Goal: Task Accomplishment & Management: Manage account settings

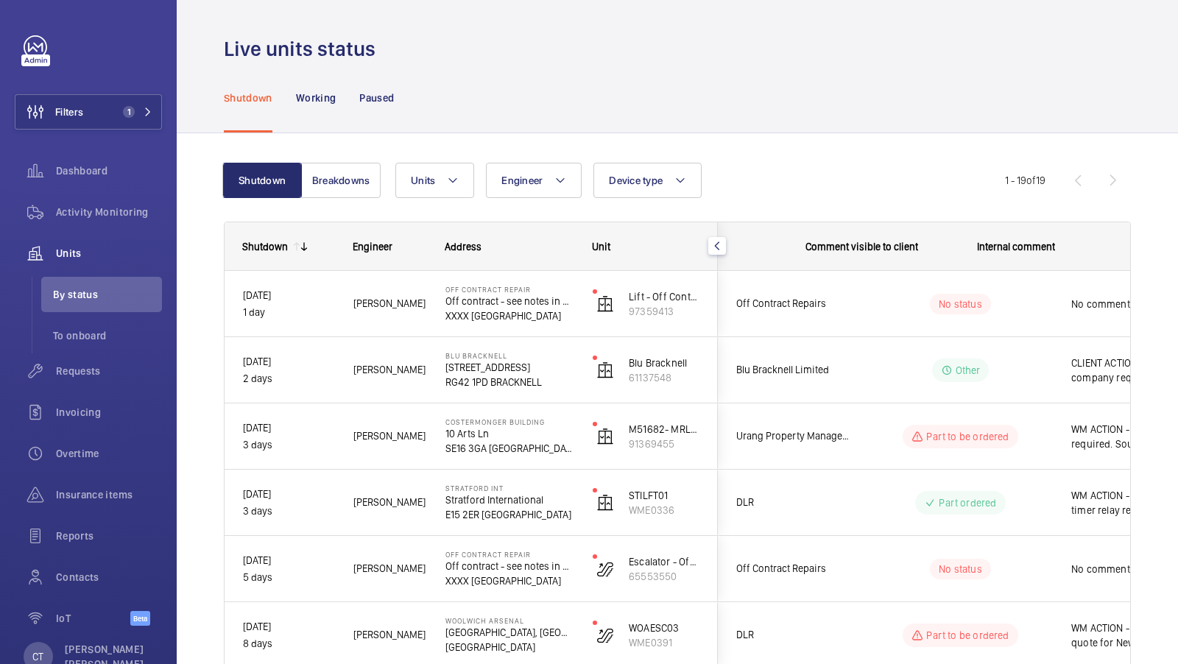
scroll to position [0, 265]
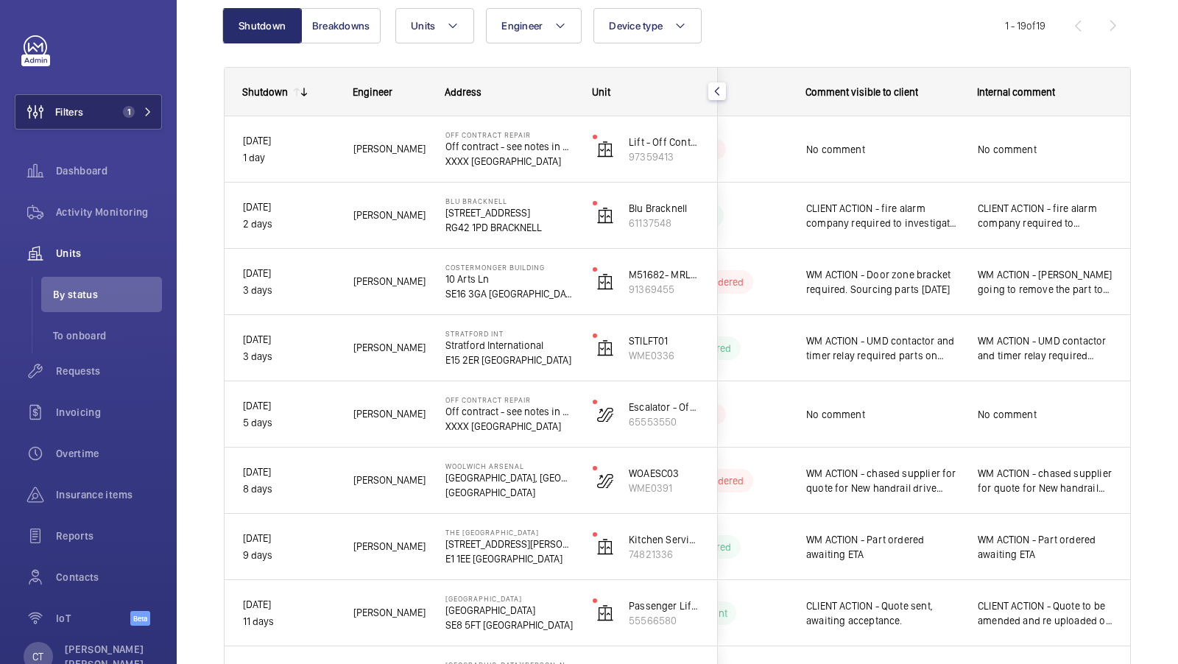
click at [130, 116] on span "1" at bounding box center [129, 112] width 12 height 12
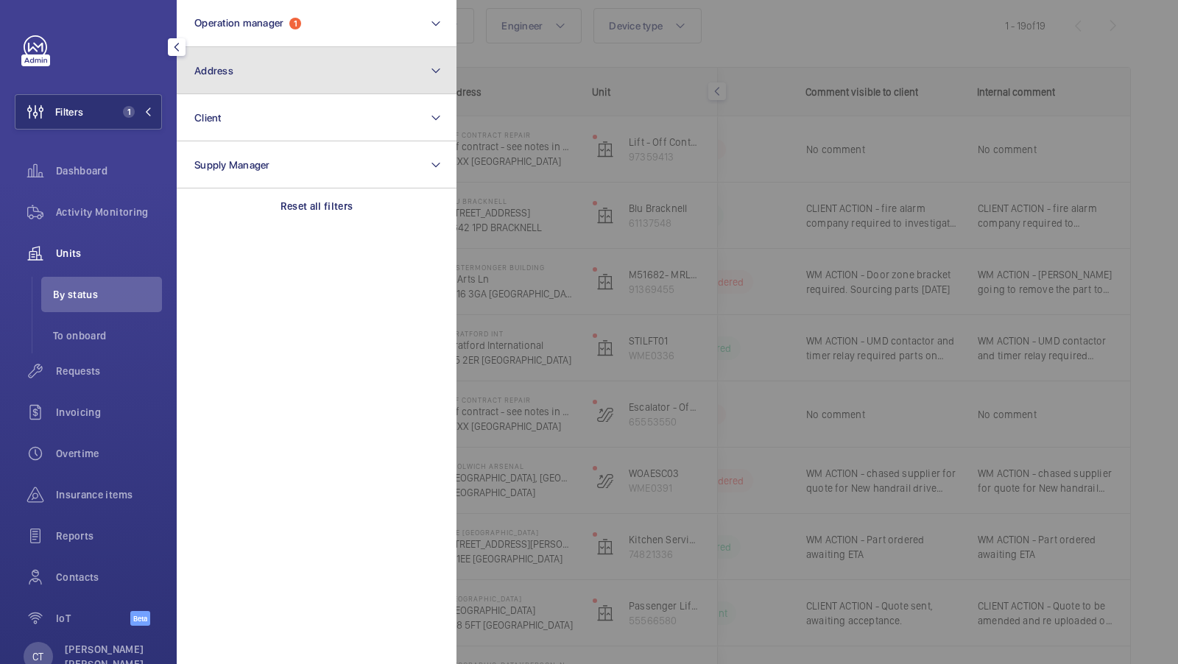
click at [251, 68] on button "Address" at bounding box center [317, 70] width 280 height 47
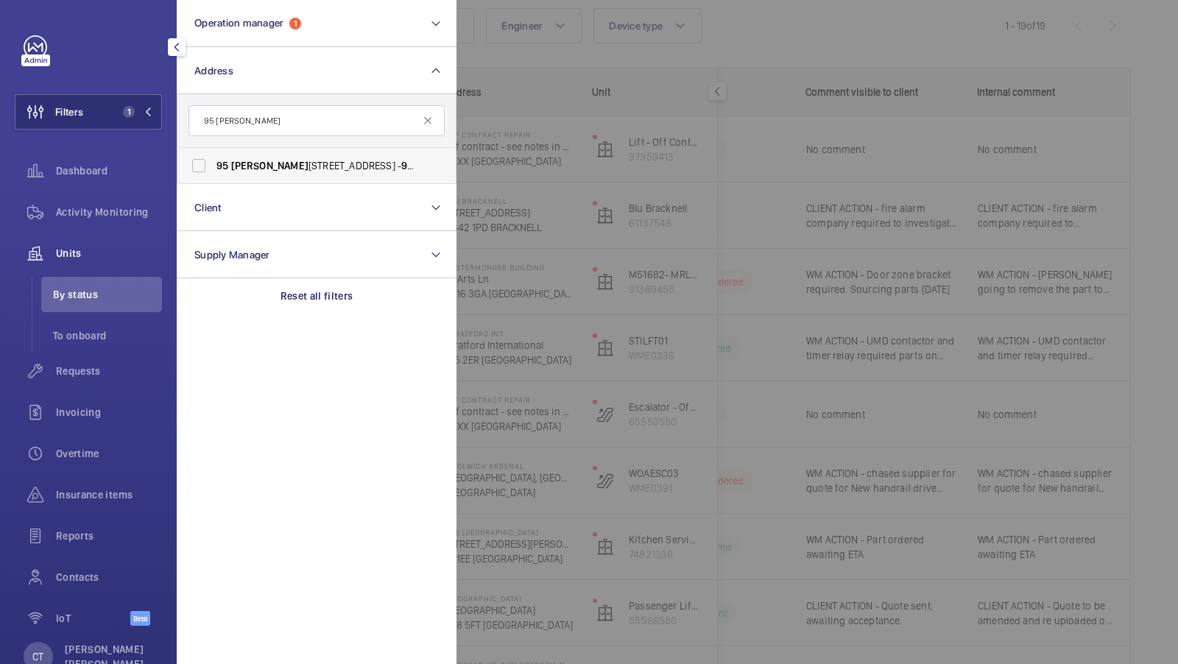
type input "95 cromwell"
click at [248, 165] on span "Cromwell" at bounding box center [269, 166] width 77 height 12
click at [213, 165] on input "95 Cromwell Road London SW7 4DL - 95 Cromwell Road, LONDON SW7 4DL" at bounding box center [198, 165] width 29 height 29
checkbox input "true"
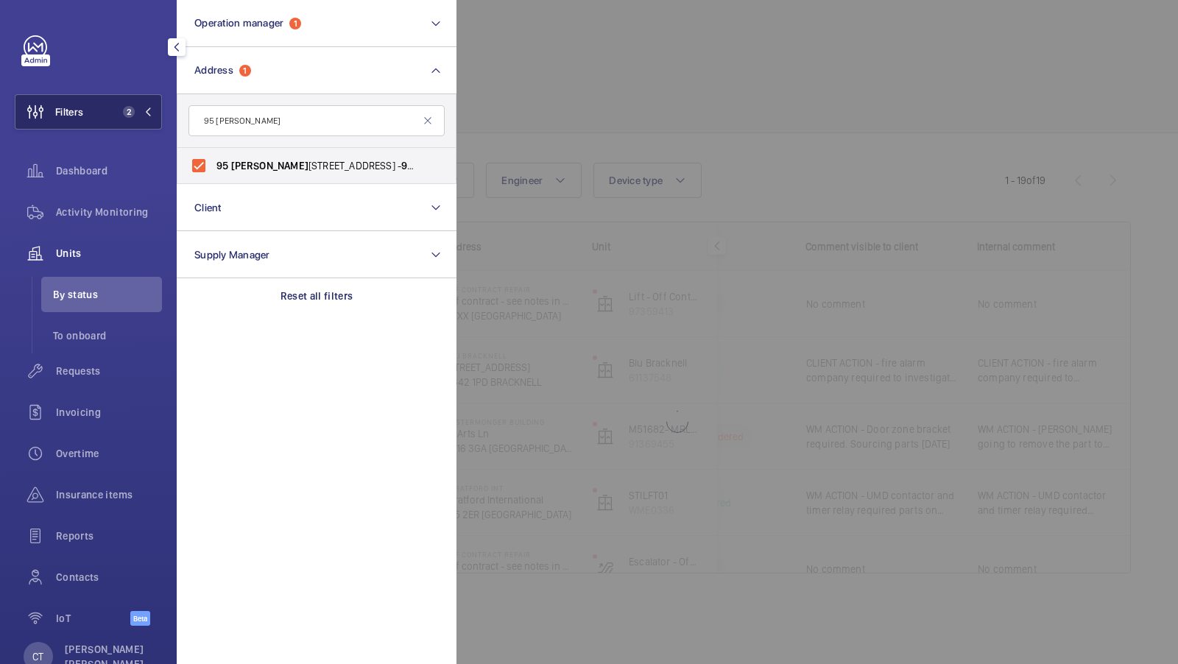
click at [120, 116] on span "2" at bounding box center [126, 112] width 18 height 12
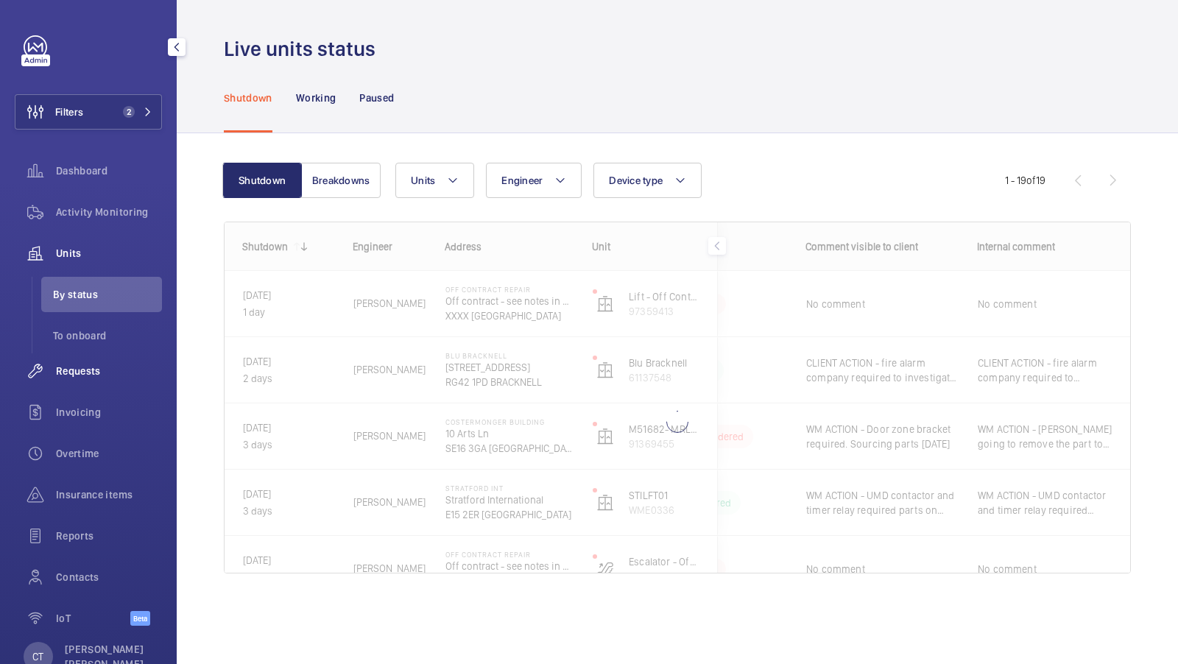
click at [99, 359] on div "Requests" at bounding box center [88, 370] width 147 height 35
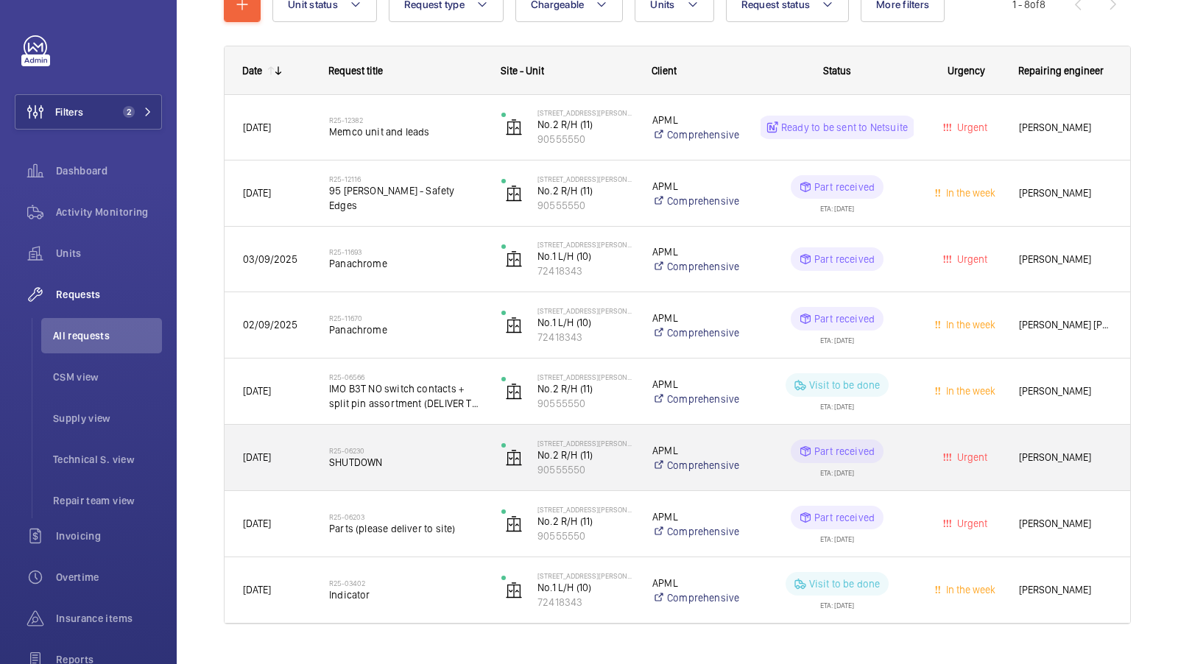
scroll to position [225, 0]
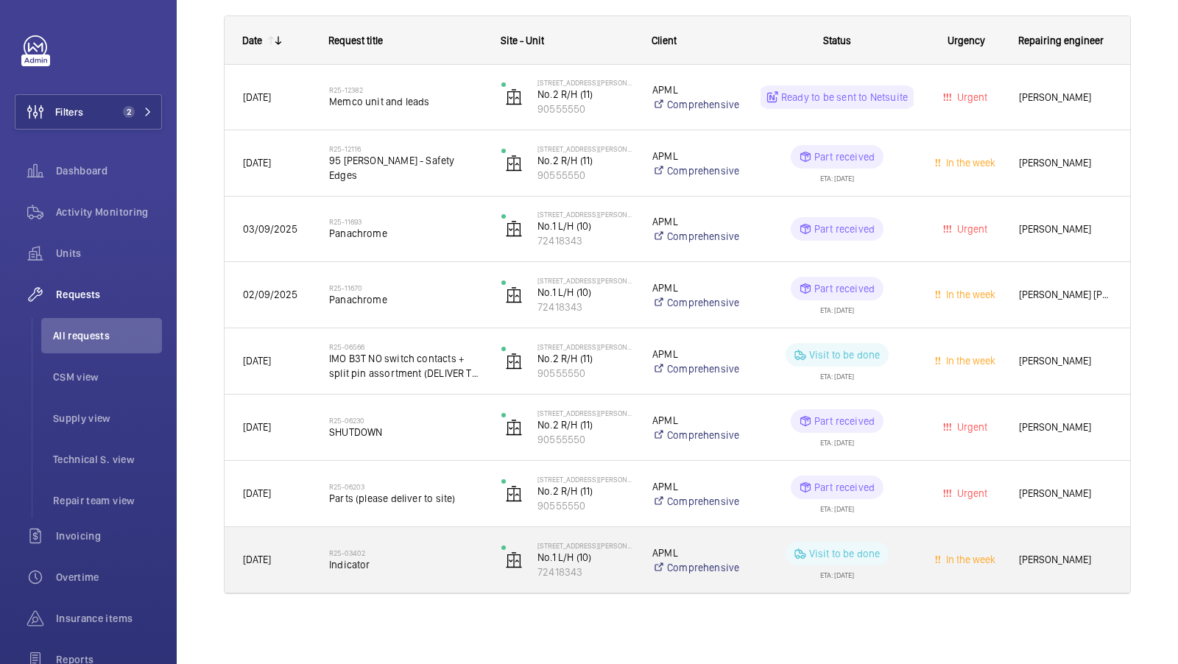
click at [434, 562] on span "Indicator" at bounding box center [405, 564] width 153 height 15
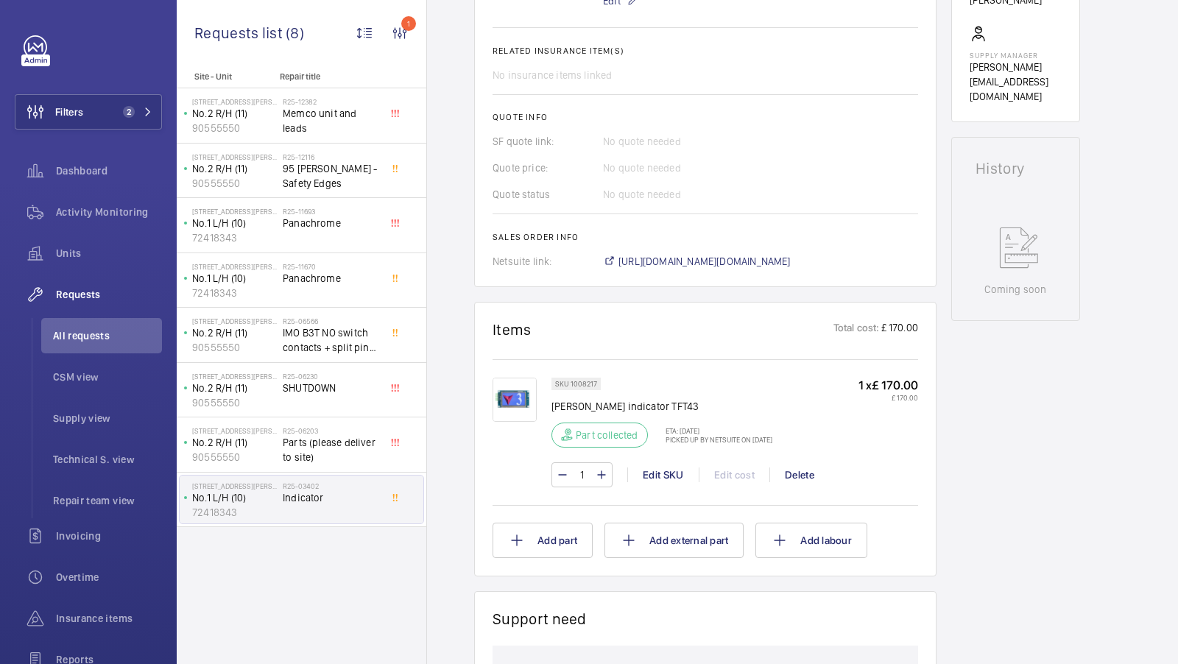
scroll to position [565, 0]
click at [515, 390] on img at bounding box center [515, 398] width 44 height 44
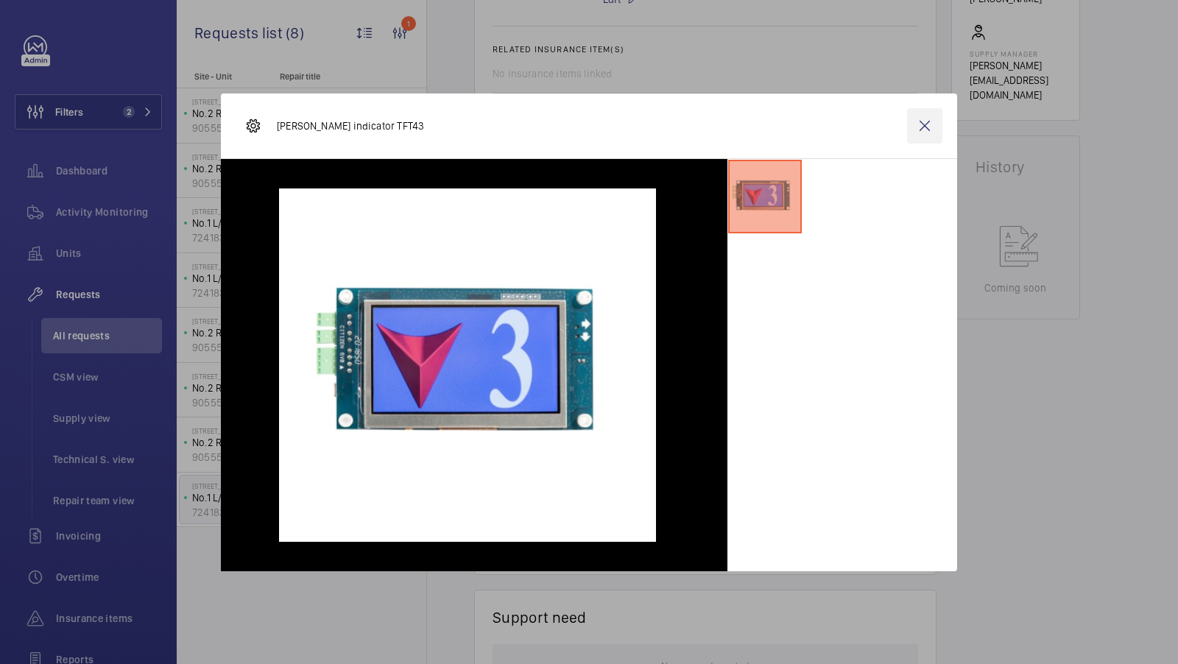
click at [922, 130] on wm-front-icon-button at bounding box center [924, 125] width 35 height 35
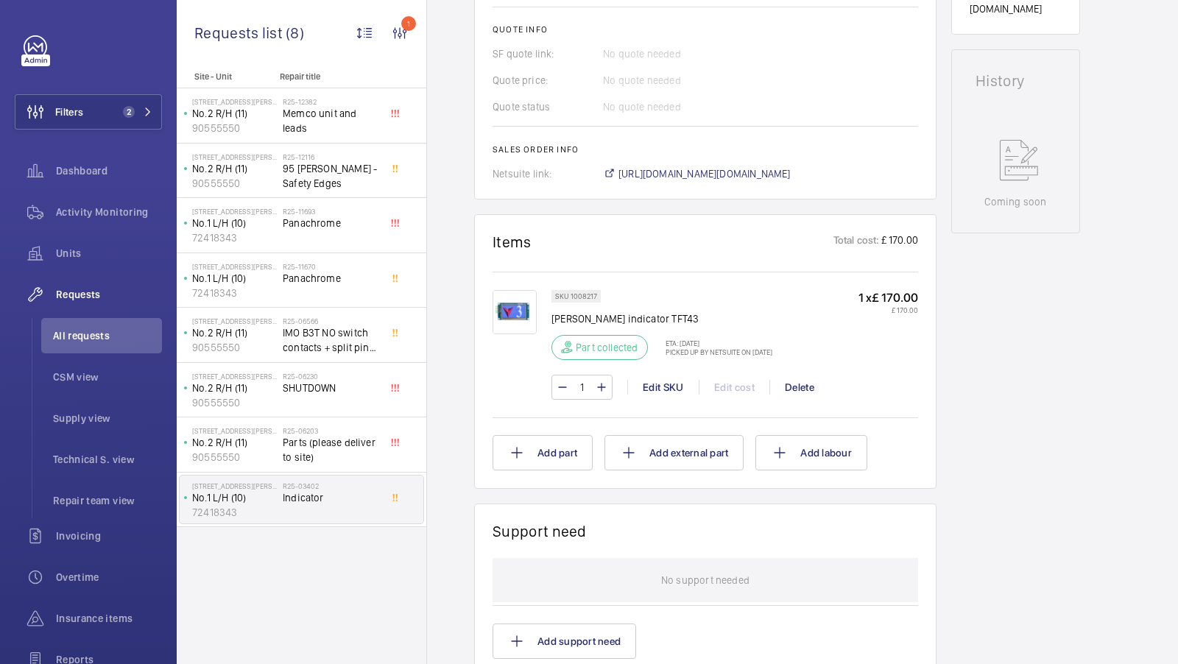
scroll to position [653, 0]
click at [527, 317] on img at bounding box center [515, 311] width 44 height 44
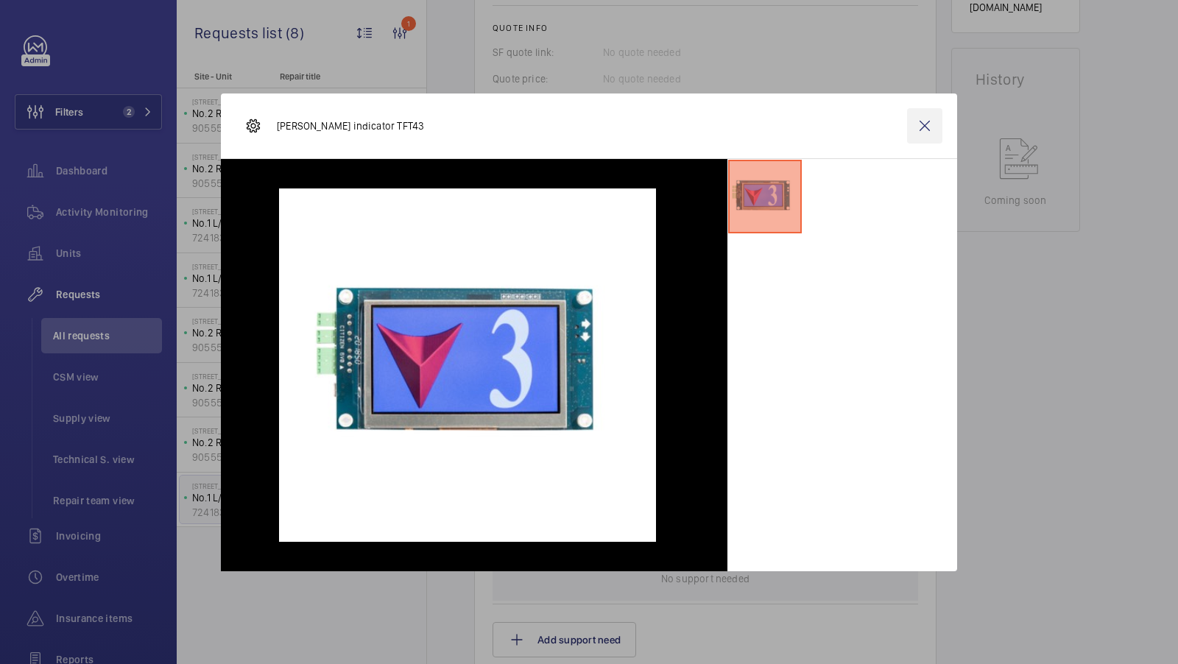
click at [925, 128] on wm-front-icon-button at bounding box center [924, 125] width 35 height 35
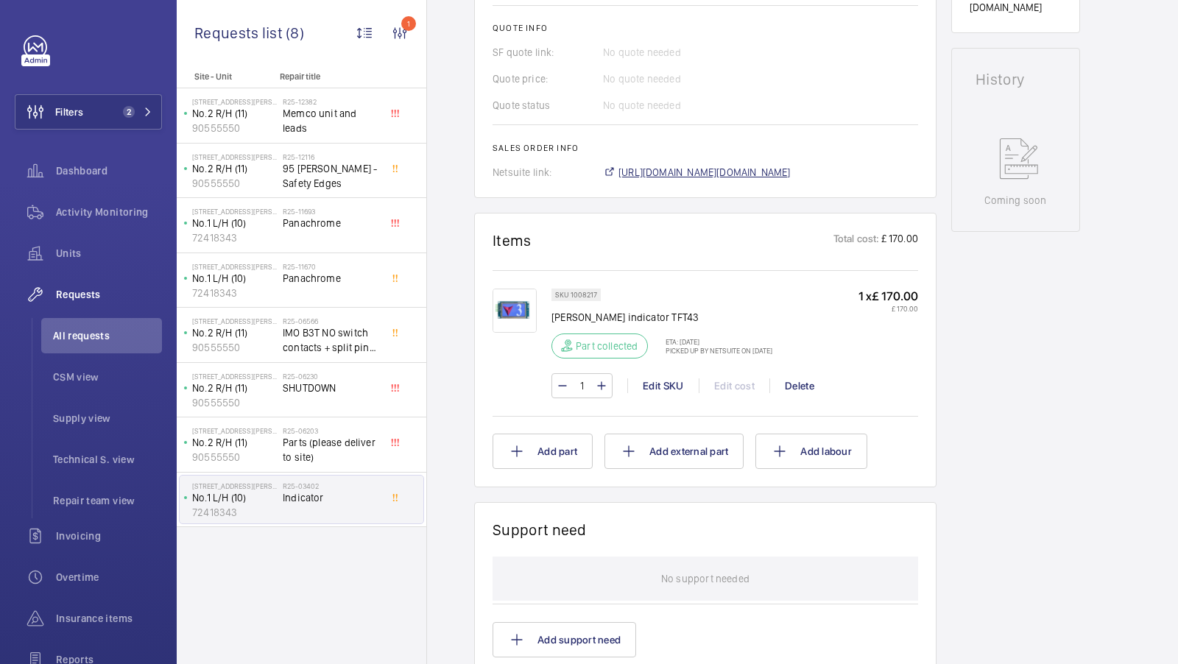
click at [785, 177] on span "https://6461500.app.netsuite.com/app/accounting/transactions/salesord.nl?id=242…" at bounding box center [704, 172] width 172 height 15
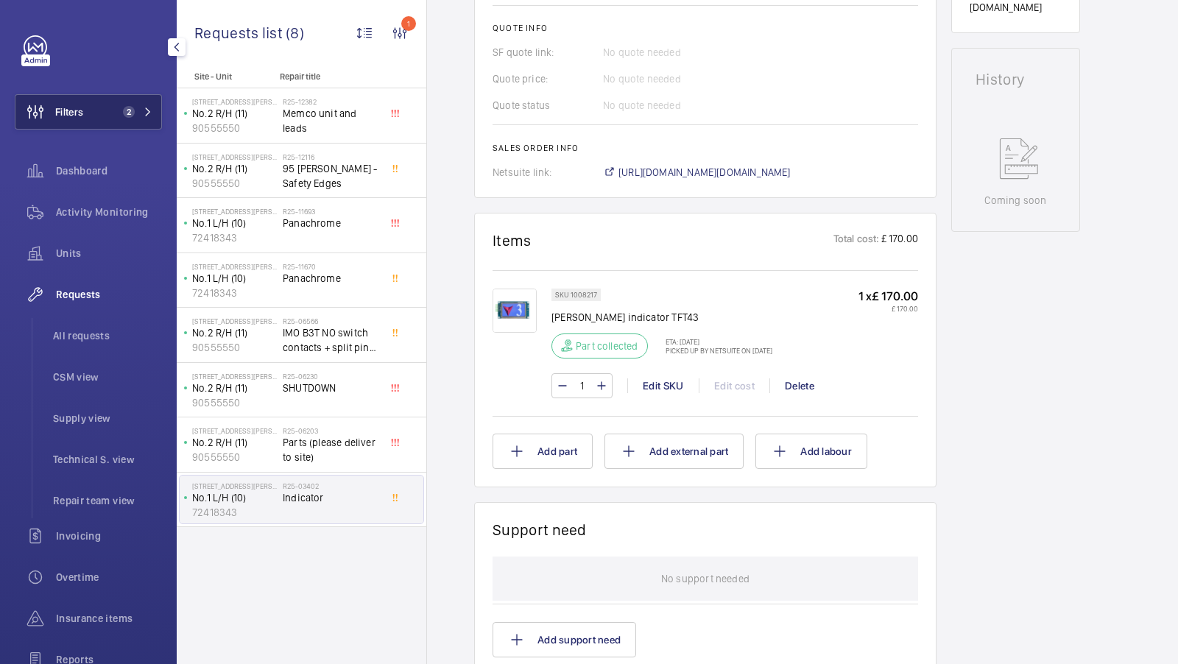
click at [129, 102] on button "Filters 2" at bounding box center [88, 111] width 147 height 35
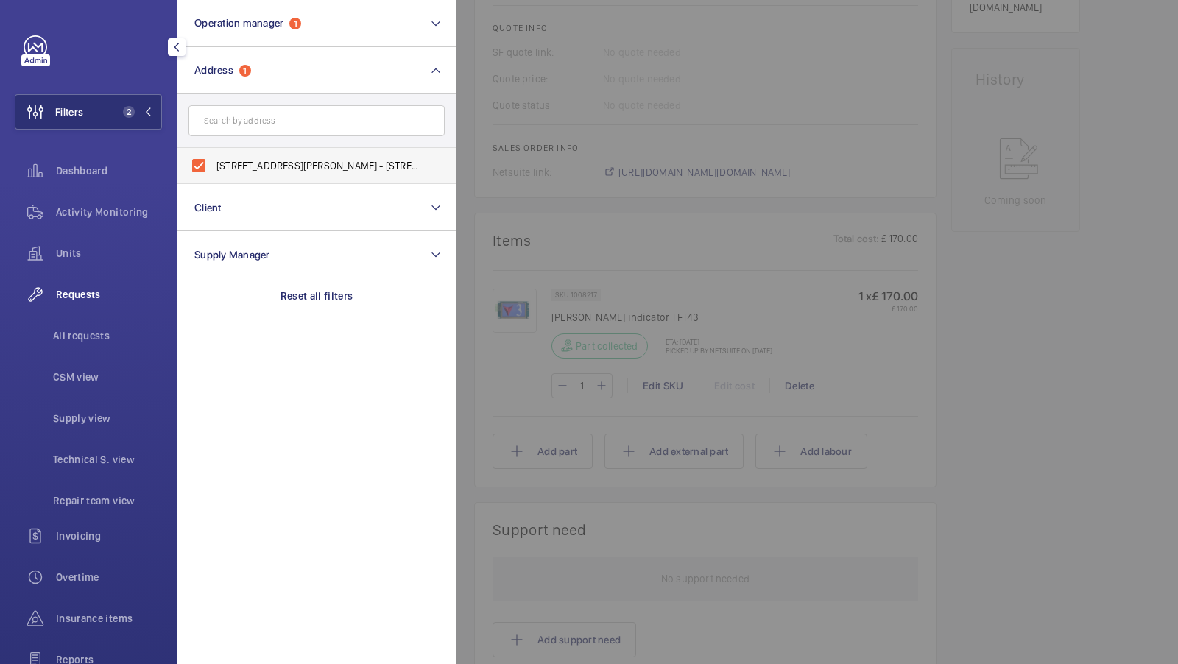
click at [305, 164] on span "[STREET_ADDRESS][PERSON_NAME] - [STREET_ADDRESS][PERSON_NAME]" at bounding box center [317, 165] width 202 height 15
click at [213, 164] on input "[STREET_ADDRESS][PERSON_NAME] - [STREET_ADDRESS][PERSON_NAME]" at bounding box center [198, 165] width 29 height 29
checkbox input "false"
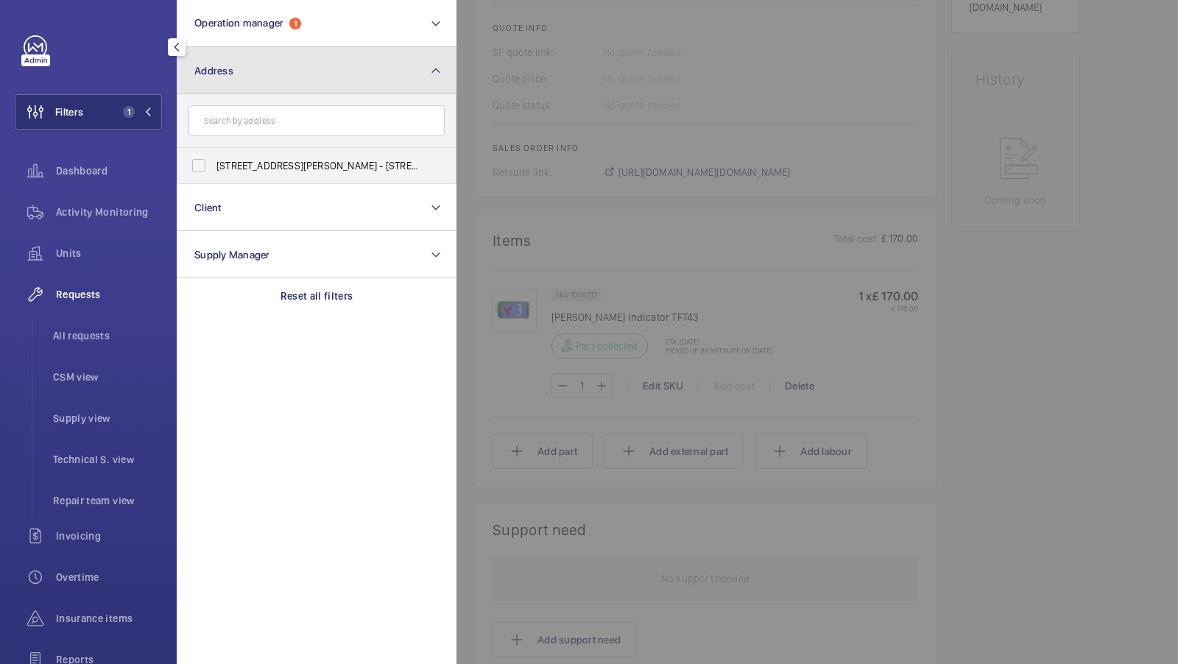
click at [219, 83] on button "Address" at bounding box center [317, 70] width 280 height 47
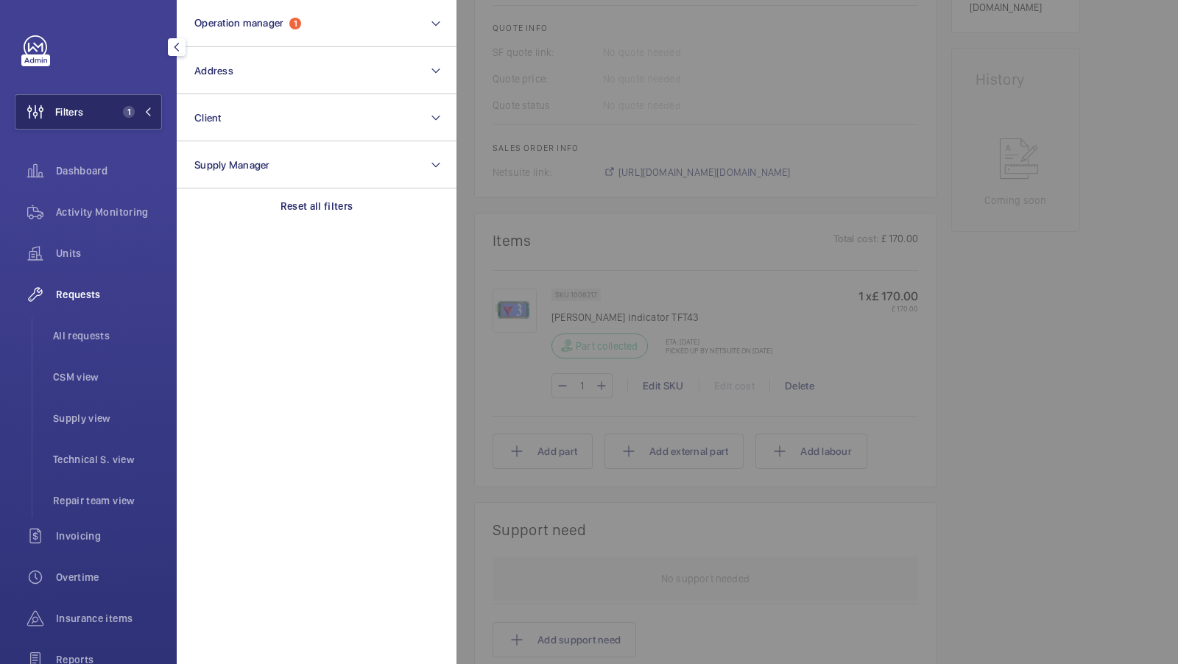
click at [120, 112] on span "1" at bounding box center [126, 112] width 18 height 12
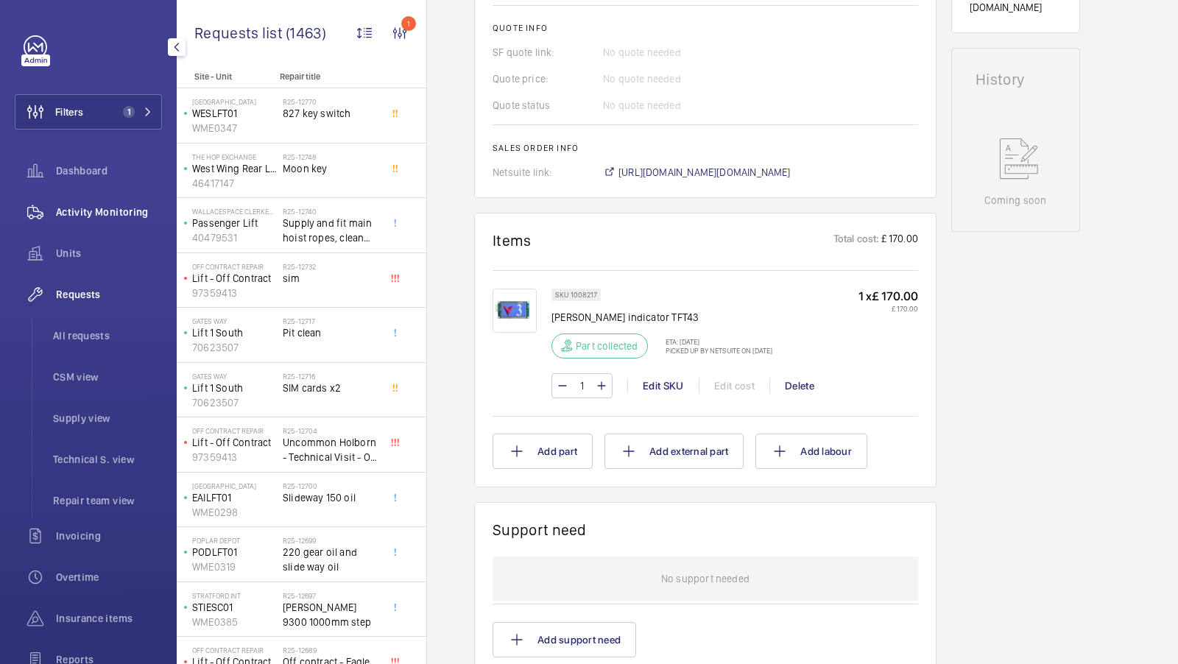
click at [128, 200] on div "Activity Monitoring" at bounding box center [88, 211] width 147 height 35
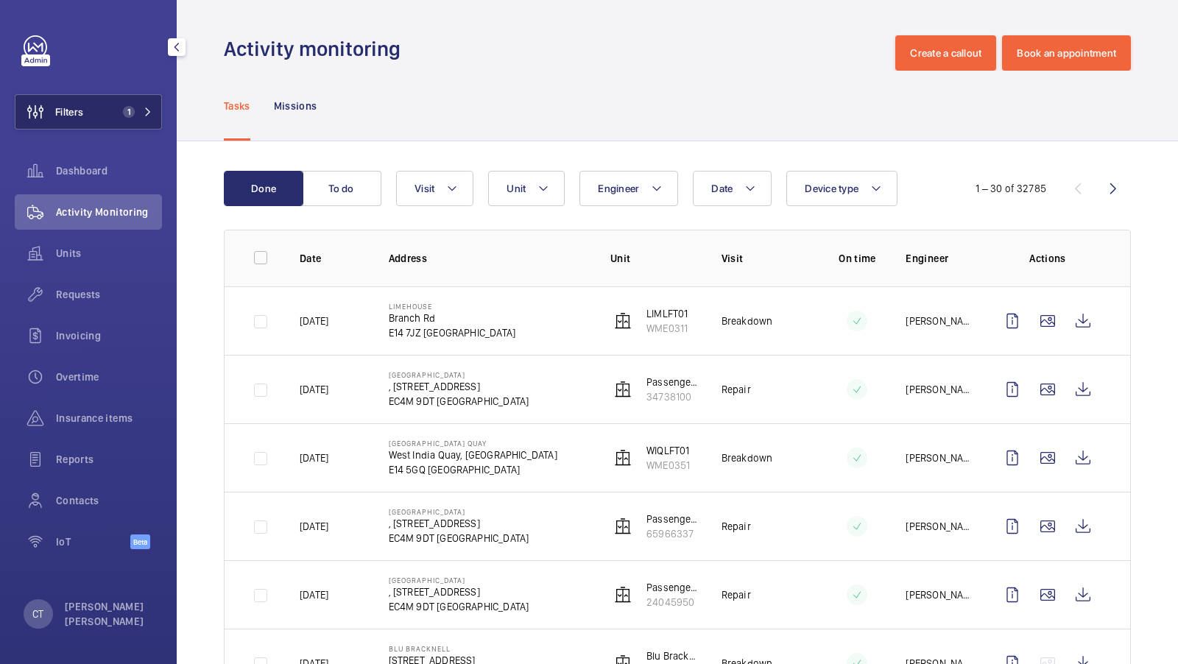
click at [135, 109] on span "1" at bounding box center [134, 112] width 35 height 12
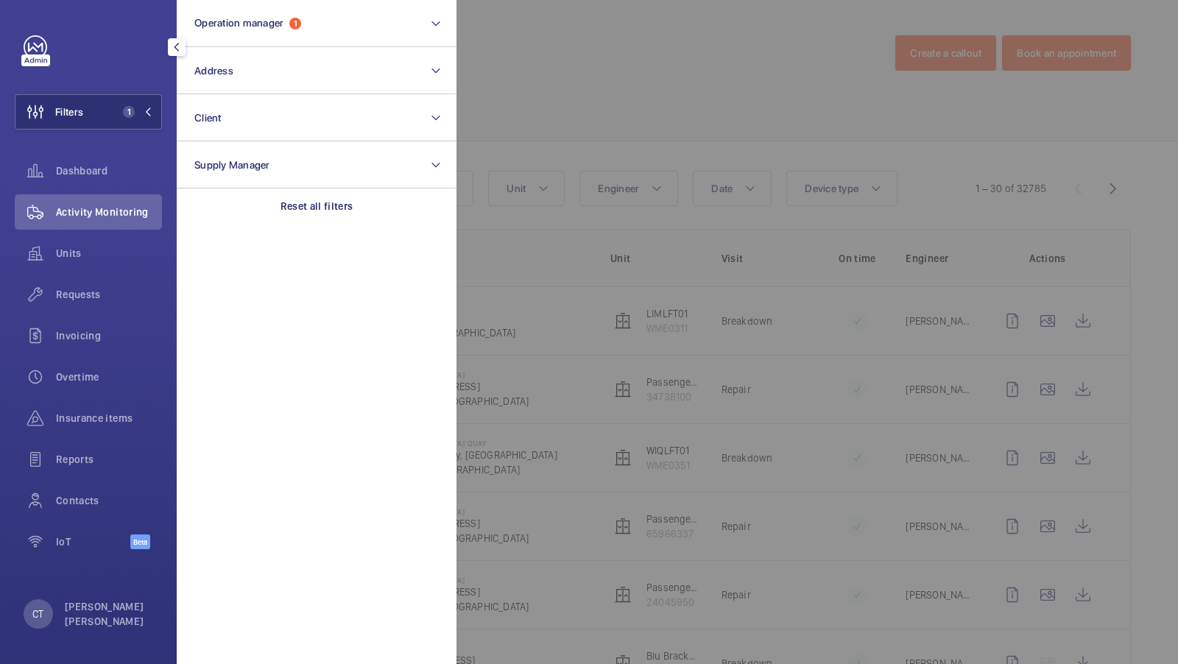
click at [535, 93] on div at bounding box center [1045, 332] width 1178 height 664
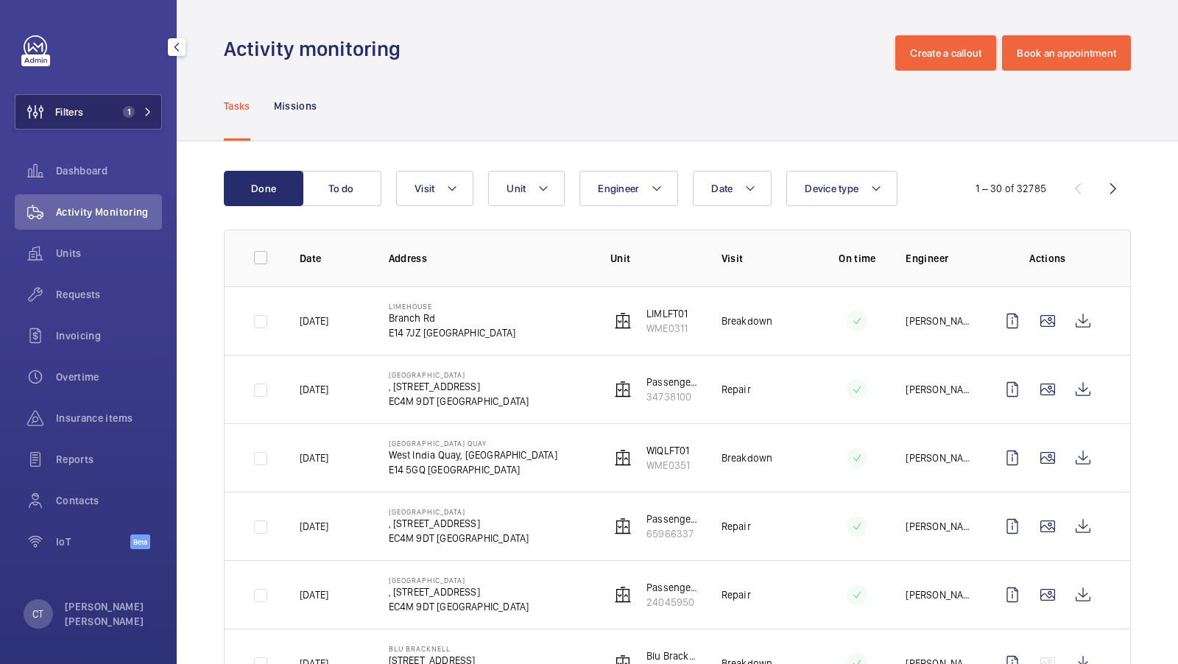
click at [130, 108] on span "1" at bounding box center [129, 112] width 12 height 12
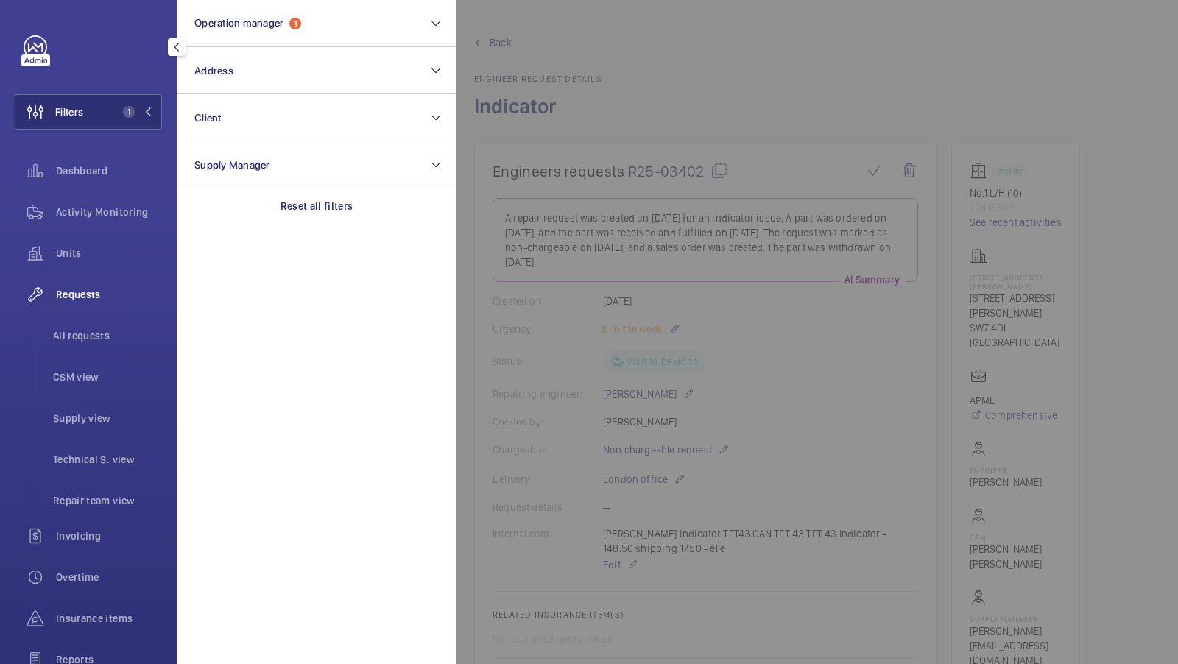
click at [715, 273] on div at bounding box center [1045, 332] width 1178 height 664
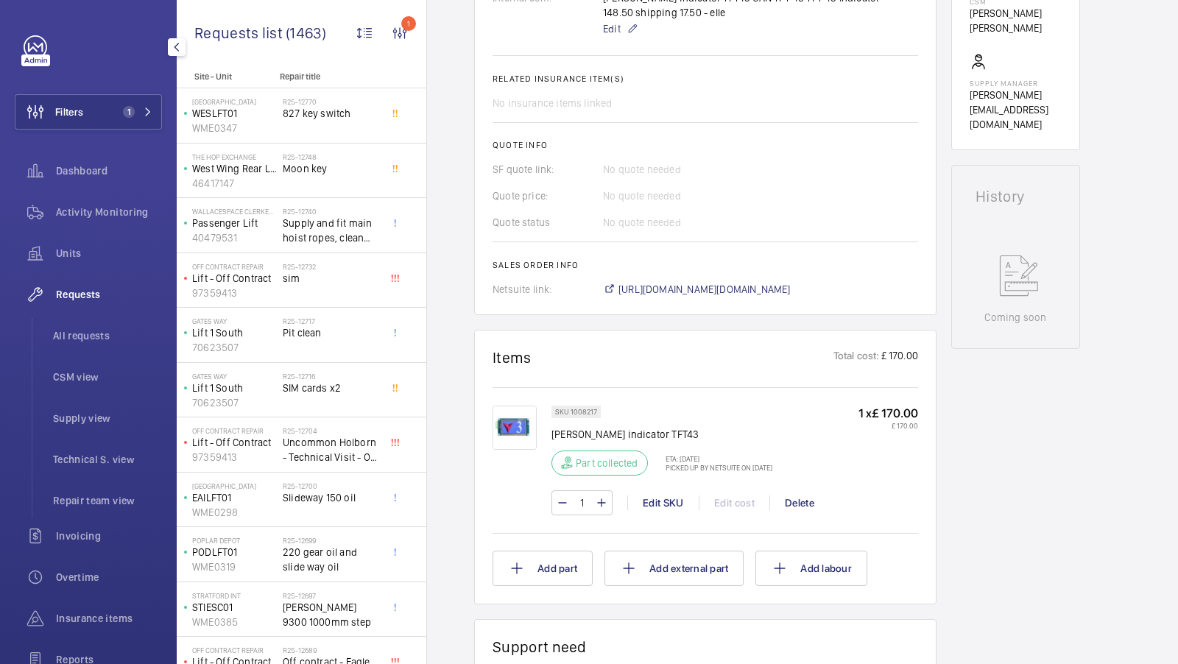
scroll to position [515, 0]
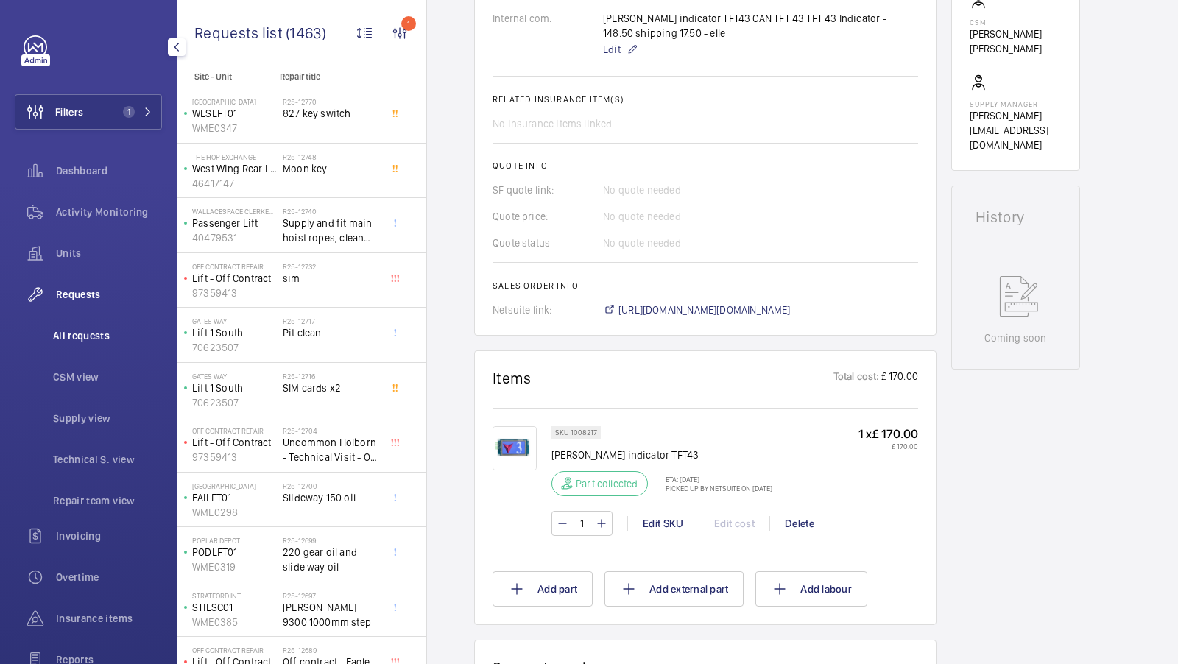
click at [73, 332] on span "All requests" at bounding box center [107, 335] width 109 height 15
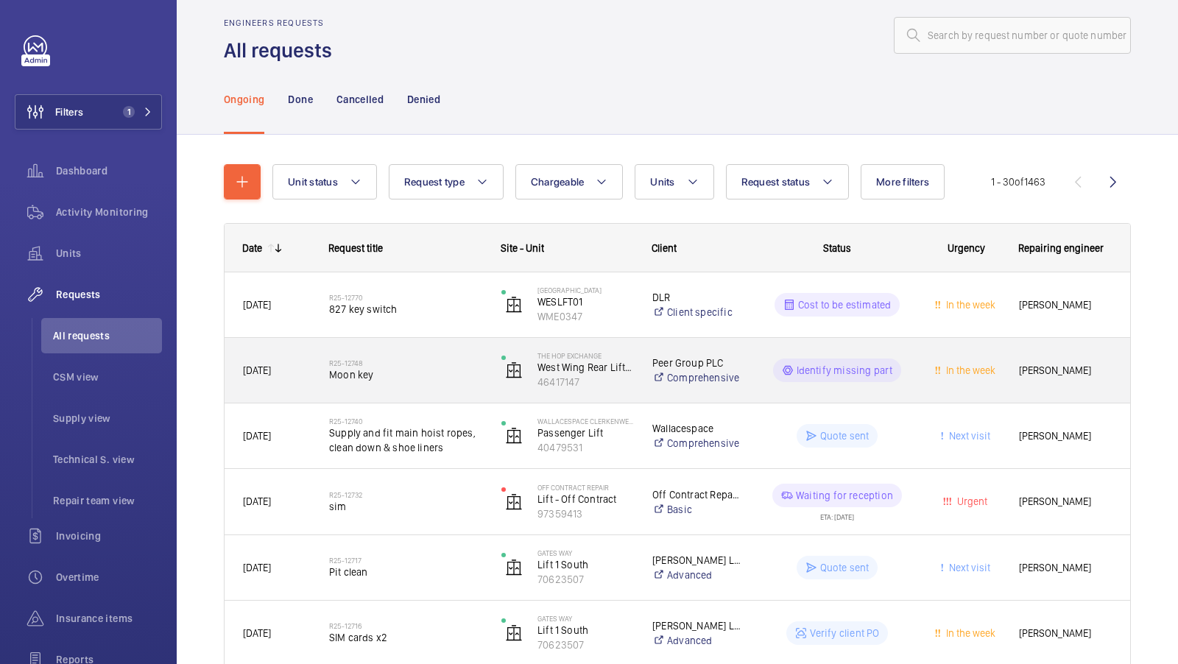
scroll to position [40, 0]
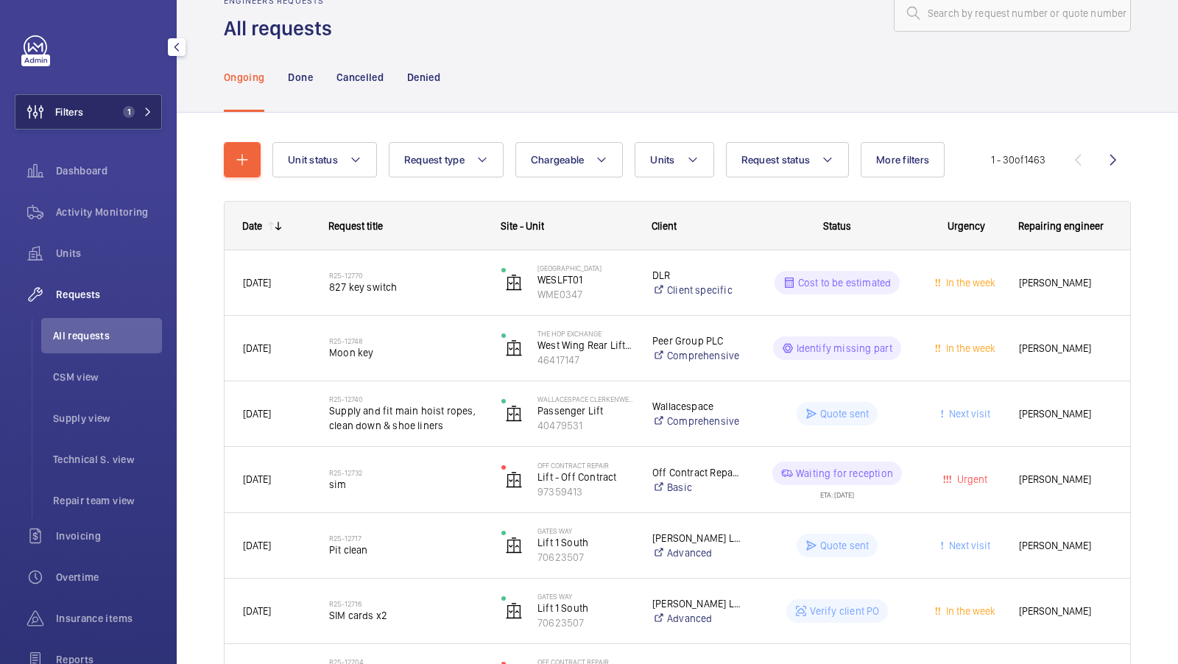
click at [127, 107] on span "1" at bounding box center [129, 112] width 12 height 12
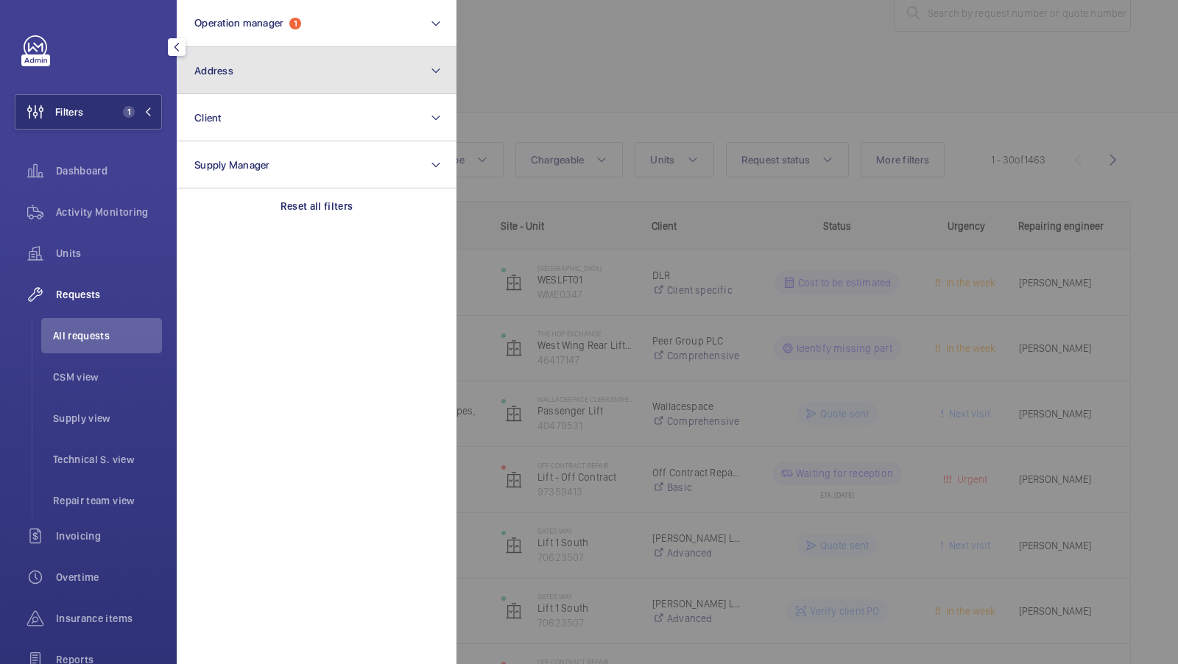
click at [289, 80] on button "Address" at bounding box center [317, 70] width 280 height 47
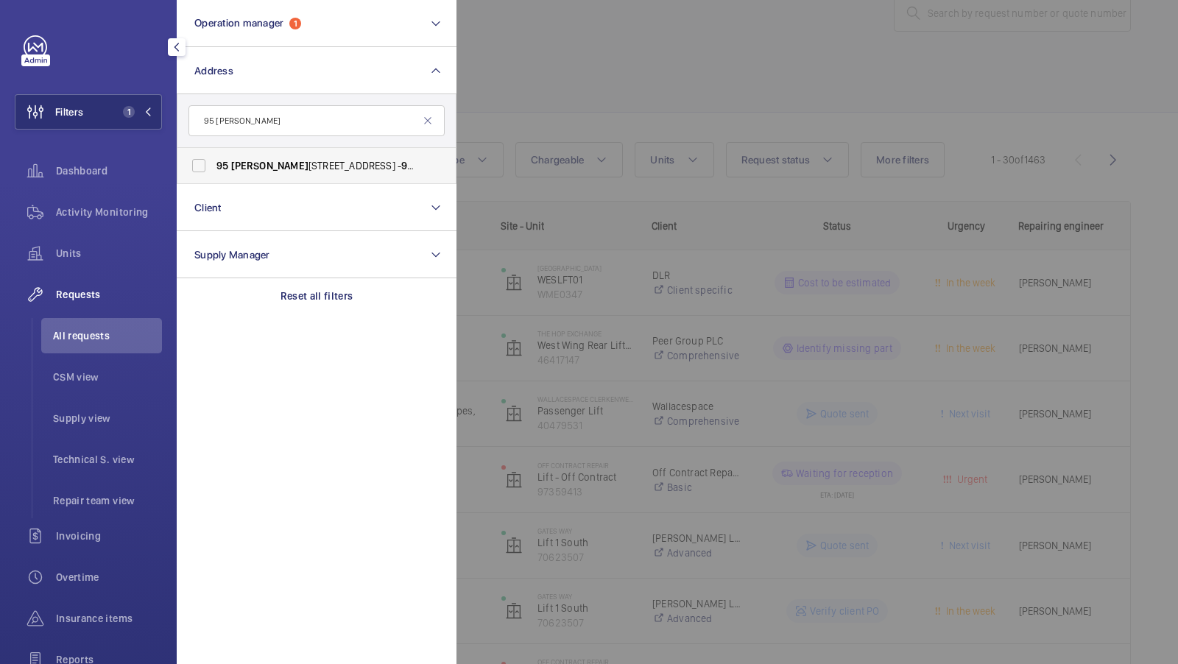
type input "95 [PERSON_NAME]"
click at [264, 168] on span "Cromwell" at bounding box center [269, 166] width 77 height 12
click at [213, 168] on input "95 Cromwell Road London SW7 4DL - 95 Cromwell Road, LONDON SW7 4DL" at bounding box center [198, 165] width 29 height 29
checkbox input "true"
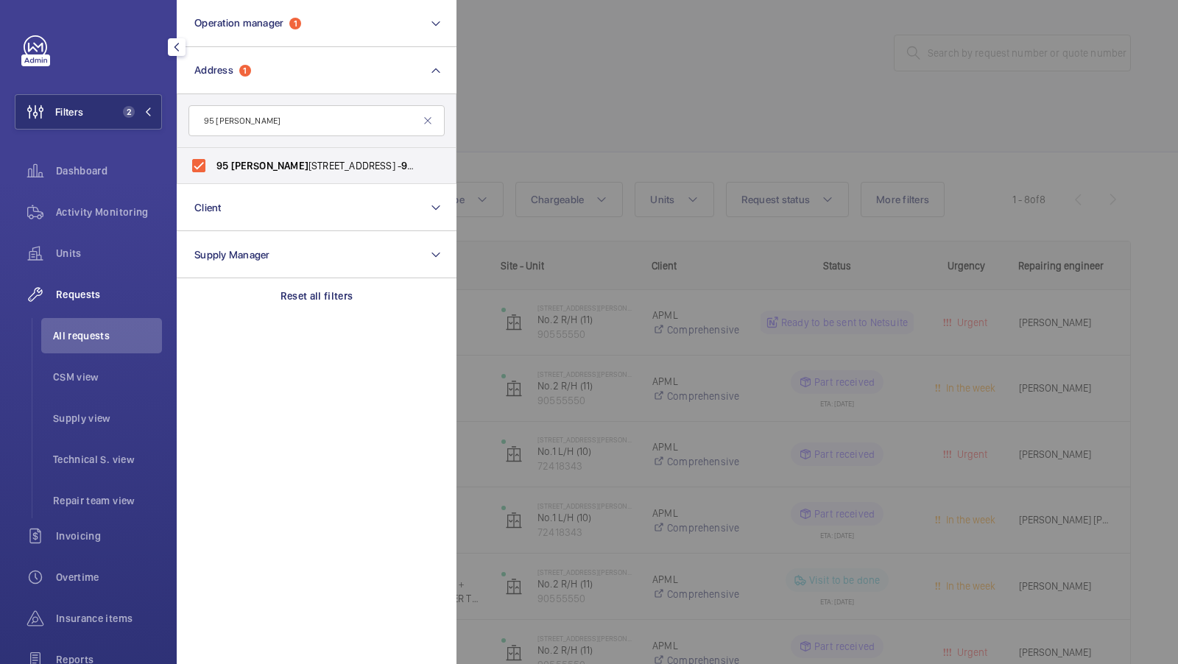
click at [593, 140] on div at bounding box center [1045, 332] width 1178 height 664
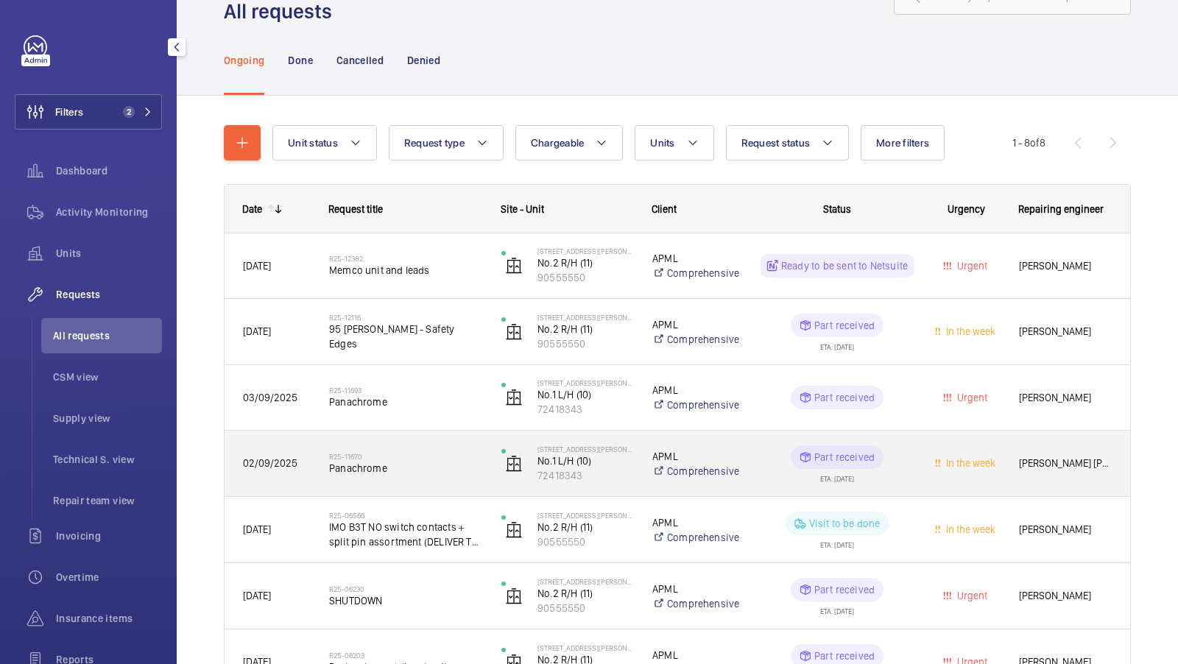
scroll to position [33, 0]
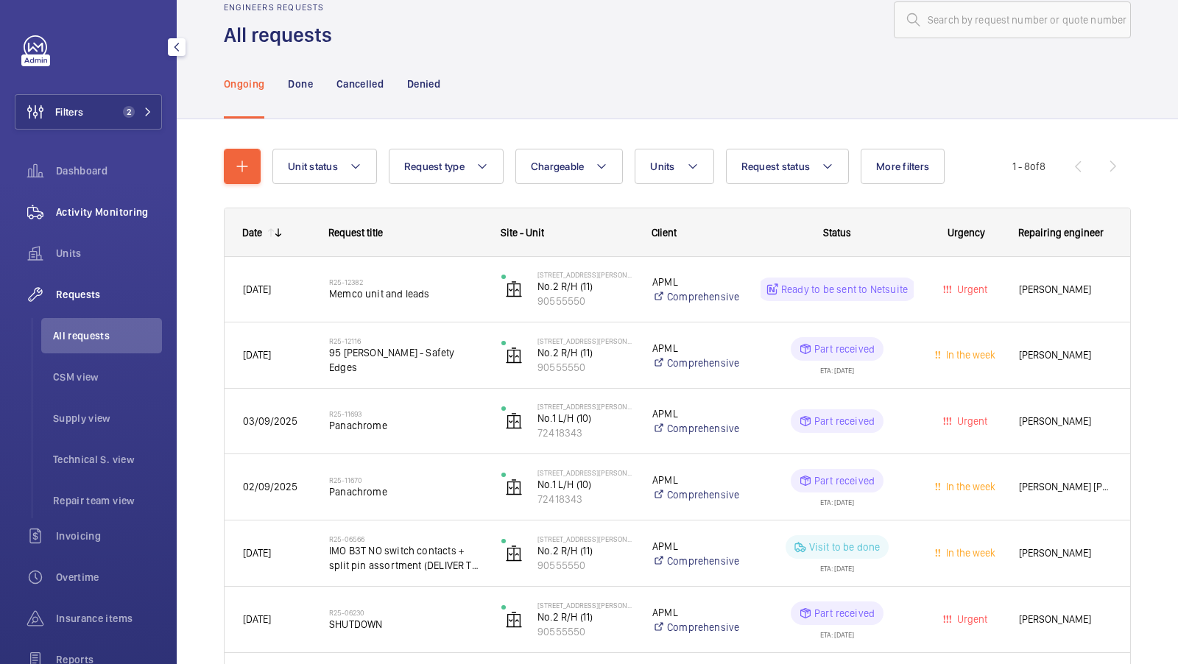
click at [100, 206] on span "Activity Monitoring" at bounding box center [109, 212] width 106 height 15
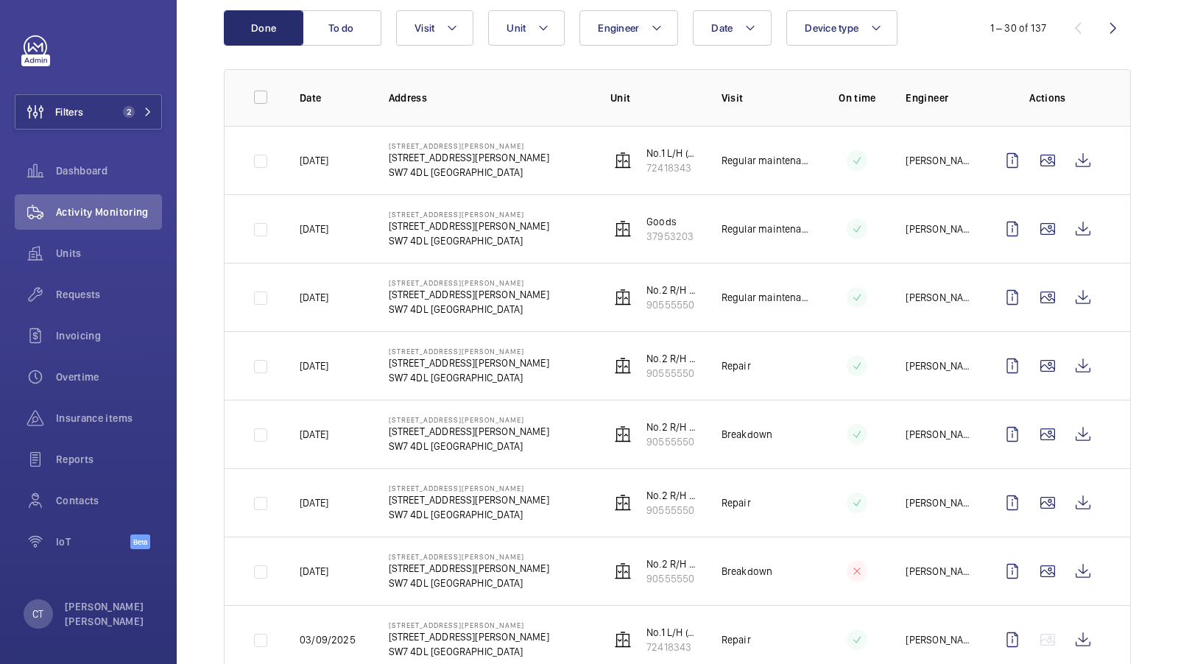
scroll to position [140, 0]
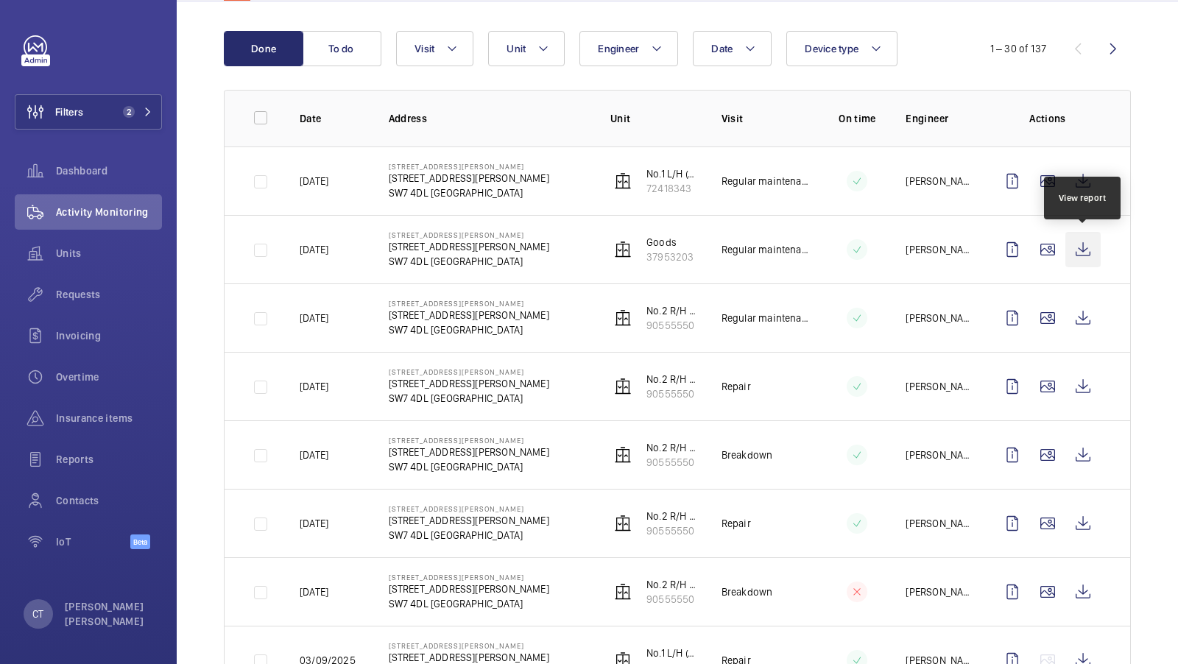
click at [1088, 239] on wm-front-icon-button at bounding box center [1082, 249] width 35 height 35
click at [532, 55] on button "Unit" at bounding box center [526, 48] width 77 height 35
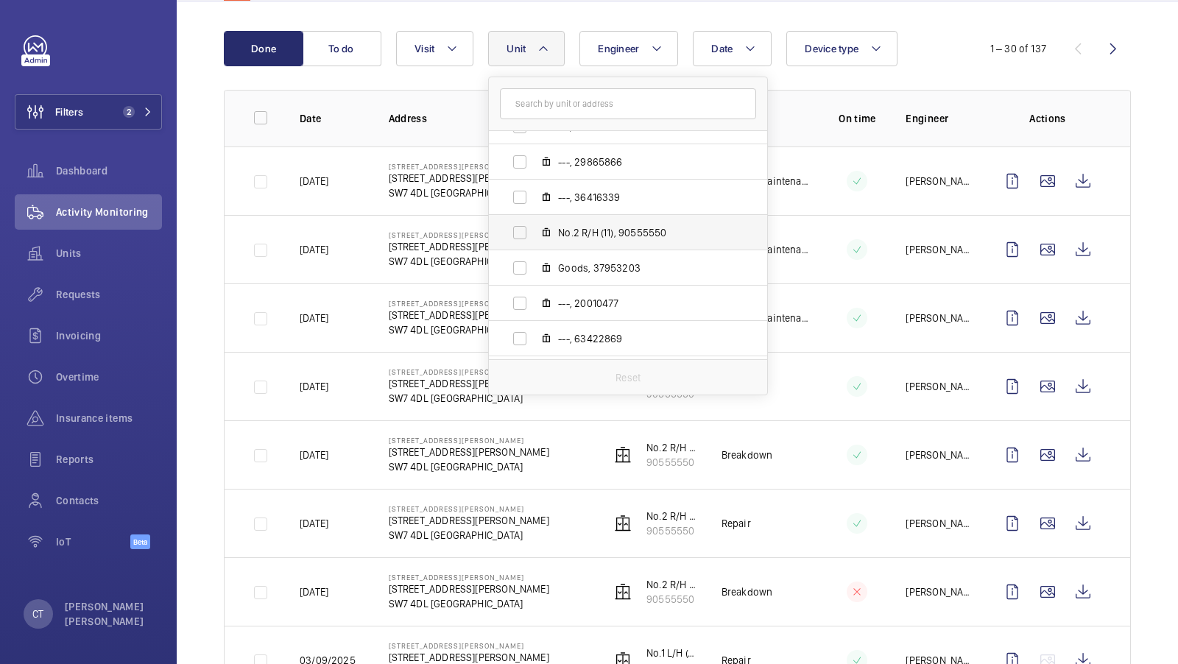
scroll to position [96, 0]
click at [624, 280] on label "Goods, 37953203" at bounding box center [616, 264] width 255 height 35
click at [534, 280] on input "Goods, 37953203" at bounding box center [519, 264] width 29 height 29
checkbox input "true"
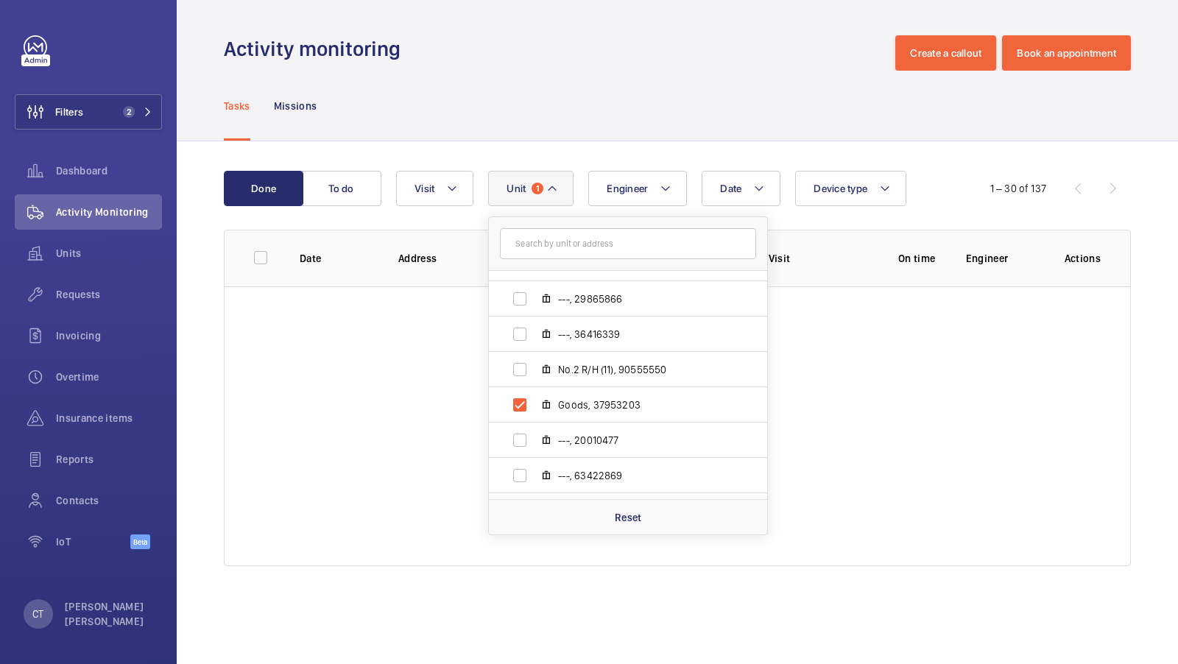
click at [931, 172] on div "Date Engineer Unit 1 95 Cromwell Road London SW7 4DL - 95 Cromwell Road, SW7 4D…" at bounding box center [675, 188] width 558 height 35
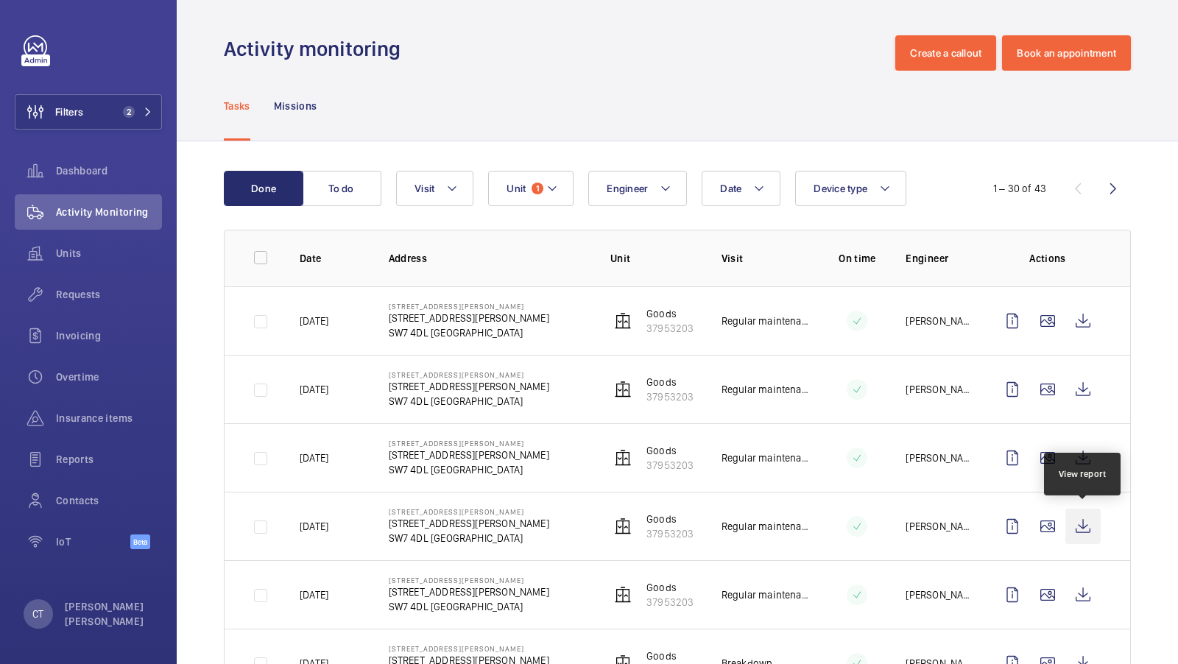
click at [1076, 522] on wm-front-icon-button at bounding box center [1082, 526] width 35 height 35
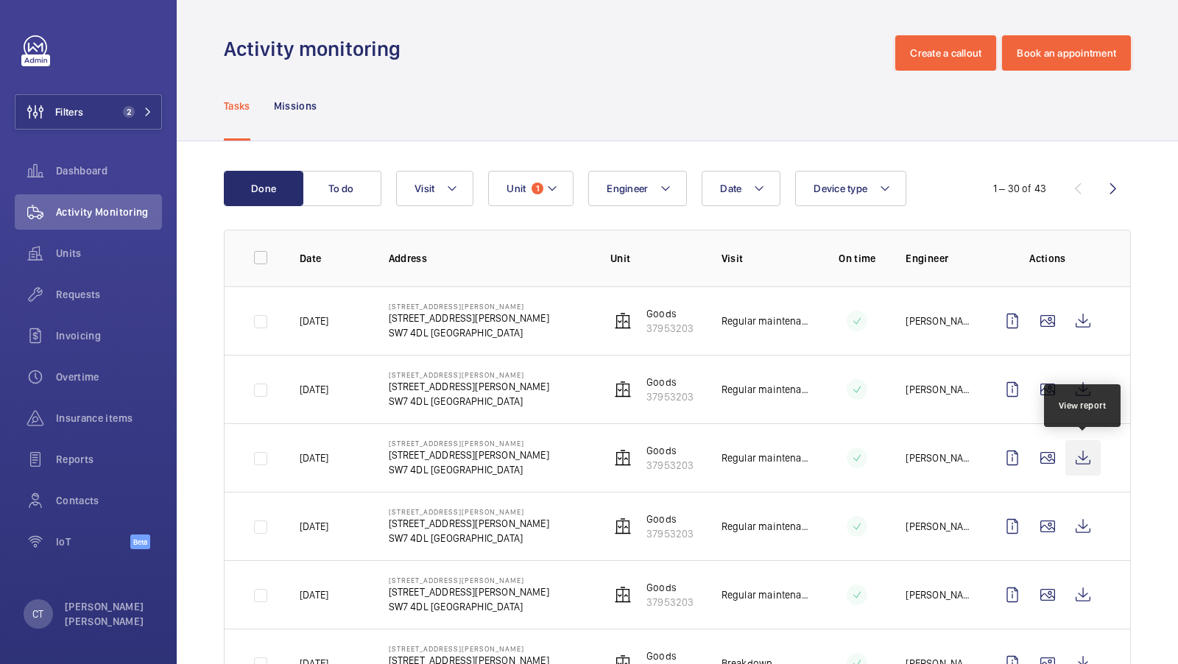
click at [1078, 452] on wm-front-icon-button at bounding box center [1082, 457] width 35 height 35
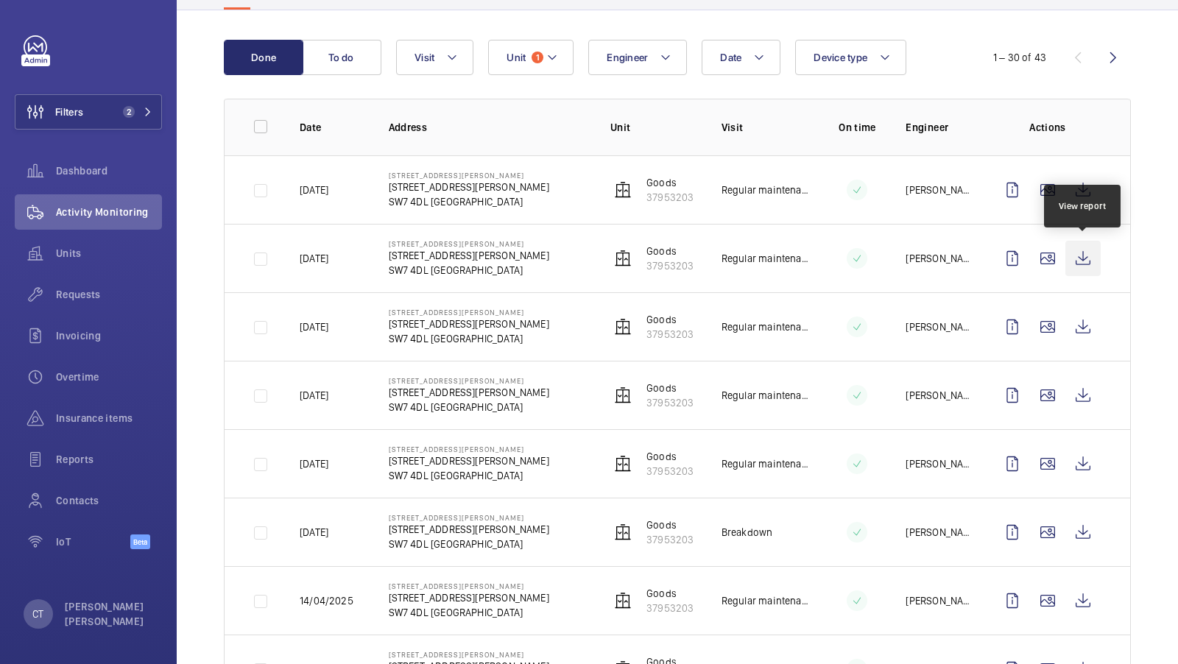
click at [1082, 253] on wm-front-icon-button at bounding box center [1082, 258] width 35 height 35
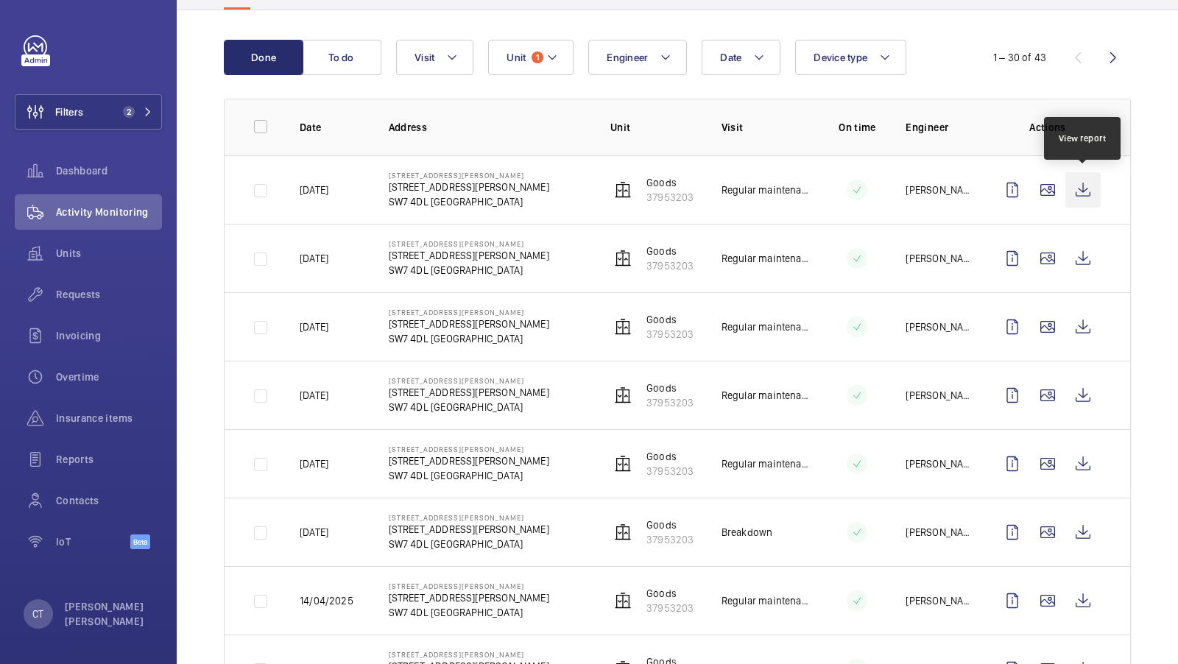
click at [1087, 199] on wm-front-icon-button at bounding box center [1082, 189] width 35 height 35
click at [90, 303] on div "Requests" at bounding box center [88, 294] width 147 height 35
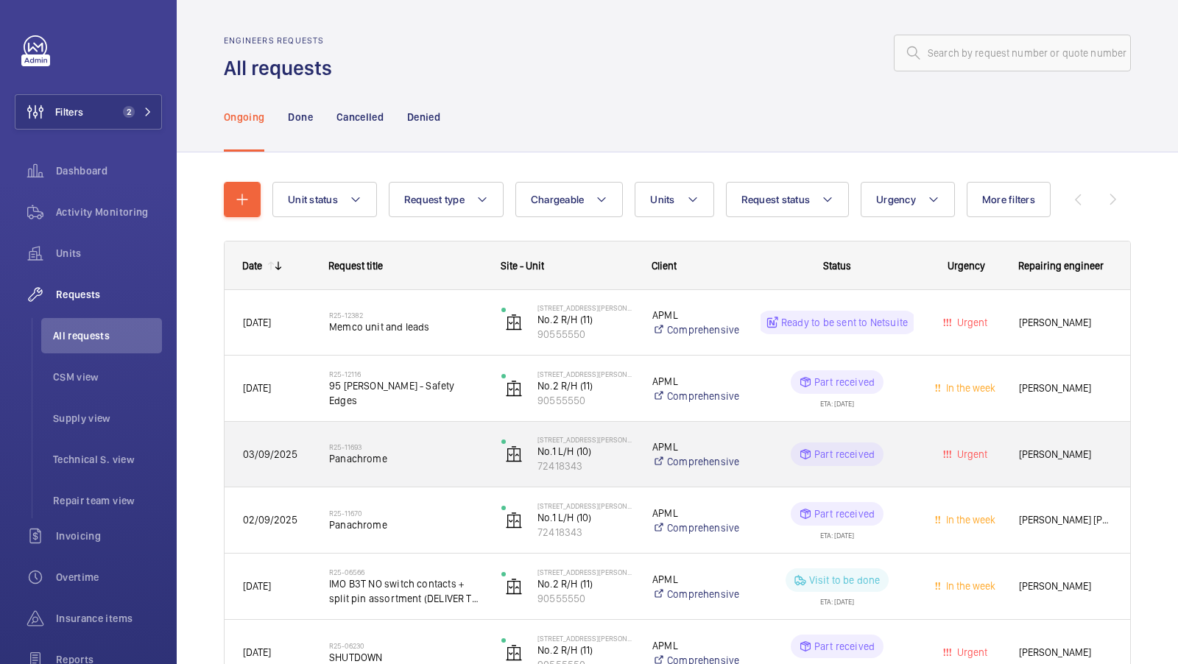
scroll to position [225, 0]
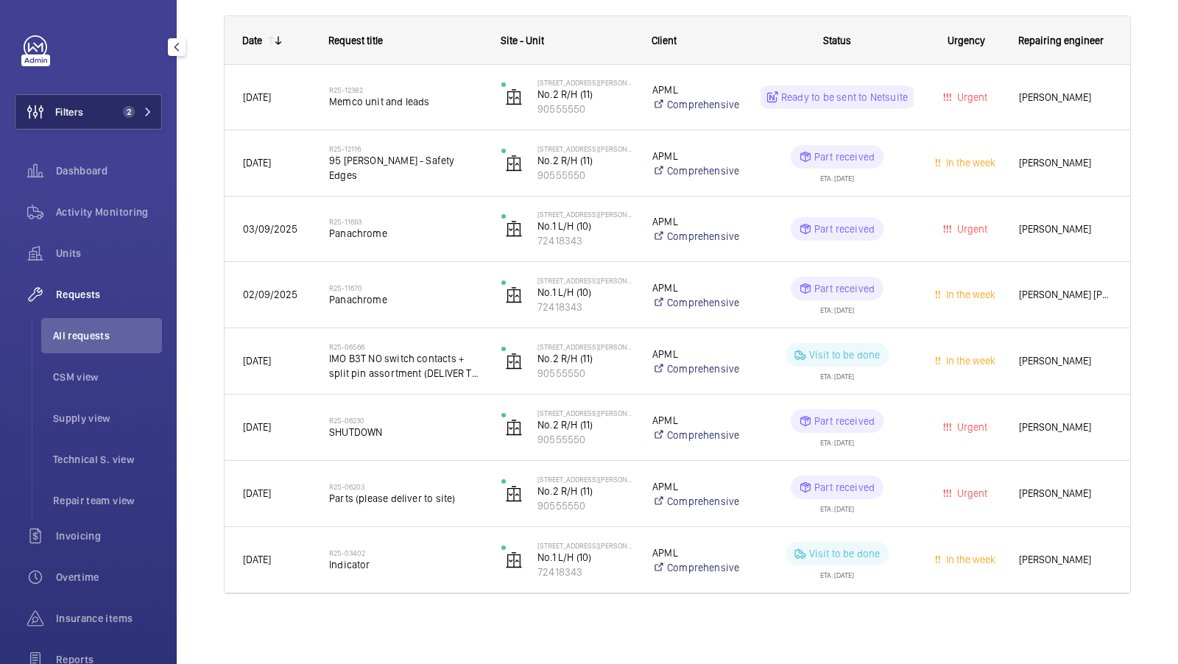
click at [141, 100] on button "Filters 2" at bounding box center [88, 111] width 147 height 35
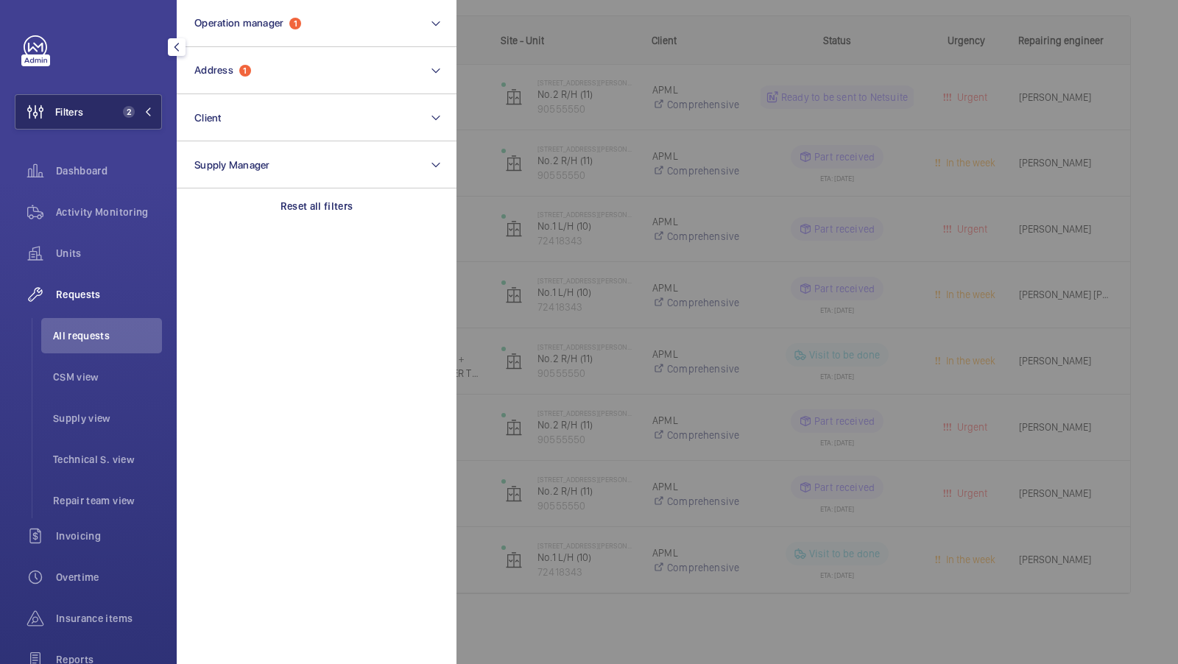
click at [152, 110] on mat-icon at bounding box center [148, 111] width 9 height 9
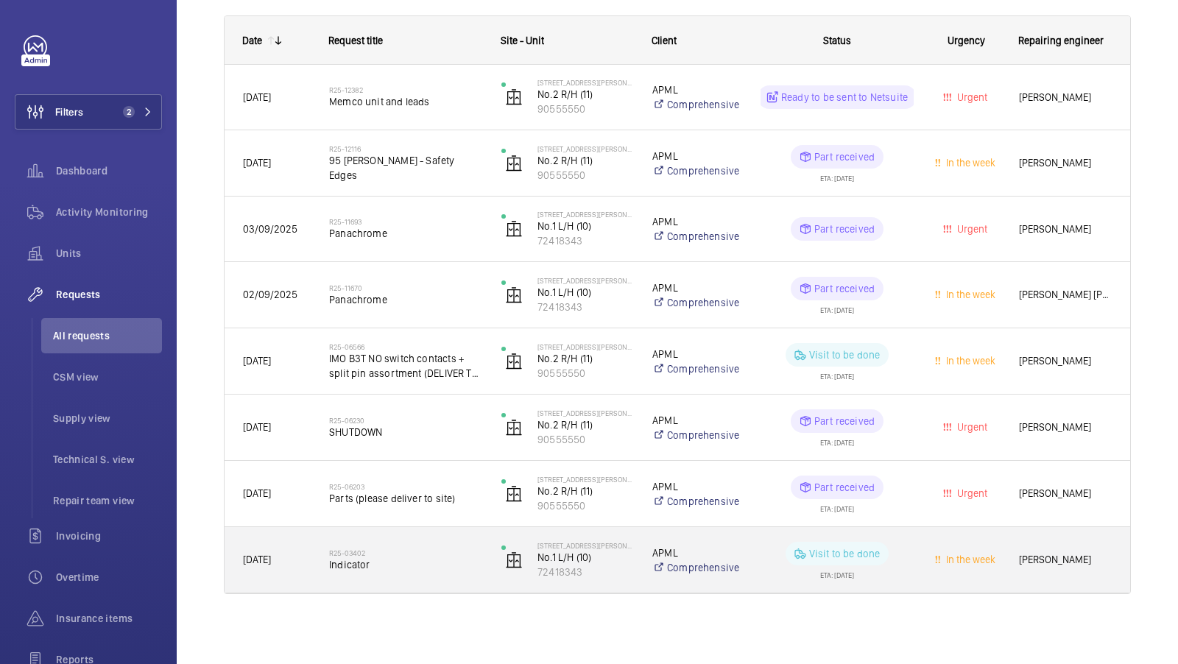
click at [427, 565] on span "Indicator" at bounding box center [405, 564] width 153 height 15
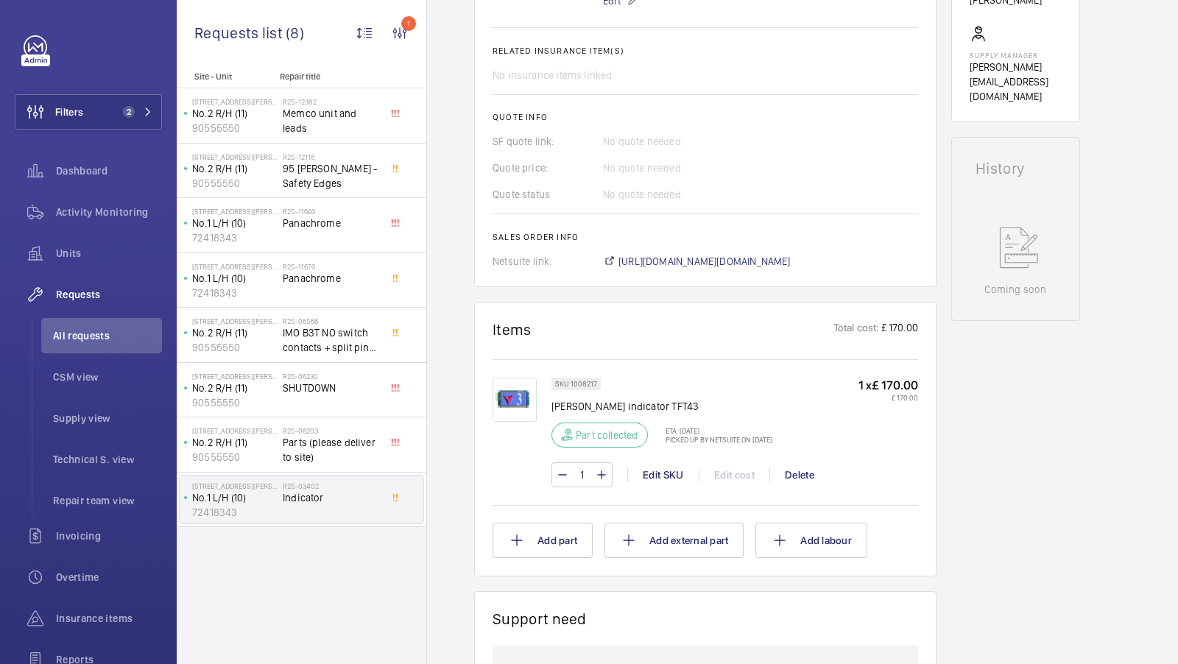
scroll to position [557, 0]
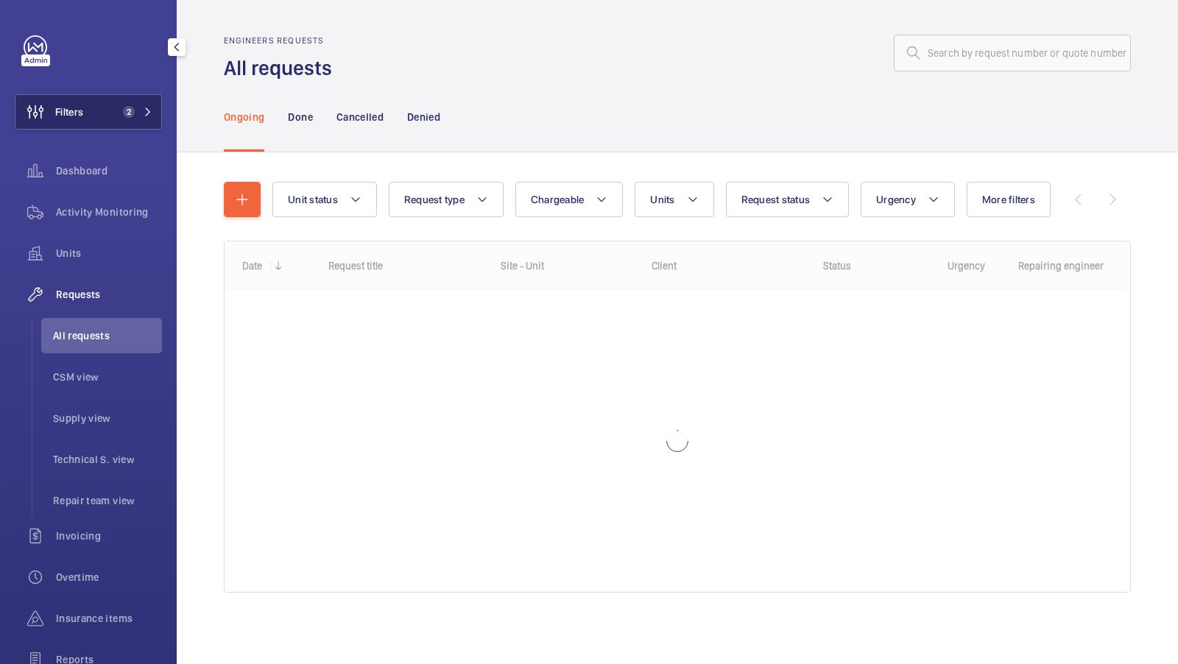
click at [127, 108] on span "2" at bounding box center [129, 112] width 12 height 12
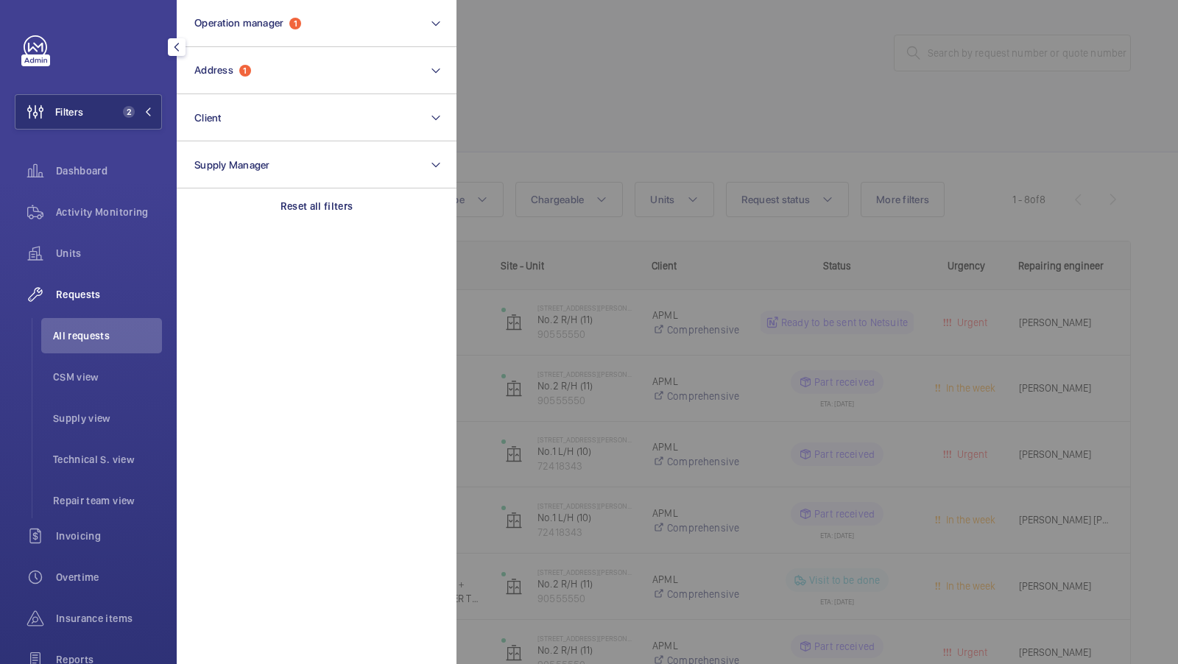
click at [607, 130] on div at bounding box center [1045, 332] width 1178 height 664
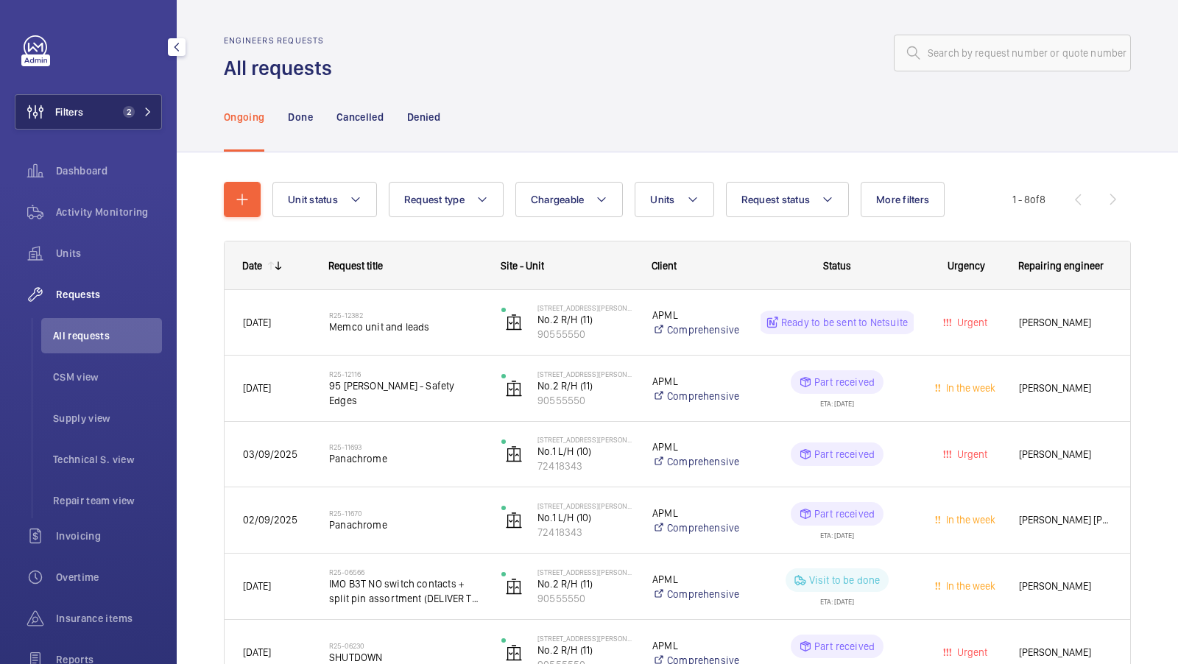
click at [132, 103] on button "Filters 2" at bounding box center [88, 111] width 147 height 35
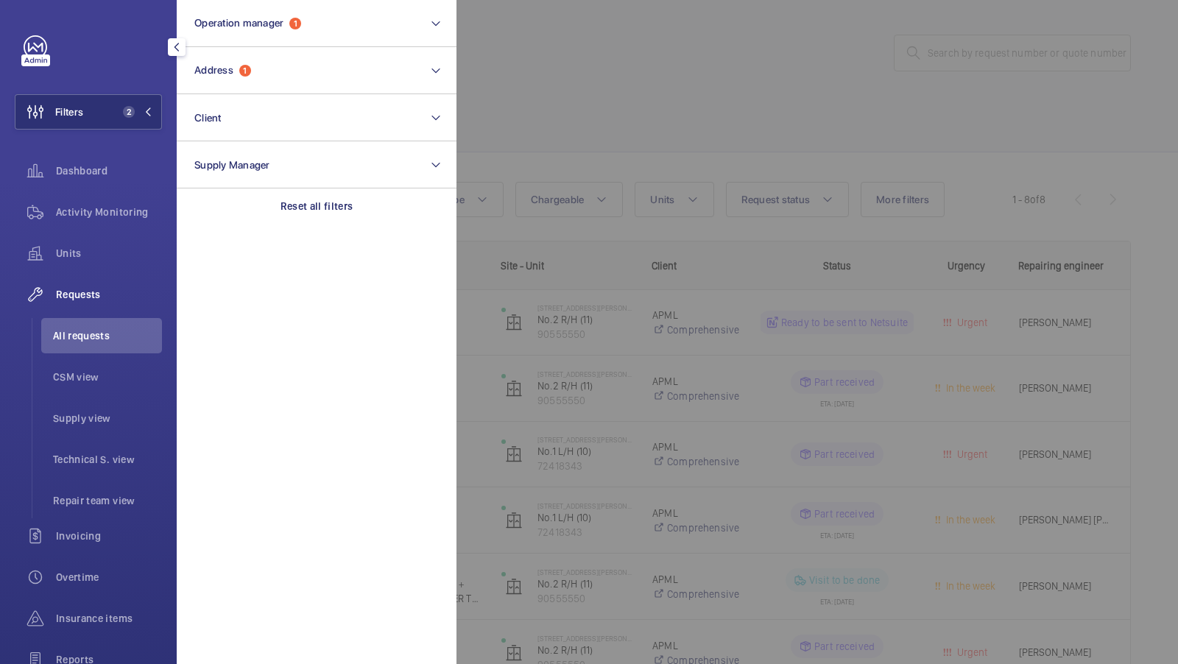
click at [607, 133] on div at bounding box center [1045, 332] width 1178 height 664
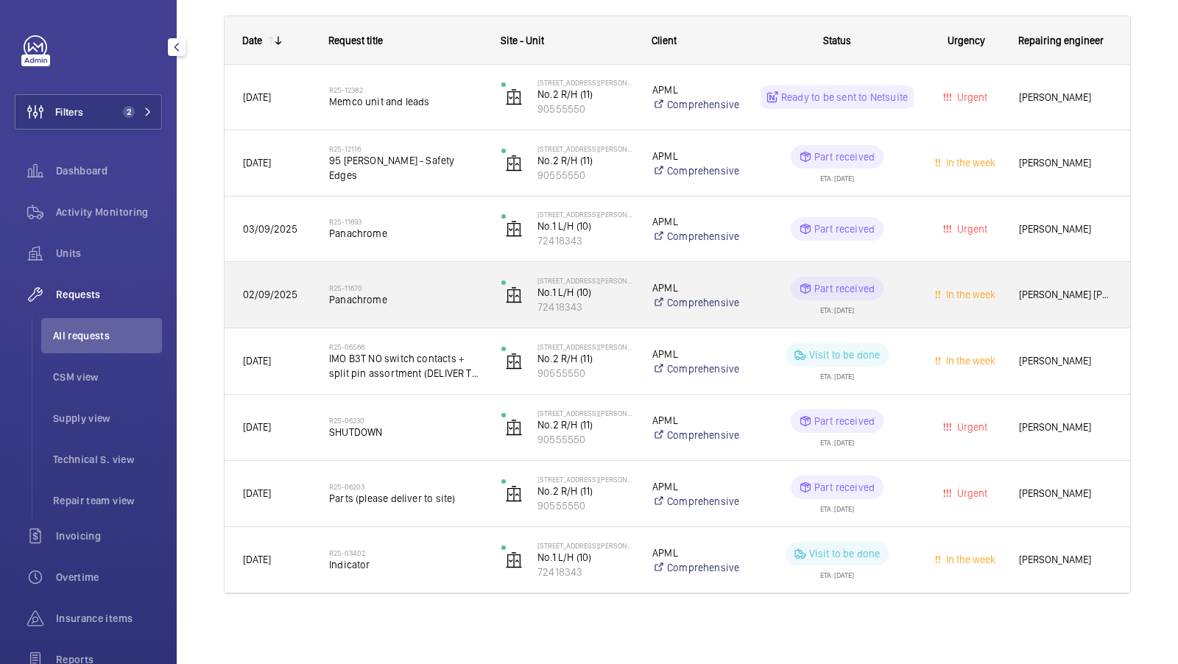
scroll to position [10, 0]
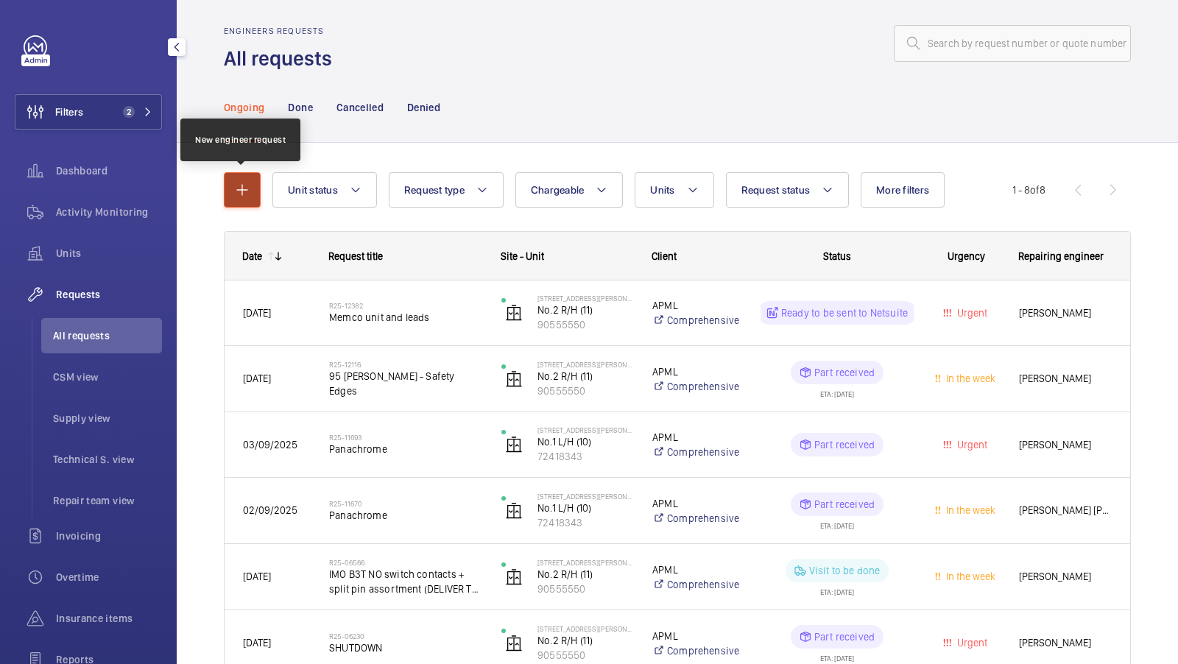
click at [249, 204] on button "button" at bounding box center [242, 189] width 37 height 35
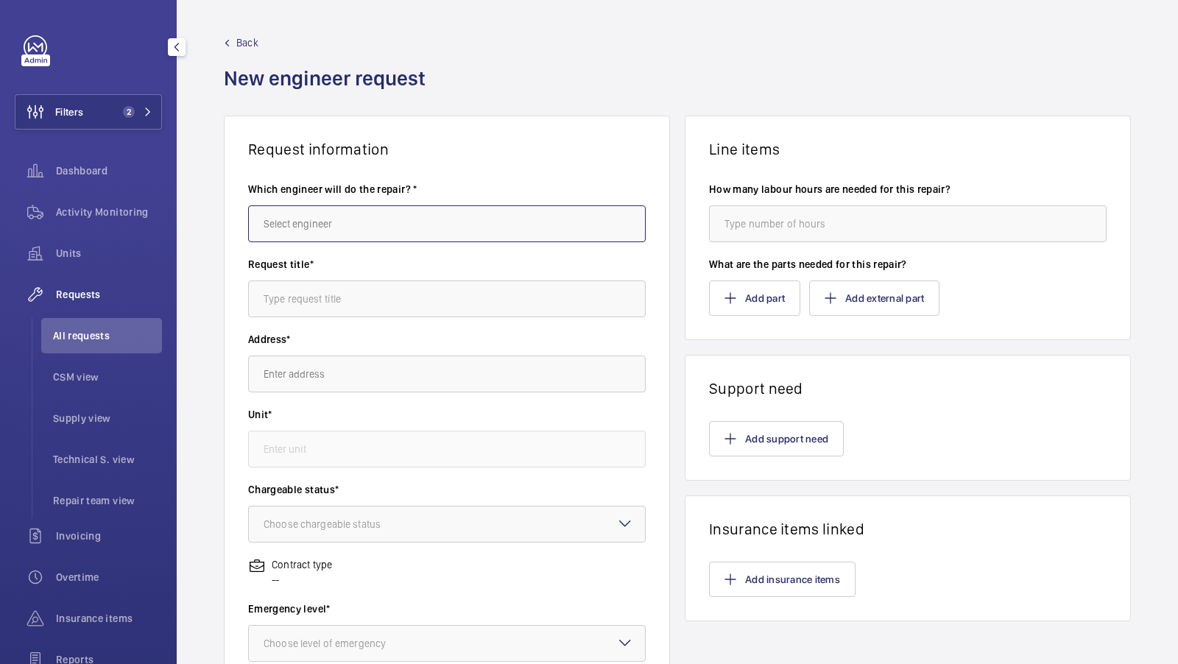
click at [325, 223] on input "text" at bounding box center [447, 223] width 398 height 37
click at [325, 262] on span "[PERSON_NAME]" at bounding box center [301, 268] width 74 height 15
type input "[PERSON_NAME]"
click at [309, 332] on label "Address*" at bounding box center [447, 339] width 398 height 15
click at [318, 300] on input "text" at bounding box center [447, 298] width 398 height 37
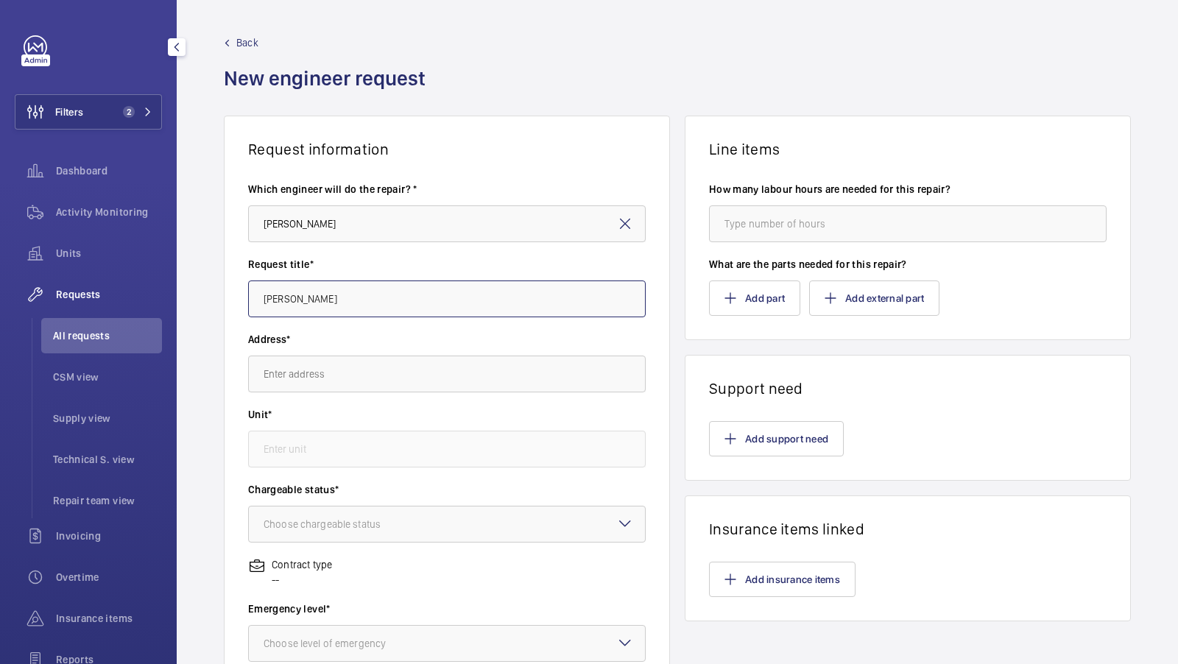
type input "[PERSON_NAME]"
click at [290, 382] on input "text" at bounding box center [447, 374] width 398 height 37
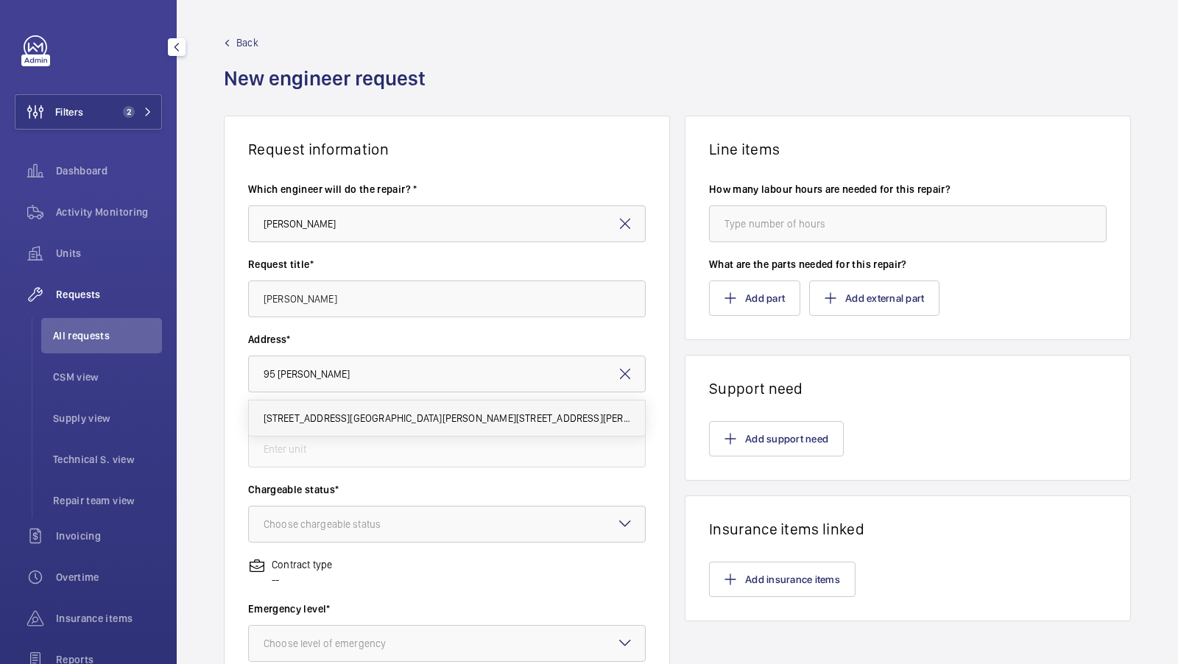
click at [426, 421] on span "95 Cromwell Road London SW7 4DL 95 Cromwell Road, SW7 4DL LONDON" at bounding box center [447, 418] width 367 height 15
type input "95 Cromwell Road London SW7 4DL 95 Cromwell Road, SW7 4DL LONDON"
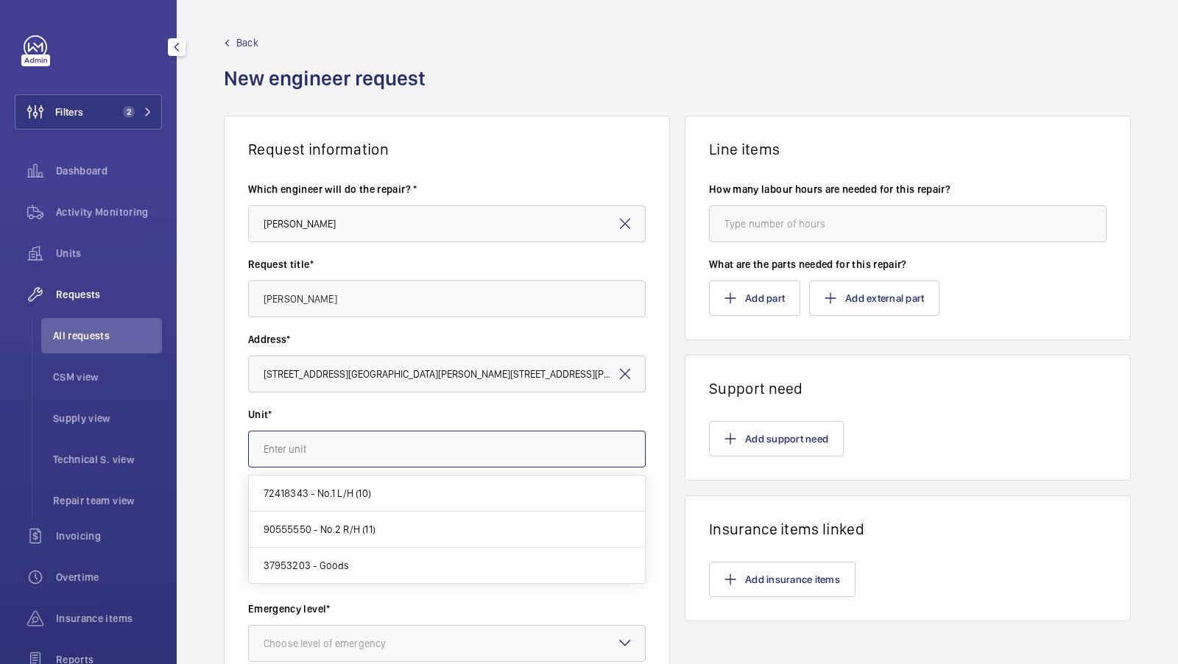
click at [374, 455] on input "text" at bounding box center [447, 449] width 398 height 37
click at [375, 492] on mat-option "72418343 - No.1 L/H (10)" at bounding box center [447, 494] width 397 height 36
type input "72418343 - No.1 L/H (10)"
click at [405, 514] on div at bounding box center [447, 523] width 396 height 35
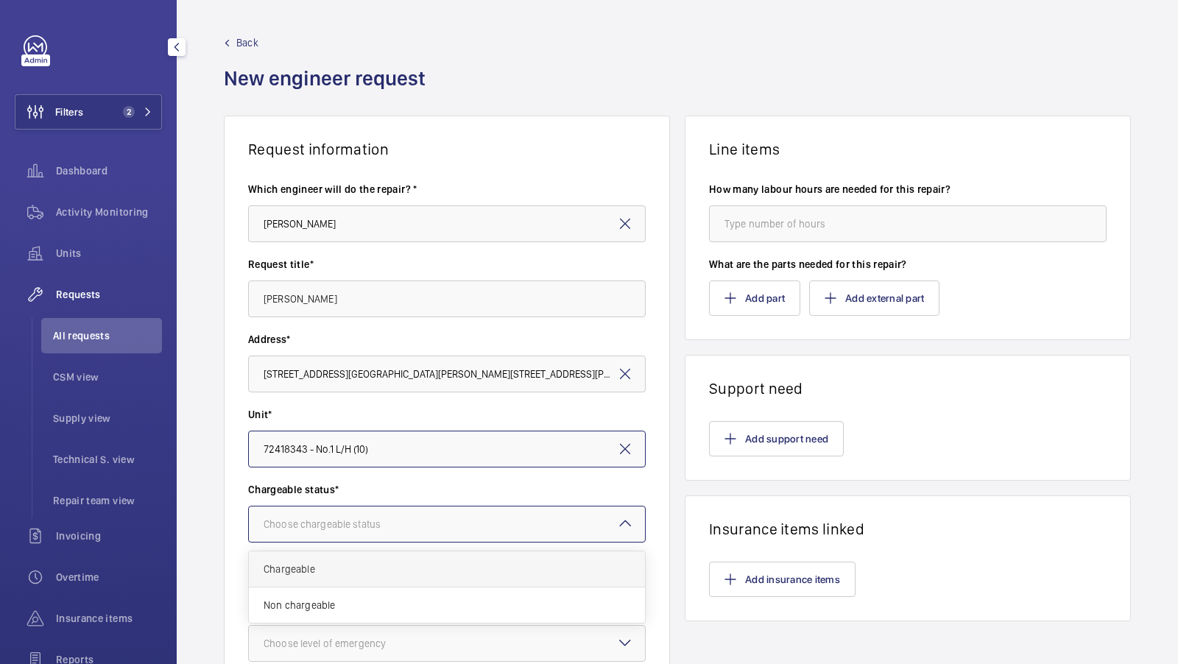
click at [333, 558] on div "Chargeable" at bounding box center [447, 569] width 396 height 36
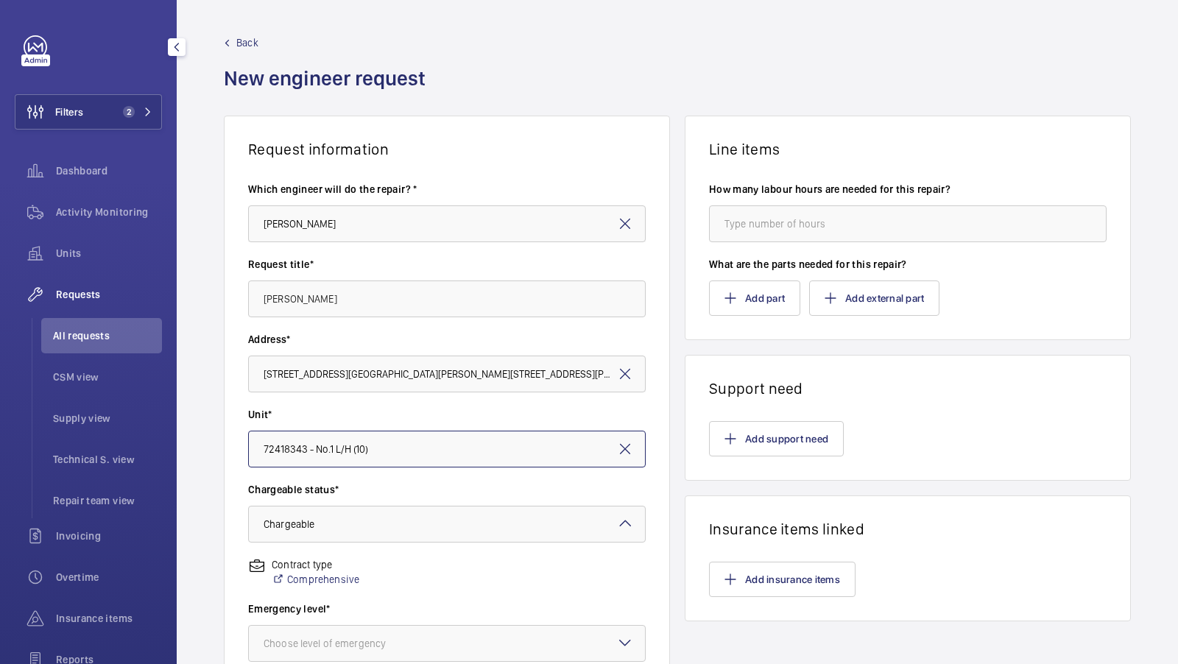
scroll to position [141, 0]
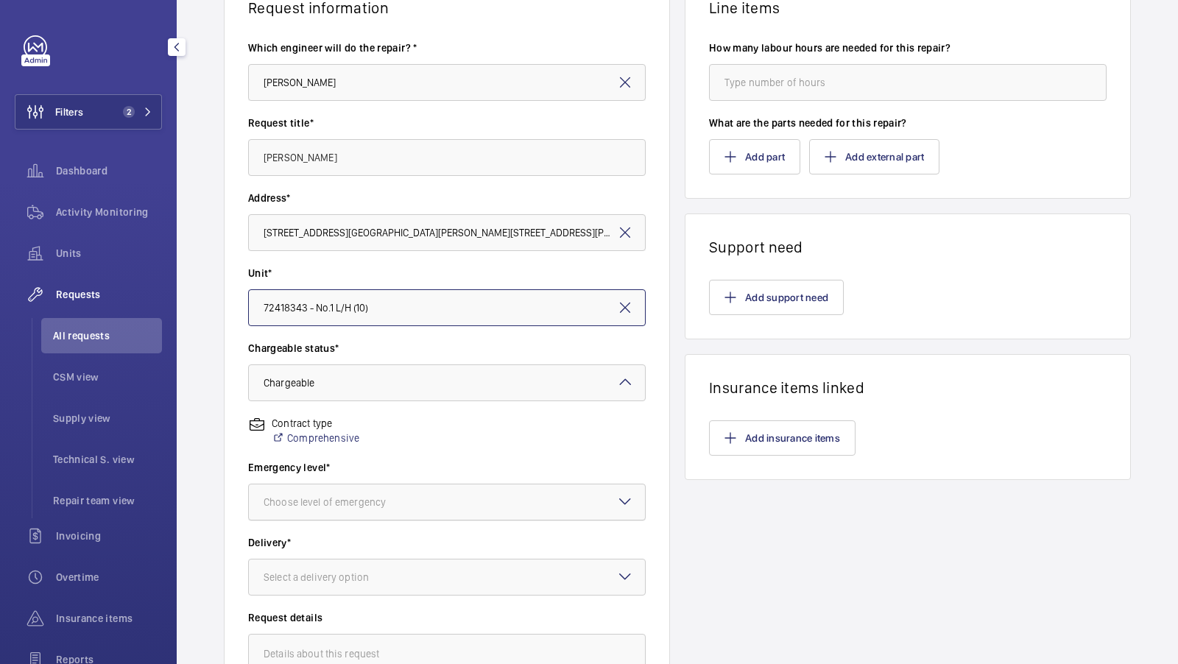
click at [374, 512] on div at bounding box center [447, 501] width 396 height 35
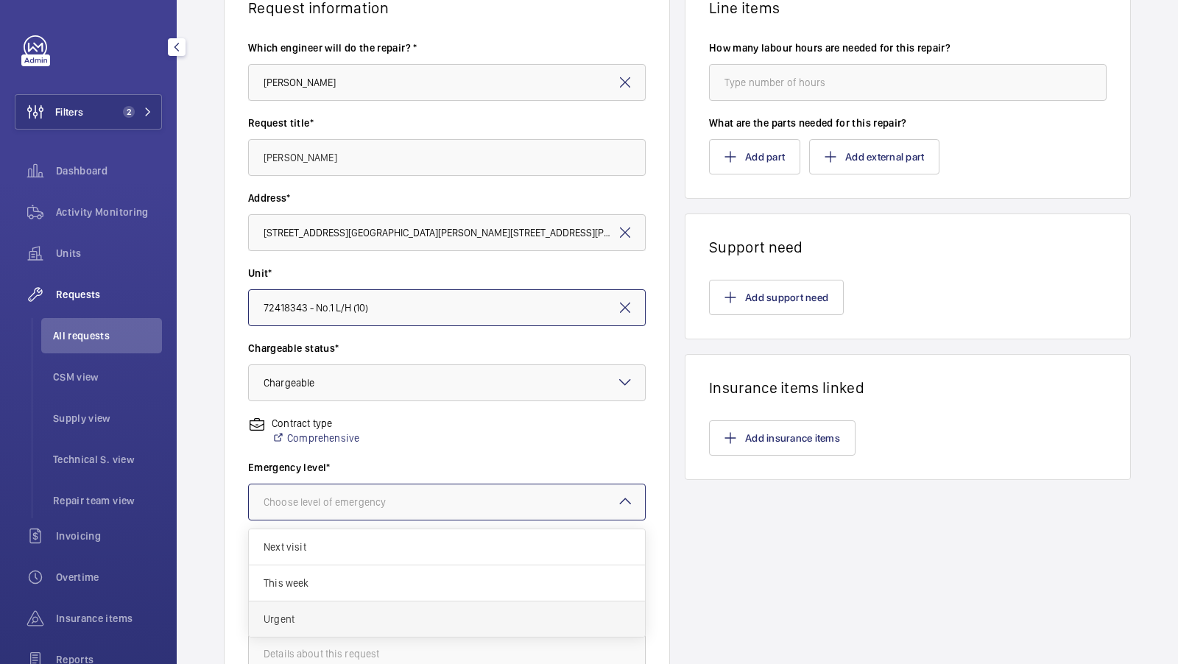
click at [318, 612] on span "Urgent" at bounding box center [447, 619] width 367 height 15
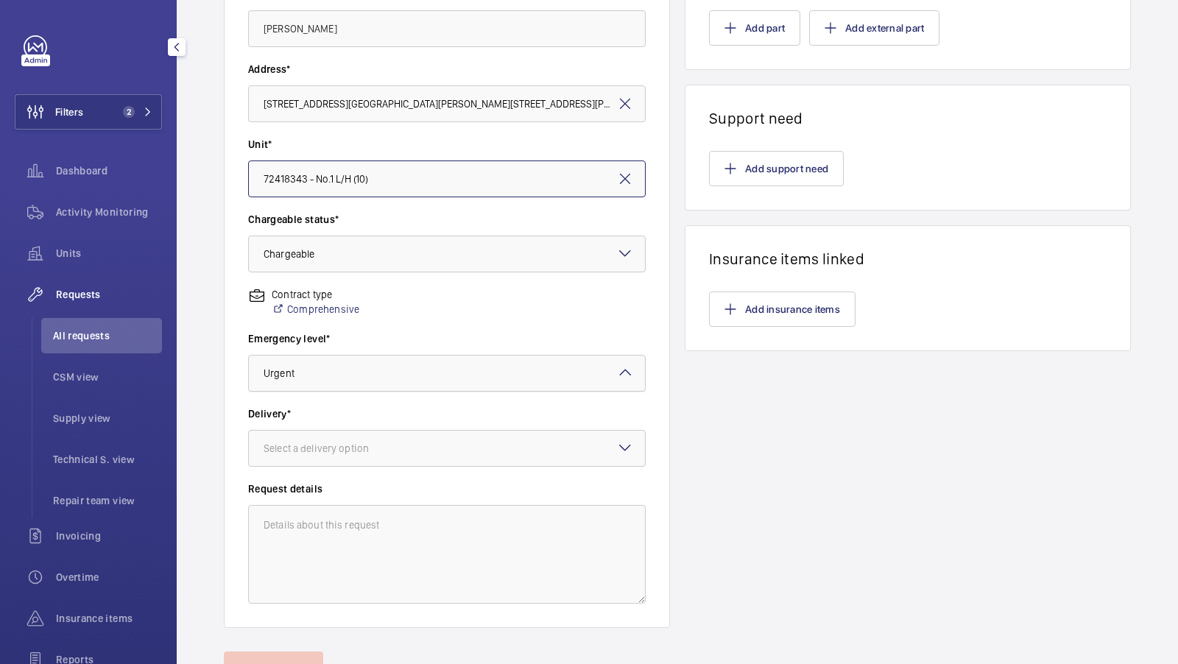
scroll to position [283, 0]
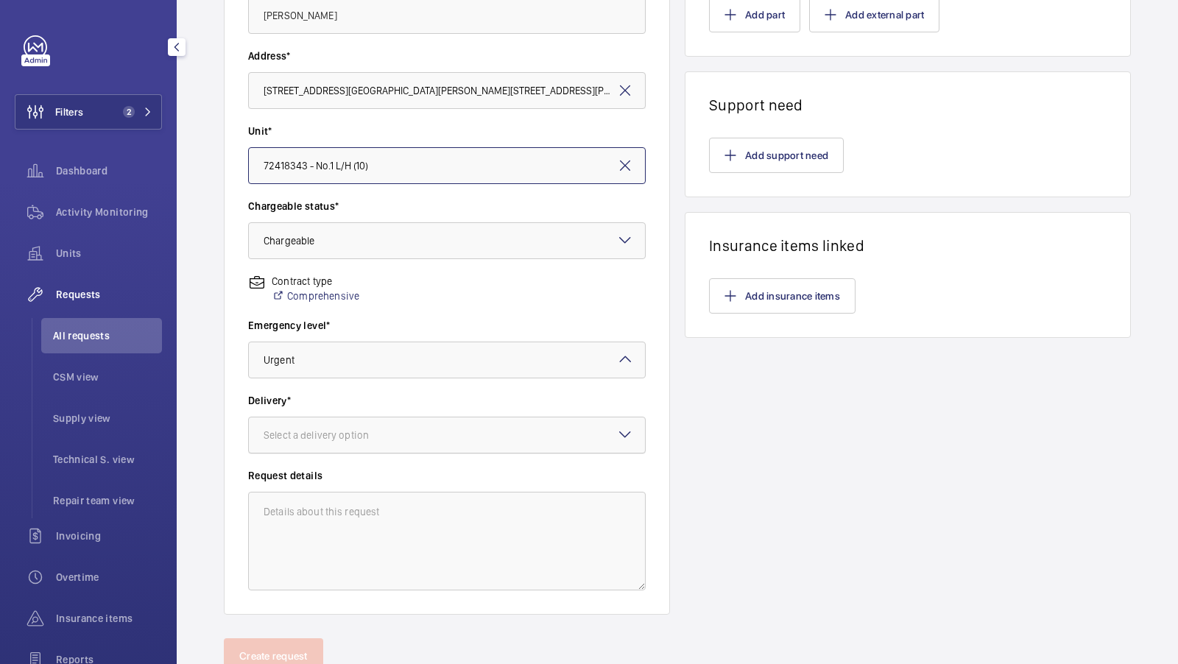
click at [406, 442] on div at bounding box center [447, 434] width 396 height 35
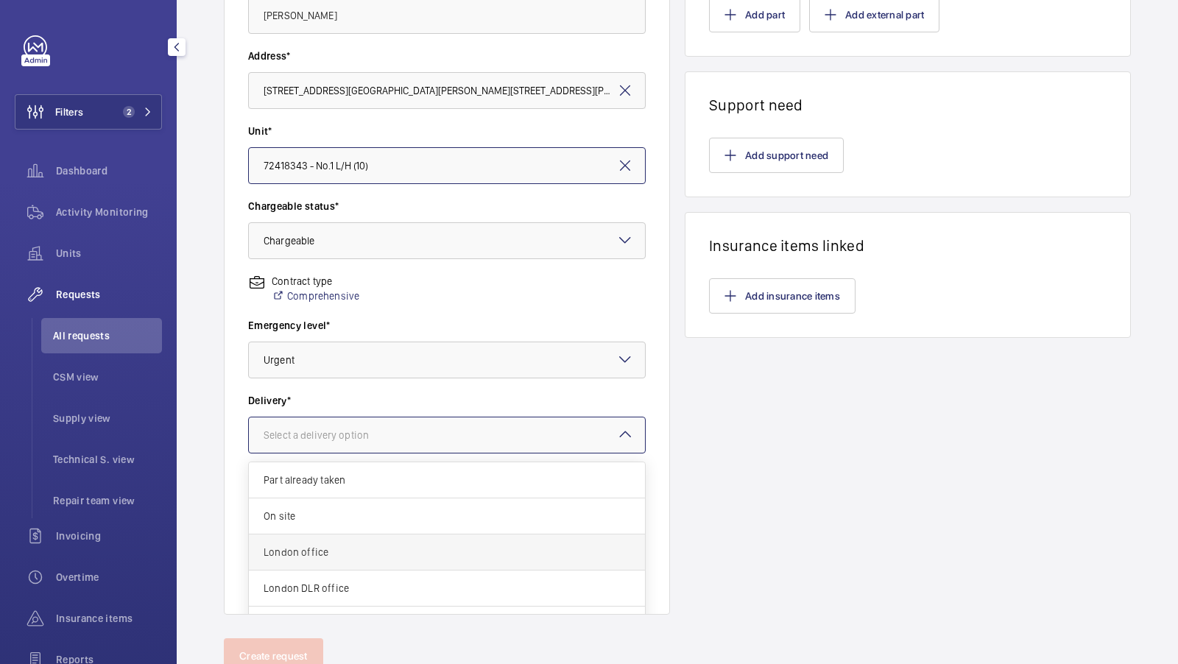
click at [358, 540] on div "London office" at bounding box center [447, 552] width 396 height 36
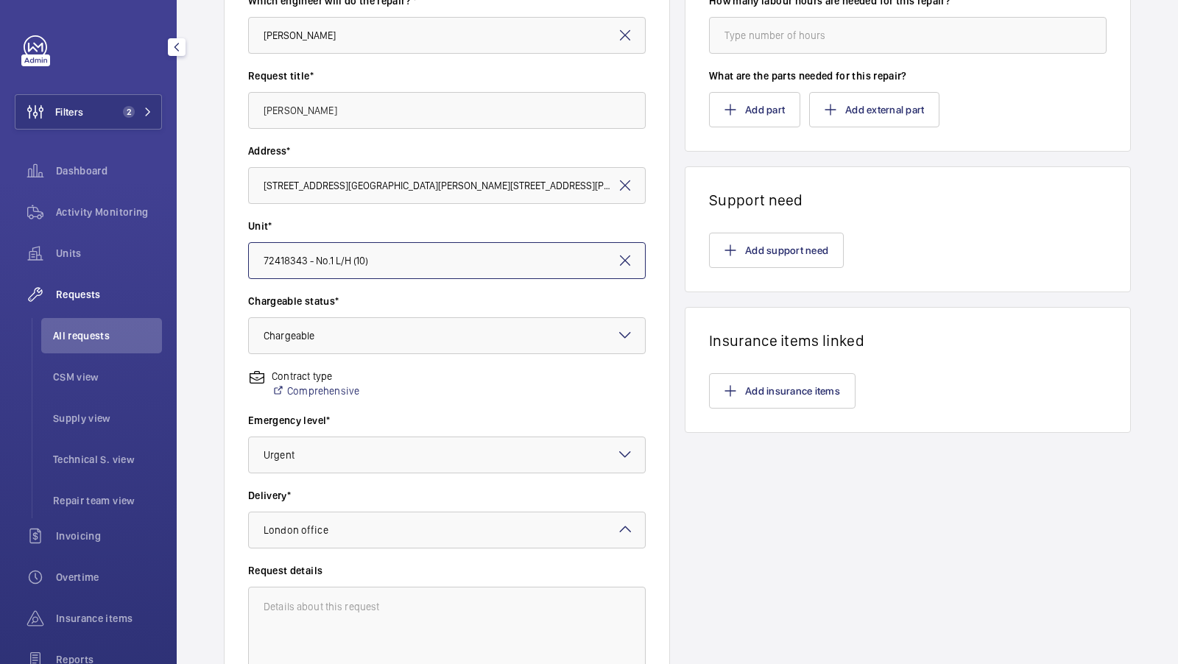
scroll to position [177, 0]
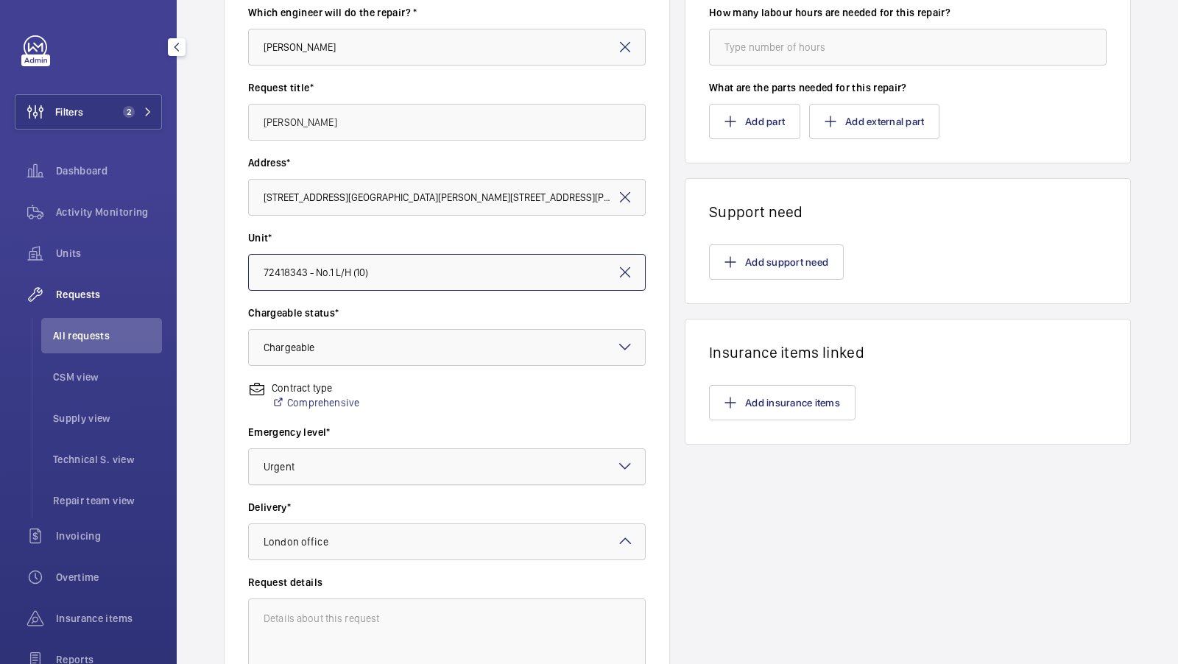
click at [601, 461] on div at bounding box center [447, 466] width 396 height 35
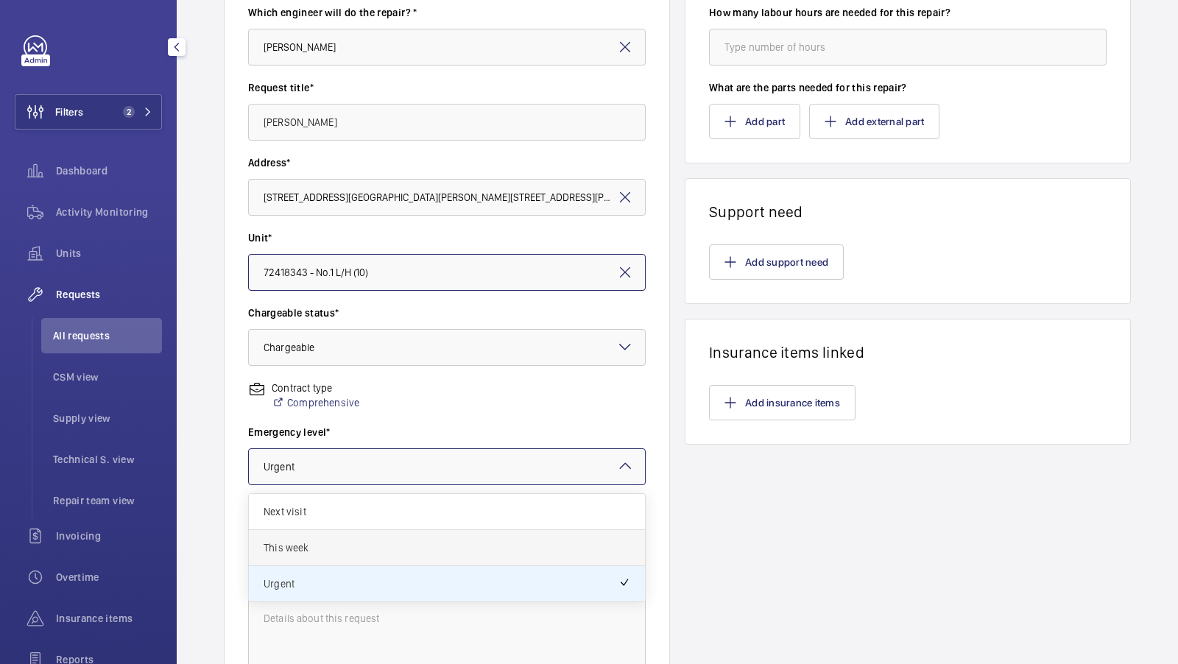
click at [428, 535] on div "This week" at bounding box center [447, 548] width 396 height 36
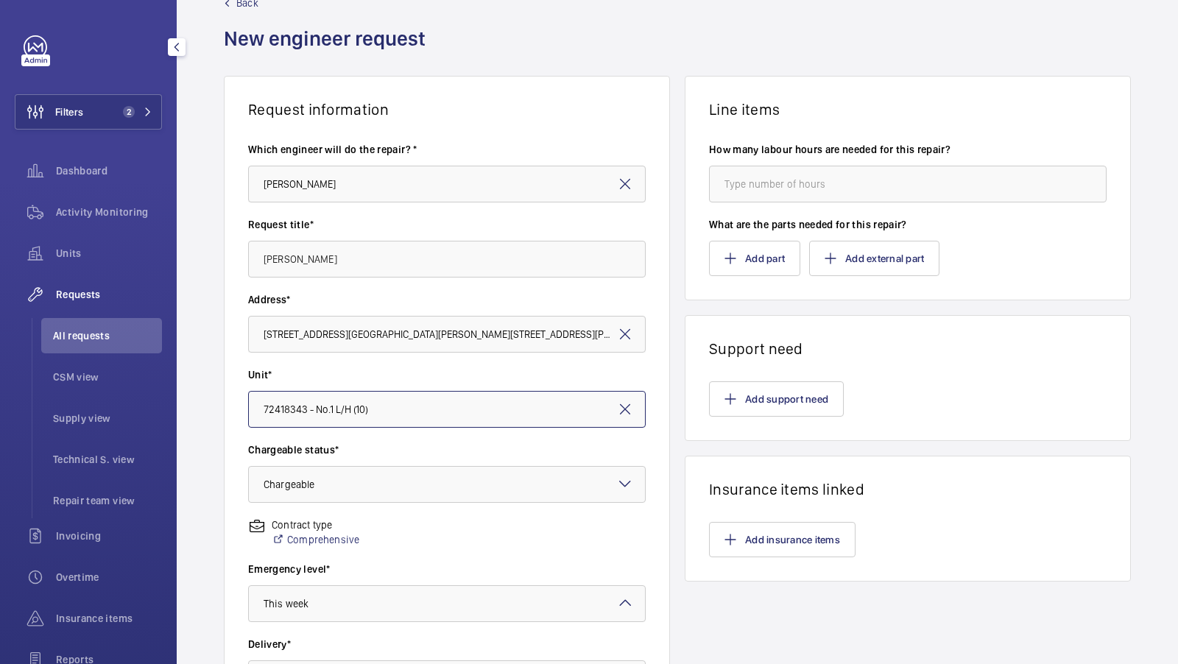
scroll to position [30, 0]
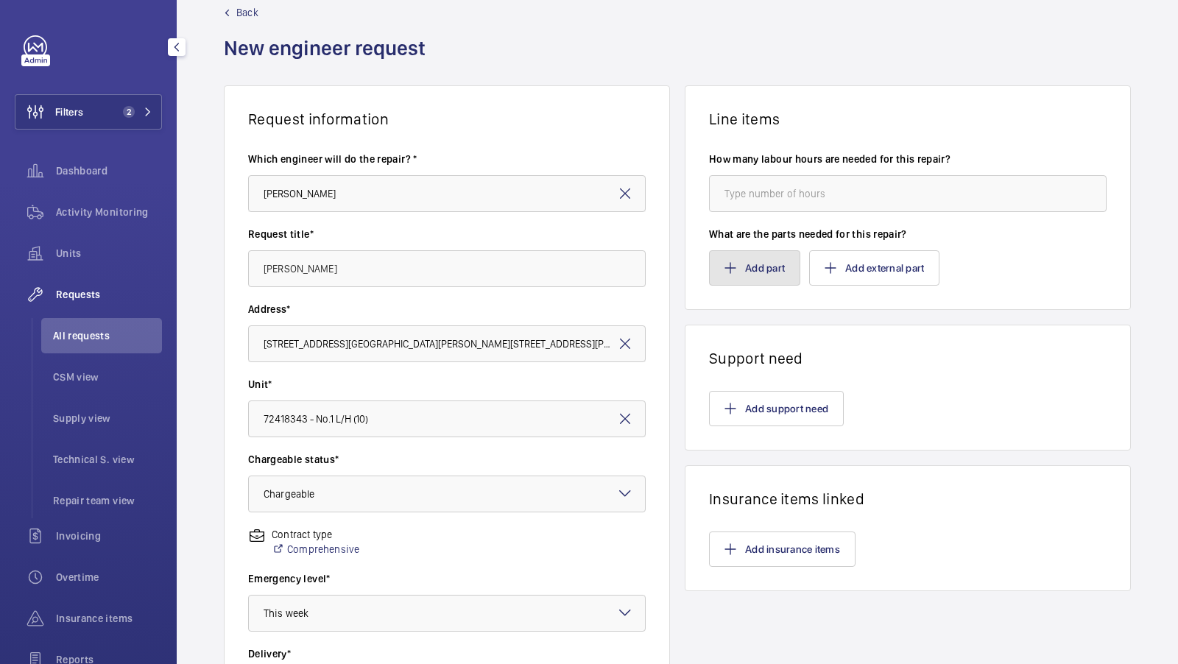
click at [745, 272] on button "Add part" at bounding box center [754, 267] width 91 height 35
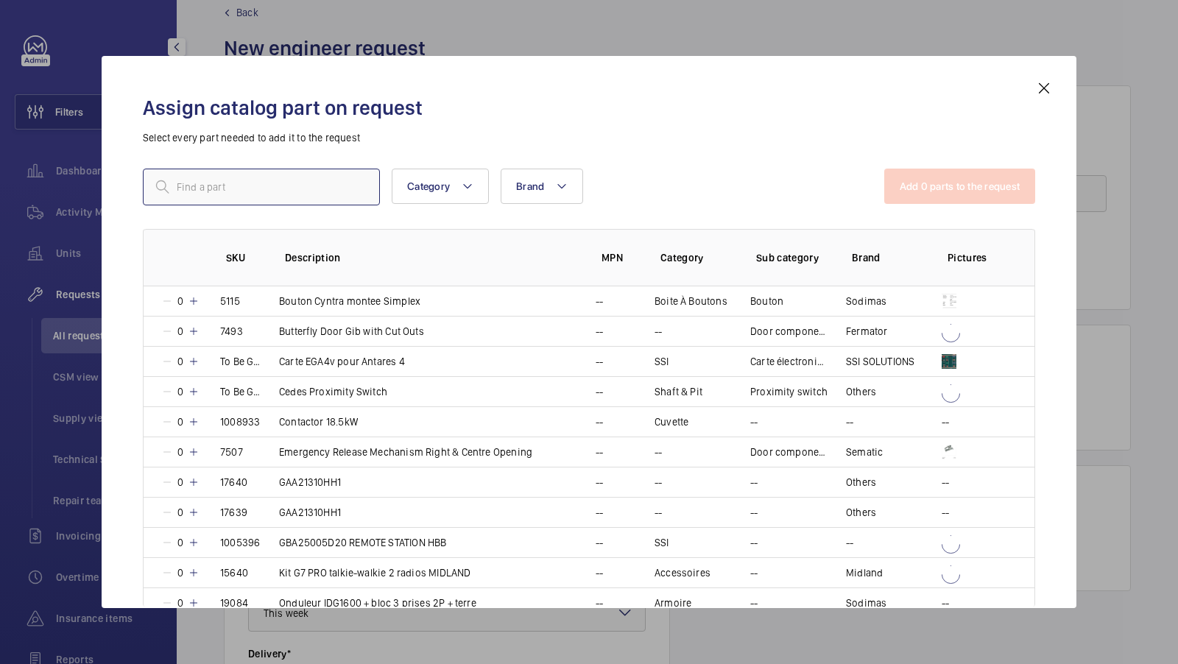
click at [239, 180] on input "text" at bounding box center [261, 187] width 237 height 37
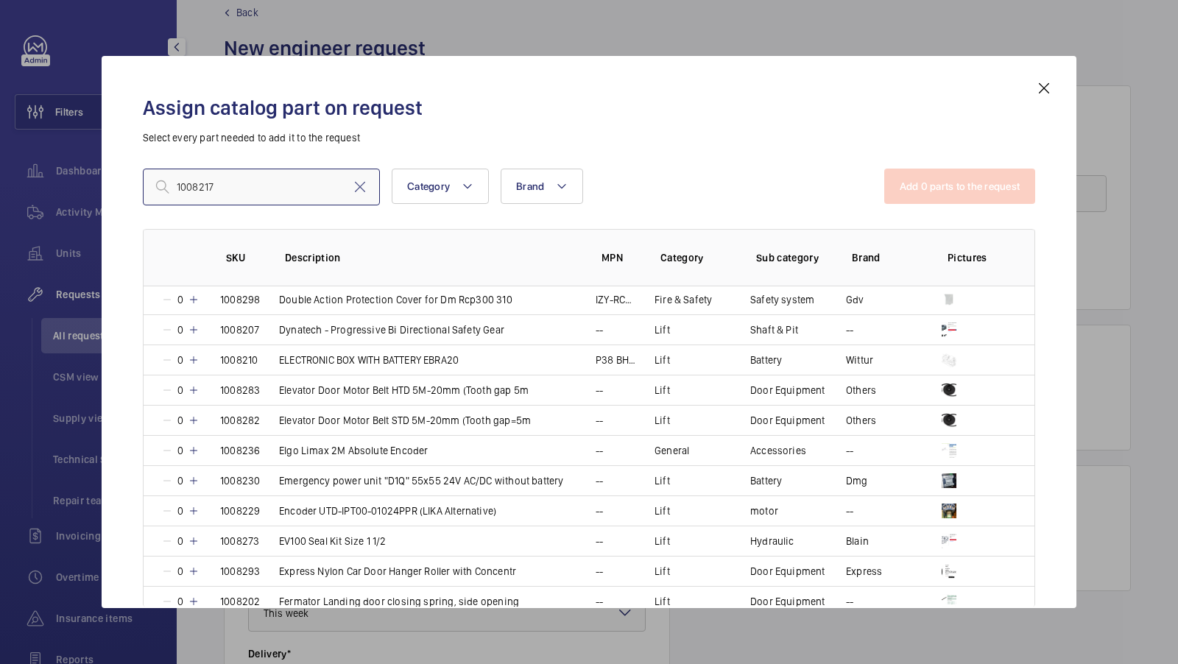
scroll to position [335, 0]
type input "1008217"
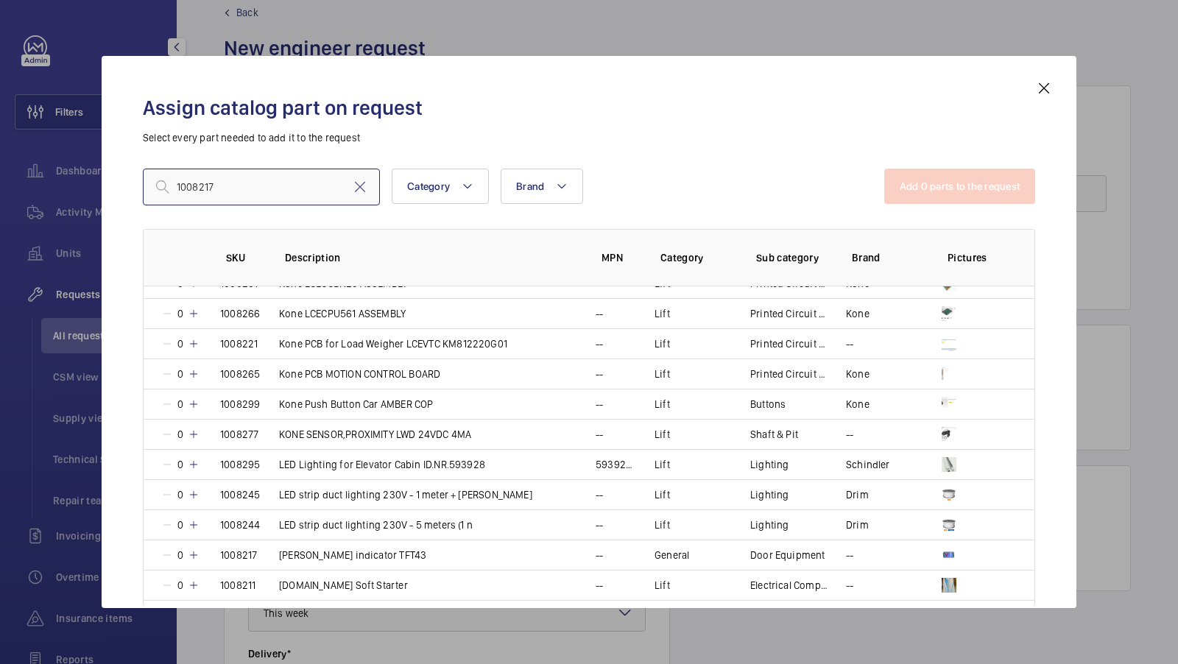
scroll to position [1135, 0]
click at [370, 547] on p "Lester indicator TFT43" at bounding box center [352, 554] width 147 height 15
click at [958, 176] on button "Add 1 parts to the request" at bounding box center [960, 186] width 149 height 35
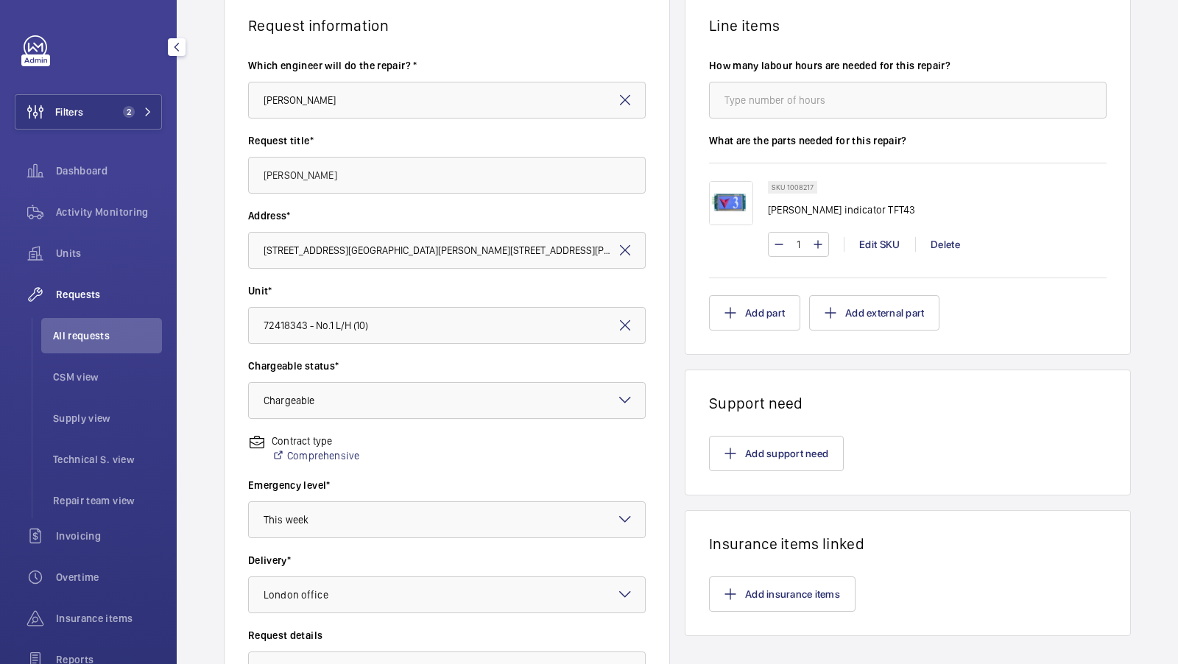
scroll to position [339, 0]
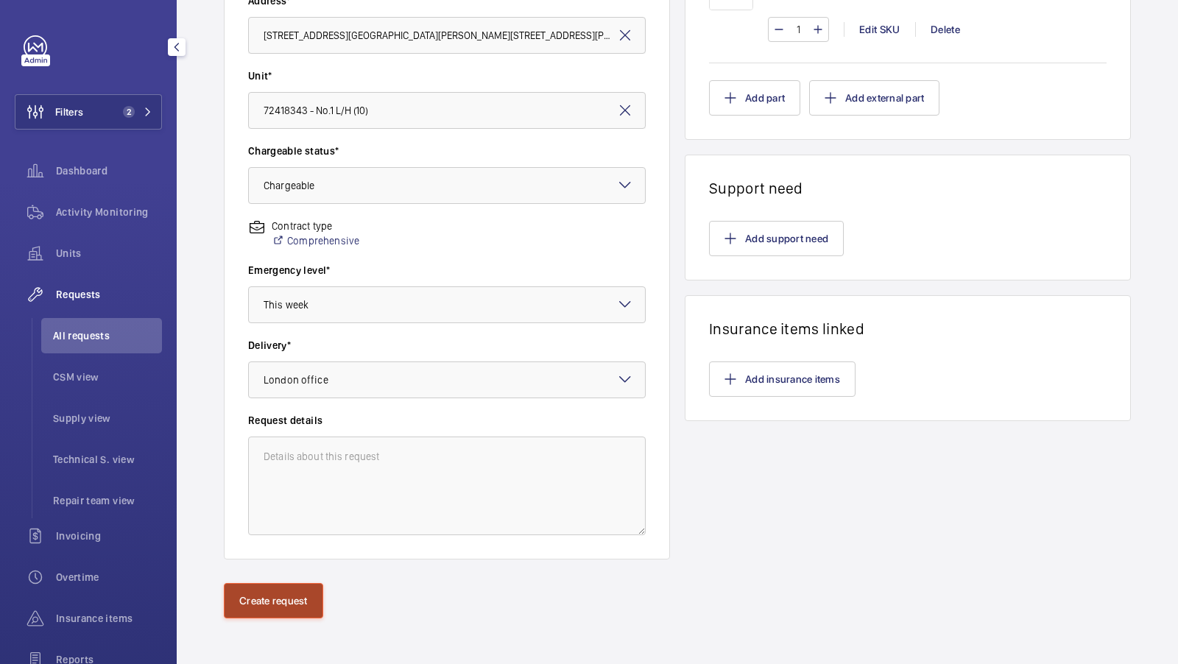
click at [264, 614] on button "Create request" at bounding box center [273, 600] width 99 height 35
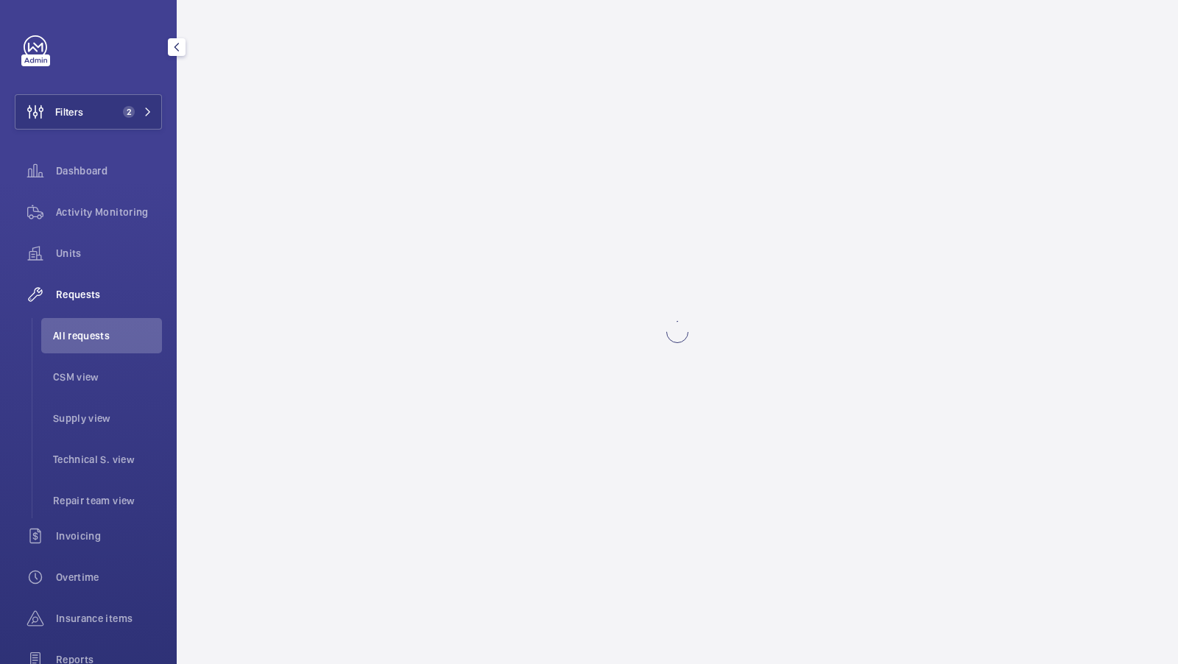
scroll to position [0, 0]
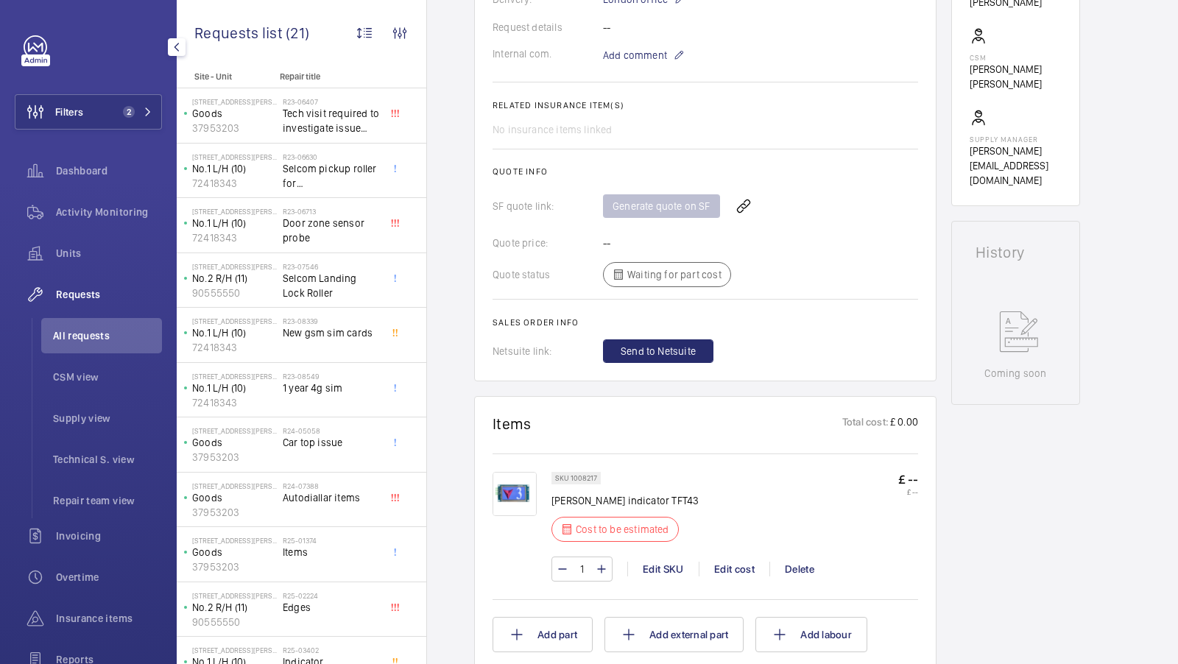
scroll to position [269, 0]
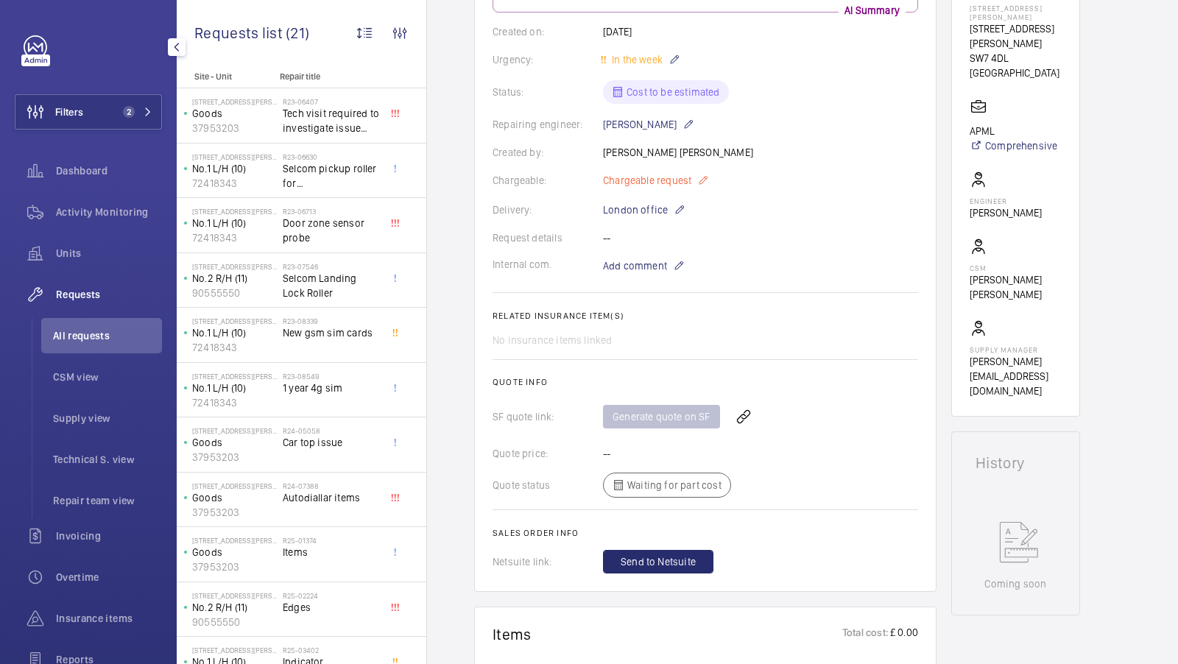
click at [664, 173] on span "Chargeable request" at bounding box center [647, 180] width 88 height 15
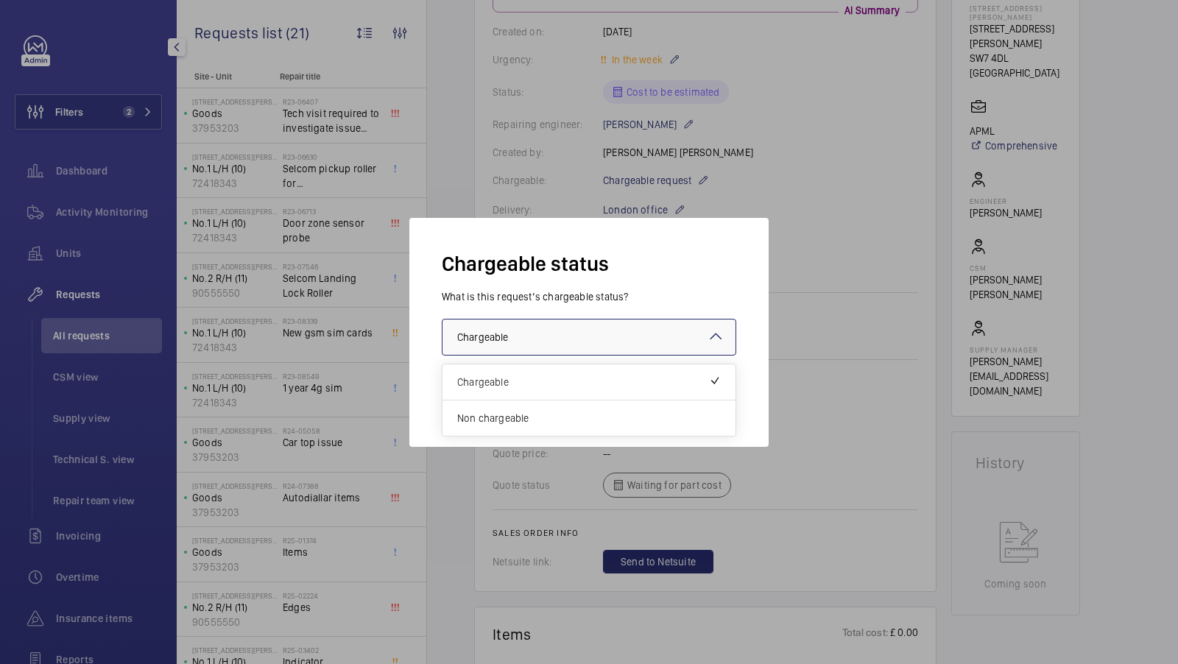
click at [551, 340] on div at bounding box center [588, 336] width 293 height 35
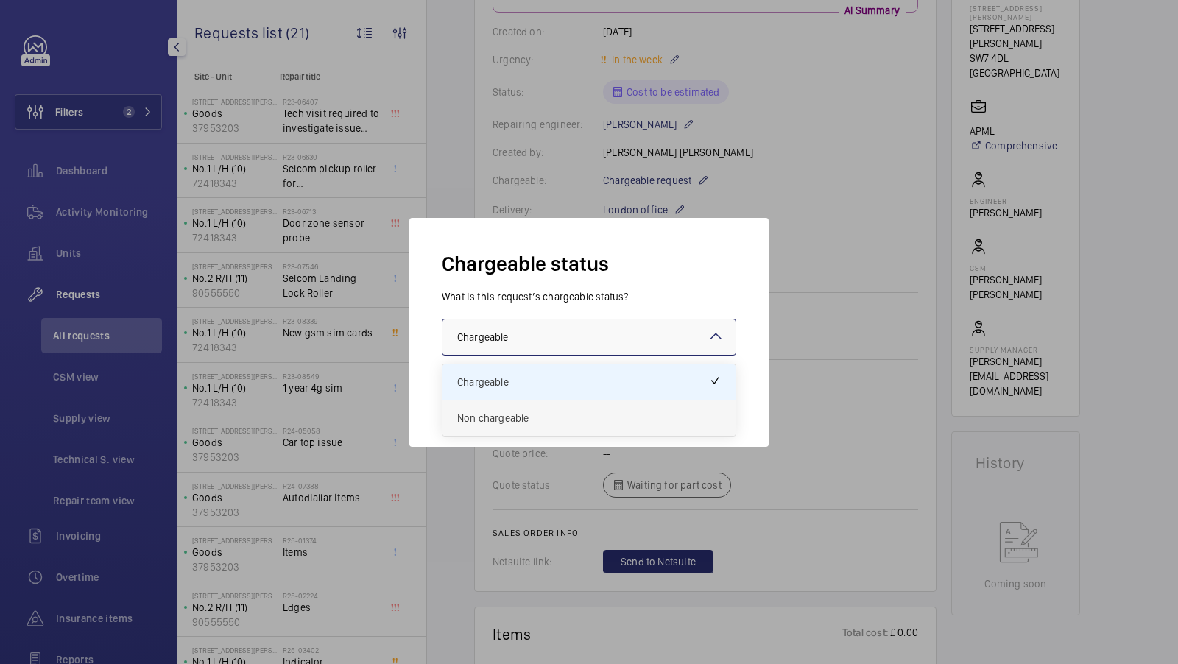
click at [528, 419] on span "Non chargeable" at bounding box center [589, 418] width 264 height 15
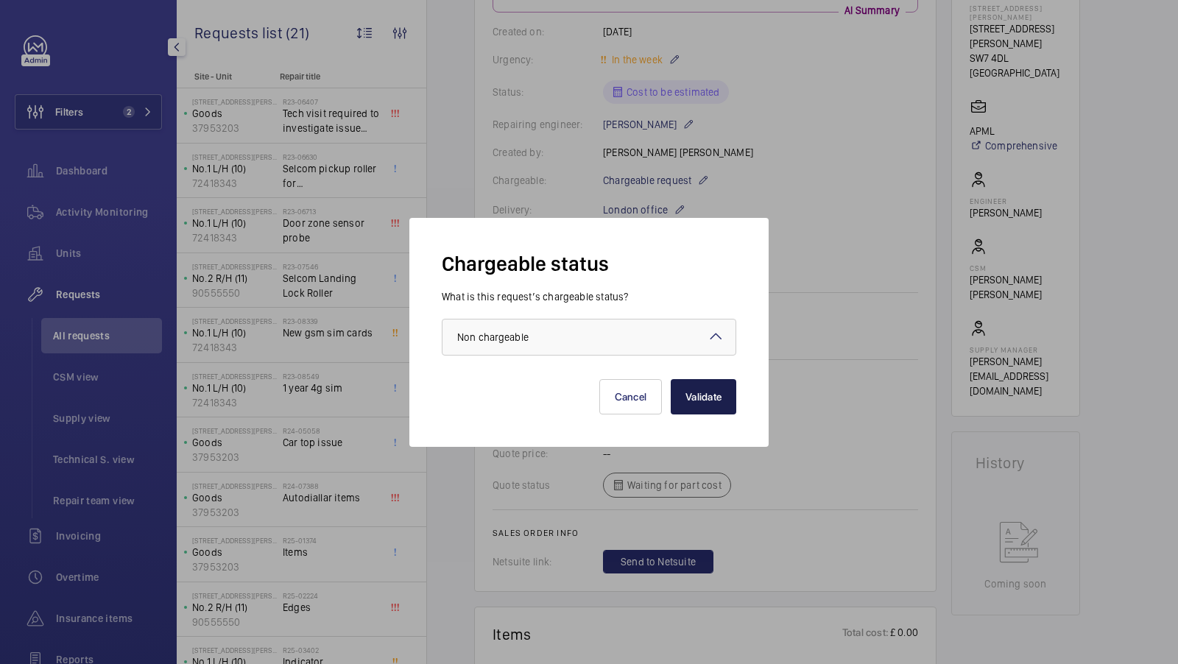
click at [724, 400] on button "Validate" at bounding box center [704, 396] width 66 height 35
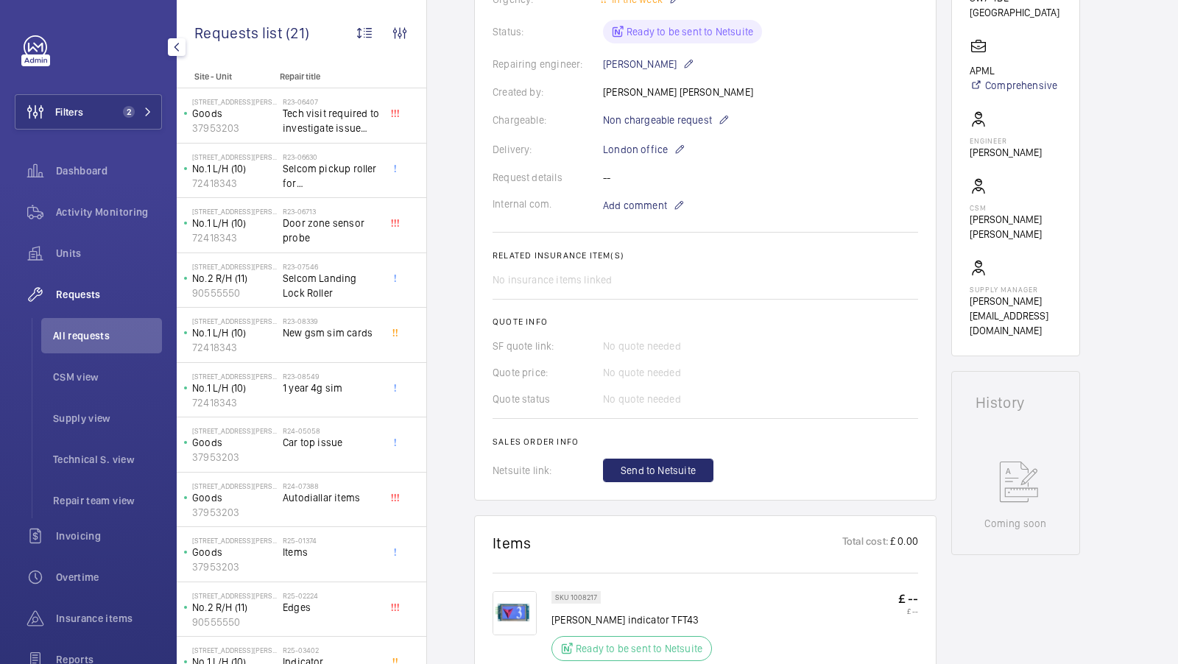
scroll to position [317, 0]
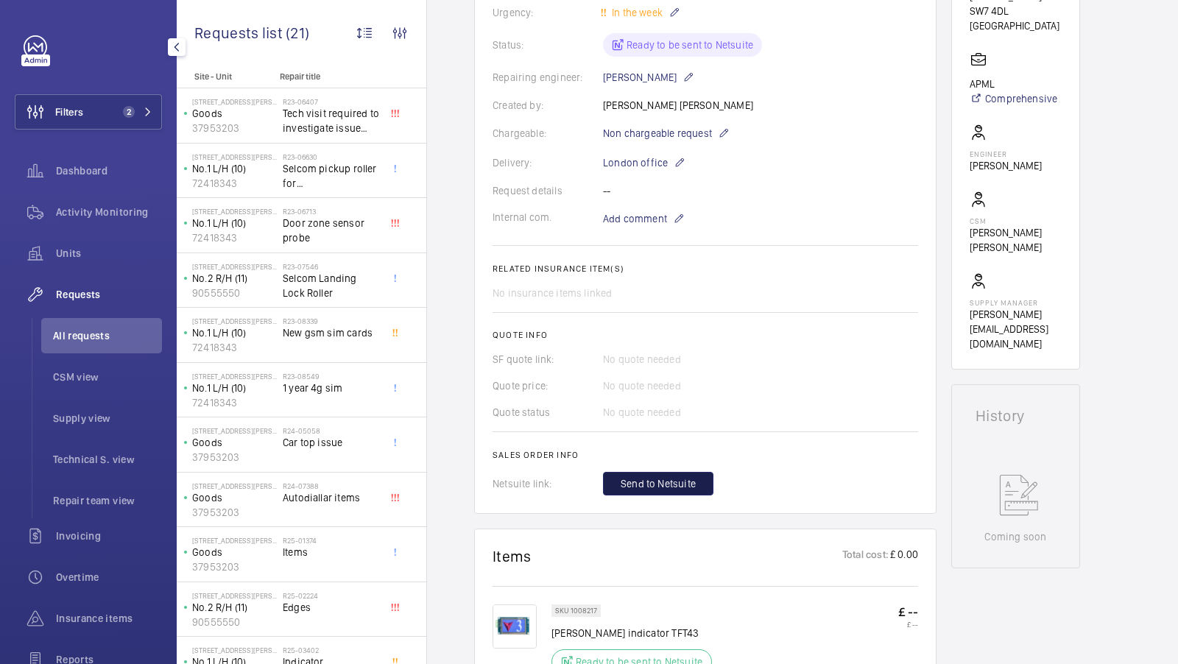
click at [658, 479] on span "Send to Netsuite" at bounding box center [658, 483] width 75 height 15
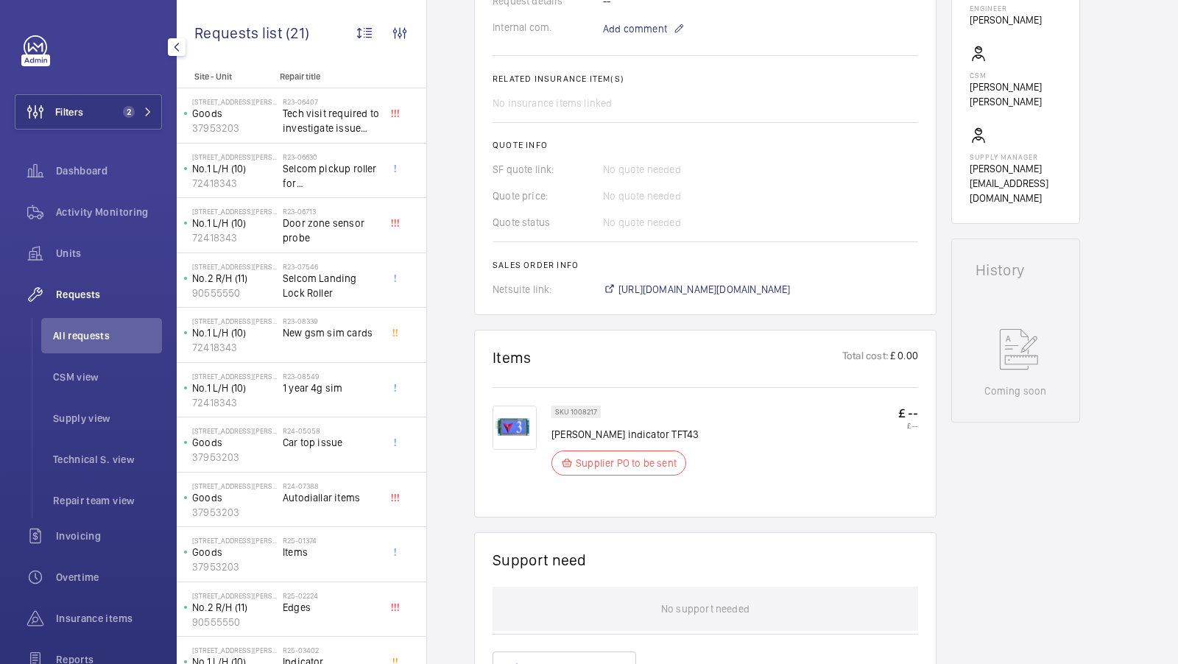
scroll to position [461, 0]
click at [791, 294] on span "https://6461500.app.netsuite.com/app/accounting/transactions/salesord.nl?id=303…" at bounding box center [704, 290] width 172 height 15
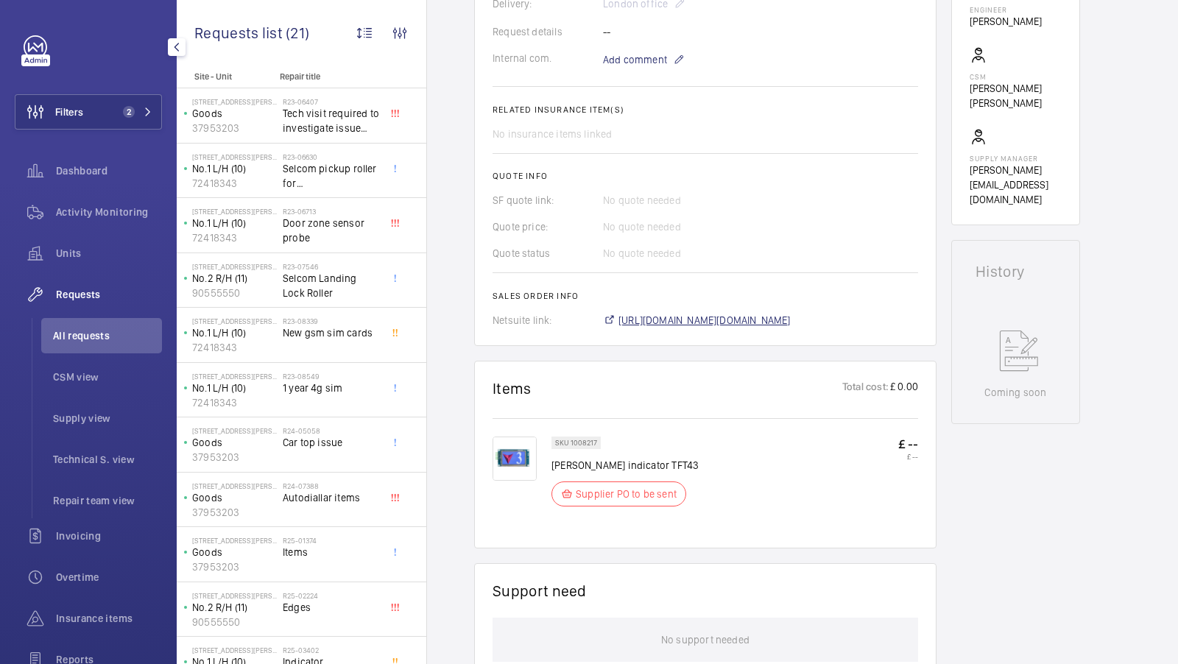
scroll to position [490, 0]
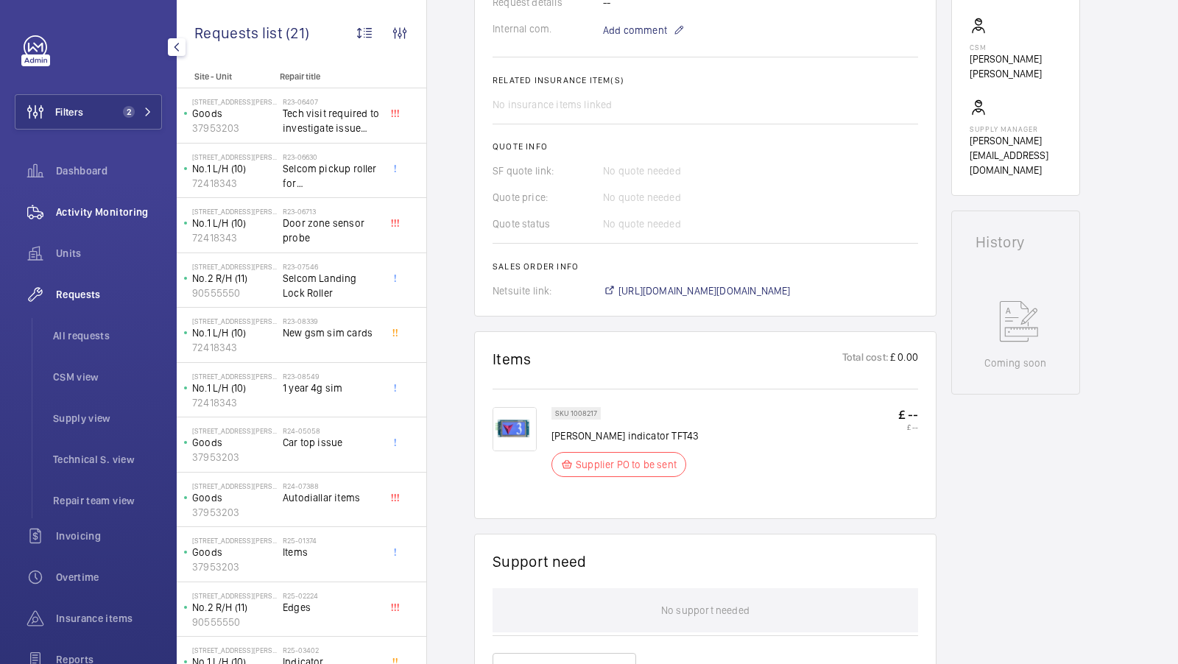
click at [66, 211] on span "Activity Monitoring" at bounding box center [109, 212] width 106 height 15
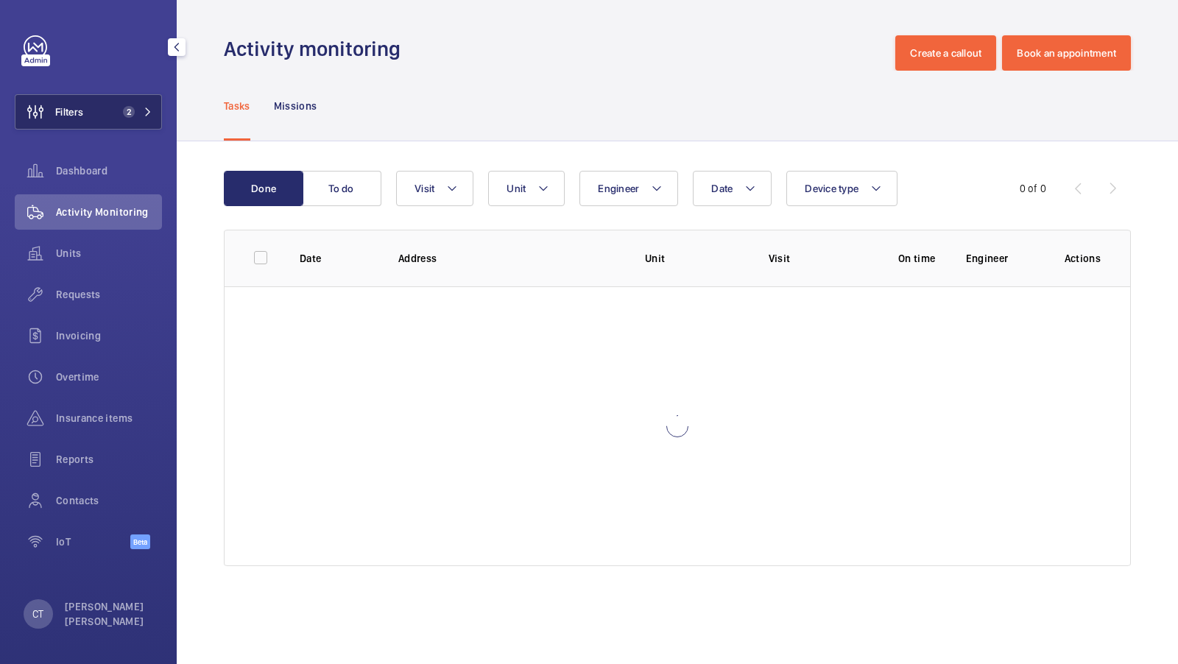
click at [146, 110] on mat-icon at bounding box center [148, 111] width 9 height 9
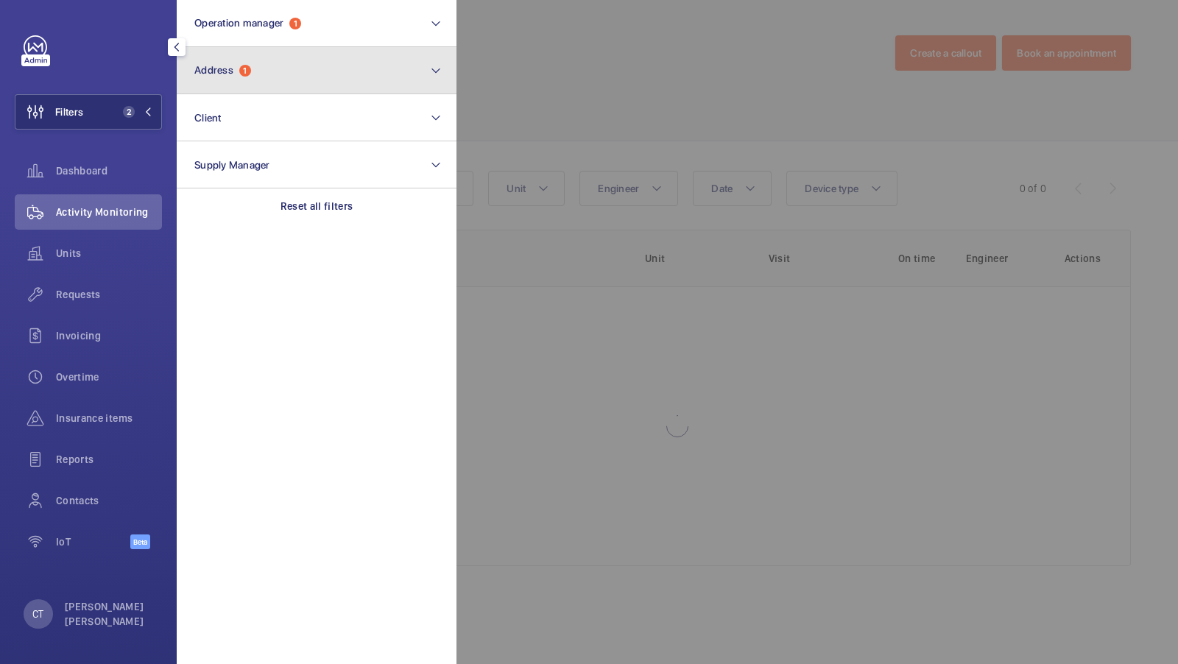
click at [339, 68] on button "Address 1" at bounding box center [317, 70] width 280 height 47
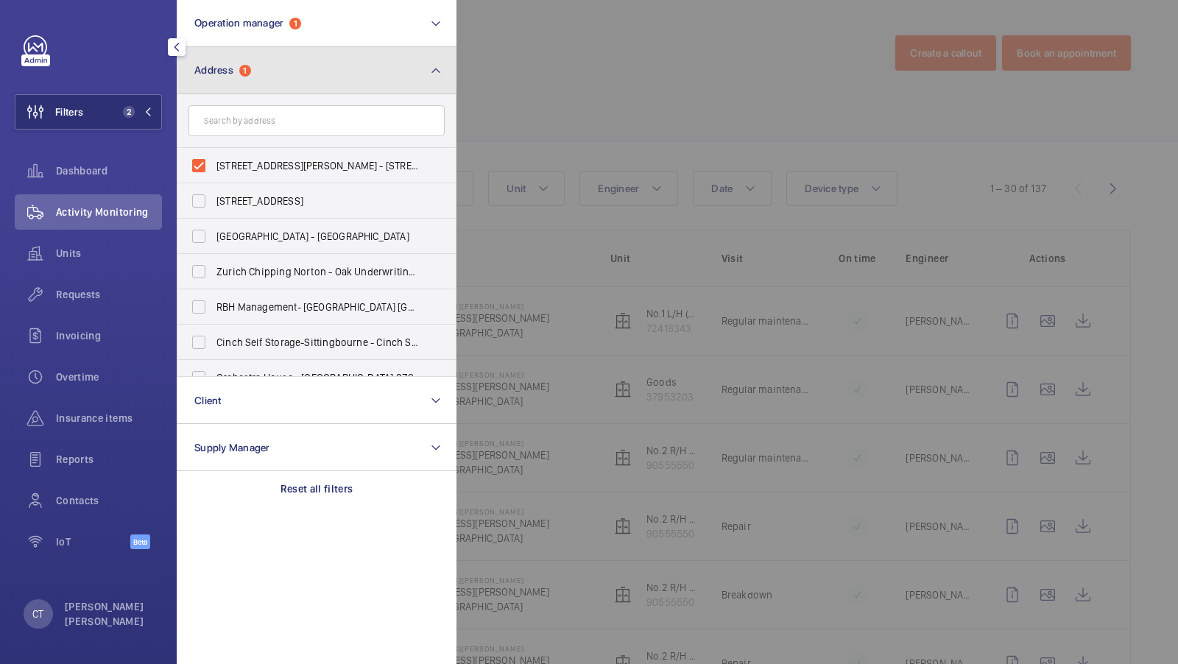
click at [308, 90] on button "Address 1" at bounding box center [317, 70] width 280 height 47
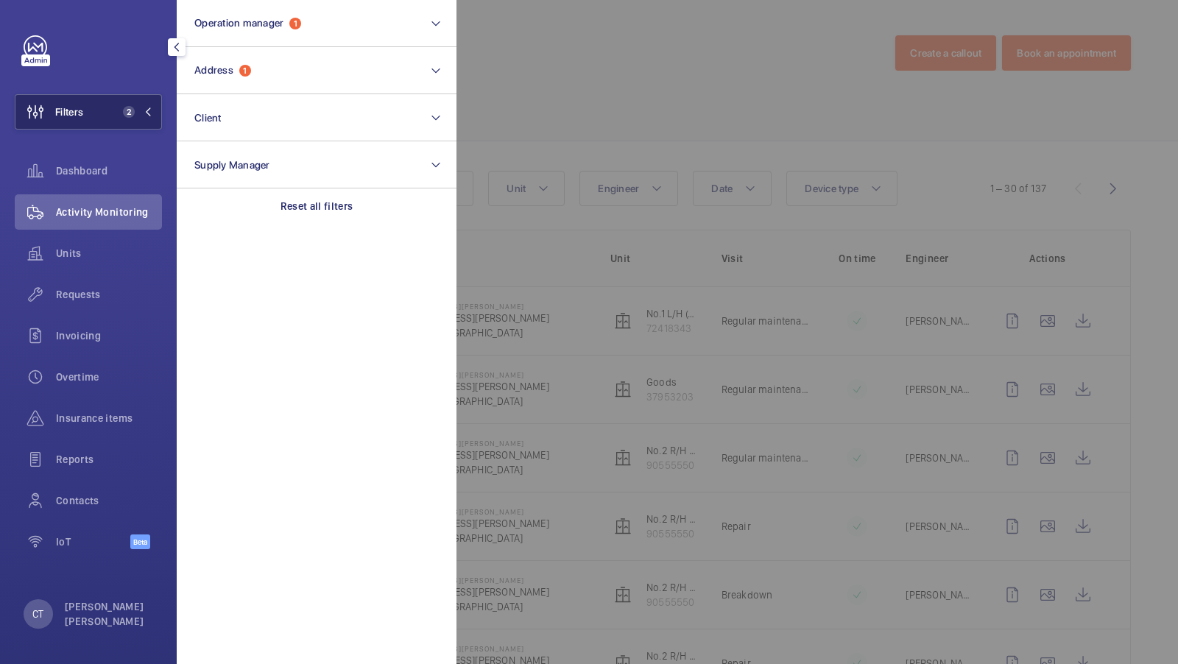
click at [105, 106] on button "Filters 2" at bounding box center [88, 111] width 147 height 35
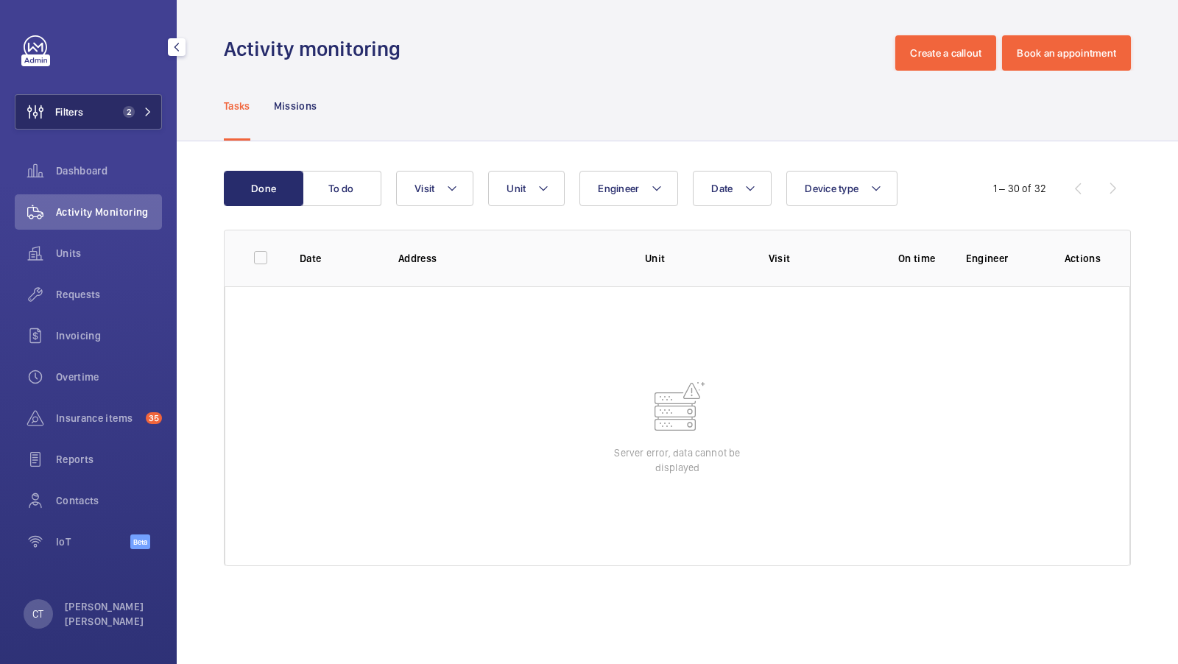
click at [123, 115] on span "2" at bounding box center [126, 112] width 18 height 12
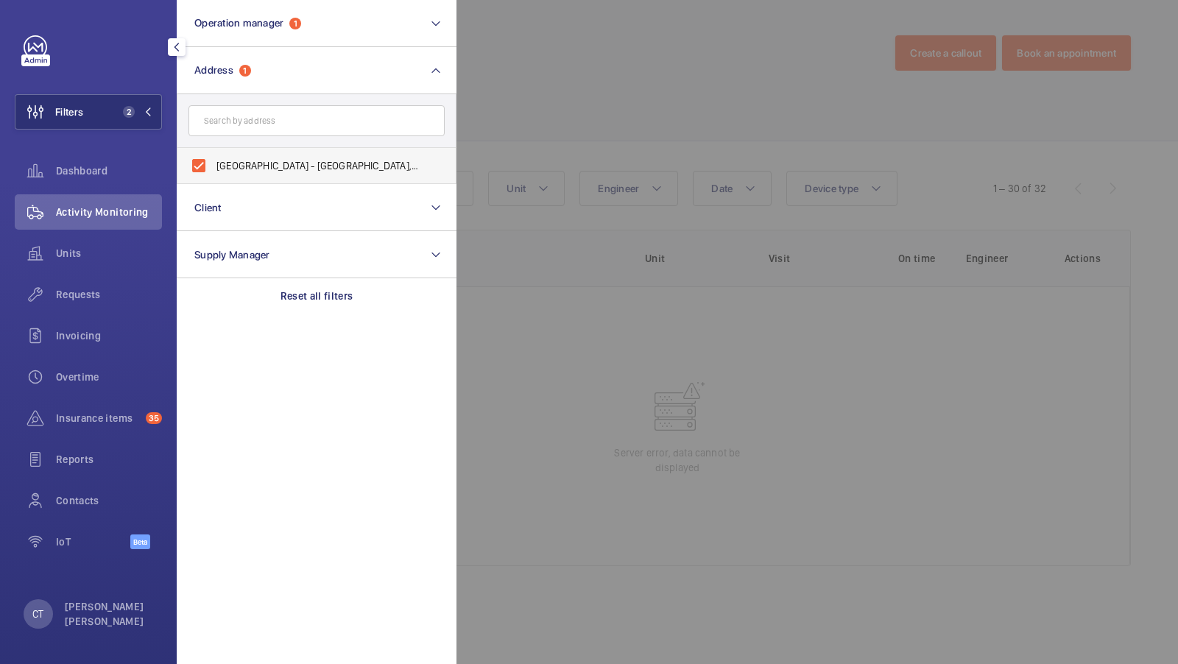
click at [261, 179] on label "Bradstowe House - Bradstowe House, HARROW HA1 1EH" at bounding box center [305, 165] width 256 height 35
click at [213, 179] on input "Bradstowe House - Bradstowe House, HARROW HA1 1EH" at bounding box center [198, 165] width 29 height 29
checkbox input "false"
click at [261, 128] on input "text" at bounding box center [316, 120] width 256 height 31
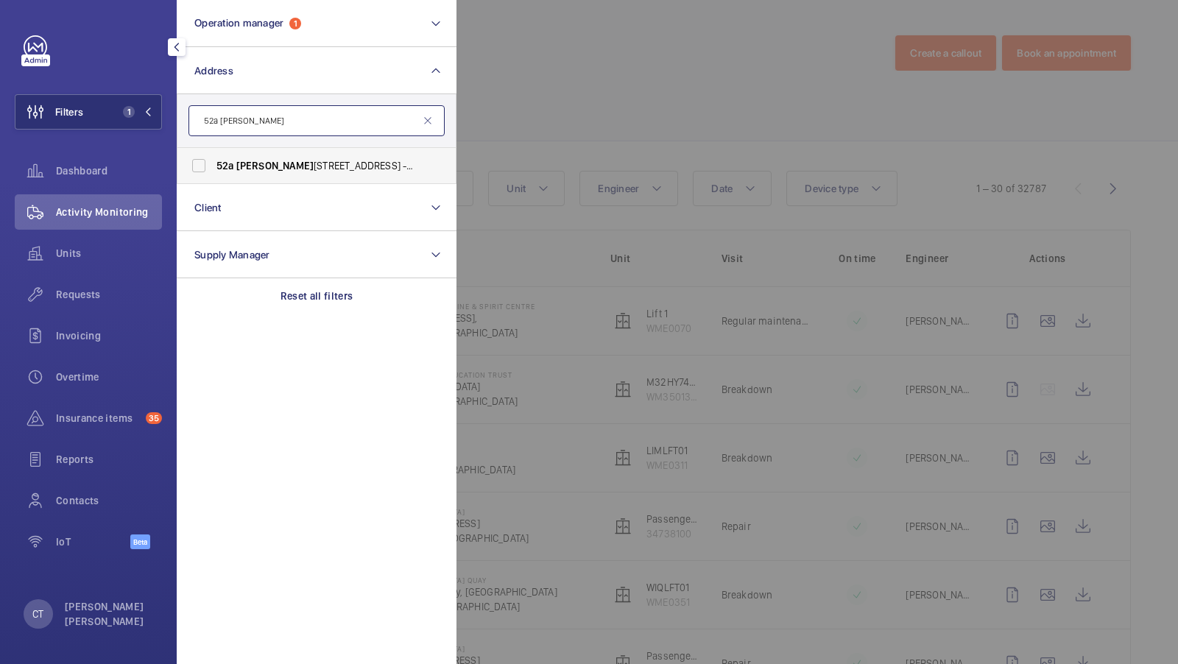
type input "52a cromwell"
click at [305, 173] on label "52a Cromwell Road London SW7 5BE - 52A Cromwell Rd, LONDON SW7 5BE" at bounding box center [305, 165] width 256 height 35
click at [213, 173] on input "52a Cromwell Road London SW7 5BE - 52A Cromwell Rd, LONDON SW7 5BE" at bounding box center [198, 165] width 29 height 29
checkbox input "true"
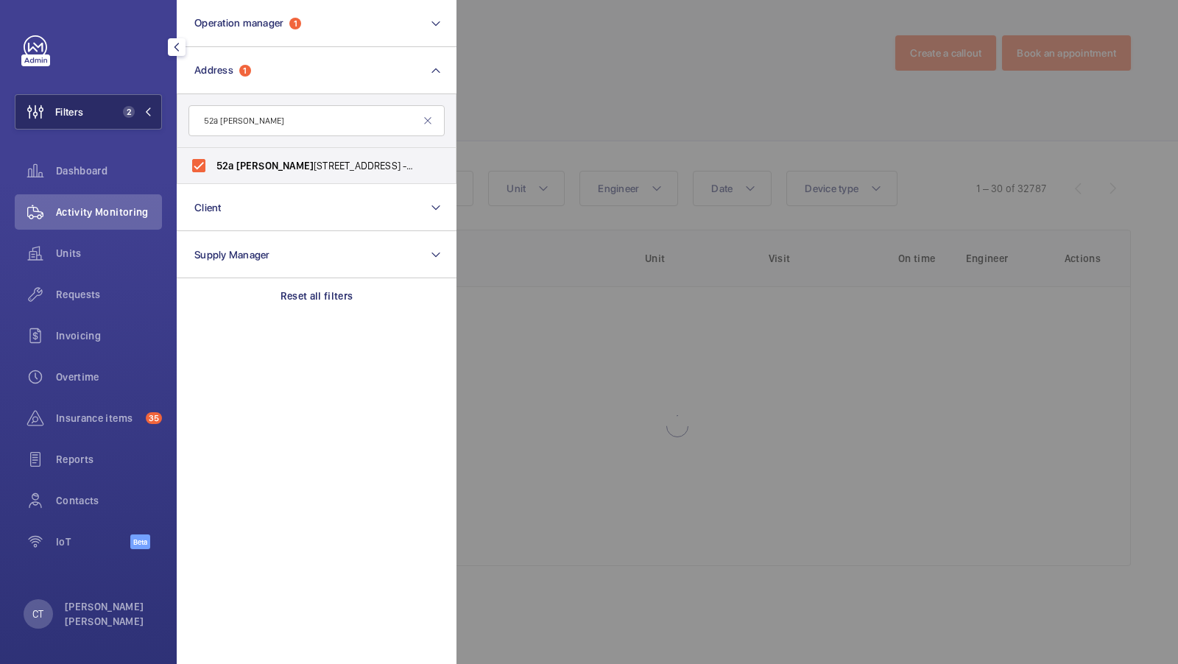
click at [110, 111] on button "Filters 2" at bounding box center [88, 111] width 147 height 35
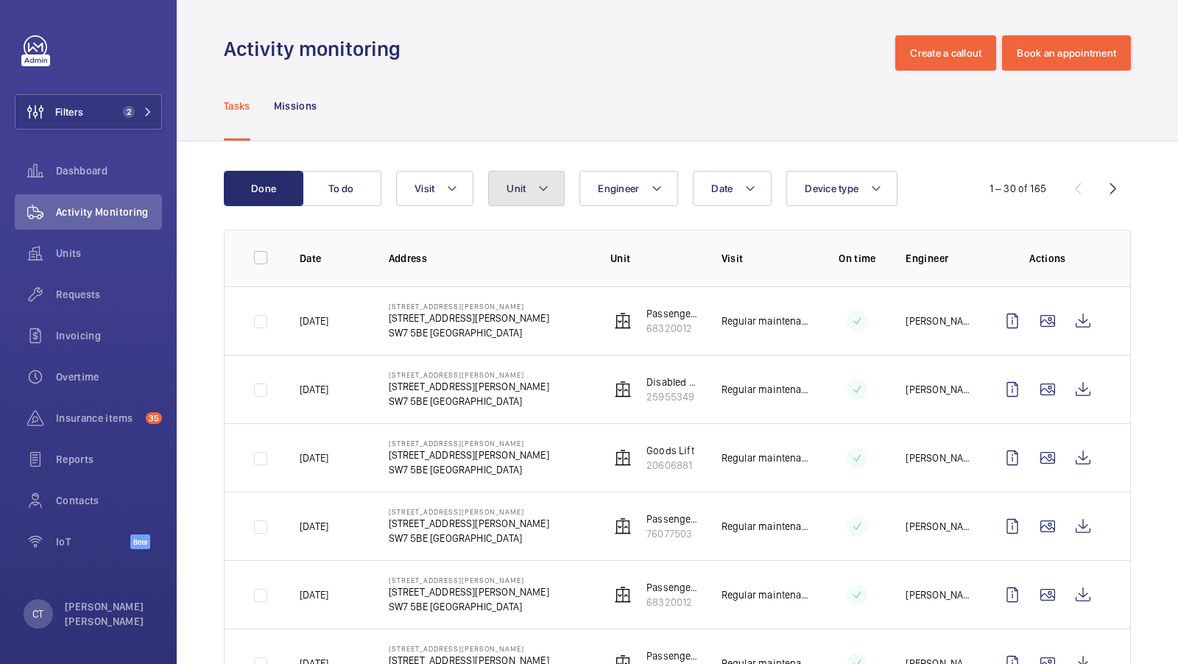
click at [537, 186] on mat-icon at bounding box center [543, 189] width 12 height 18
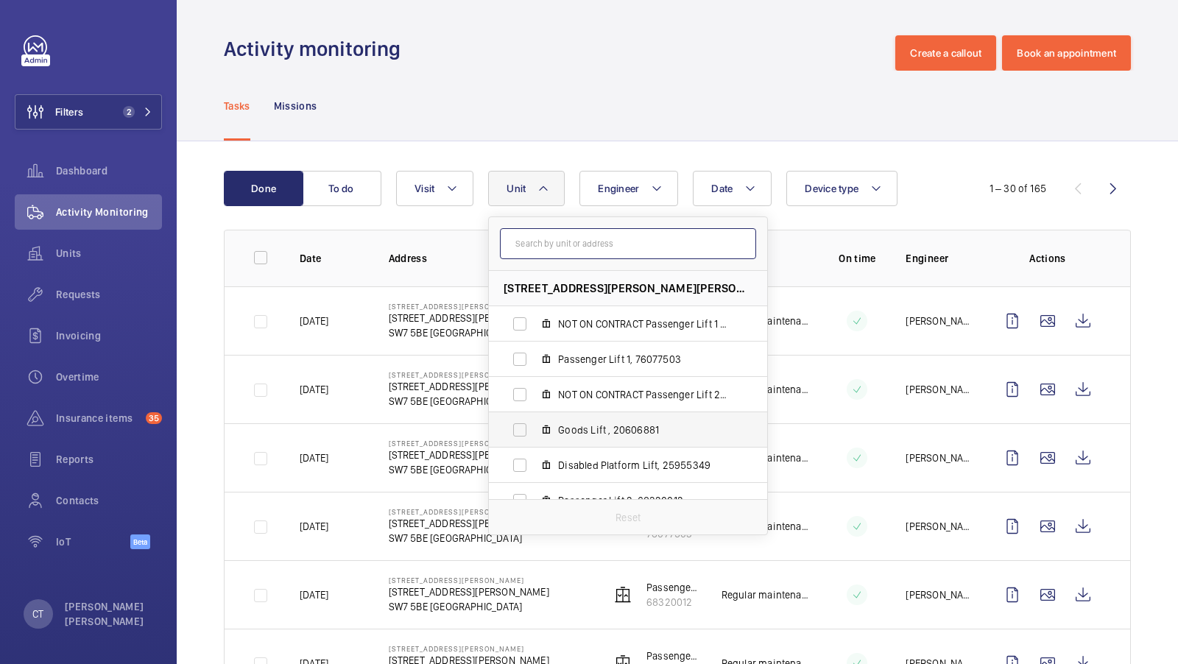
scroll to position [19, 0]
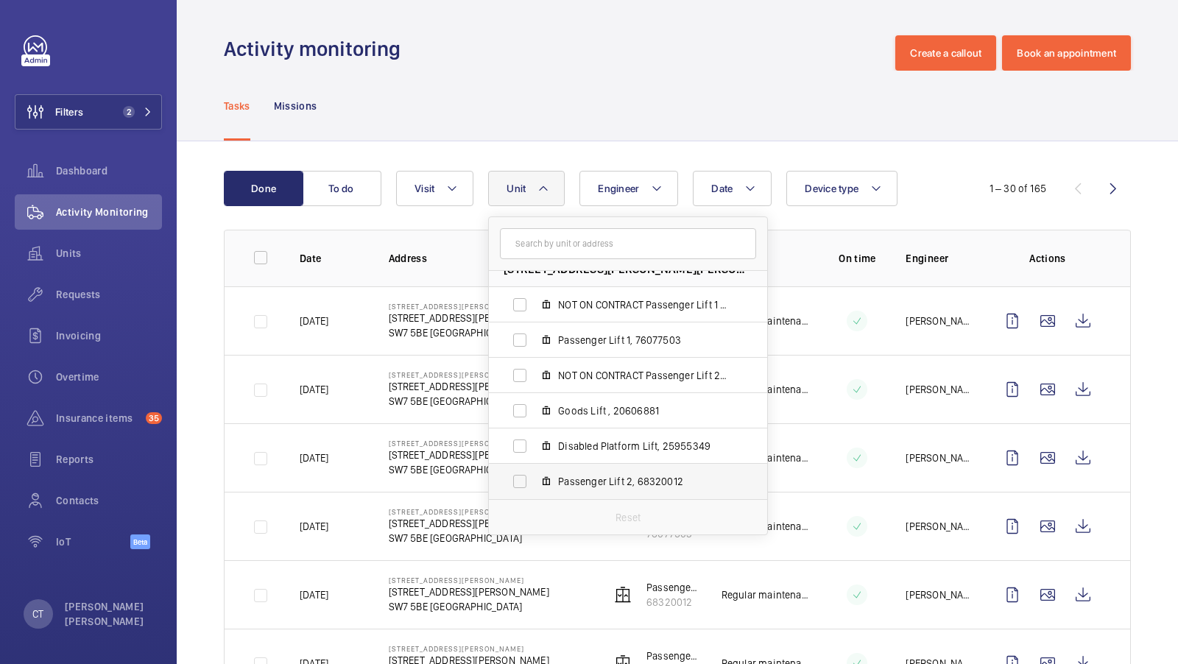
click at [645, 481] on span "Passenger Lift 2, 68320012" at bounding box center [643, 481] width 171 height 15
click at [534, 481] on input "Passenger Lift 2, 68320012" at bounding box center [519, 481] width 29 height 29
checkbox input "true"
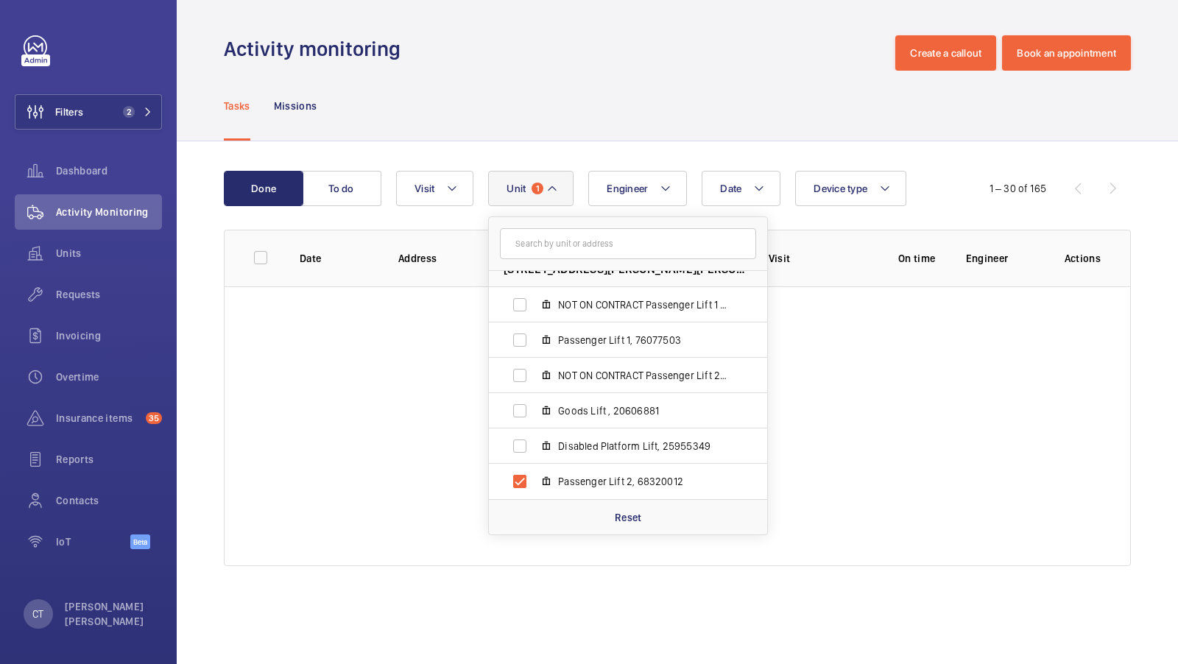
click at [630, 107] on div "Tasks Missions" at bounding box center [677, 106] width 907 height 70
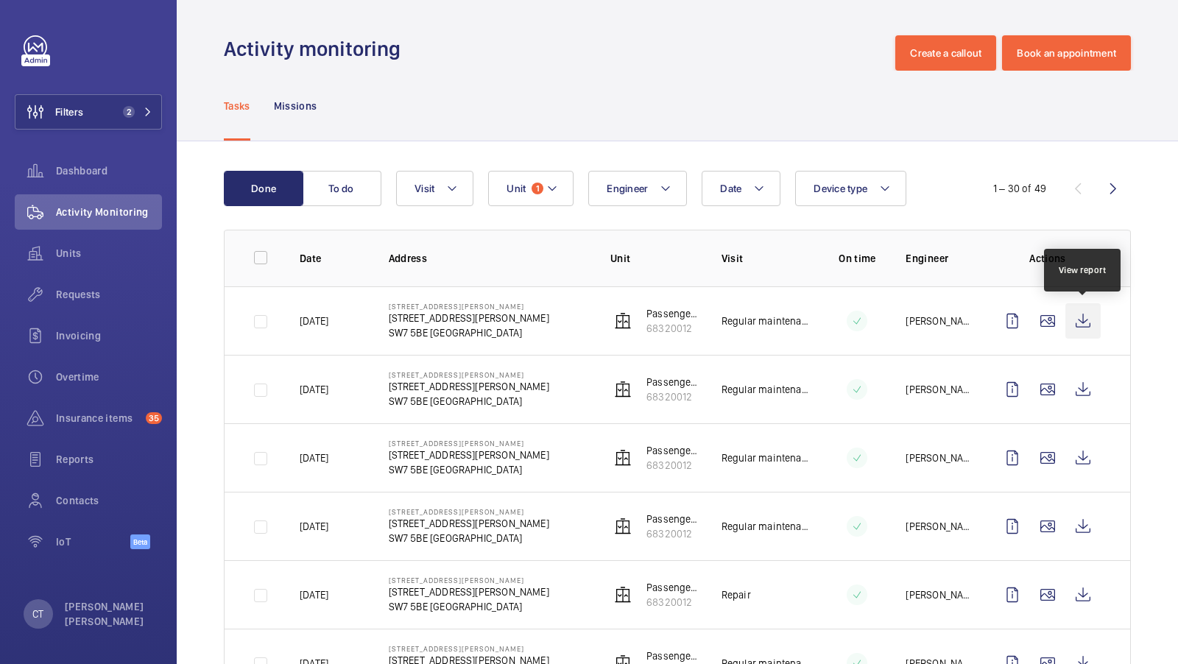
click at [1085, 332] on wm-front-icon-button at bounding box center [1082, 320] width 35 height 35
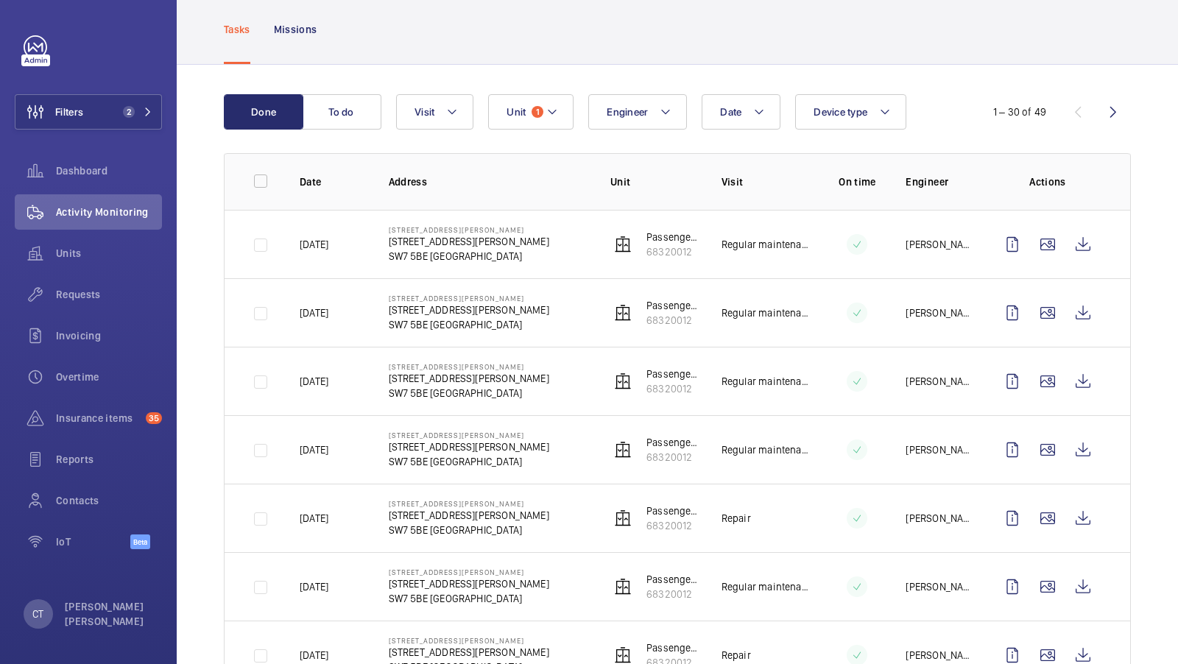
scroll to position [78, 0]
click at [1077, 510] on wm-front-icon-button at bounding box center [1082, 516] width 35 height 35
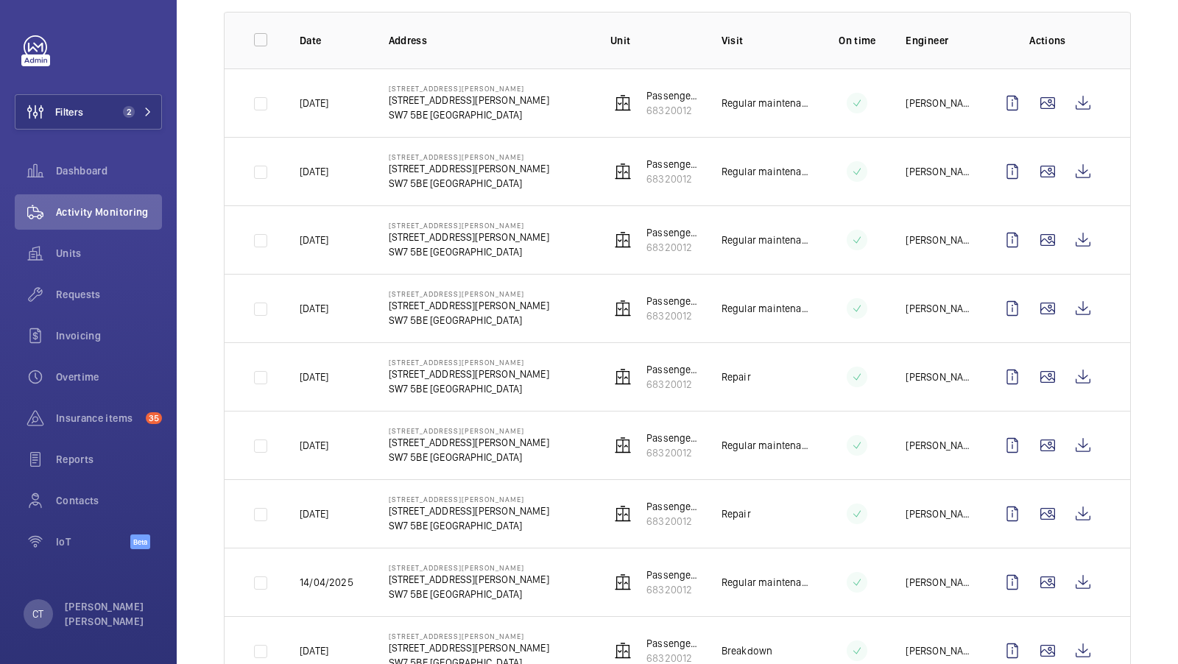
scroll to position [0, 0]
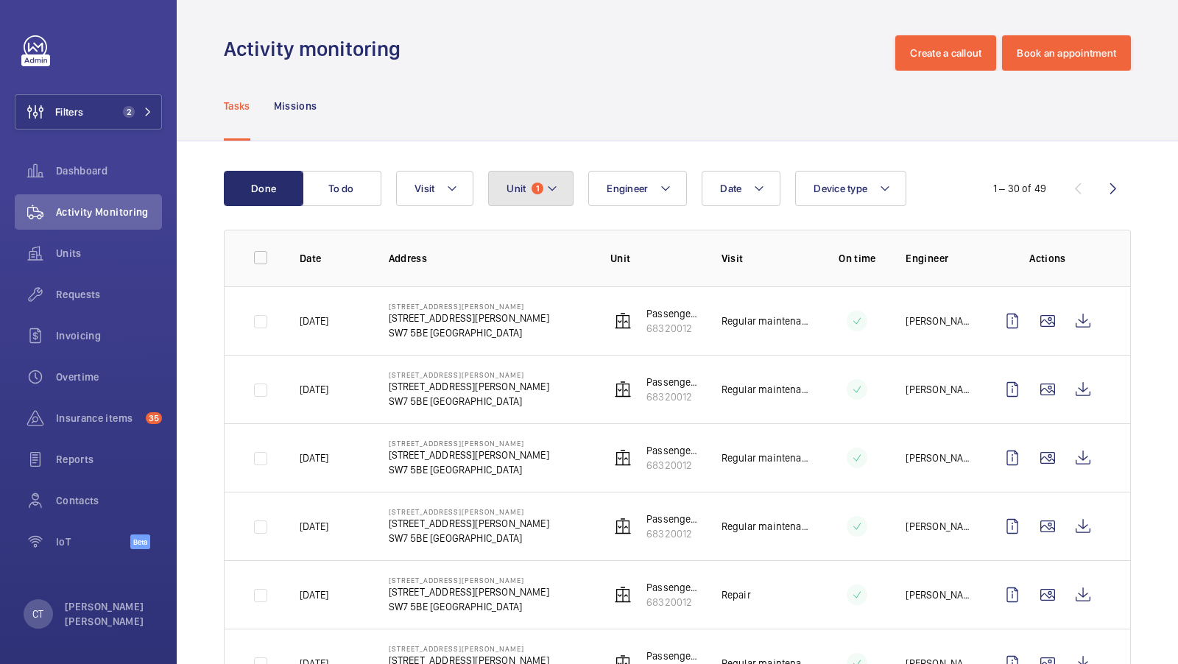
click at [539, 186] on span "1" at bounding box center [538, 189] width 12 height 12
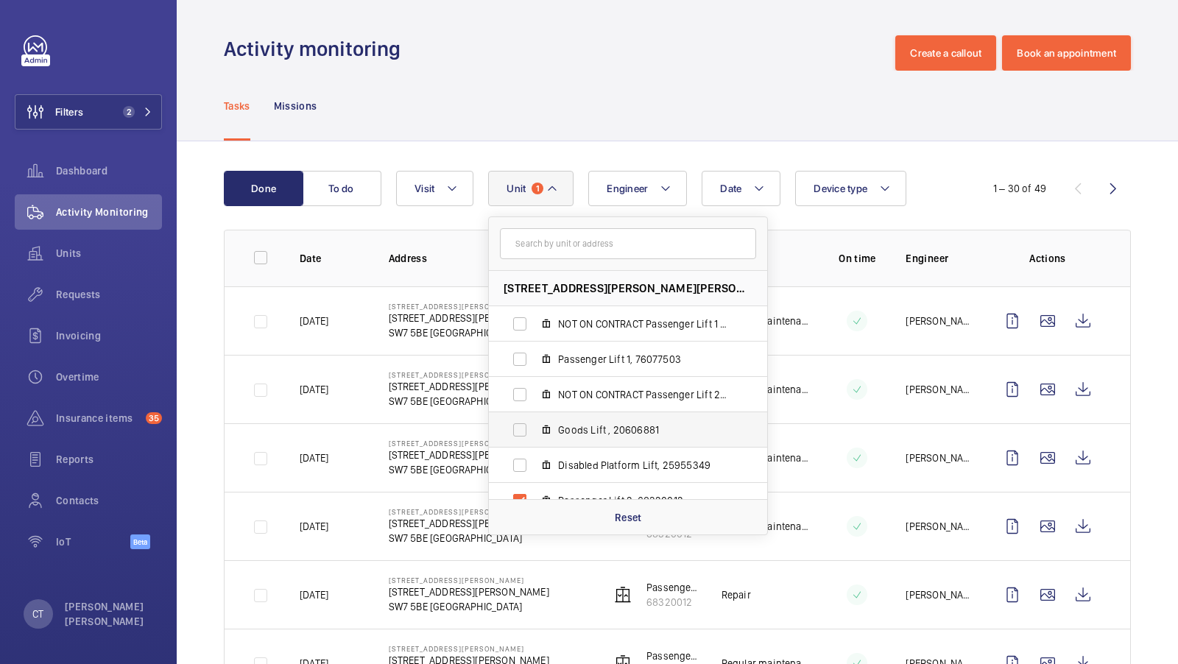
scroll to position [19, 0]
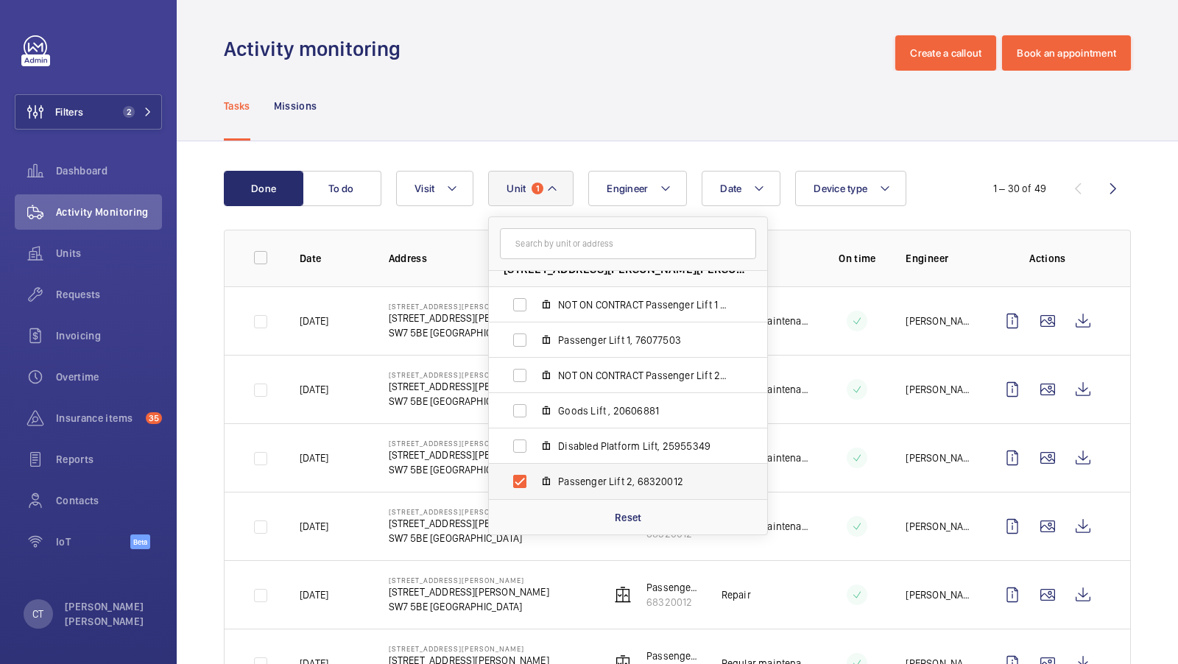
click at [599, 480] on span "Passenger Lift 2, 68320012" at bounding box center [643, 481] width 171 height 15
click at [534, 480] on input "Passenger Lift 2, 68320012" at bounding box center [519, 481] width 29 height 29
click at [626, 485] on span "Passenger Lift 2, 68320012" at bounding box center [643, 481] width 171 height 15
click at [534, 485] on input "Passenger Lift 2, 68320012" at bounding box center [519, 481] width 29 height 29
checkbox input "true"
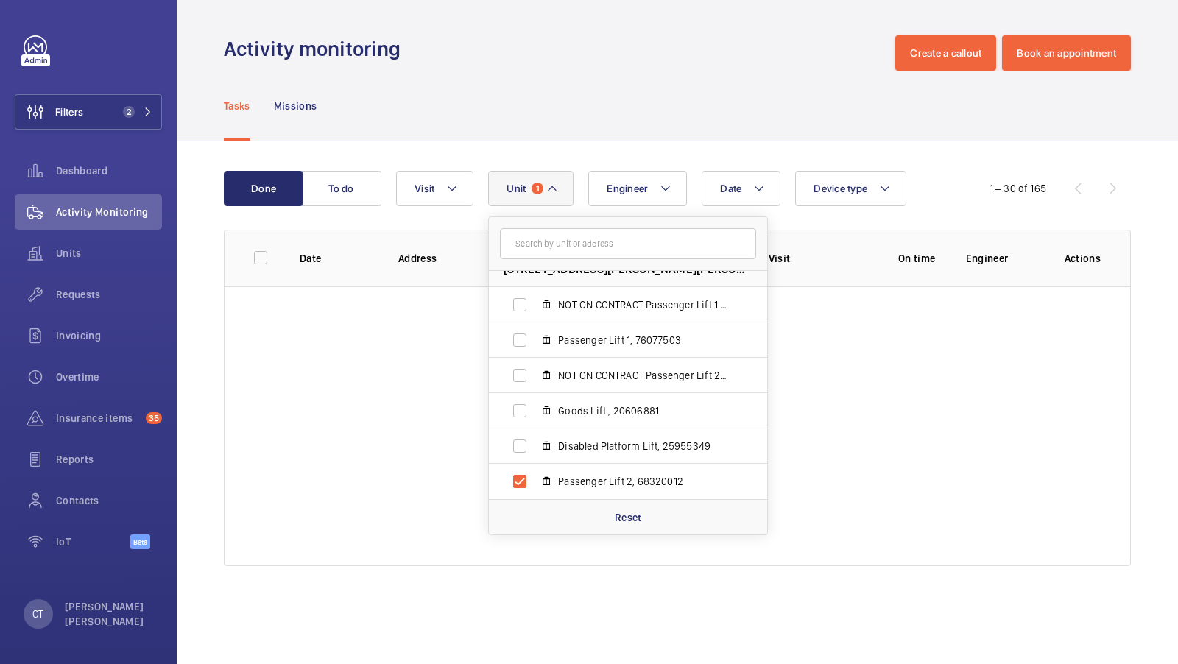
click at [607, 86] on div "Tasks Missions" at bounding box center [677, 106] width 907 height 70
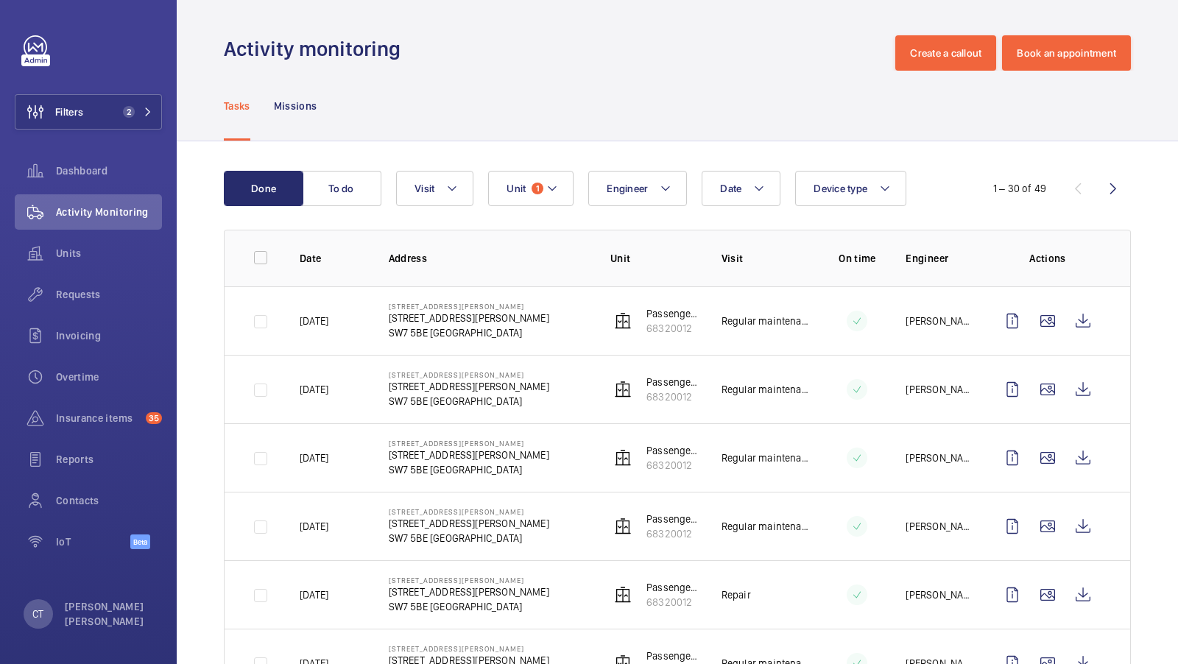
scroll to position [149, 0]
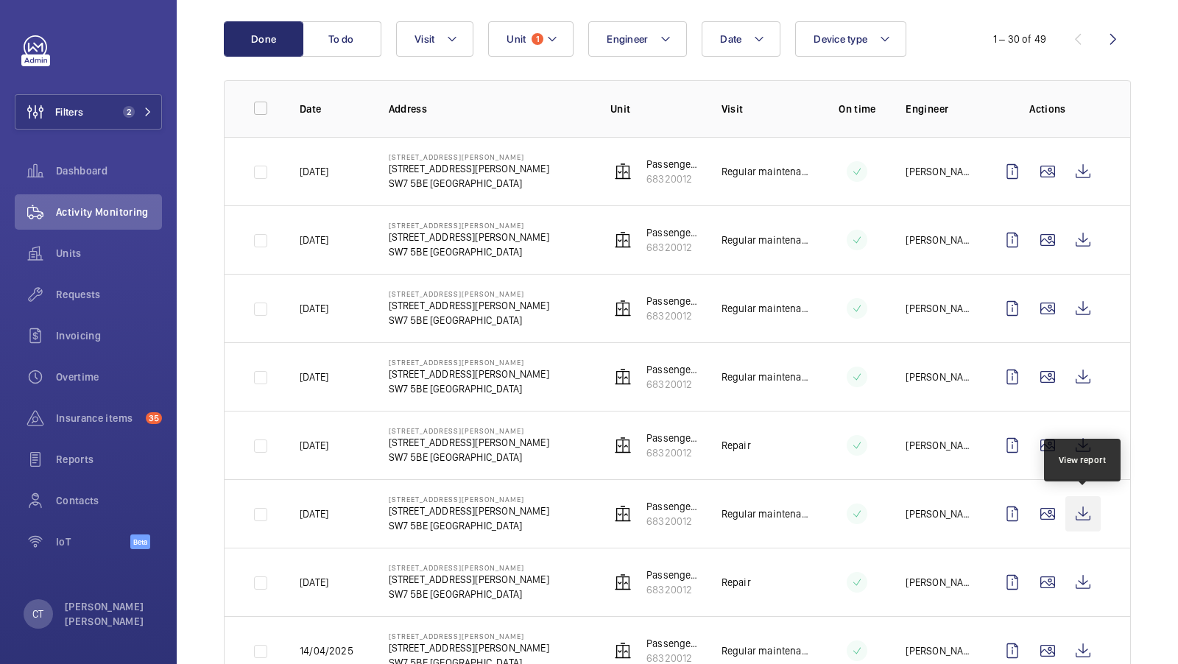
click at [1095, 507] on wm-front-icon-button at bounding box center [1082, 513] width 35 height 35
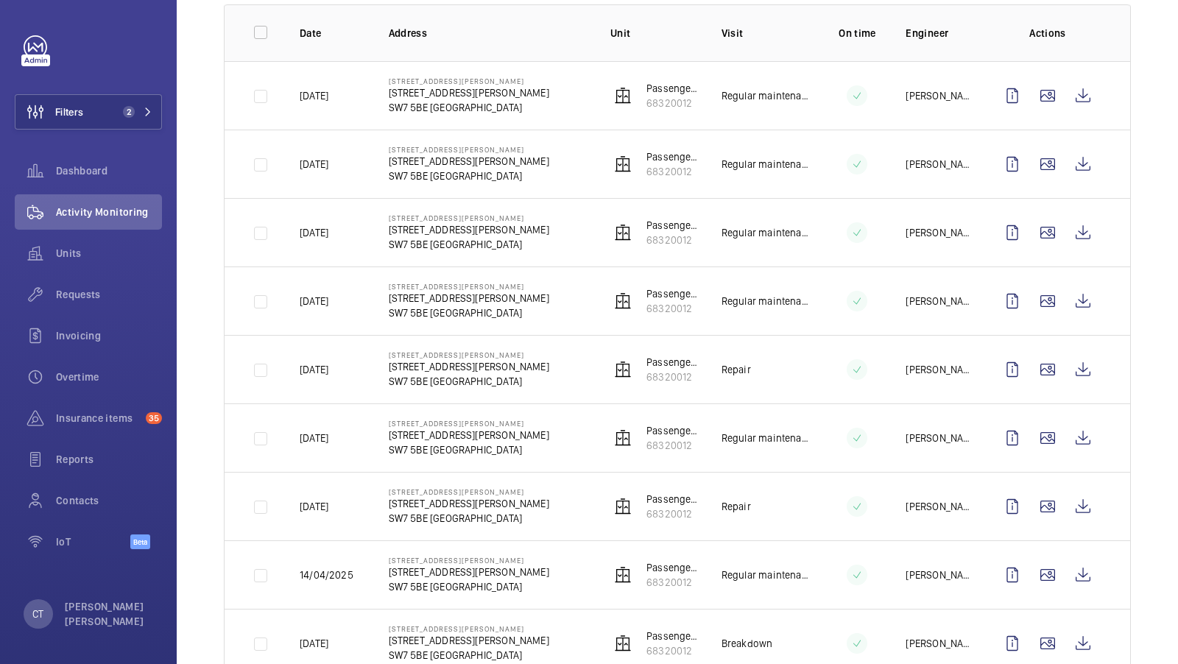
scroll to position [209, 0]
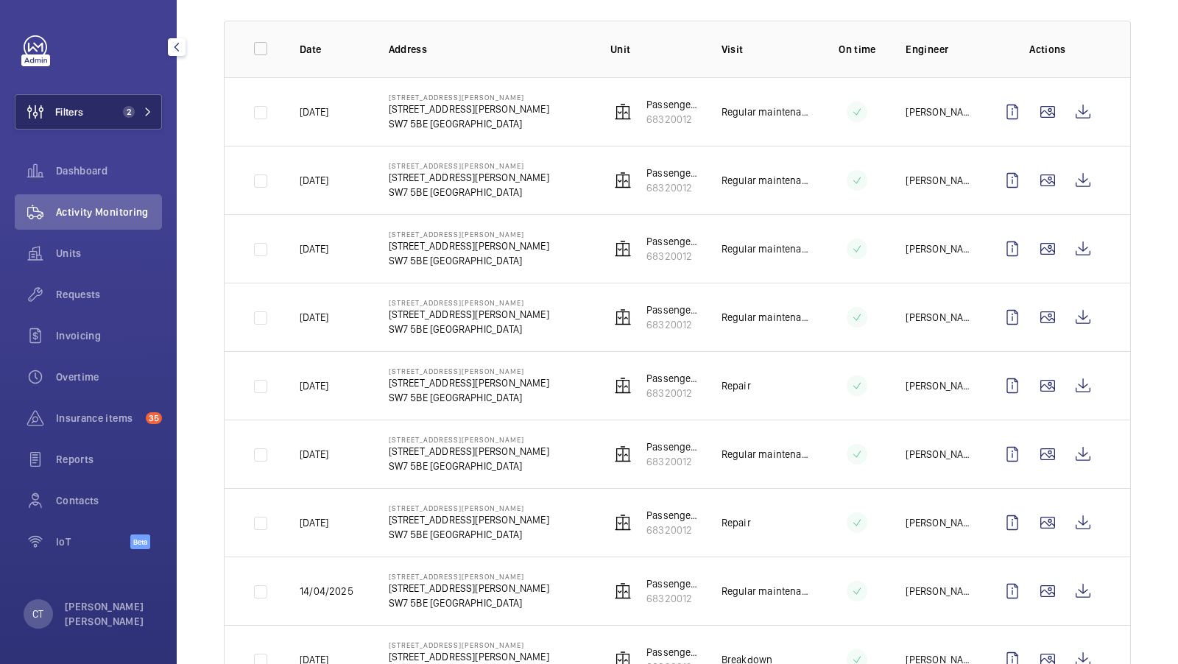
click at [128, 118] on button "Filters 2" at bounding box center [88, 111] width 147 height 35
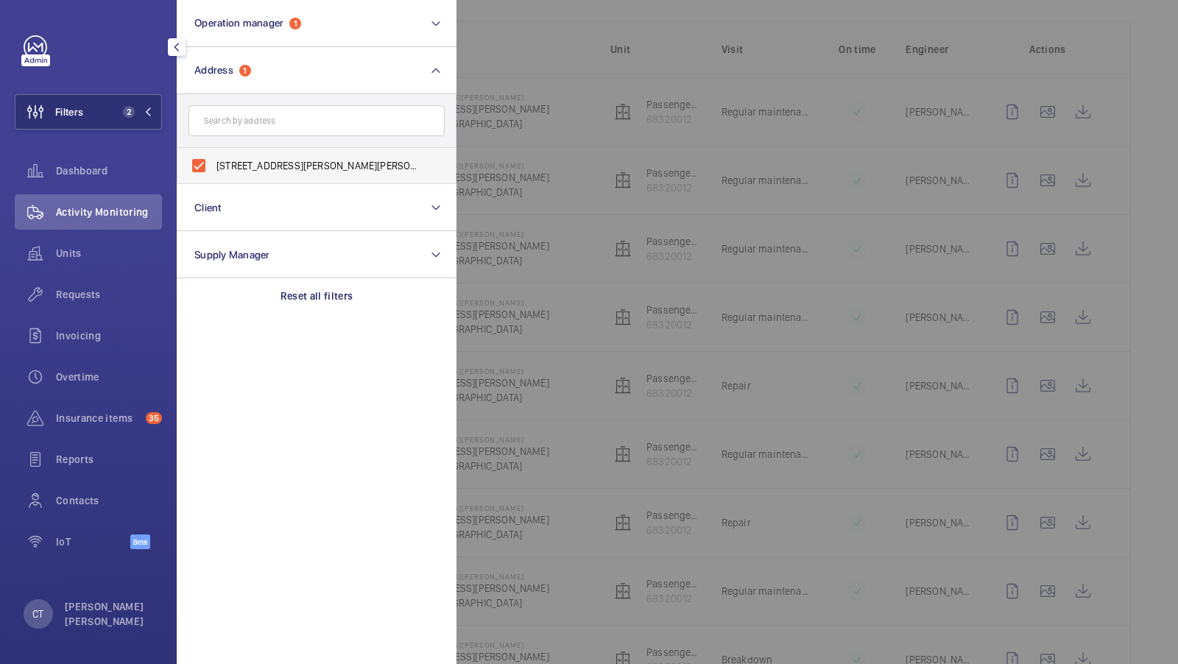
click at [258, 166] on span "52a Cromwell Road London SW7 5BE - 52A Cromwell Rd, LONDON SW7 5BE" at bounding box center [317, 165] width 202 height 15
click at [213, 166] on input "52a Cromwell Road London SW7 5BE - 52A Cromwell Rd, LONDON SW7 5BE" at bounding box center [198, 165] width 29 height 29
checkbox input "false"
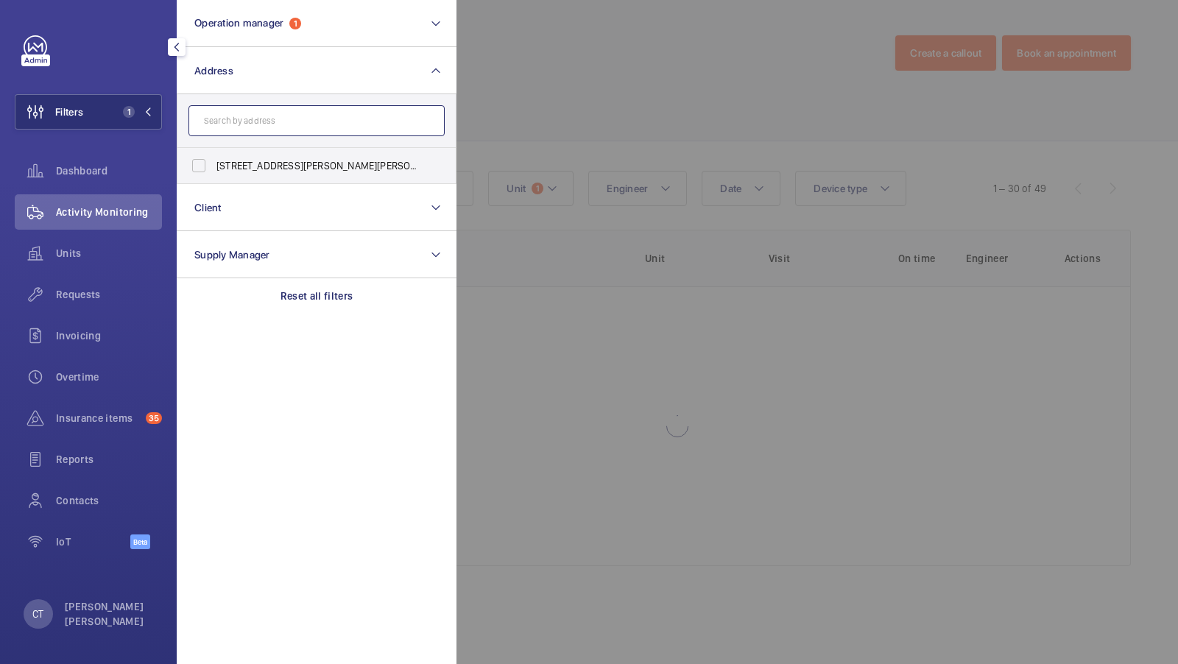
click at [257, 124] on input "text" at bounding box center [316, 120] width 256 height 31
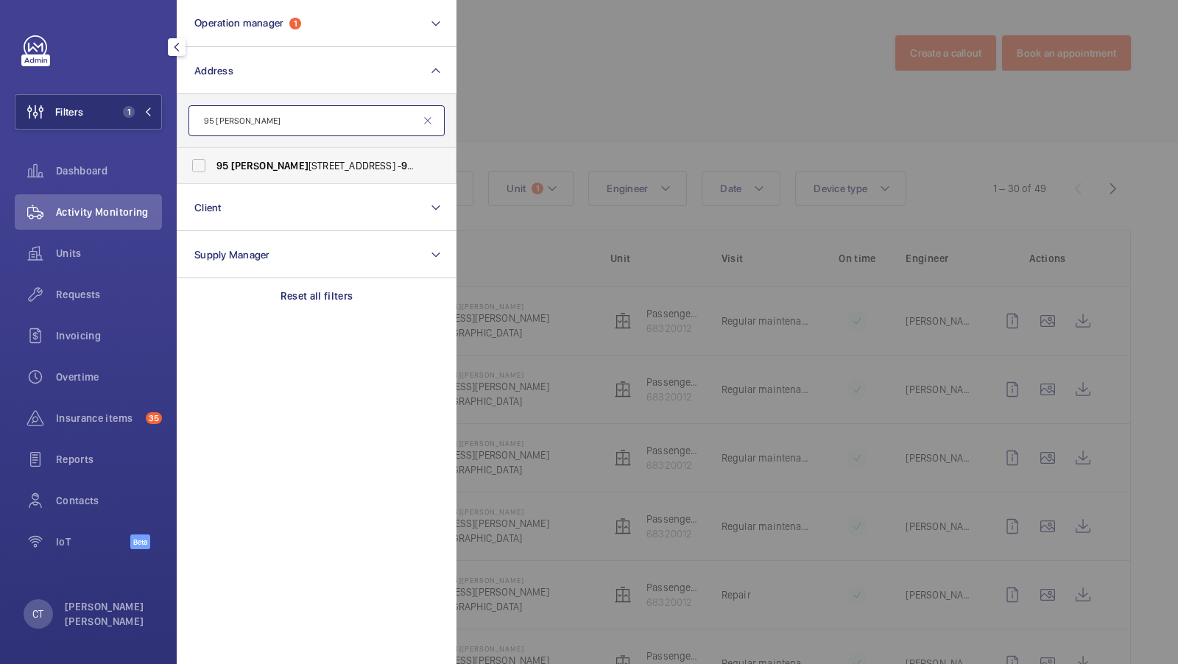
type input "95 cromwell"
click at [258, 166] on span "Cromwell" at bounding box center [269, 166] width 77 height 12
click at [213, 166] on input "95 Cromwell Road London SW7 4DL - 95 Cromwell Road, LONDON SW7 4DL" at bounding box center [198, 165] width 29 height 29
checkbox input "true"
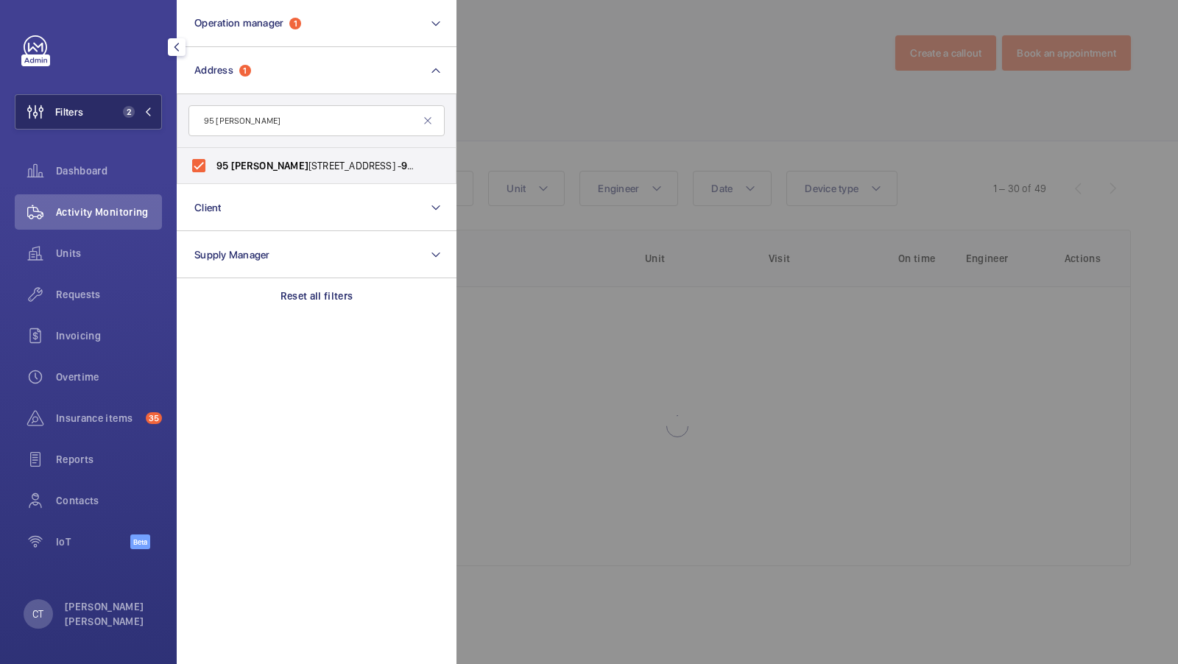
click at [135, 114] on span "2" at bounding box center [134, 112] width 35 height 12
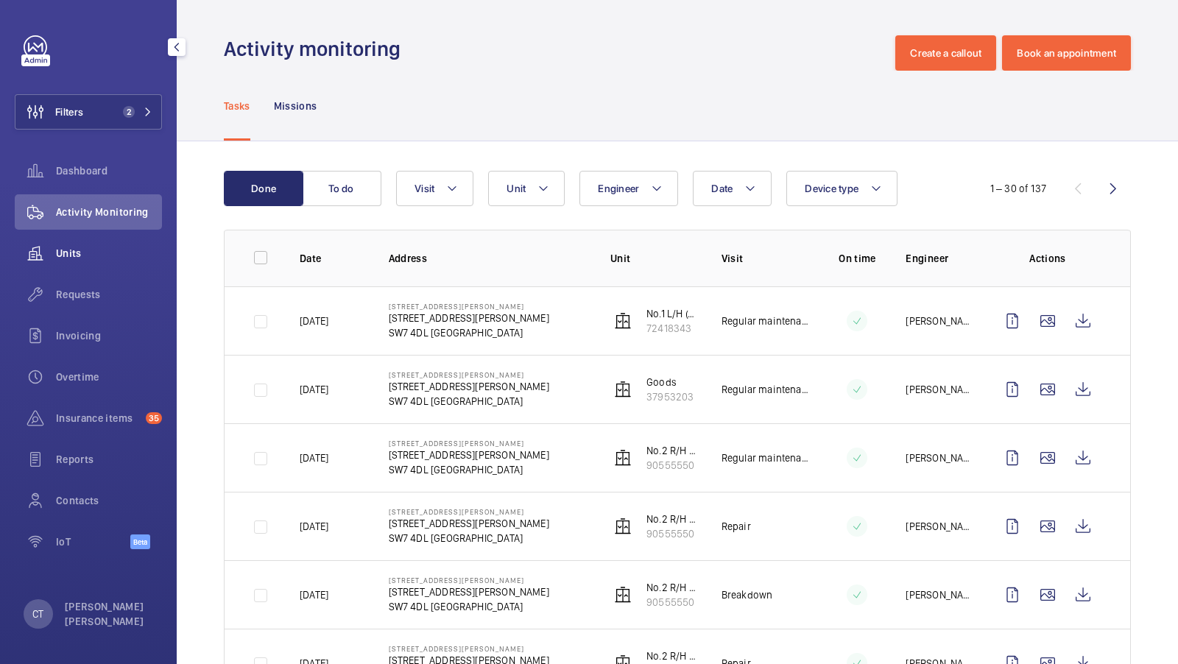
click at [75, 252] on span "Units" at bounding box center [109, 253] width 106 height 15
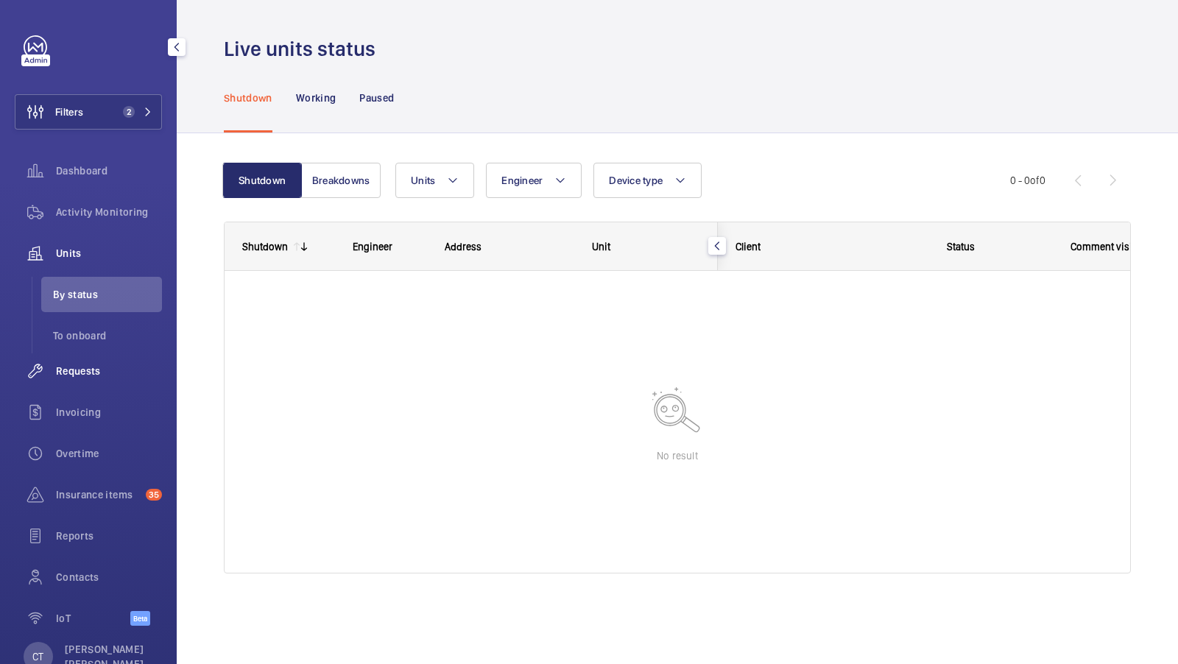
click at [96, 370] on span "Requests" at bounding box center [109, 371] width 106 height 15
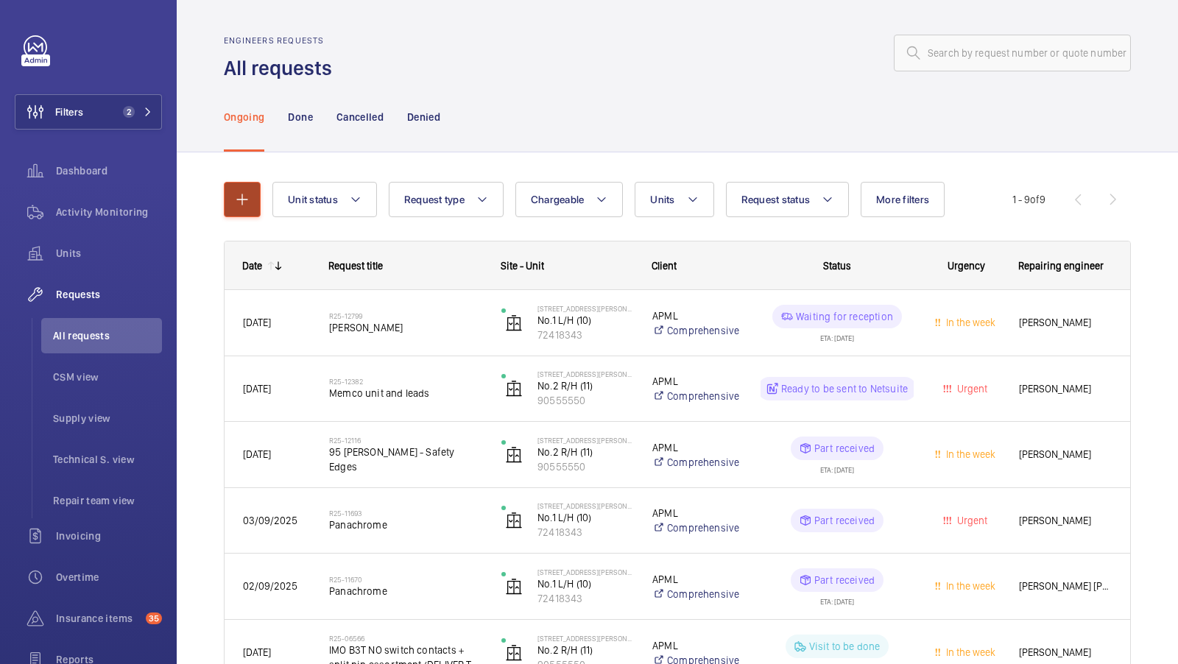
click at [243, 212] on button "button" at bounding box center [242, 199] width 37 height 35
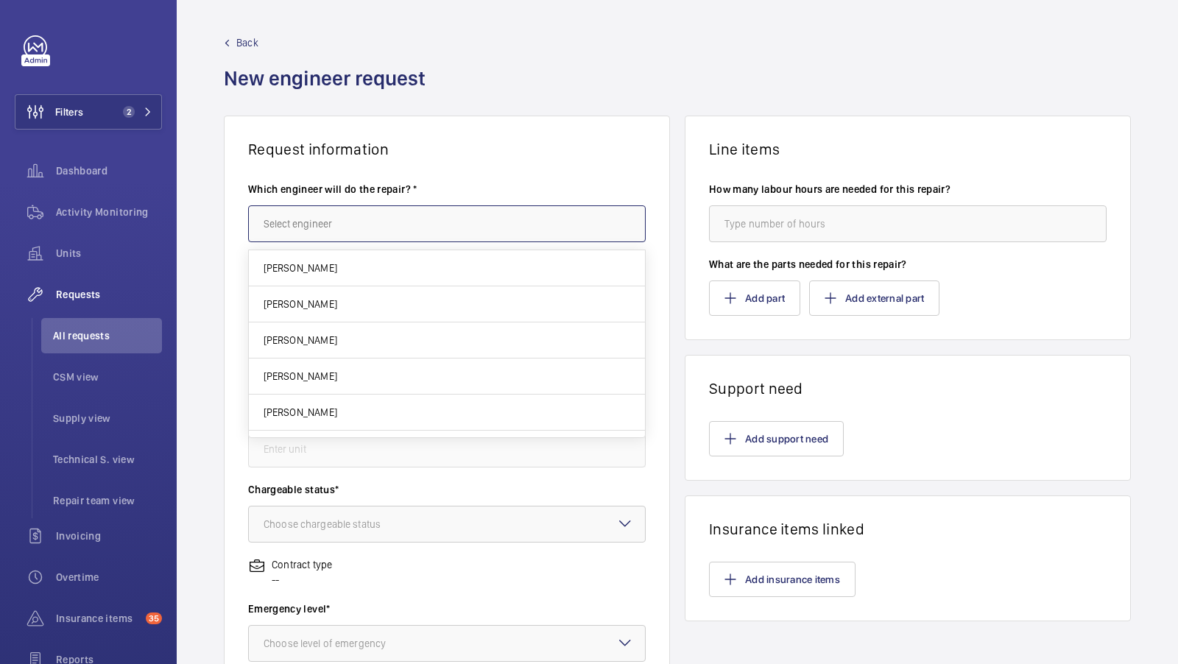
click at [315, 211] on input "text" at bounding box center [447, 223] width 398 height 37
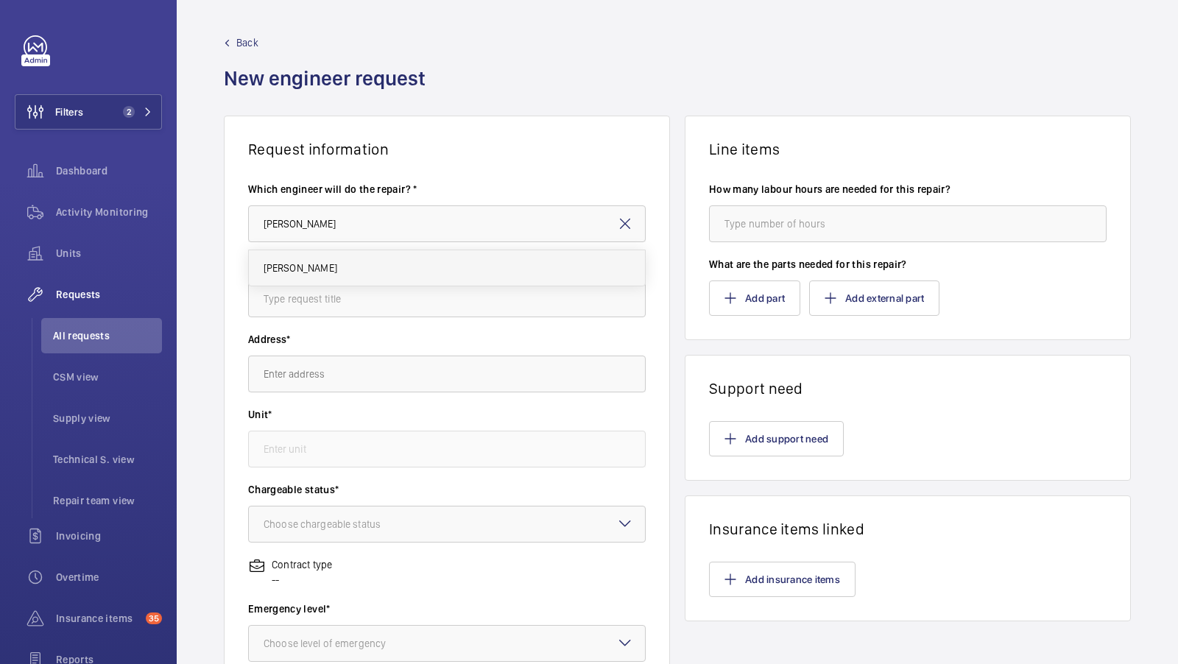
click at [322, 273] on mat-option "[PERSON_NAME]" at bounding box center [447, 267] width 397 height 35
type input "[PERSON_NAME]"
click at [310, 307] on input "text" at bounding box center [447, 298] width 398 height 37
type input "Pit light bulkhead"
click at [310, 365] on input "text" at bounding box center [447, 374] width 398 height 37
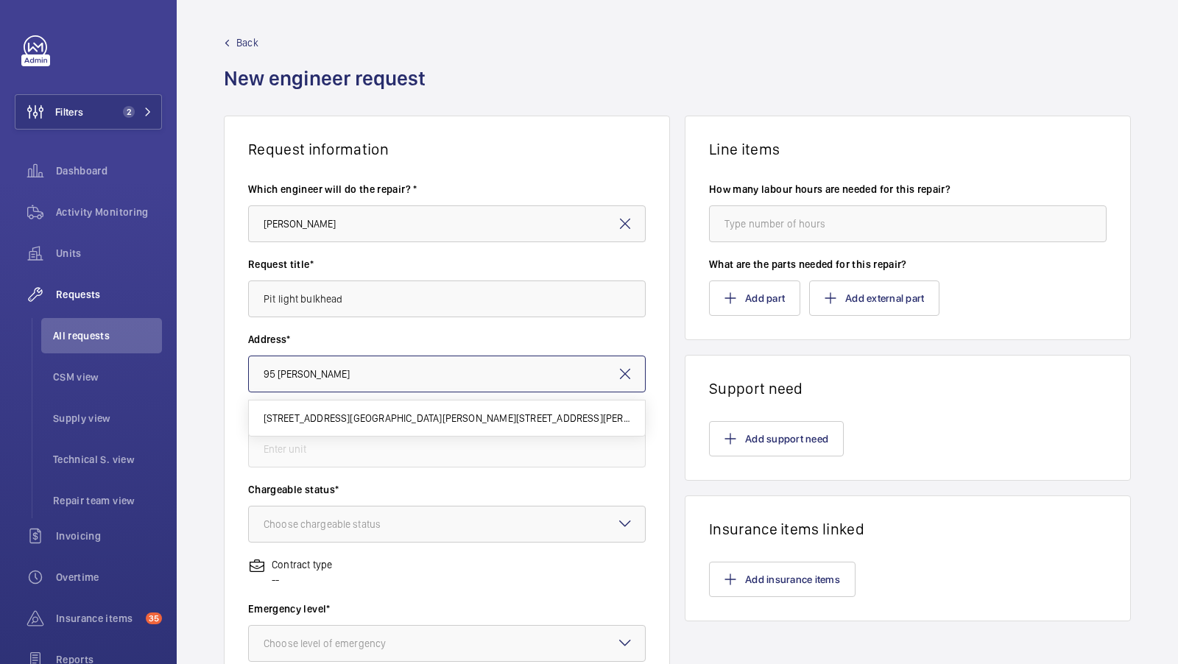
type input "95 cromwell"
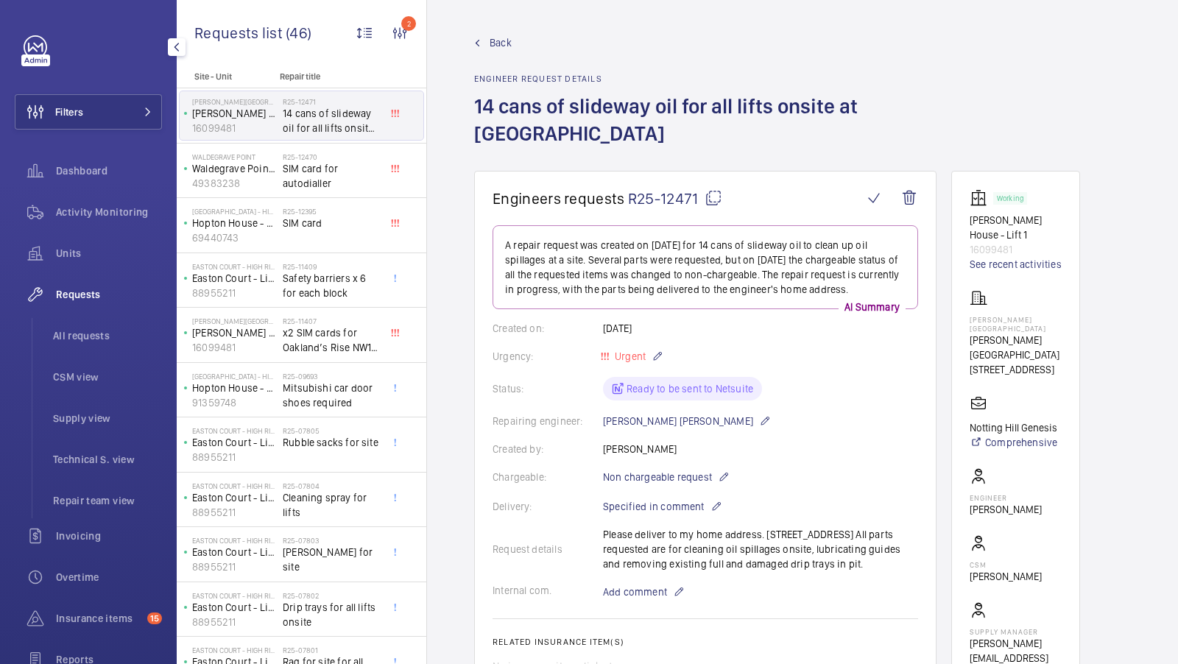
click at [133, 115] on button "Filters" at bounding box center [88, 111] width 147 height 35
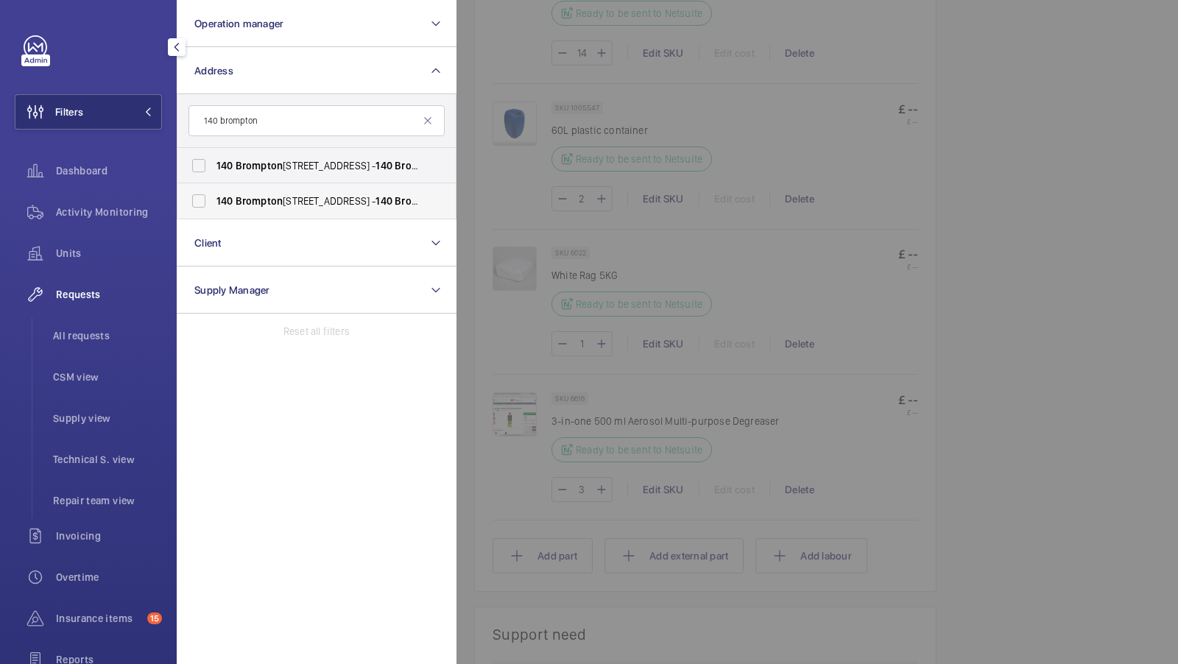
type input "140 brompton"
click at [217, 195] on span "140" at bounding box center [224, 201] width 17 height 12
click at [213, 194] on input "140 Brompton Road, London SW3 1HY - 140 Brompton Rd, LONDON SW3 1HY" at bounding box center [198, 200] width 29 height 29
checkbox input "true"
click at [135, 121] on button "Filters 1" at bounding box center [88, 111] width 147 height 35
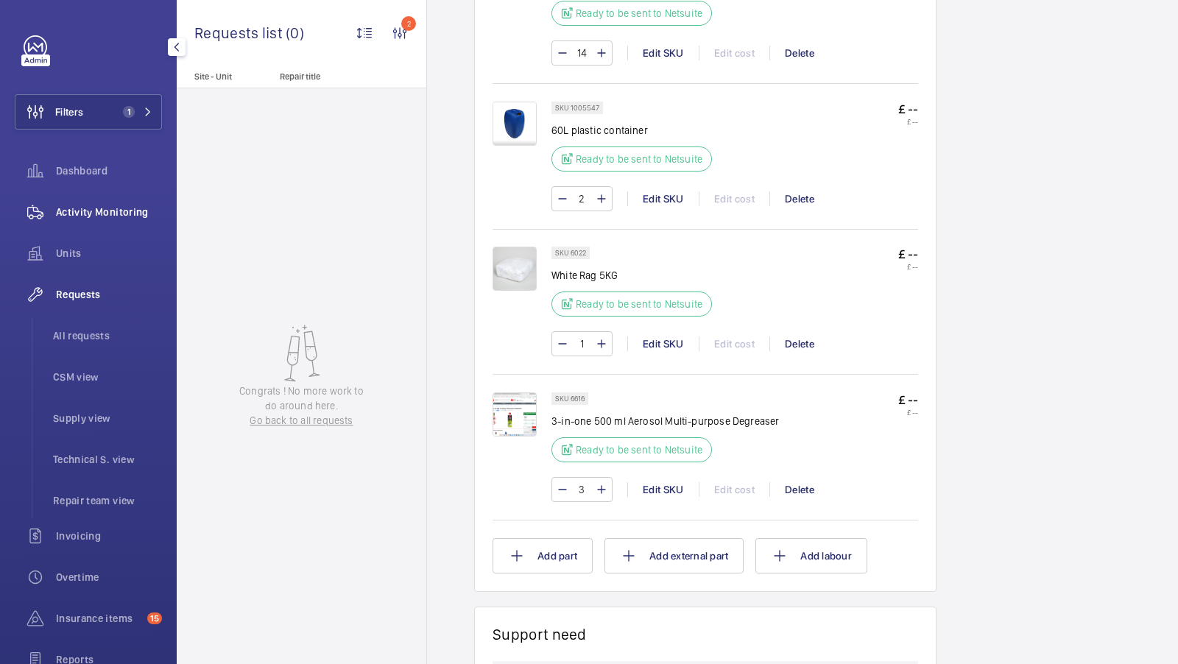
click at [104, 216] on span "Activity Monitoring" at bounding box center [109, 212] width 106 height 15
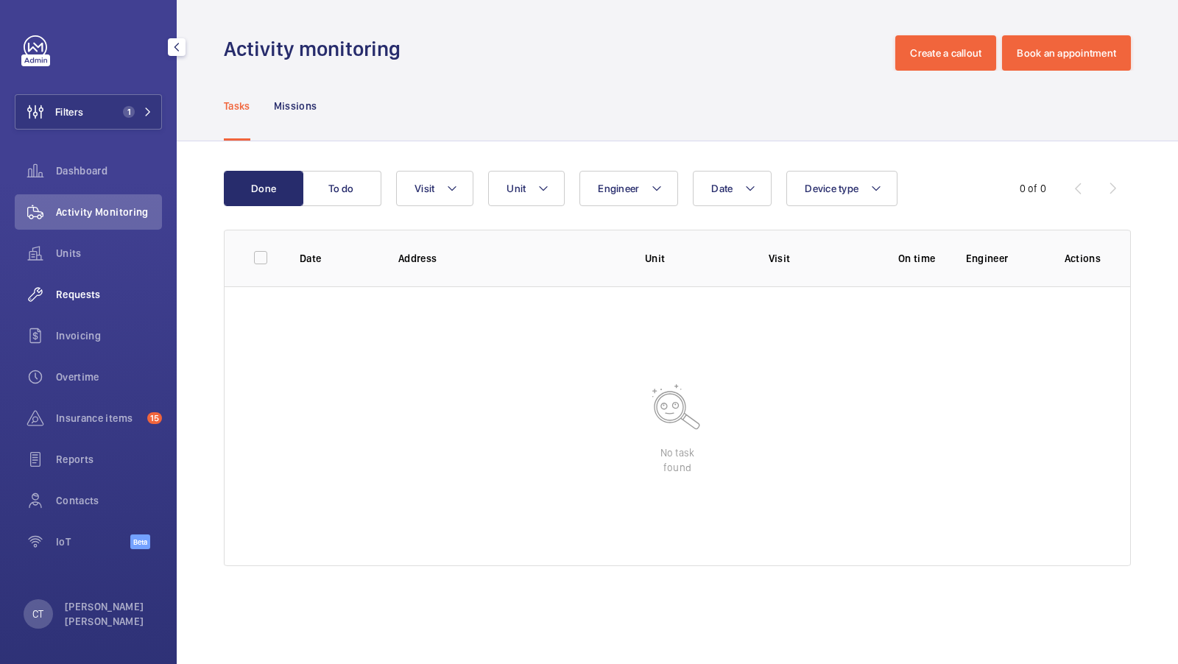
click at [90, 297] on span "Requests" at bounding box center [109, 294] width 106 height 15
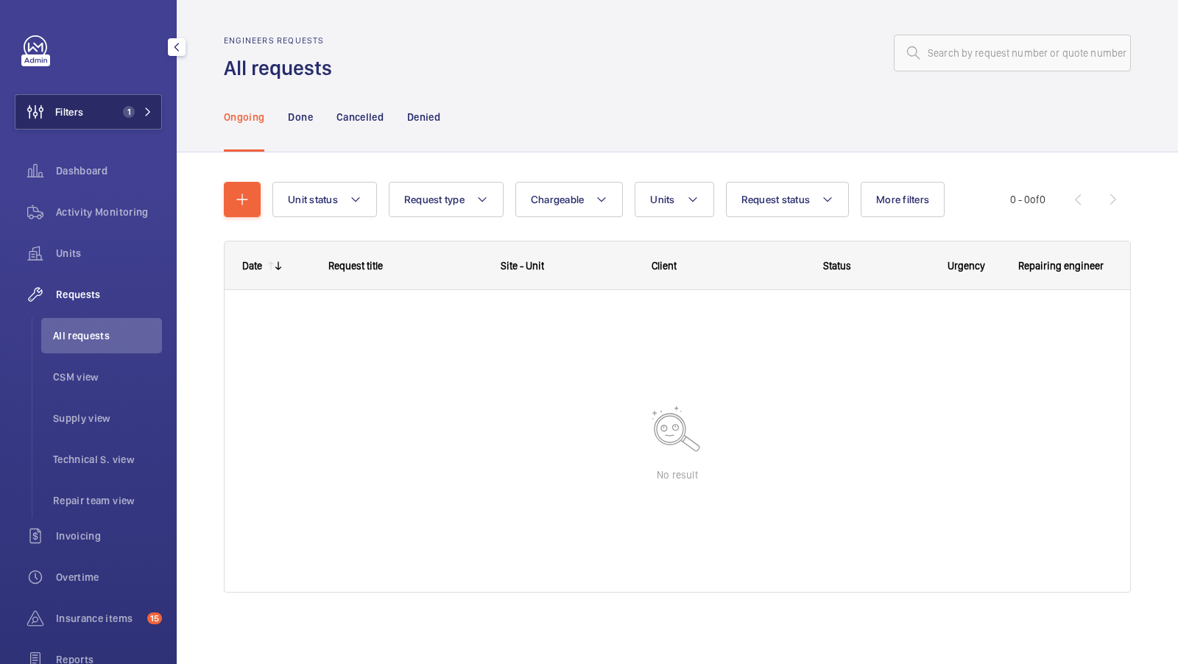
click at [139, 116] on span "1" at bounding box center [134, 112] width 35 height 12
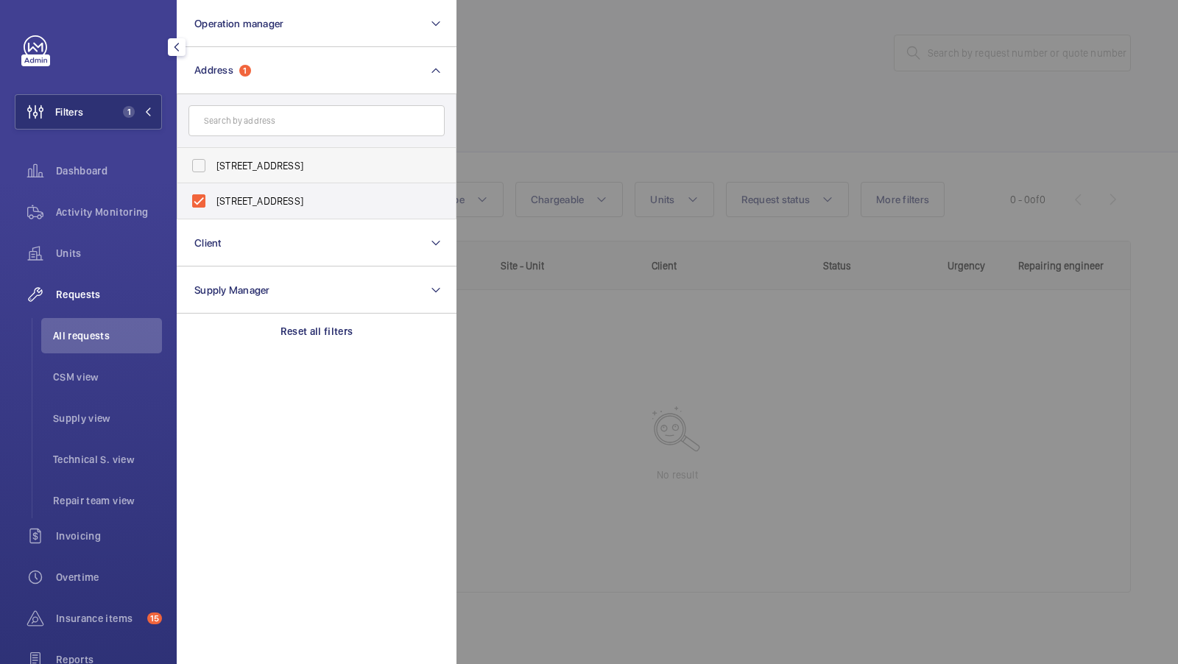
click at [270, 157] on label "[STREET_ADDRESS]" at bounding box center [305, 165] width 256 height 35
click at [213, 157] on input "[STREET_ADDRESS]" at bounding box center [198, 165] width 29 height 29
checkbox input "true"
click at [95, 99] on button "Filters 2" at bounding box center [88, 111] width 147 height 35
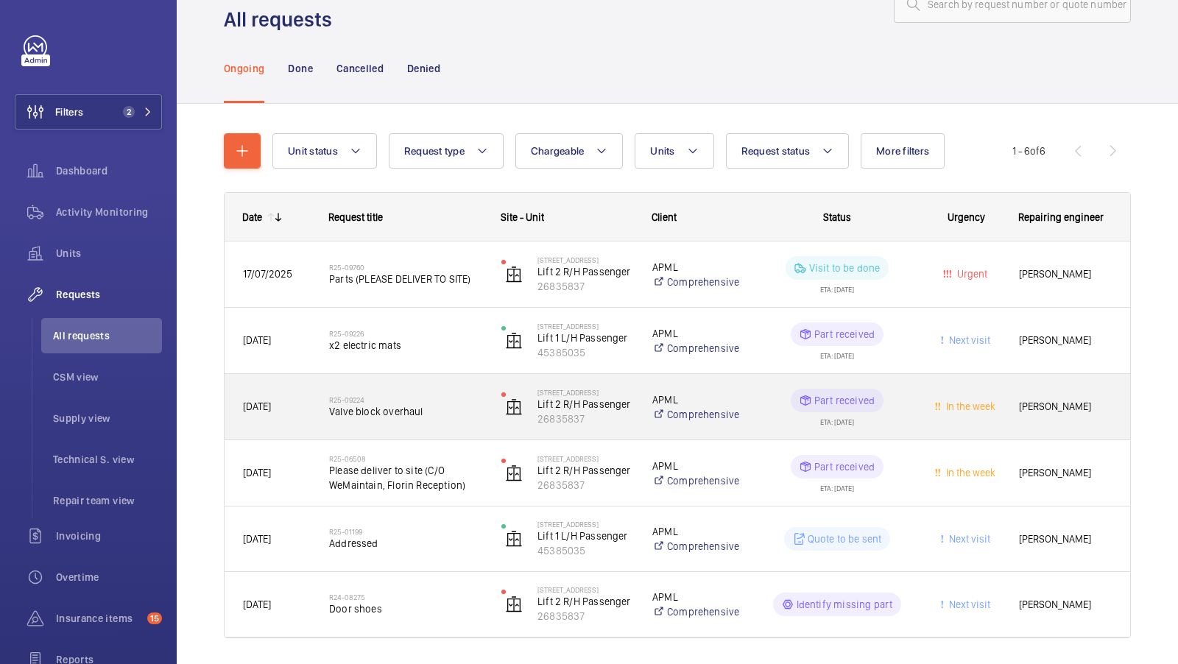
scroll to position [49, 0]
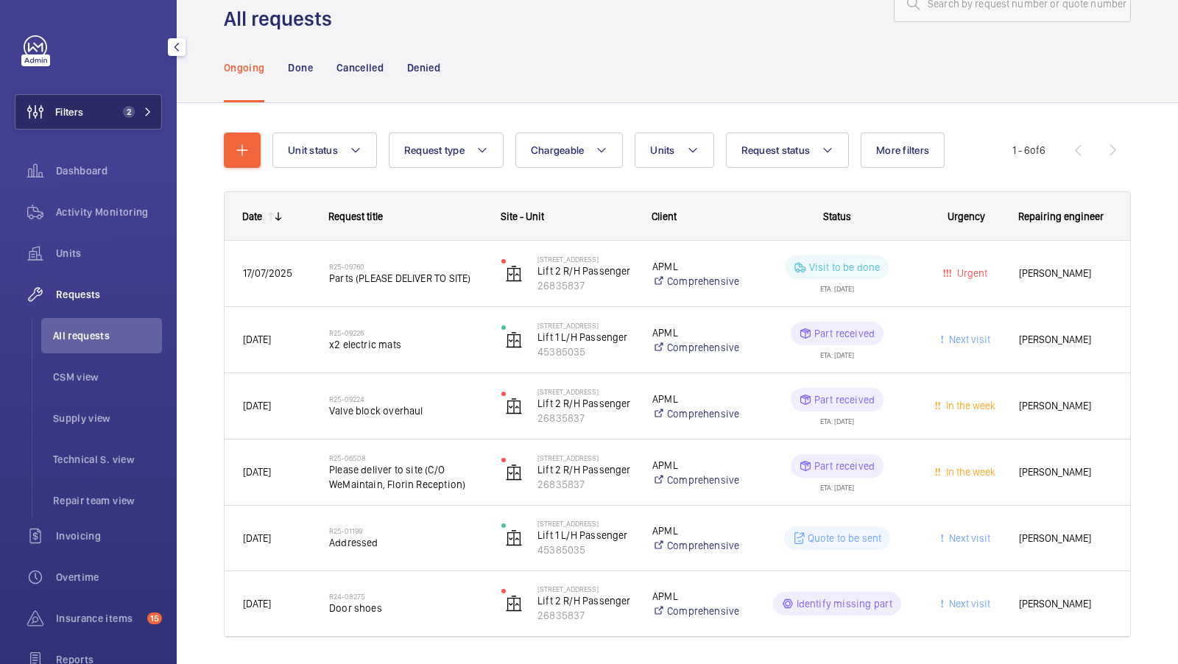
click at [144, 110] on mat-icon at bounding box center [148, 111] width 9 height 9
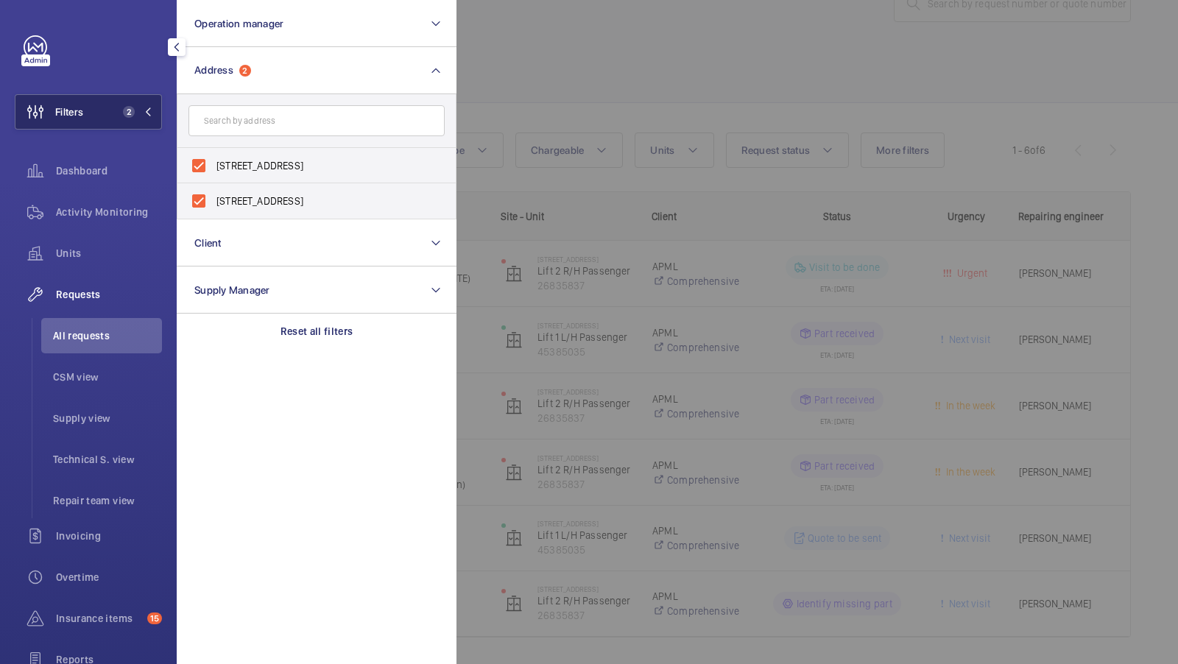
click at [119, 113] on span "2" at bounding box center [126, 112] width 18 height 12
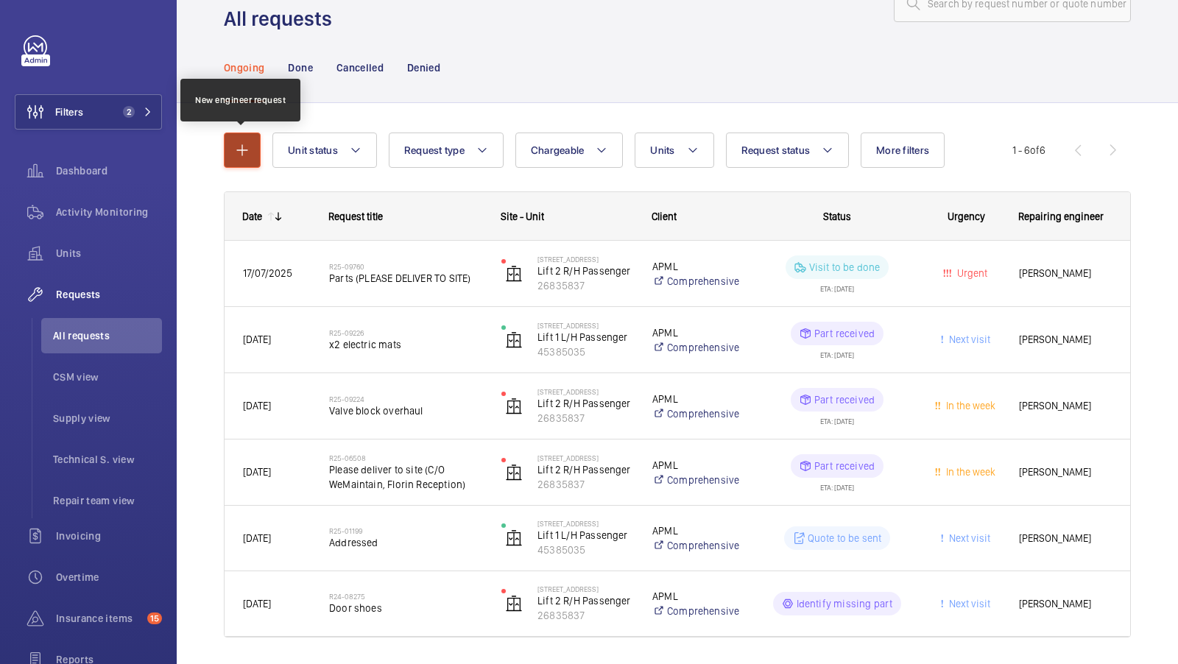
click at [242, 163] on button "button" at bounding box center [242, 150] width 37 height 35
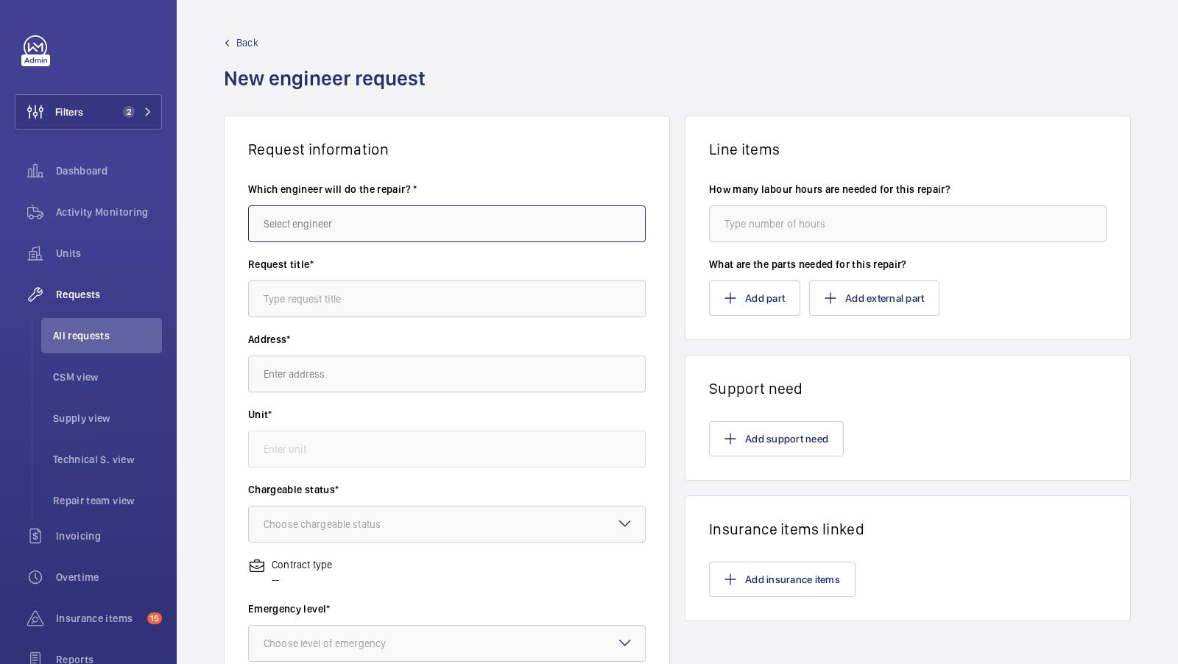
click at [334, 217] on input "text" at bounding box center [447, 223] width 398 height 37
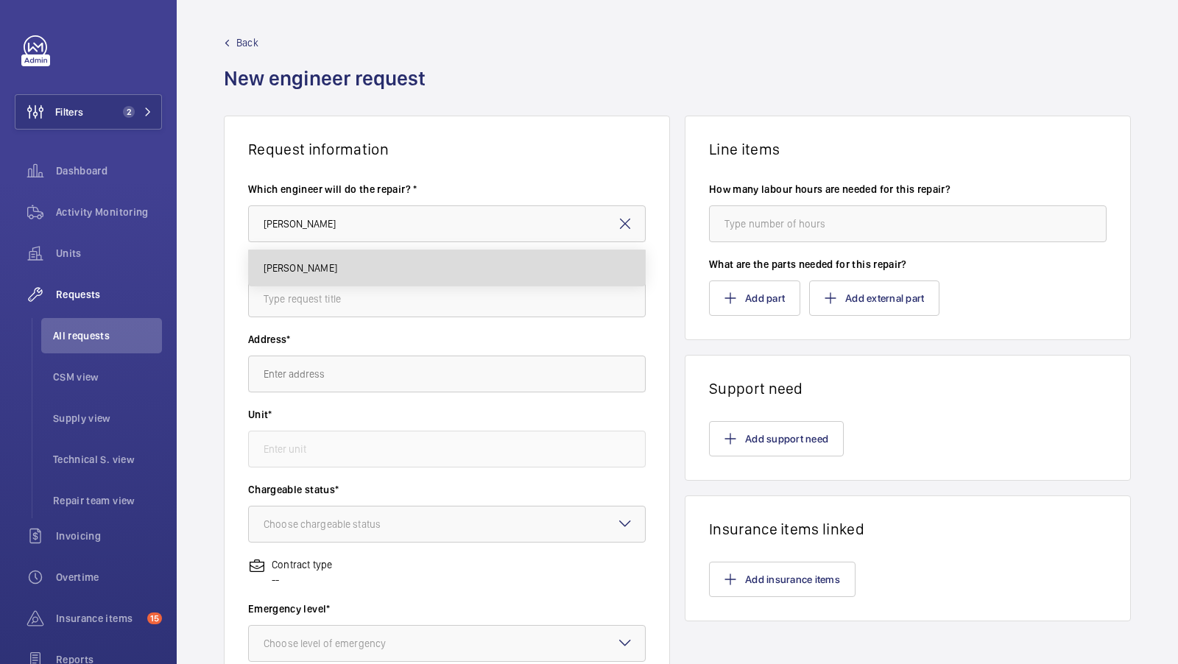
click at [349, 266] on mat-option "[PERSON_NAME]" at bounding box center [447, 267] width 397 height 35
type input "[PERSON_NAME]"
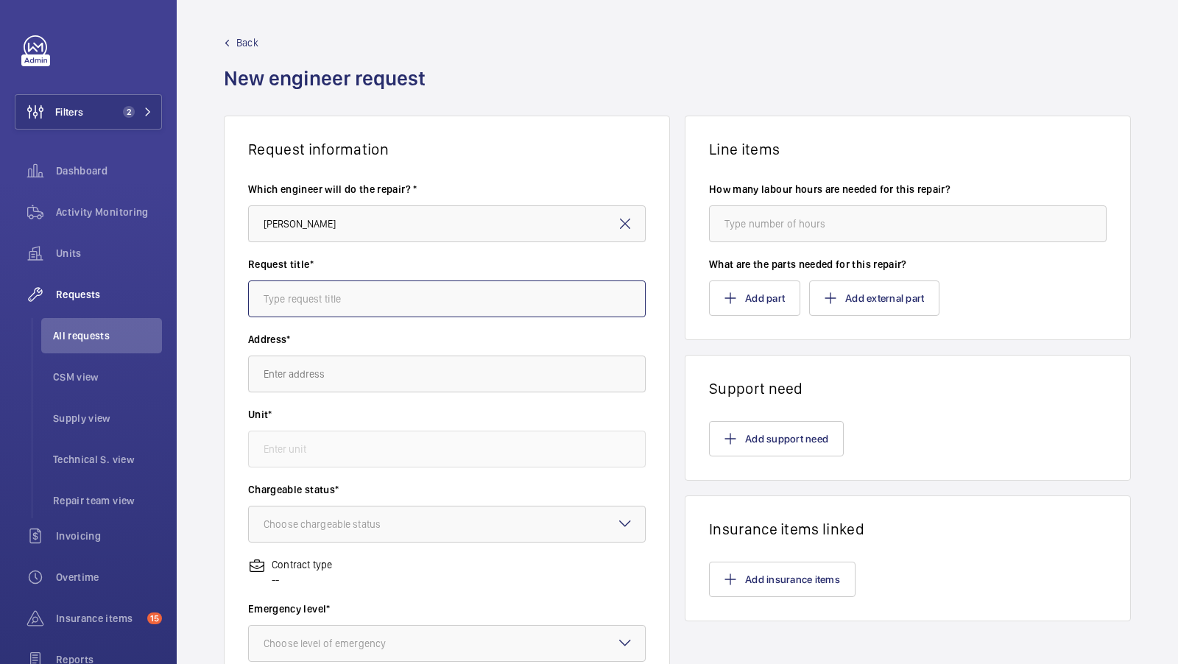
click at [321, 313] on input "text" at bounding box center [447, 298] width 398 height 37
type input "Safeline 4 way Autodialler + 3 Year SIM"
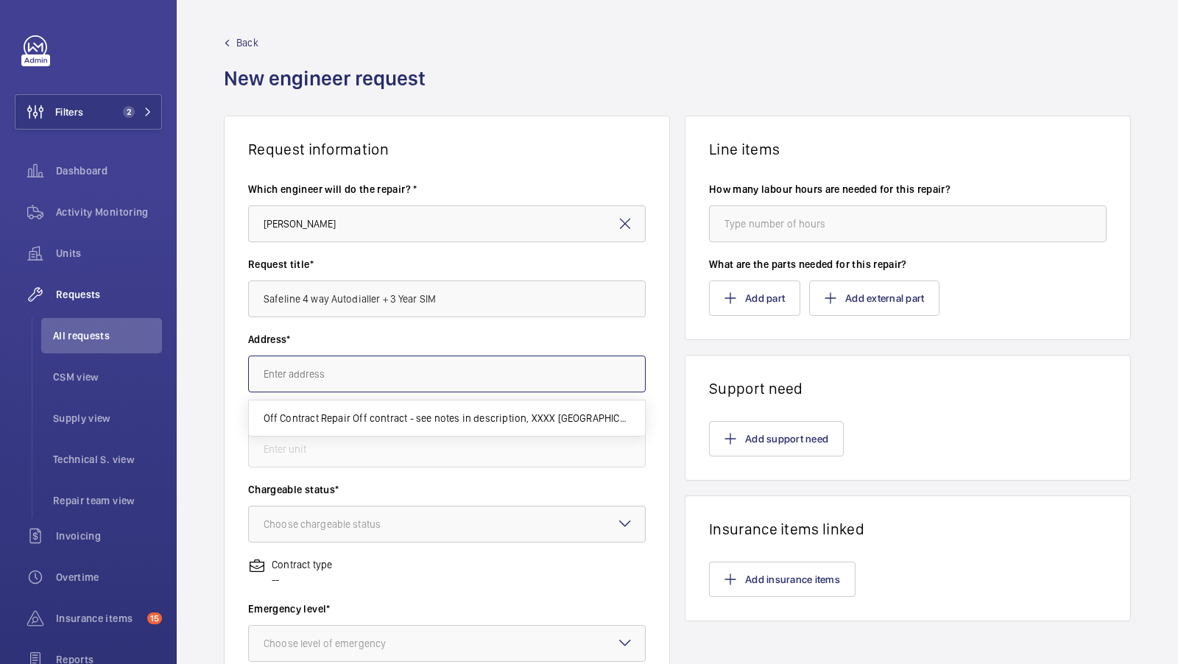
click at [338, 378] on input "text" at bounding box center [447, 374] width 398 height 37
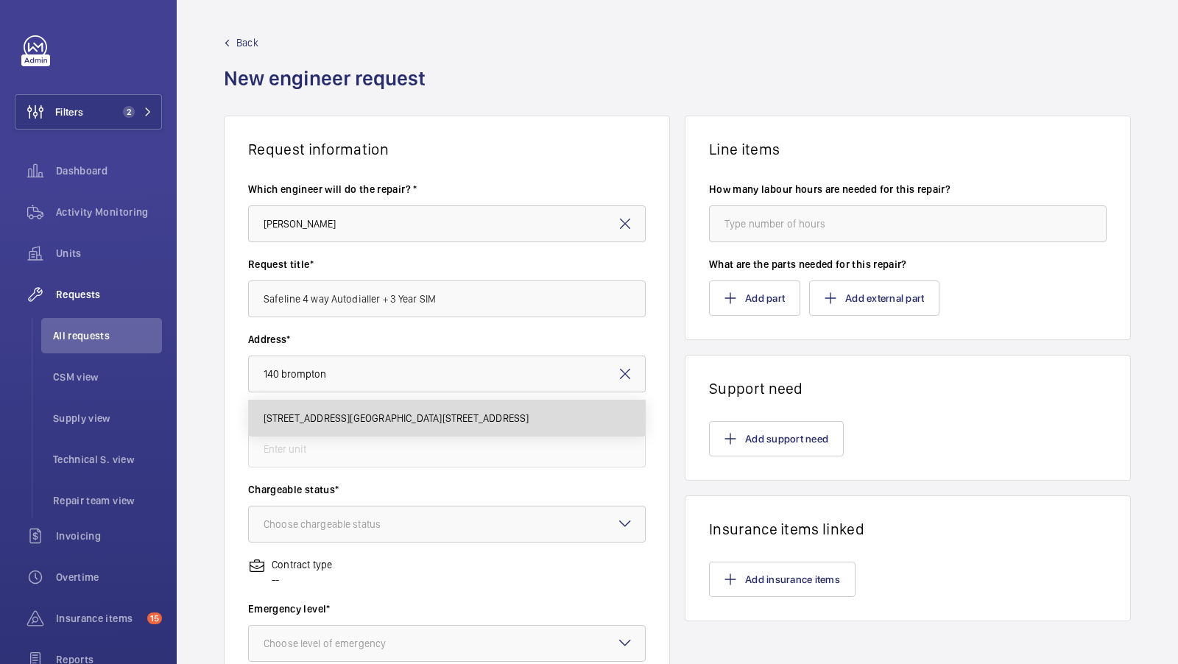
click at [359, 411] on span "140 Brompton Road, London SW3 1HY 140 Brompton Rd, SW3 1HY LONDON" at bounding box center [397, 418] width 266 height 15
type input "140 Brompton Road, London SW3 1HY 140 Brompton Rd, SW3 1HY LONDON"
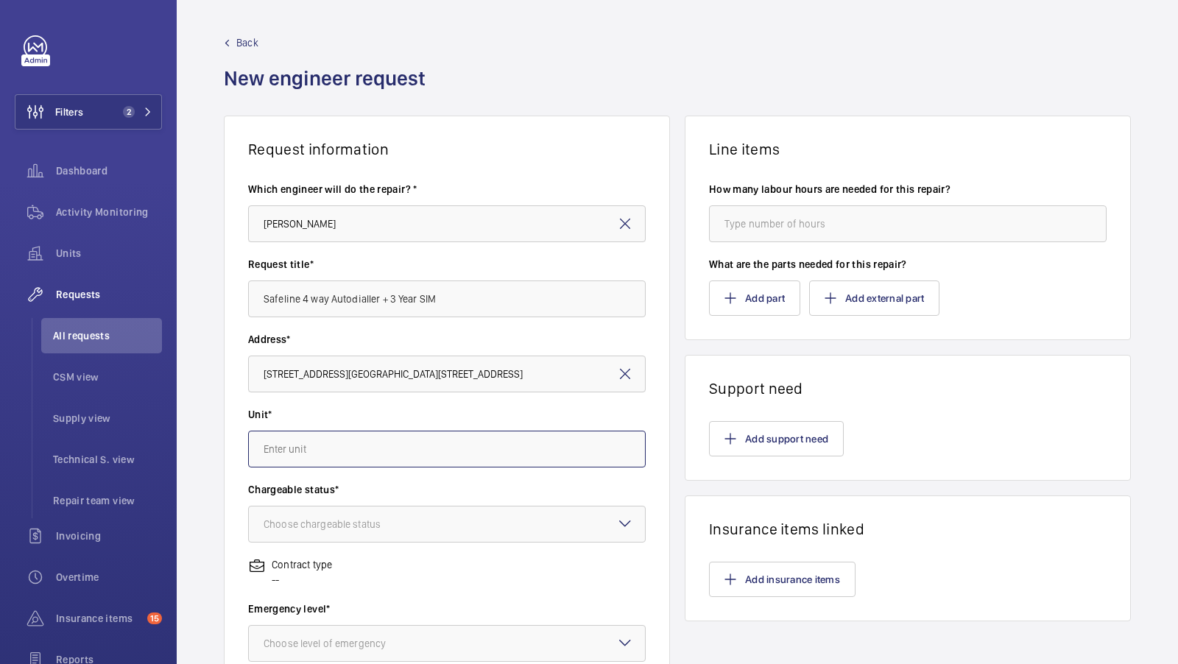
click at [324, 449] on input "text" at bounding box center [447, 449] width 398 height 37
click at [395, 523] on span "45385035 - Lift 1 L/H Passenger" at bounding box center [337, 529] width 147 height 15
type input "45385035 - Lift 1 L/H Passenger"
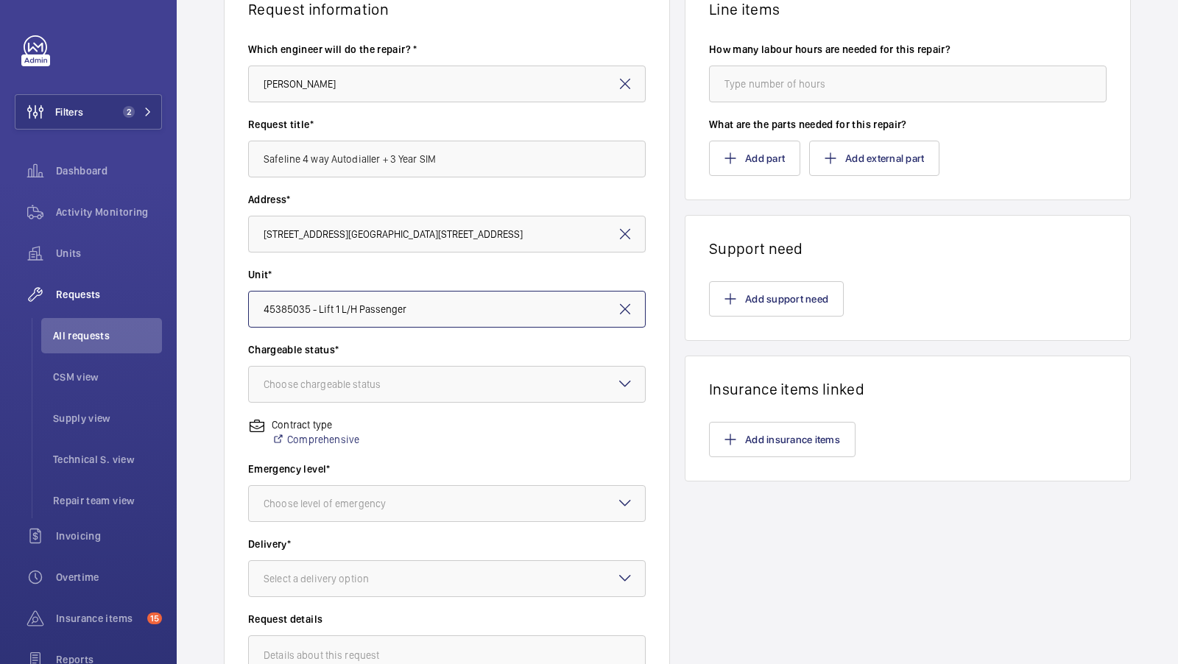
scroll to position [145, 0]
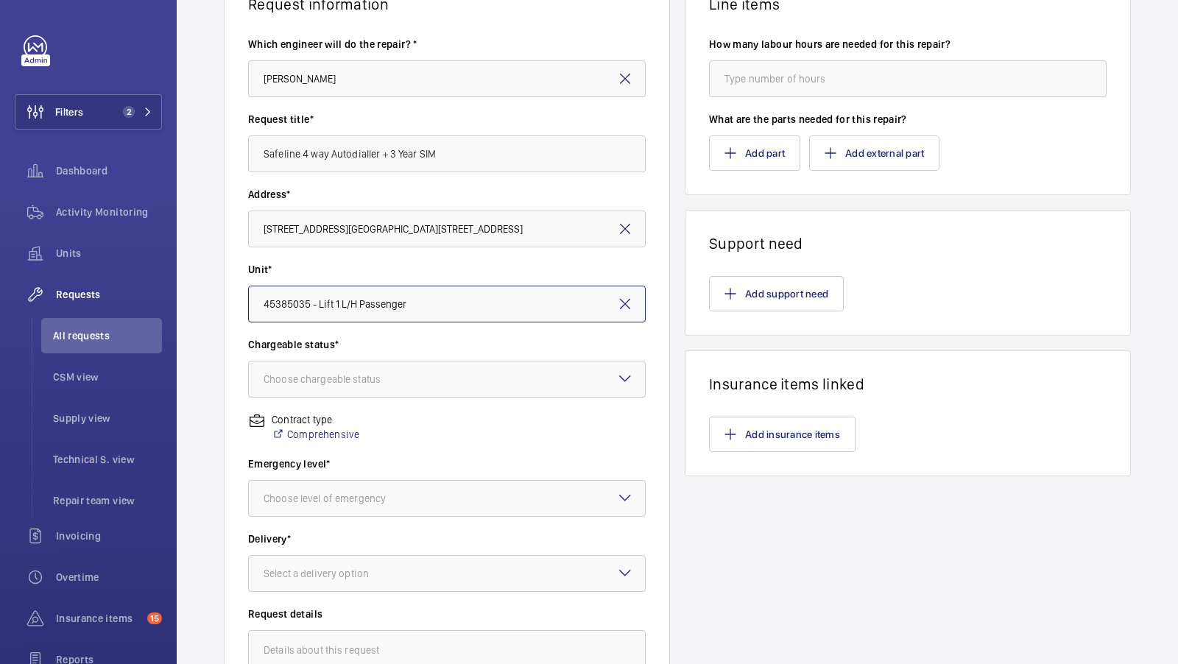
click at [412, 379] on div "Choose chargeable status" at bounding box center [341, 379] width 154 height 15
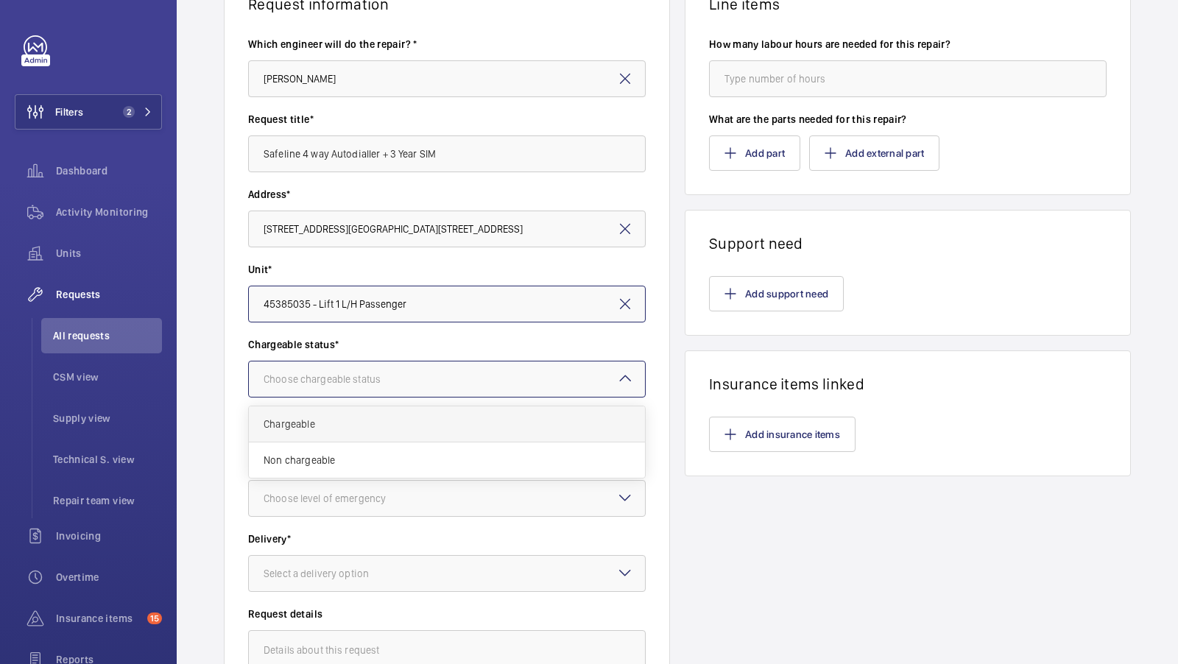
click at [326, 423] on span "Chargeable" at bounding box center [447, 424] width 367 height 15
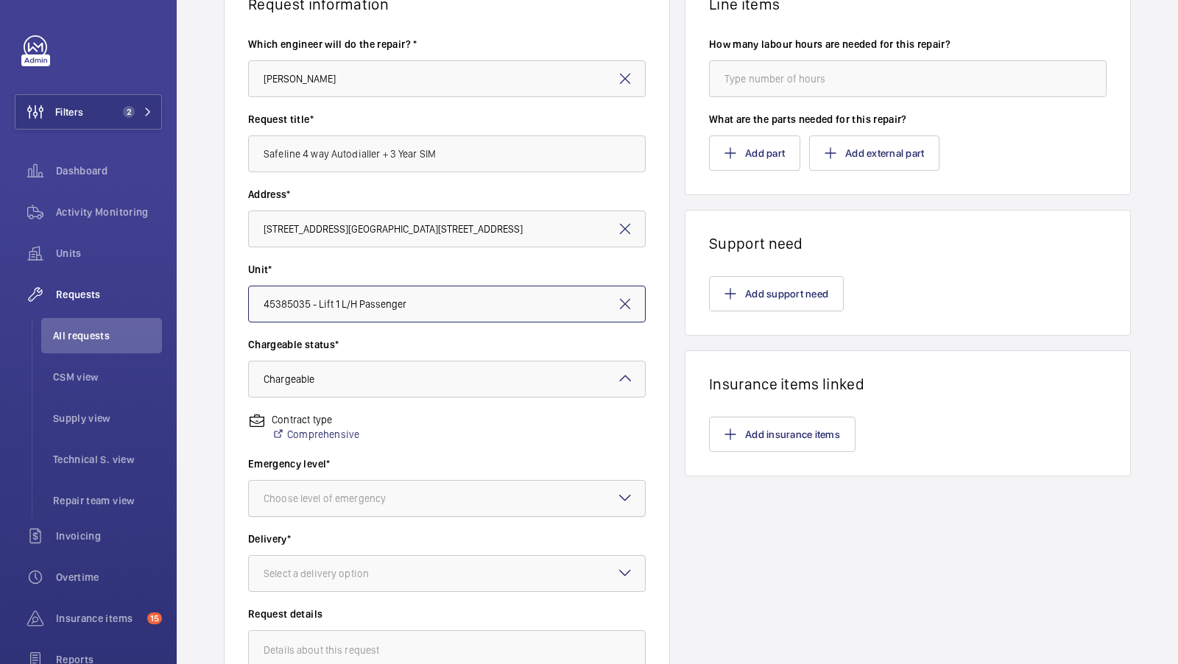
click at [353, 481] on div at bounding box center [447, 498] width 396 height 35
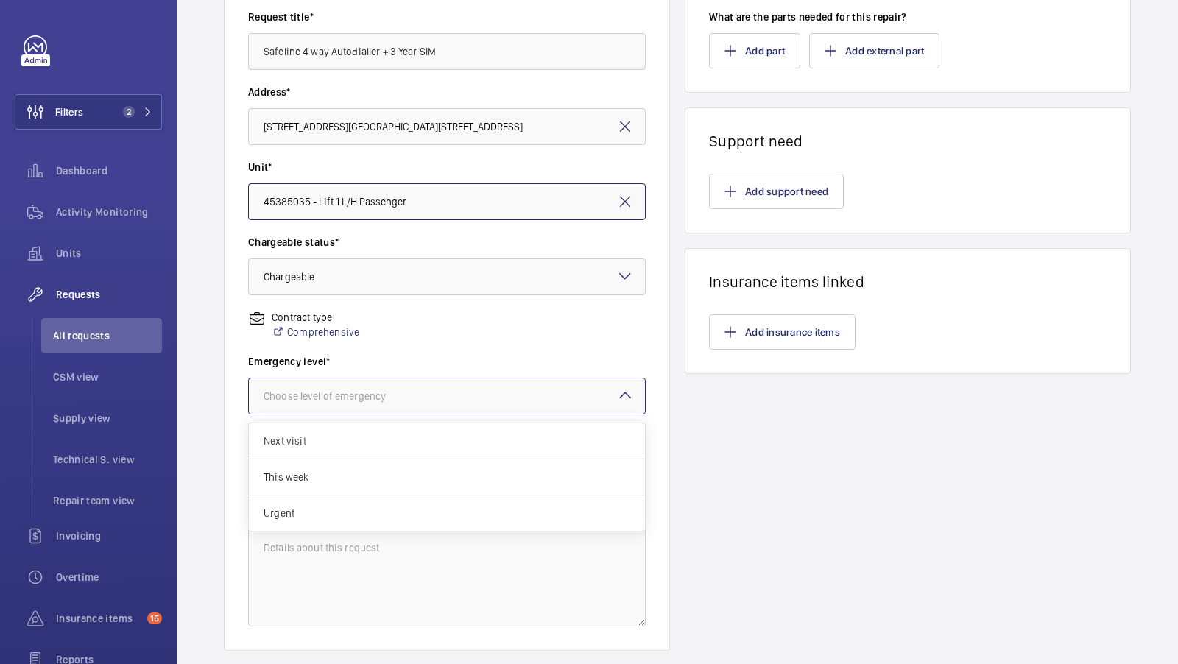
scroll to position [252, 0]
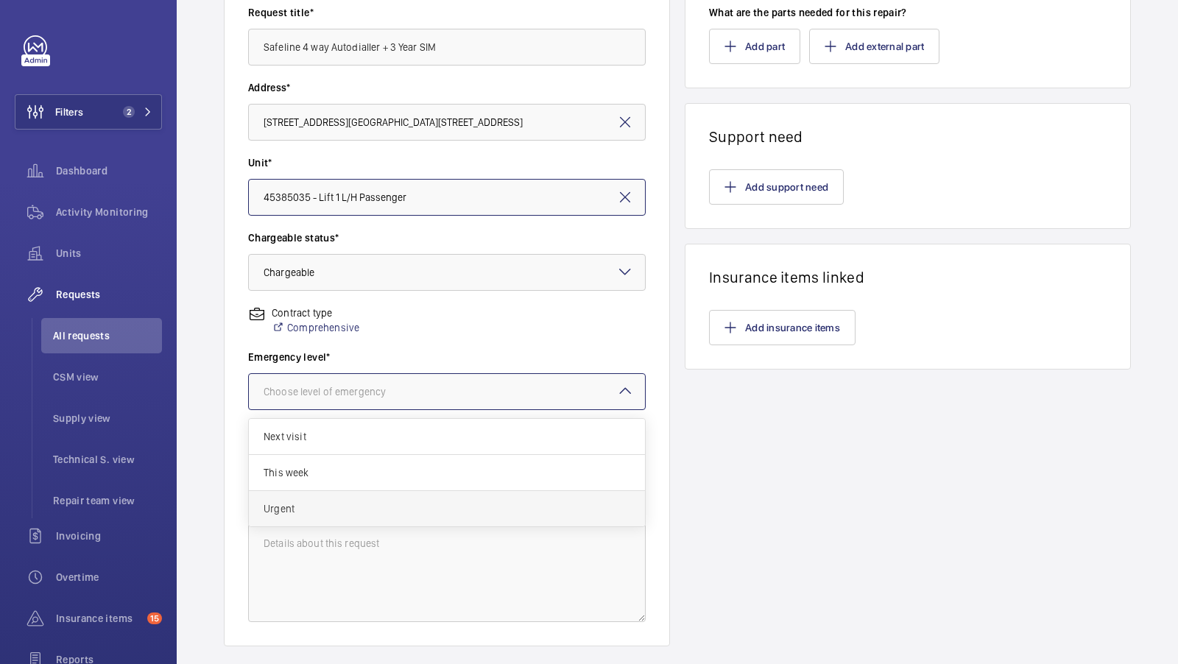
click at [328, 502] on span "Urgent" at bounding box center [447, 508] width 367 height 15
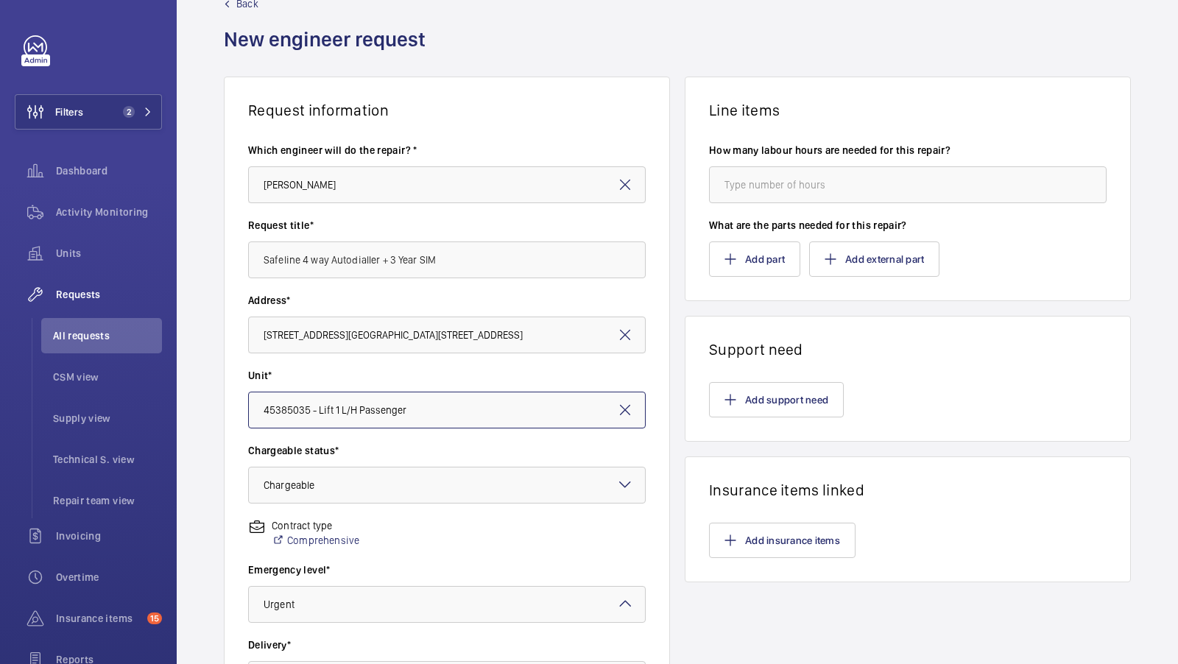
scroll to position [12, 0]
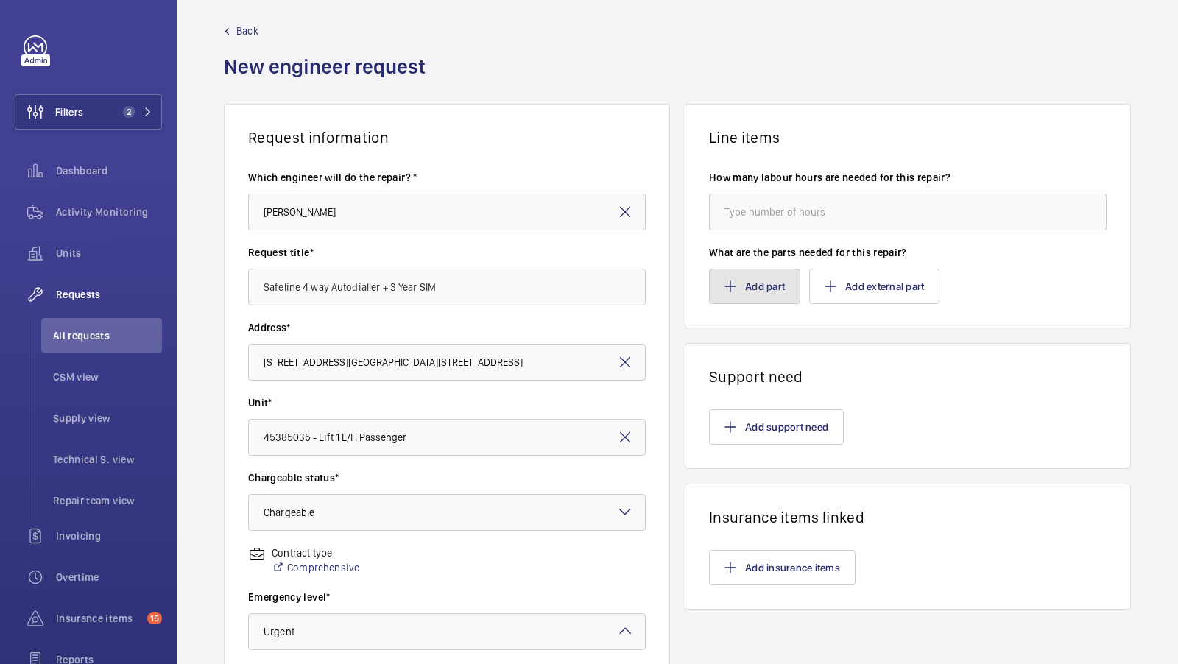
click at [756, 289] on button "Add part" at bounding box center [754, 286] width 91 height 35
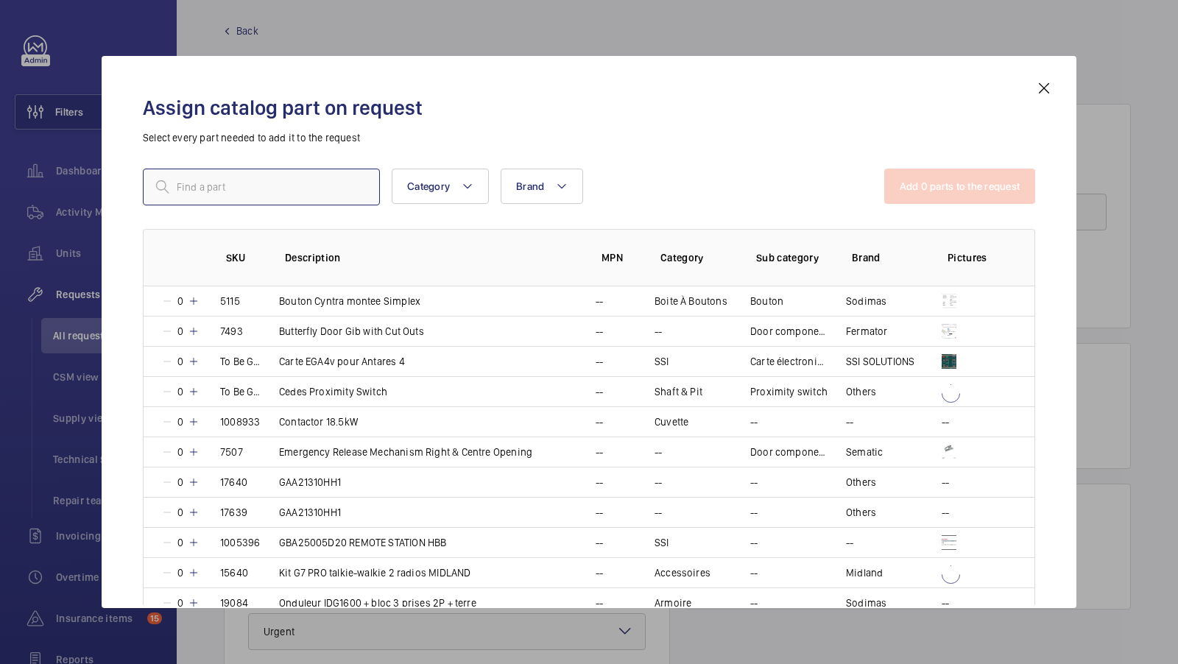
click at [235, 186] on input "text" at bounding box center [261, 187] width 237 height 37
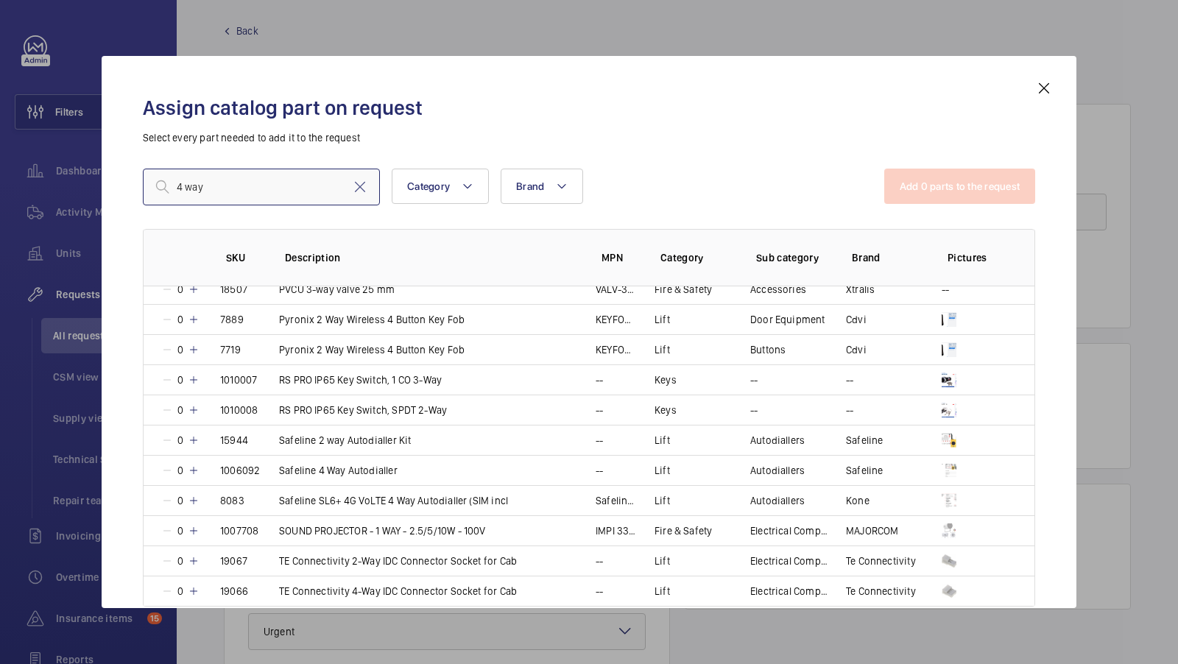
scroll to position [1091, 0]
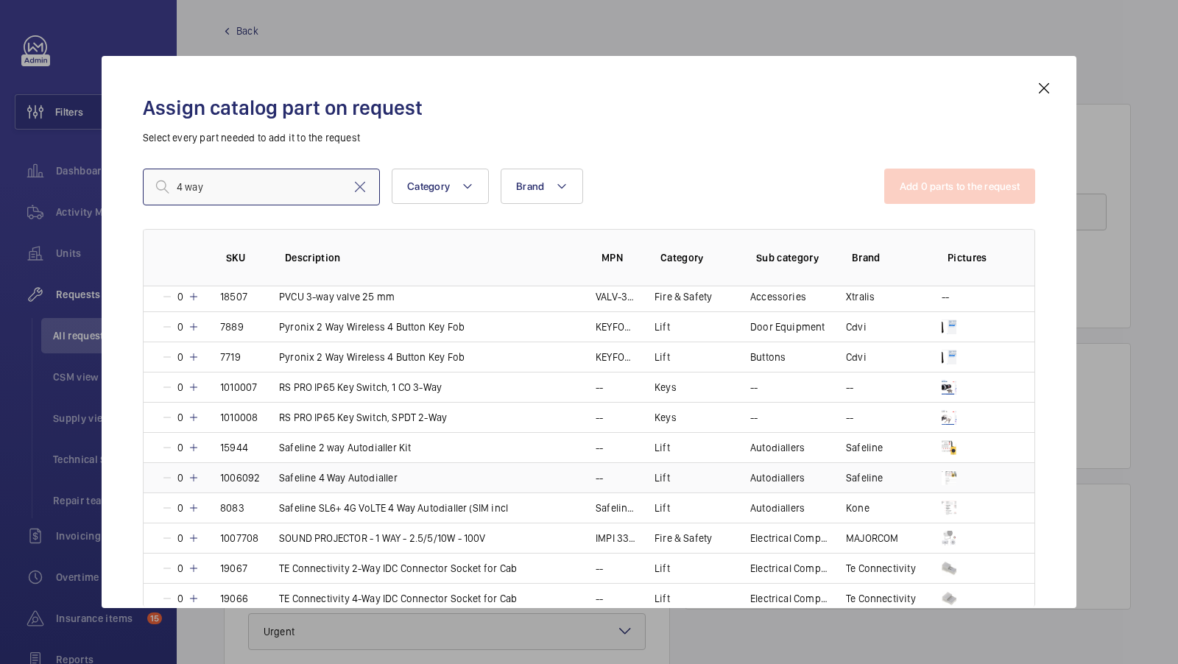
type input "4 way"
click at [446, 471] on td "Safeline 4 Way Autodialler" at bounding box center [419, 477] width 317 height 30
click at [362, 183] on mat-icon at bounding box center [360, 187] width 18 height 18
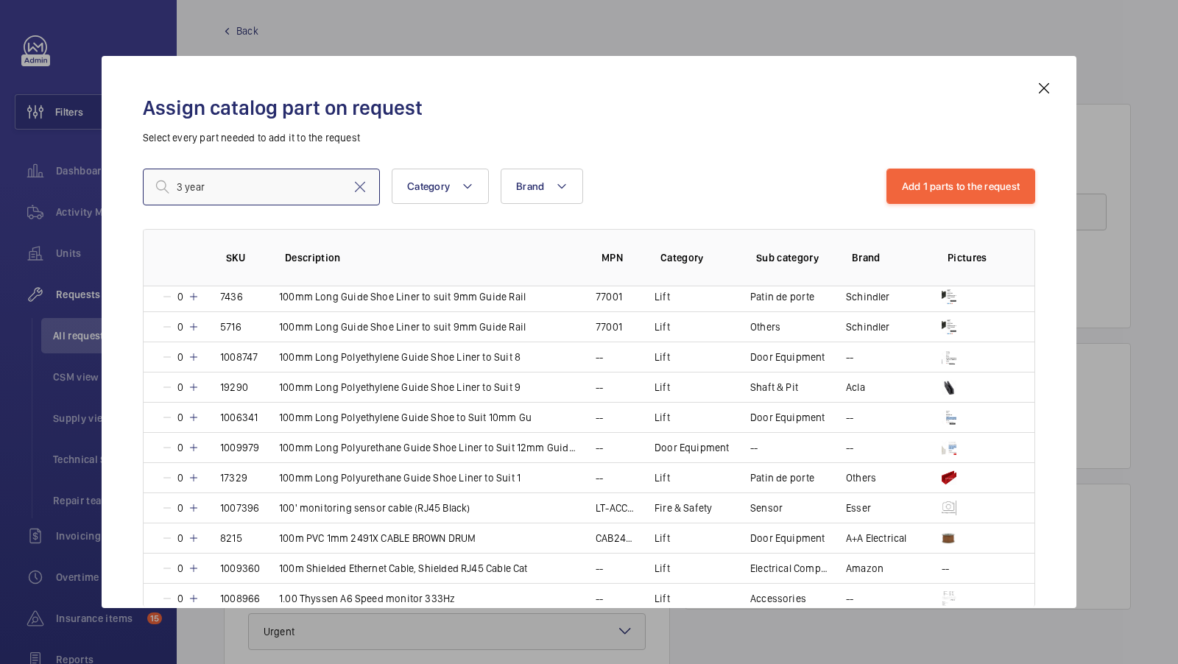
scroll to position [0, 0]
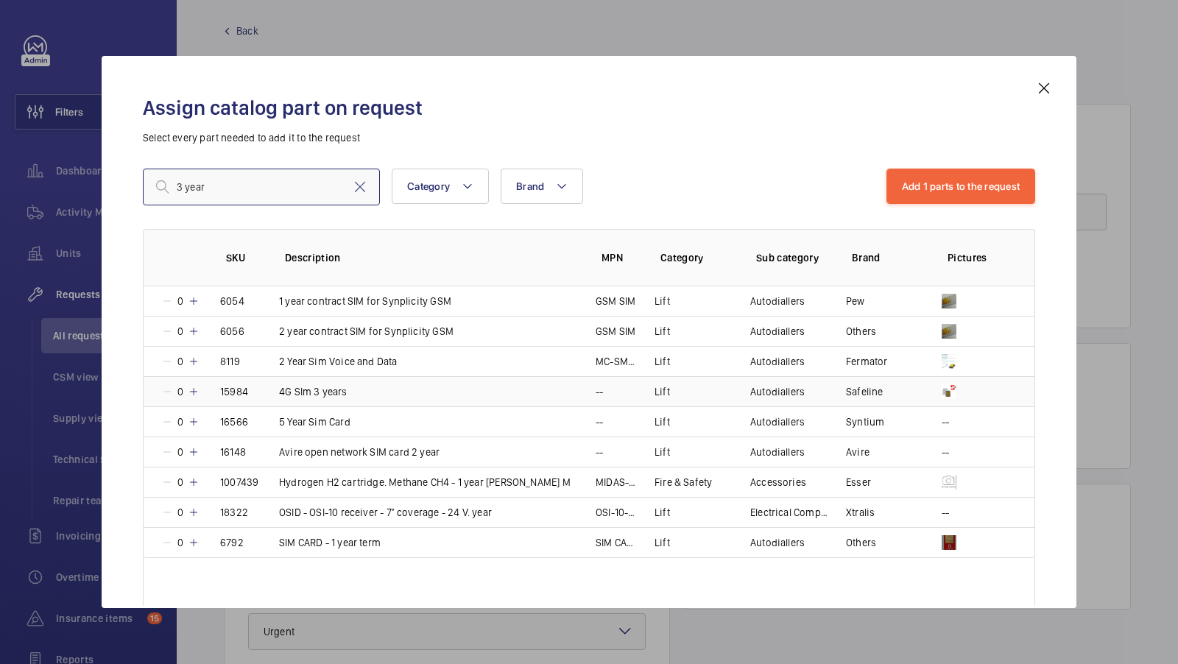
type input "3 year"
click at [343, 393] on p "4G SIm 3 years" at bounding box center [313, 391] width 68 height 15
click at [939, 170] on button "Add 2 parts to the request" at bounding box center [960, 186] width 151 height 35
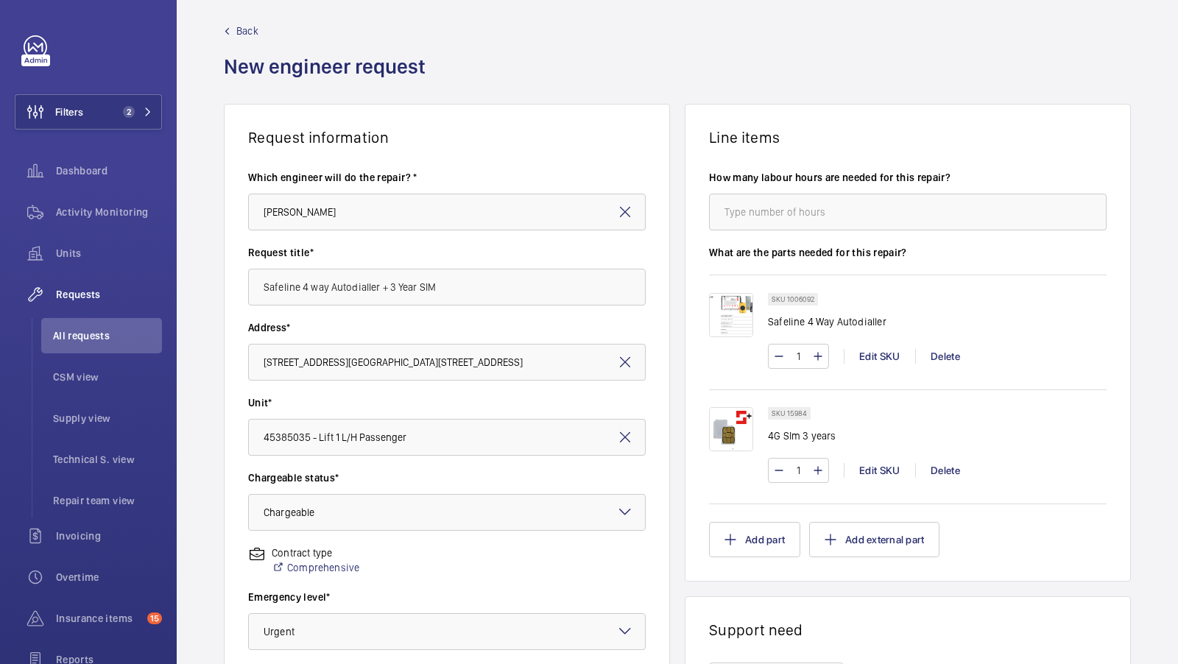
scroll to position [186, 0]
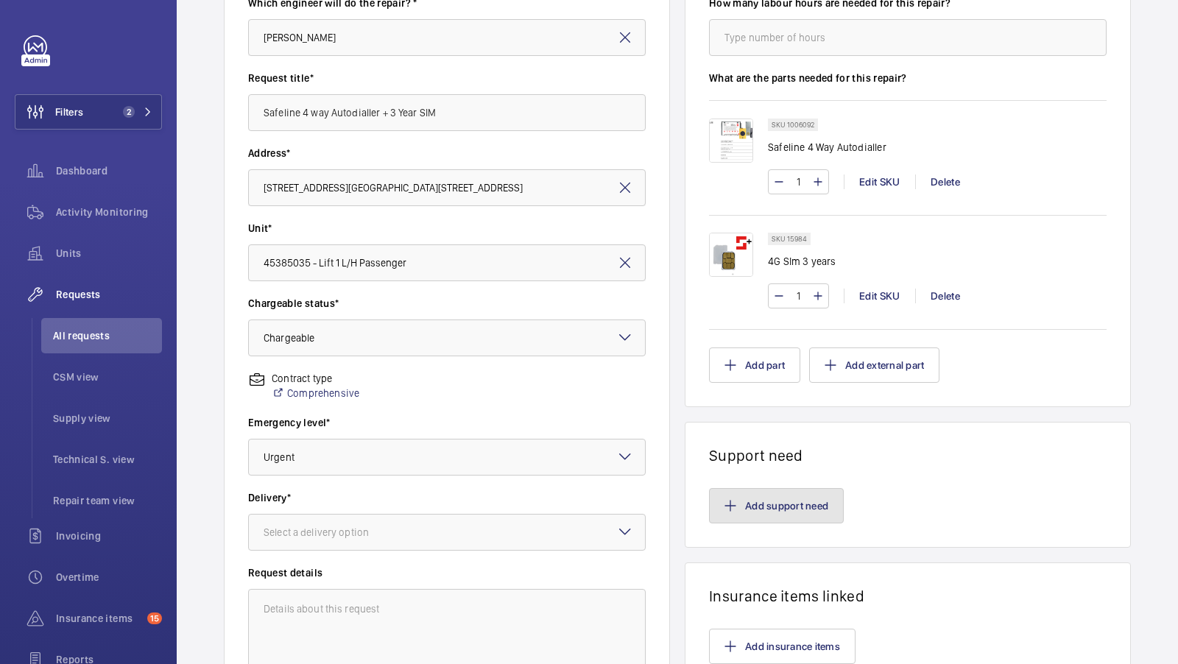
click at [767, 507] on button "Add support need" at bounding box center [776, 505] width 135 height 35
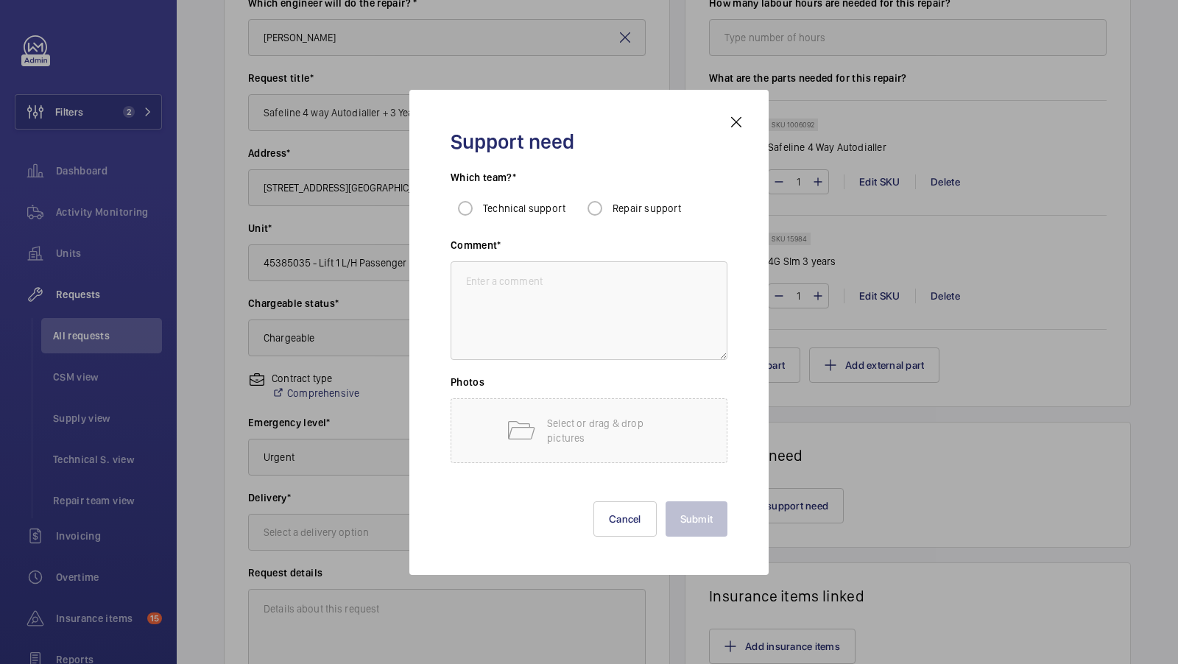
click at [638, 210] on span "Repair support" at bounding box center [646, 208] width 69 height 12
click at [610, 210] on input "Repair support" at bounding box center [594, 208] width 29 height 29
radio input "true"
click at [546, 281] on textarea at bounding box center [589, 310] width 277 height 99
type textarea "Repairs to fit autodialler."
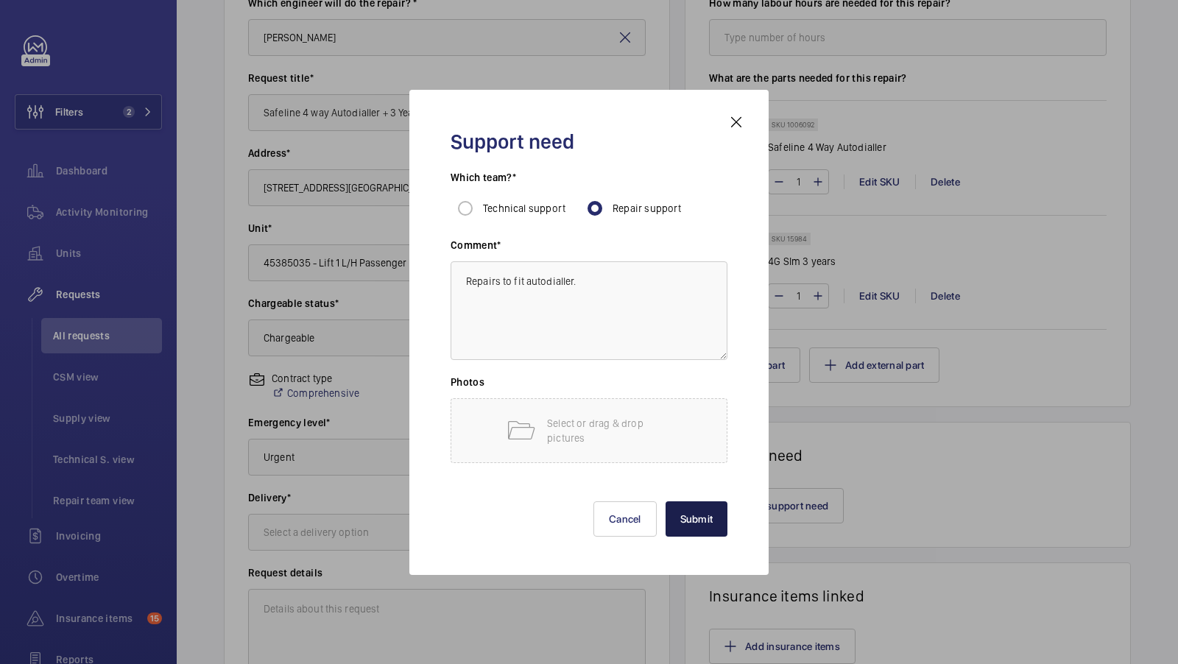
click at [701, 523] on button "Submit" at bounding box center [697, 518] width 63 height 35
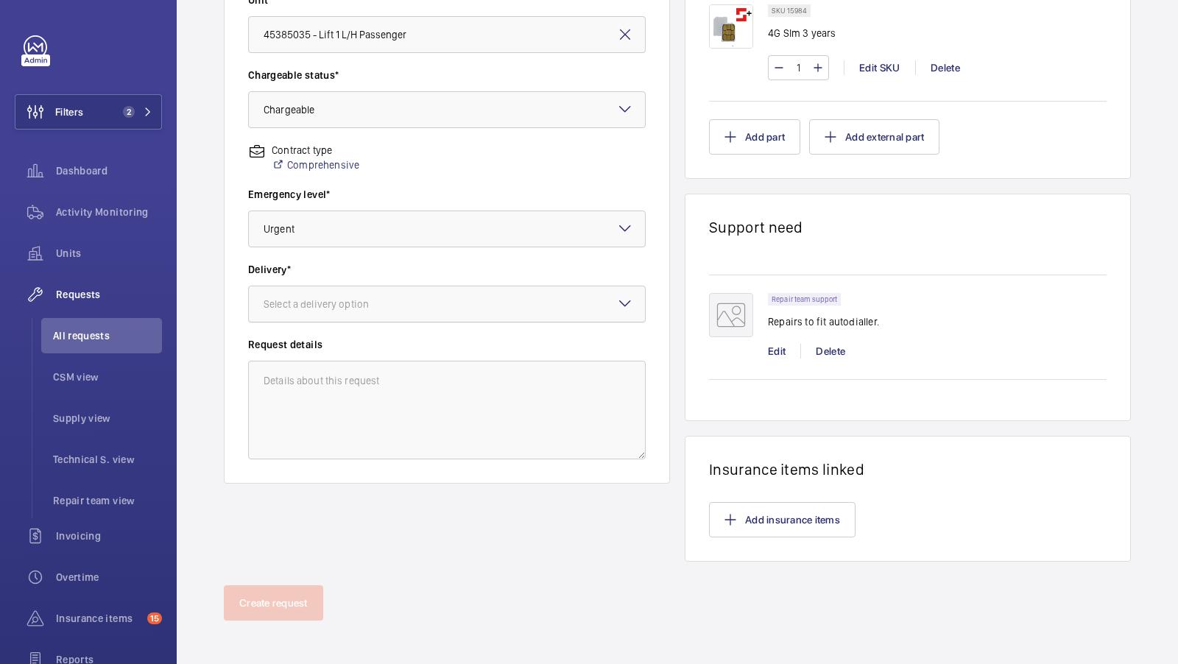
scroll to position [402, 0]
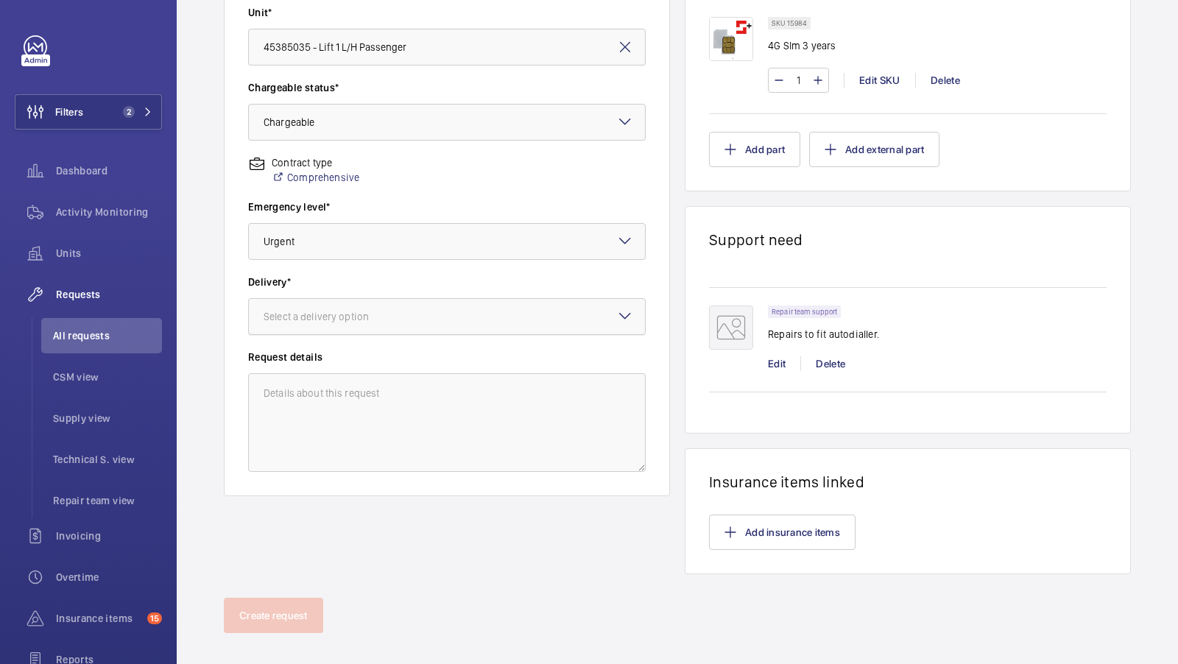
click at [391, 309] on div "Select a delivery option" at bounding box center [335, 316] width 142 height 15
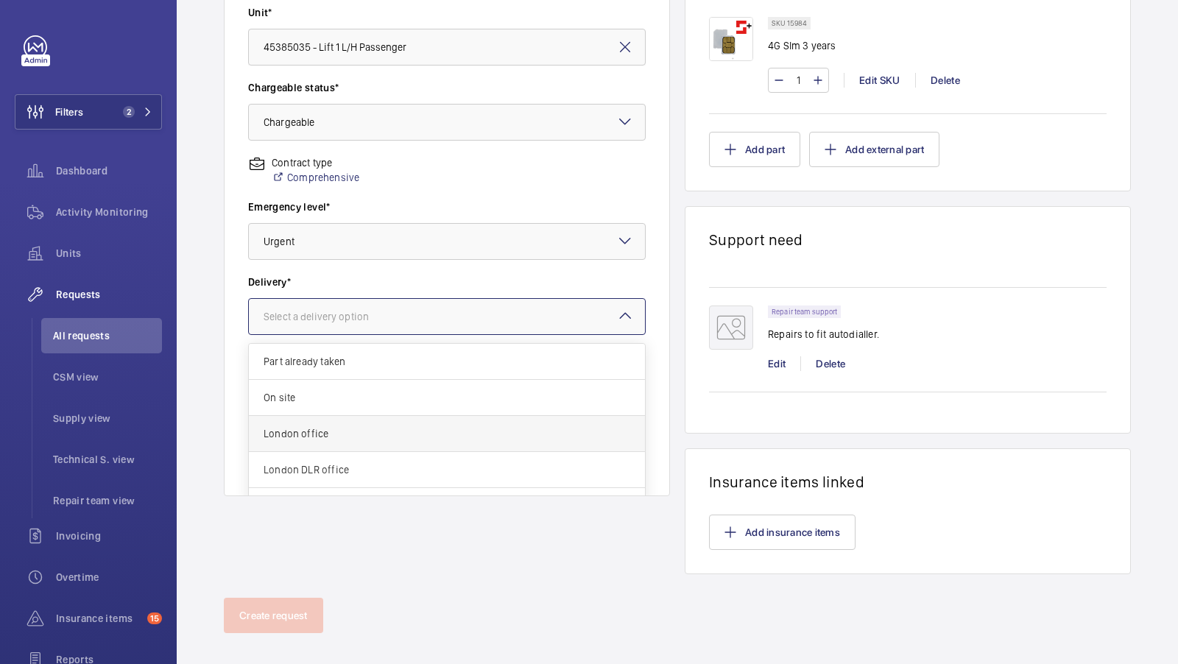
click at [353, 426] on span "London office" at bounding box center [447, 433] width 367 height 15
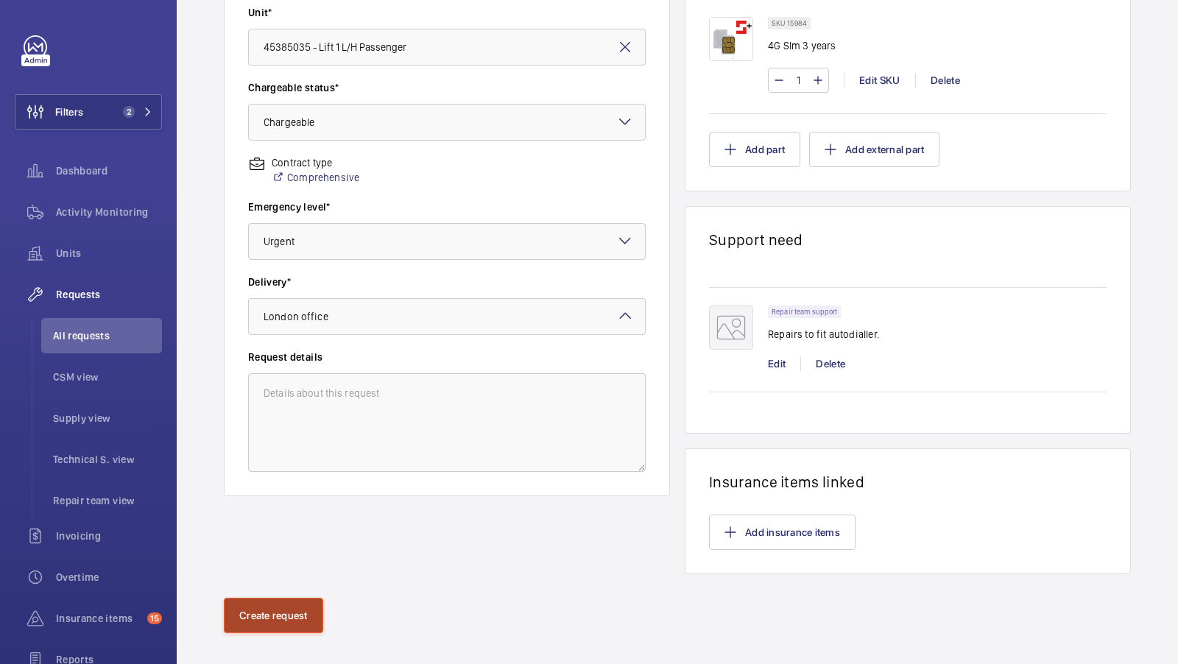
click at [272, 610] on button "Create request" at bounding box center [273, 615] width 99 height 35
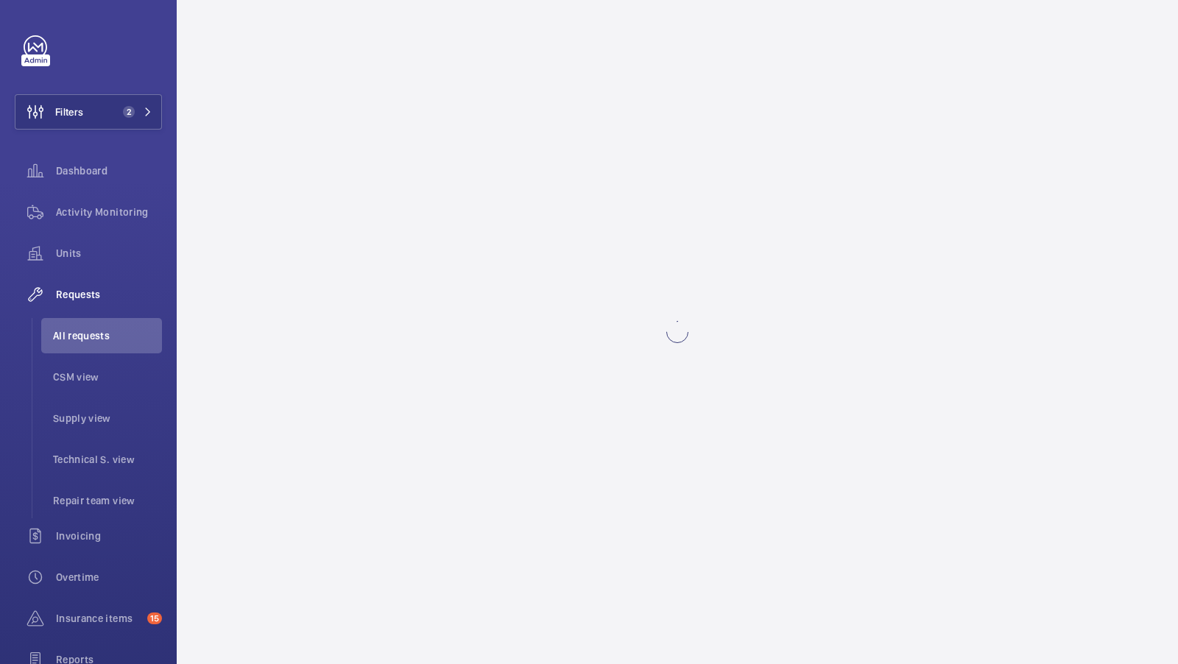
scroll to position [0, 0]
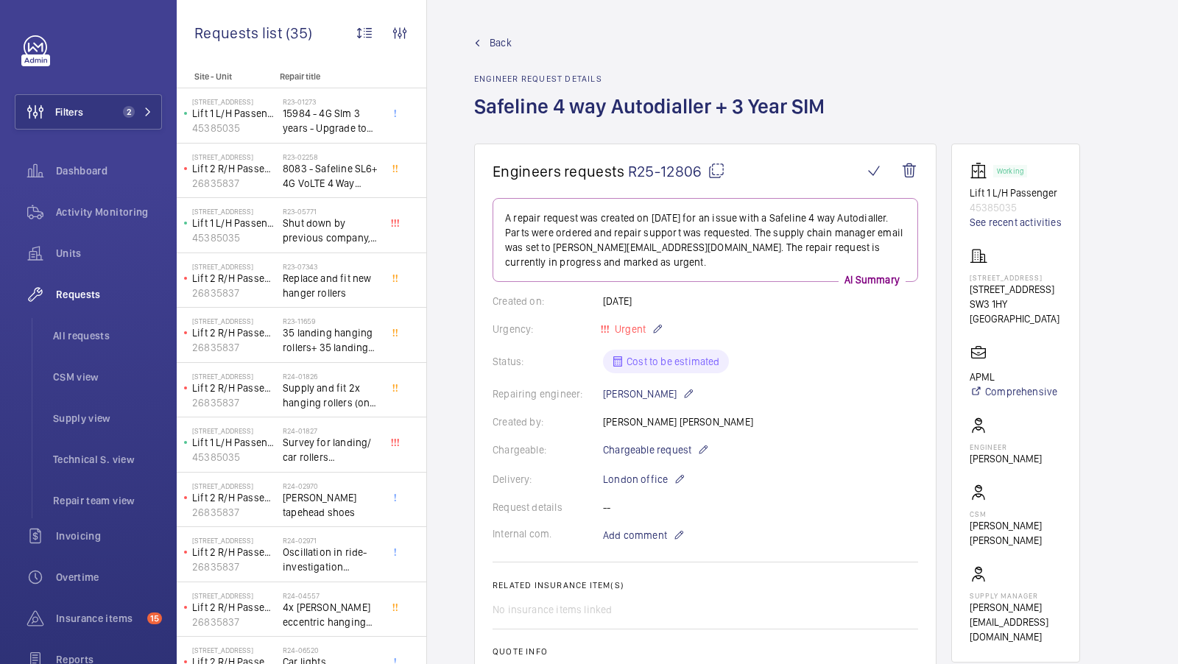
scroll to position [140, 0]
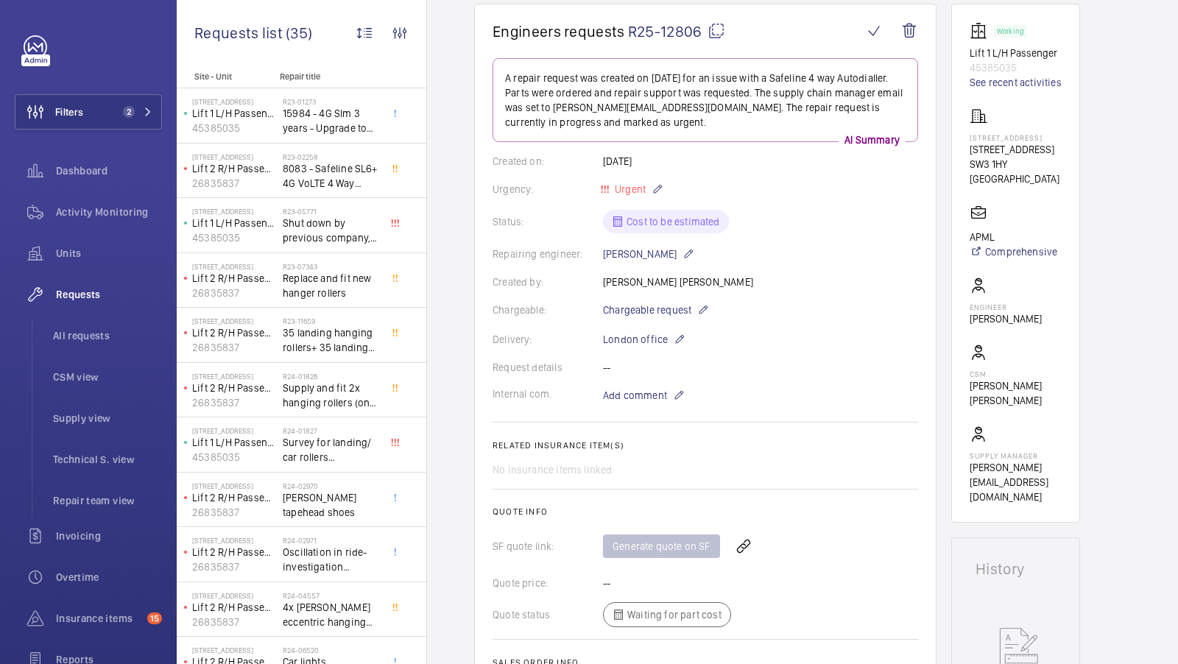
drag, startPoint x: 720, startPoint y: 31, endPoint x: 858, endPoint y: 565, distance: 551.2
click at [720, 31] on mat-icon at bounding box center [716, 31] width 18 height 18
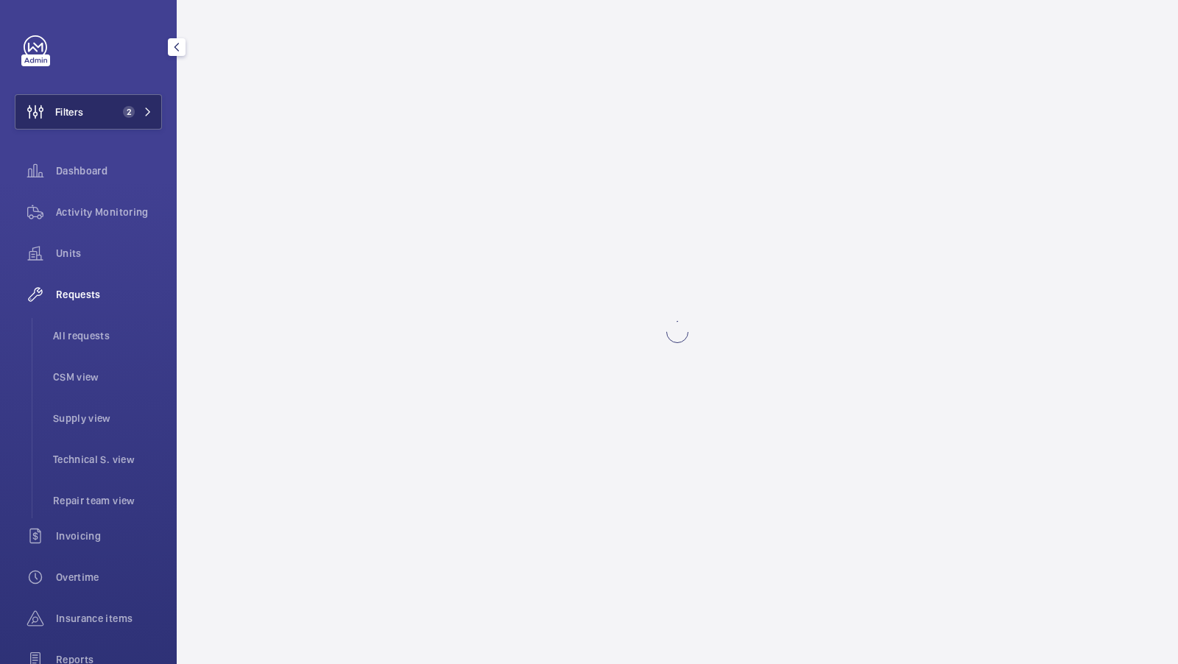
click at [107, 109] on button "Filters 2" at bounding box center [88, 111] width 147 height 35
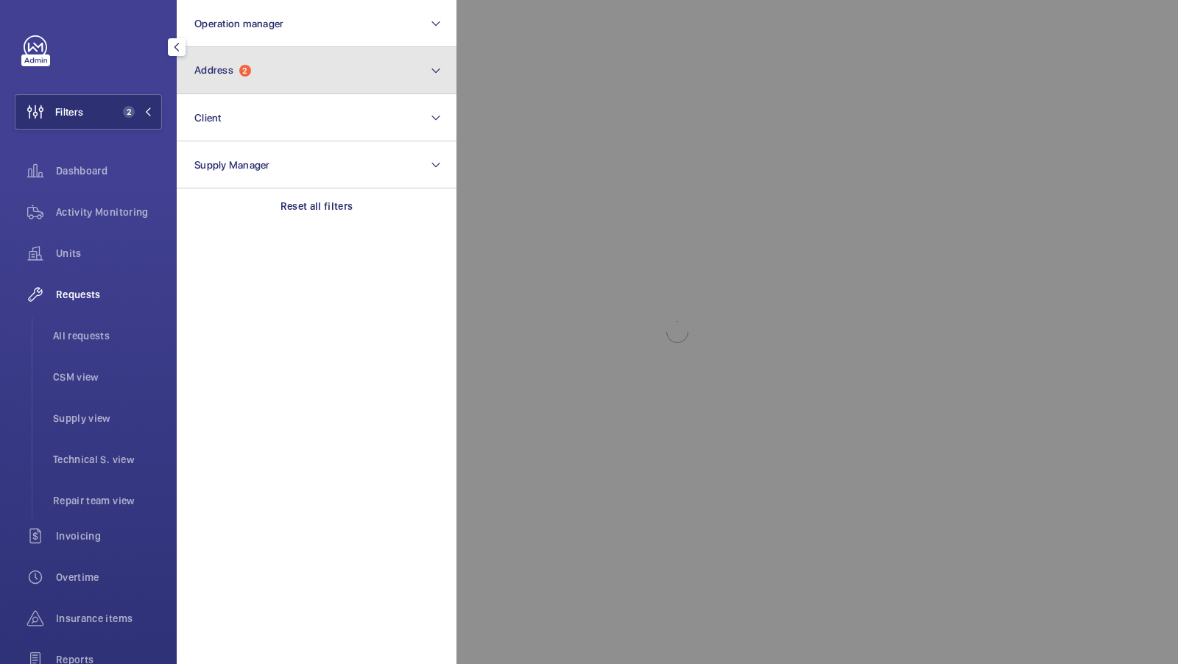
click at [270, 77] on button "Address 2" at bounding box center [317, 70] width 280 height 47
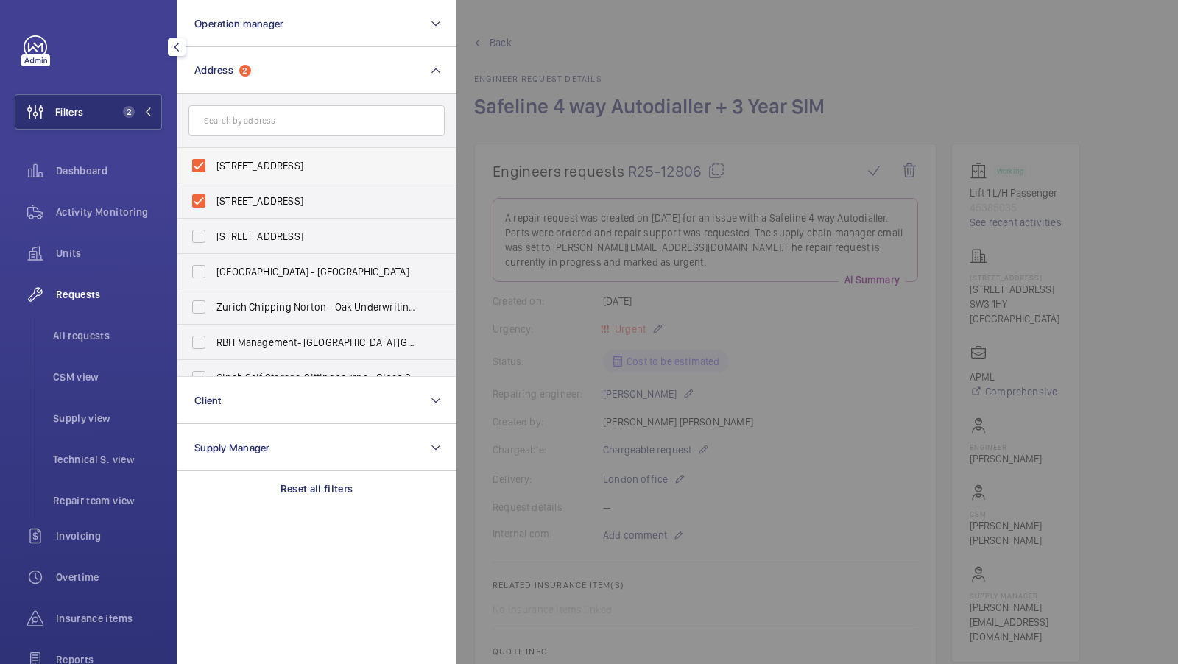
click at [245, 161] on span "[STREET_ADDRESS]" at bounding box center [317, 165] width 202 height 15
click at [213, 161] on input "[STREET_ADDRESS]" at bounding box center [198, 165] width 29 height 29
checkbox input "false"
click at [239, 189] on label "[STREET_ADDRESS]" at bounding box center [305, 200] width 256 height 35
click at [213, 189] on input "[STREET_ADDRESS]" at bounding box center [198, 200] width 29 height 29
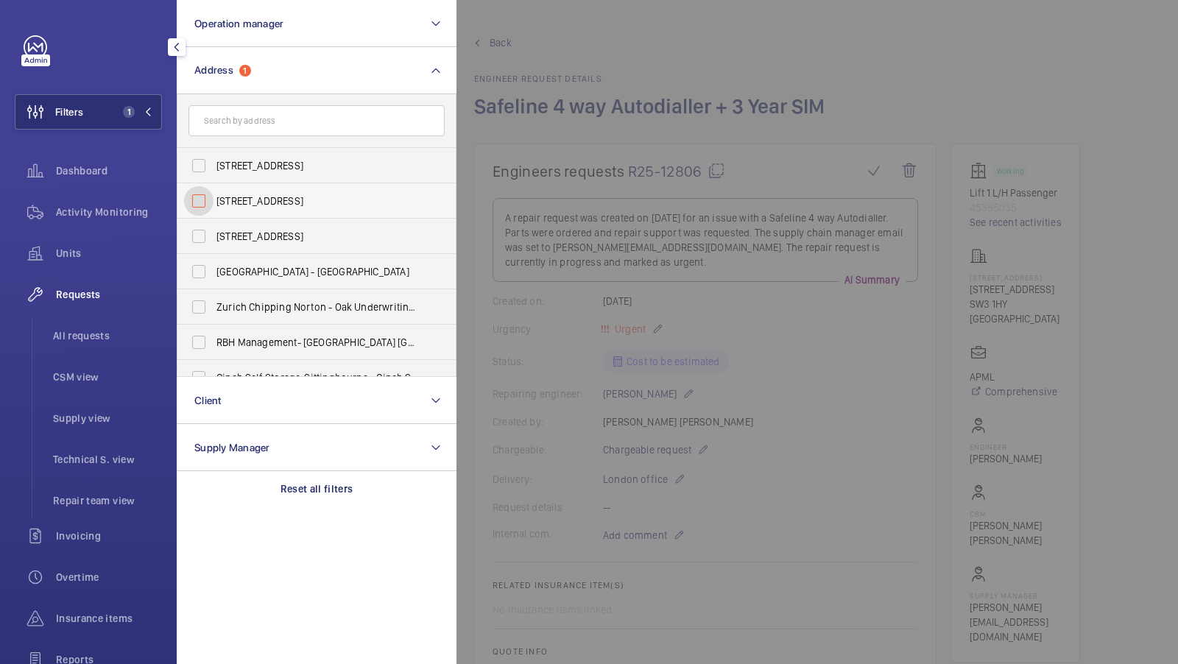
checkbox input "false"
click at [248, 126] on input "text" at bounding box center [316, 120] width 256 height 31
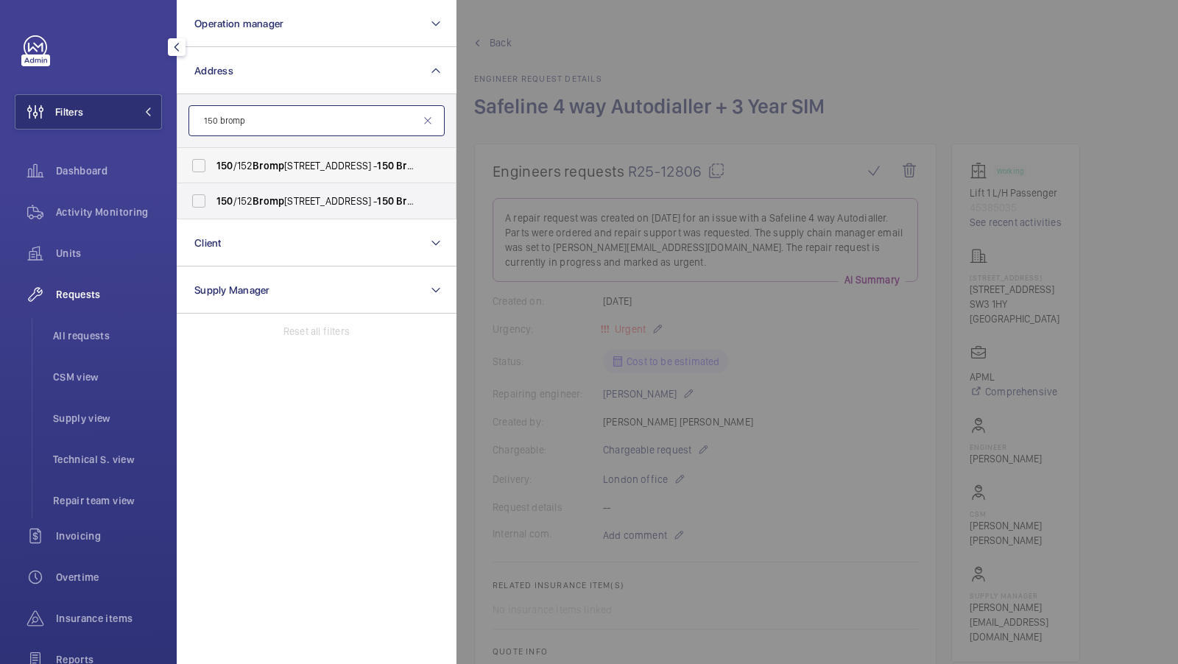
type input "150 bromp"
click at [247, 157] on label "[STREET_ADDRESS] - [STREET_ADDRESS]" at bounding box center [305, 165] width 256 height 35
click at [213, 157] on input "[STREET_ADDRESS] - [STREET_ADDRESS]" at bounding box center [198, 165] width 29 height 29
checkbox input "true"
click at [233, 199] on span "[STREET_ADDRESS] - [STREET_ADDRESS]" at bounding box center [317, 201] width 202 height 15
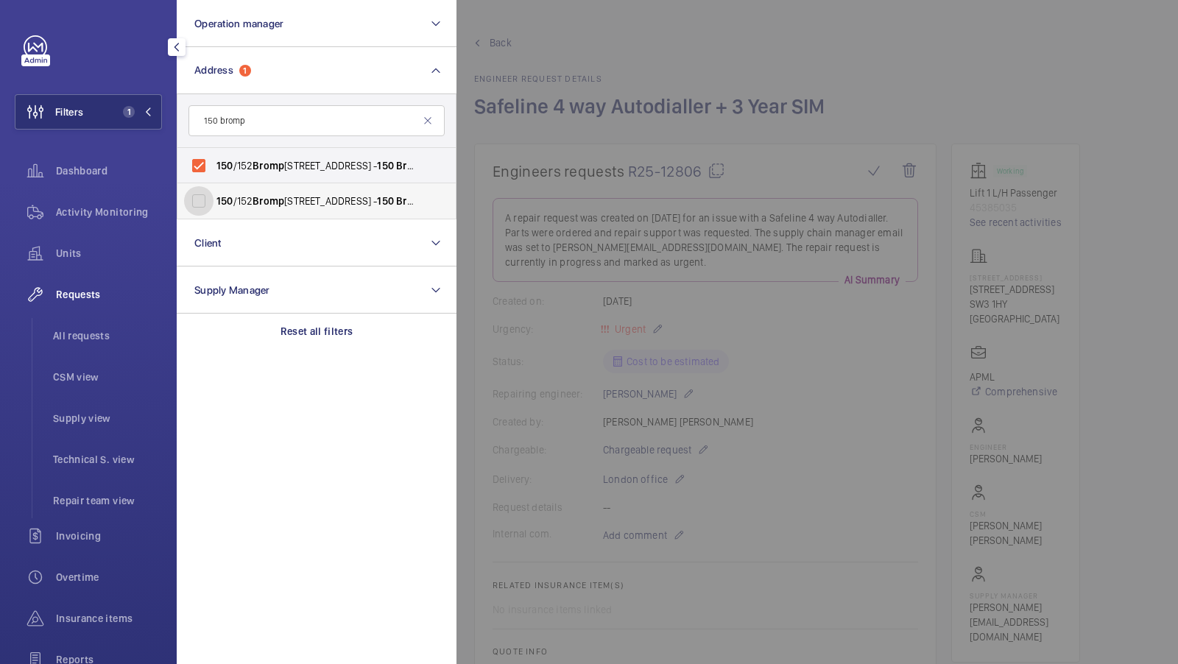
click at [213, 199] on input "[STREET_ADDRESS] - [STREET_ADDRESS]" at bounding box center [198, 200] width 29 height 29
checkbox input "true"
click at [121, 109] on span "2" at bounding box center [126, 112] width 18 height 12
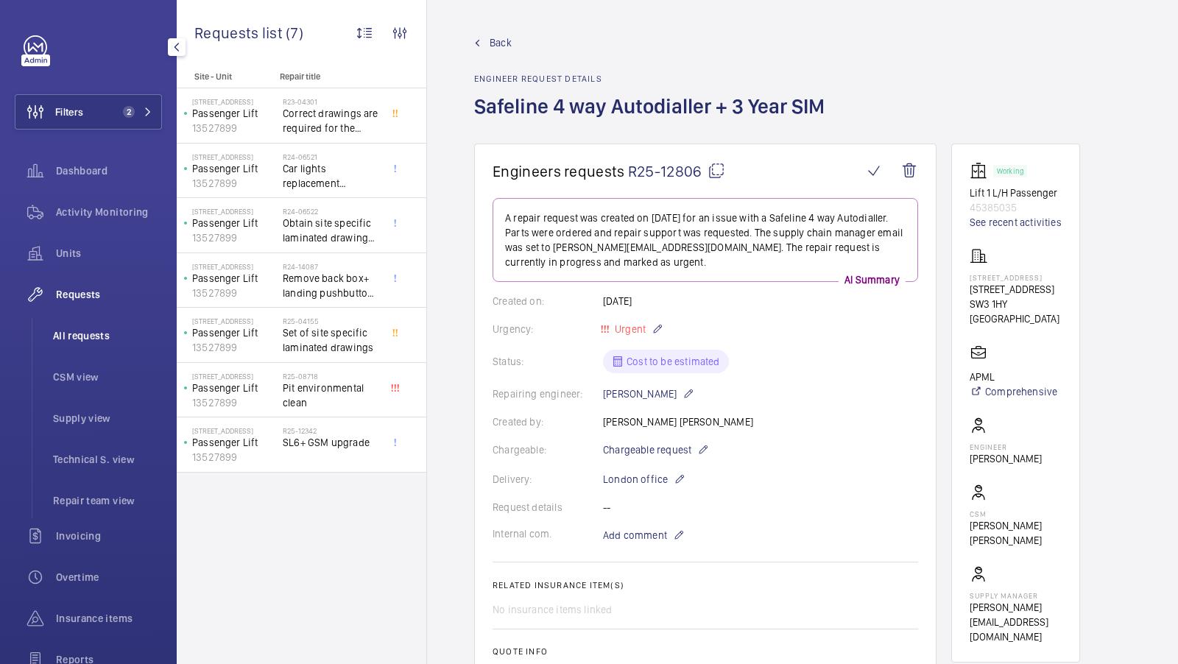
click at [94, 336] on span "All requests" at bounding box center [107, 335] width 109 height 15
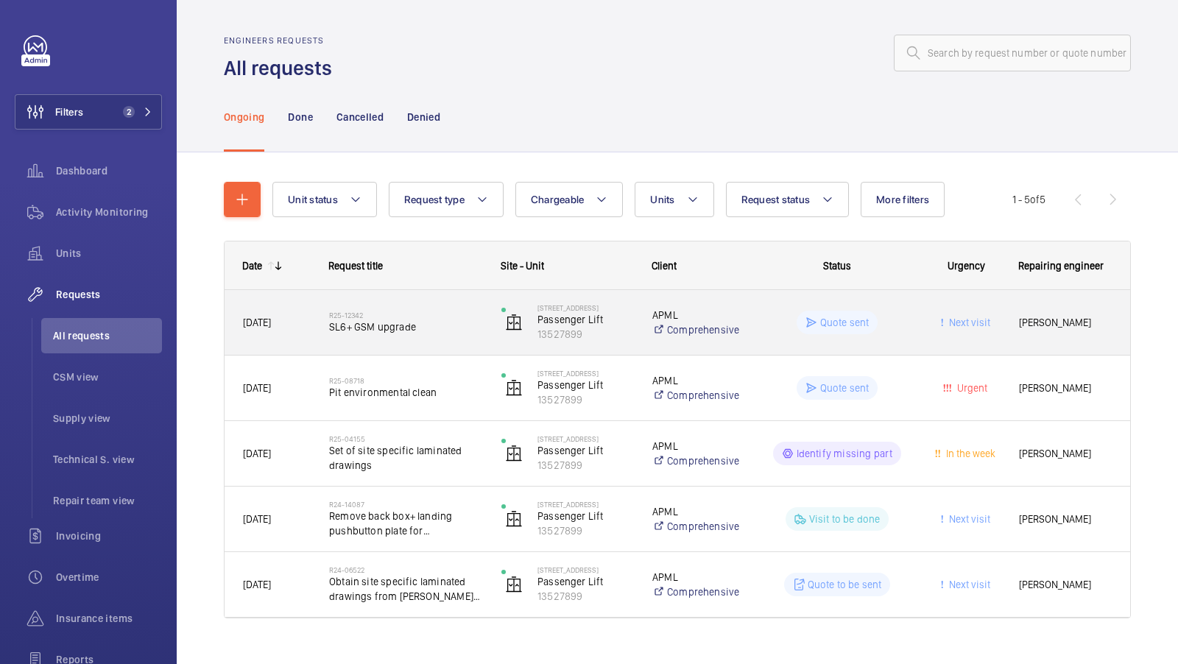
click at [406, 328] on span "SL6+ GSM upgrade" at bounding box center [405, 326] width 153 height 15
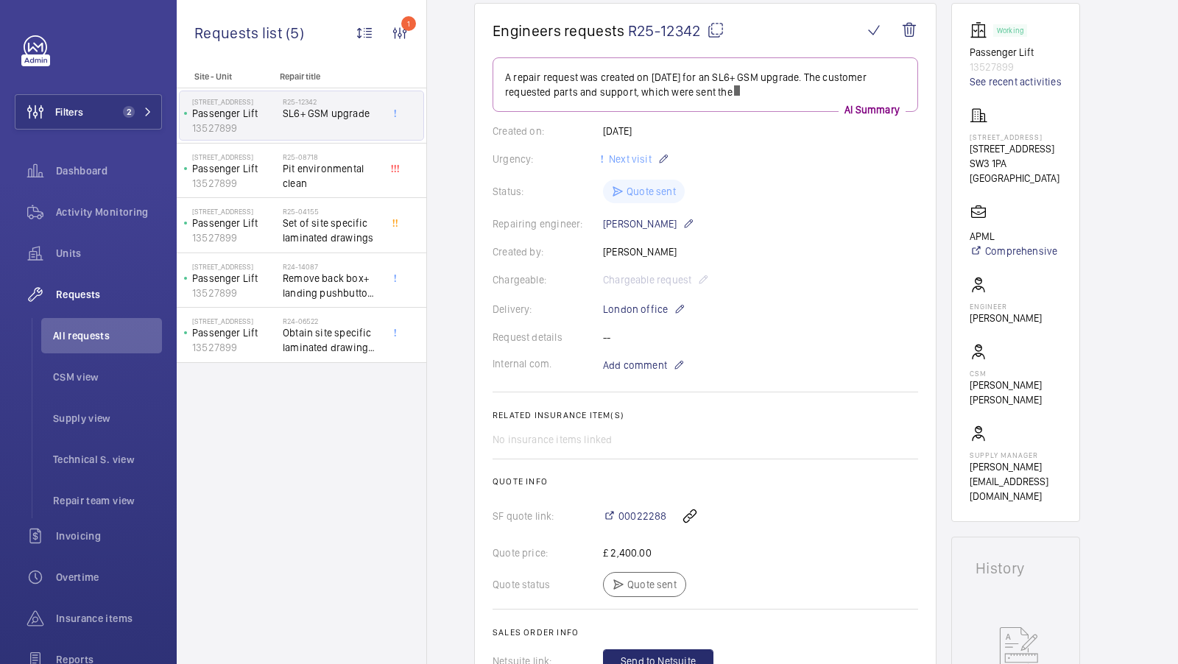
scroll to position [156, 0]
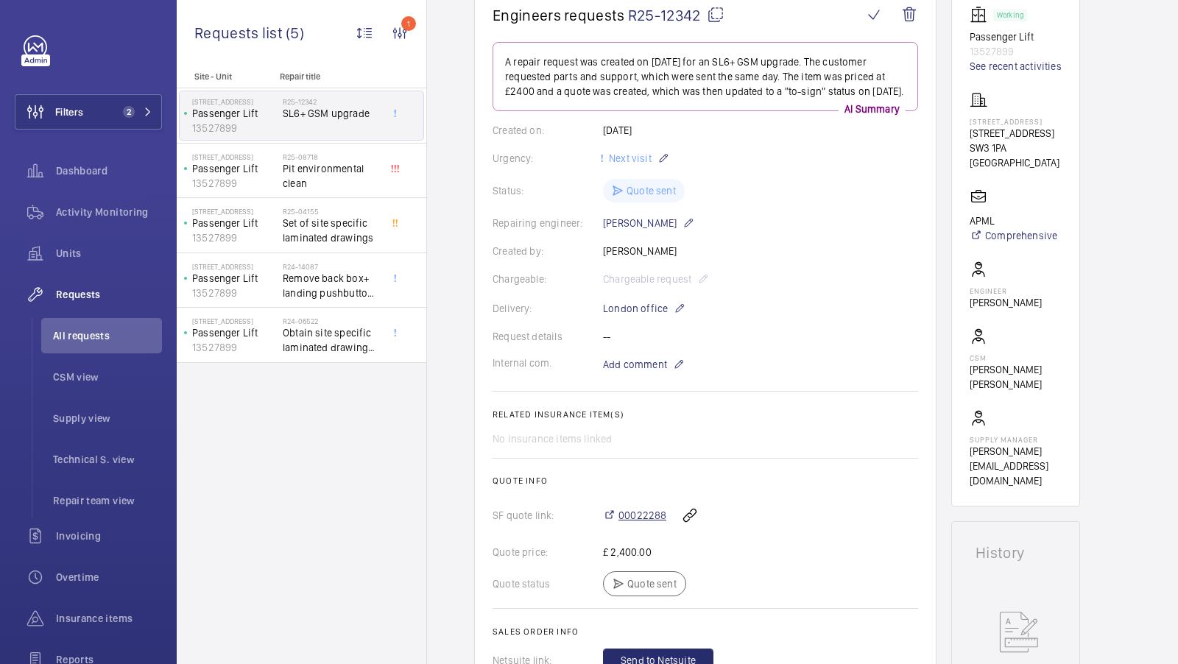
click at [641, 523] on span "00022288" at bounding box center [642, 515] width 48 height 15
click at [719, 16] on mat-icon at bounding box center [716, 15] width 18 height 18
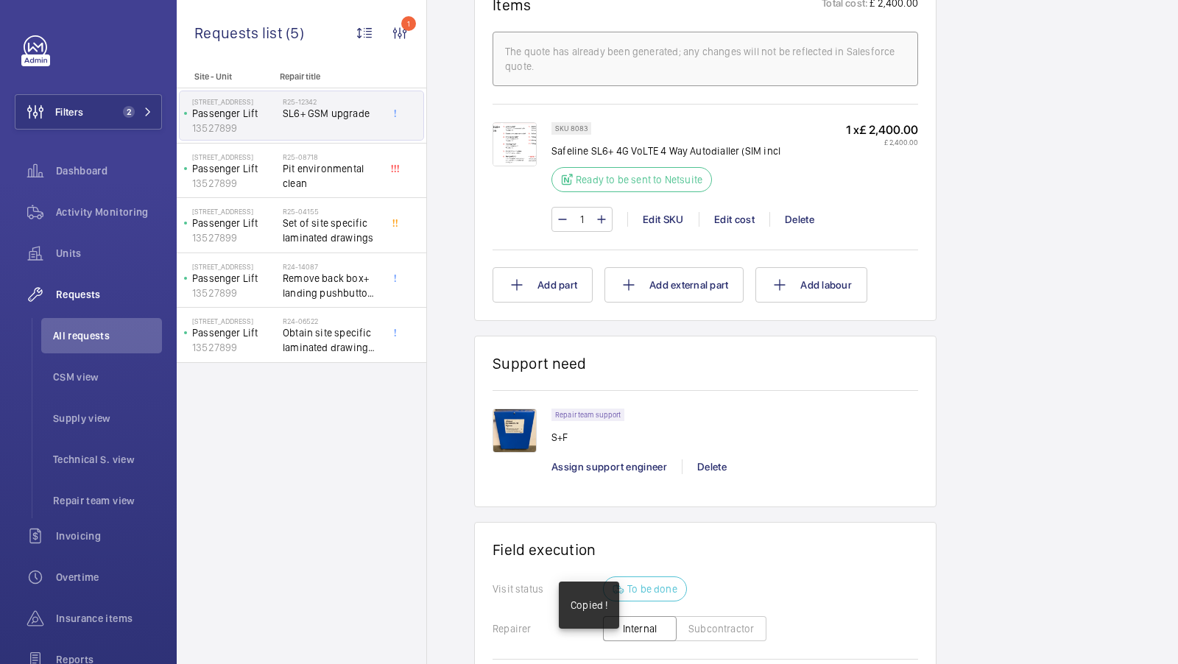
scroll to position [911, 0]
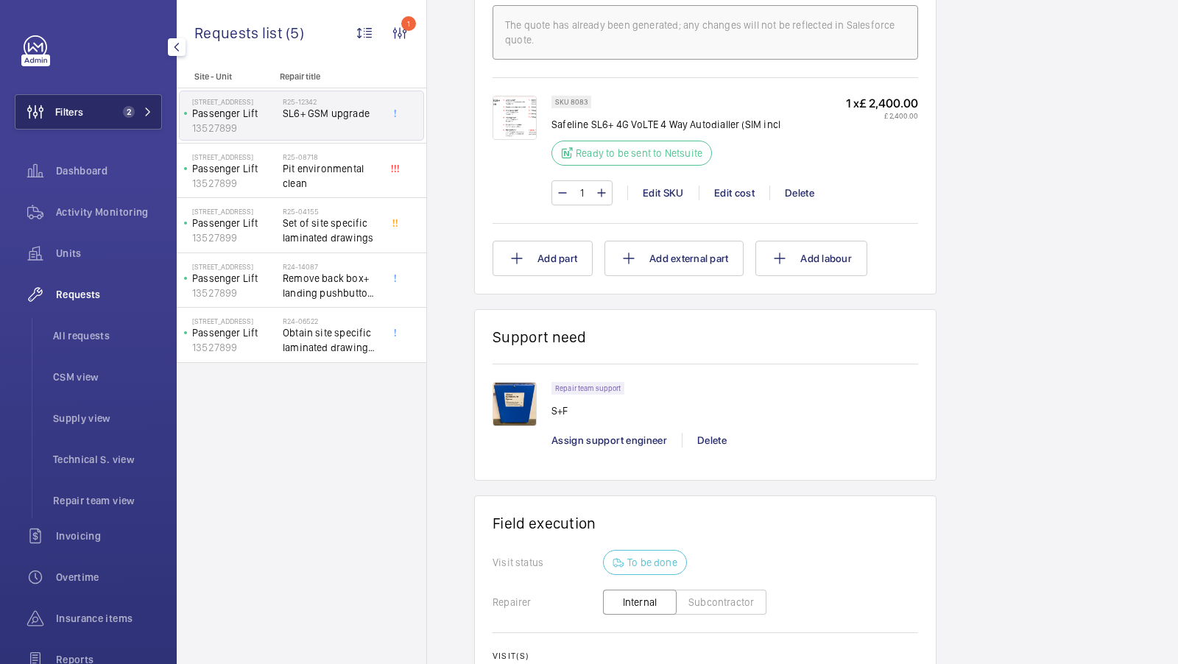
click at [133, 107] on span "2" at bounding box center [126, 112] width 18 height 12
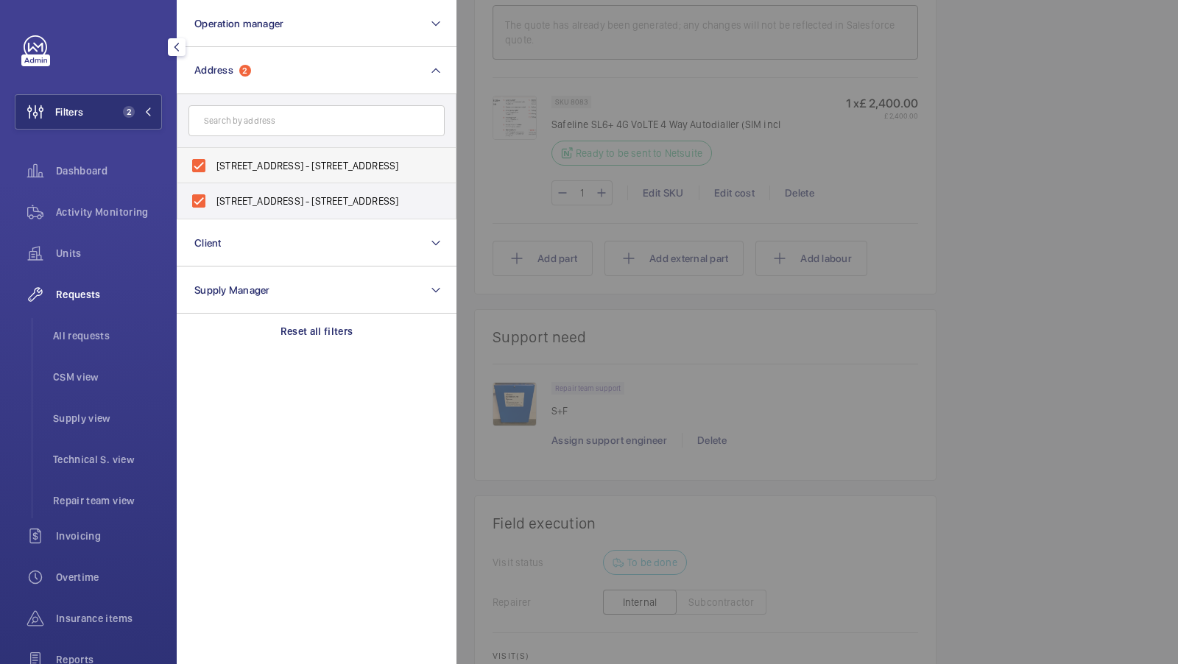
click at [310, 182] on label "[STREET_ADDRESS] - [STREET_ADDRESS]" at bounding box center [305, 165] width 256 height 35
click at [213, 180] on input "[STREET_ADDRESS] - [STREET_ADDRESS]" at bounding box center [198, 165] width 29 height 29
checkbox input "false"
click at [278, 196] on span "[STREET_ADDRESS] - [STREET_ADDRESS]" at bounding box center [317, 201] width 202 height 15
click at [213, 196] on input "[STREET_ADDRESS] - [STREET_ADDRESS]" at bounding box center [198, 200] width 29 height 29
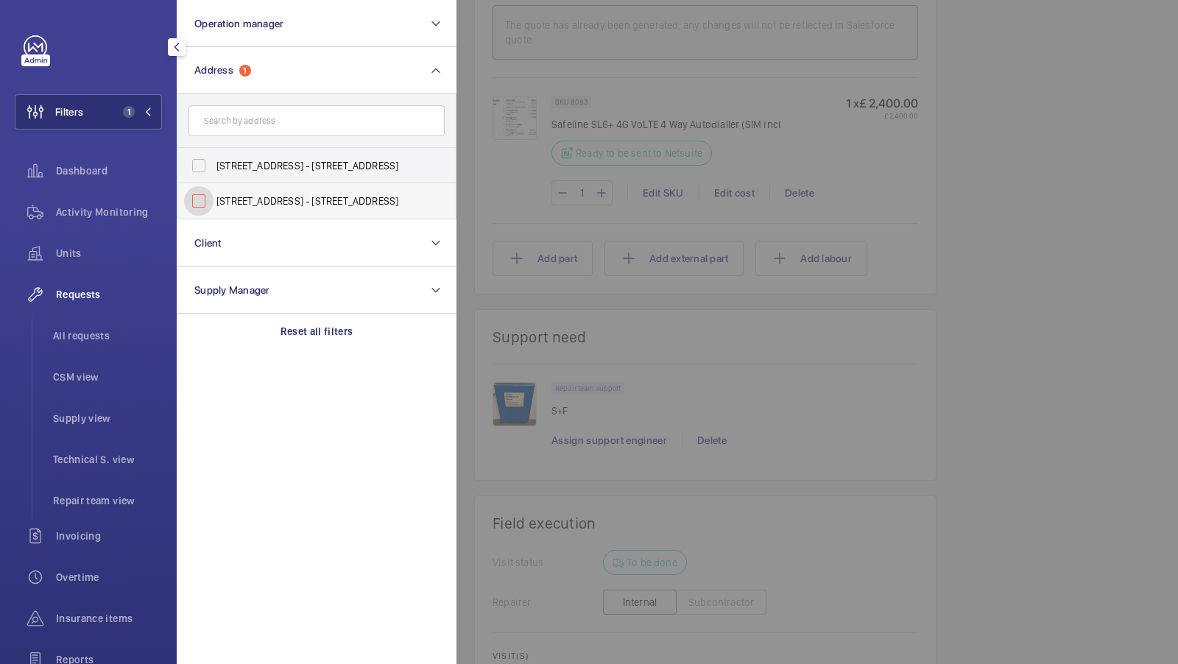
checkbox input "false"
click at [261, 114] on input "text" at bounding box center [316, 120] width 256 height 31
type input "106 brompton"
click at [233, 200] on span "[GEOGRAPHIC_DATA] [STREET_ADDRESS]" at bounding box center [317, 201] width 202 height 15
click at [213, 200] on input "[GEOGRAPHIC_DATA] [STREET_ADDRESS]" at bounding box center [198, 200] width 29 height 29
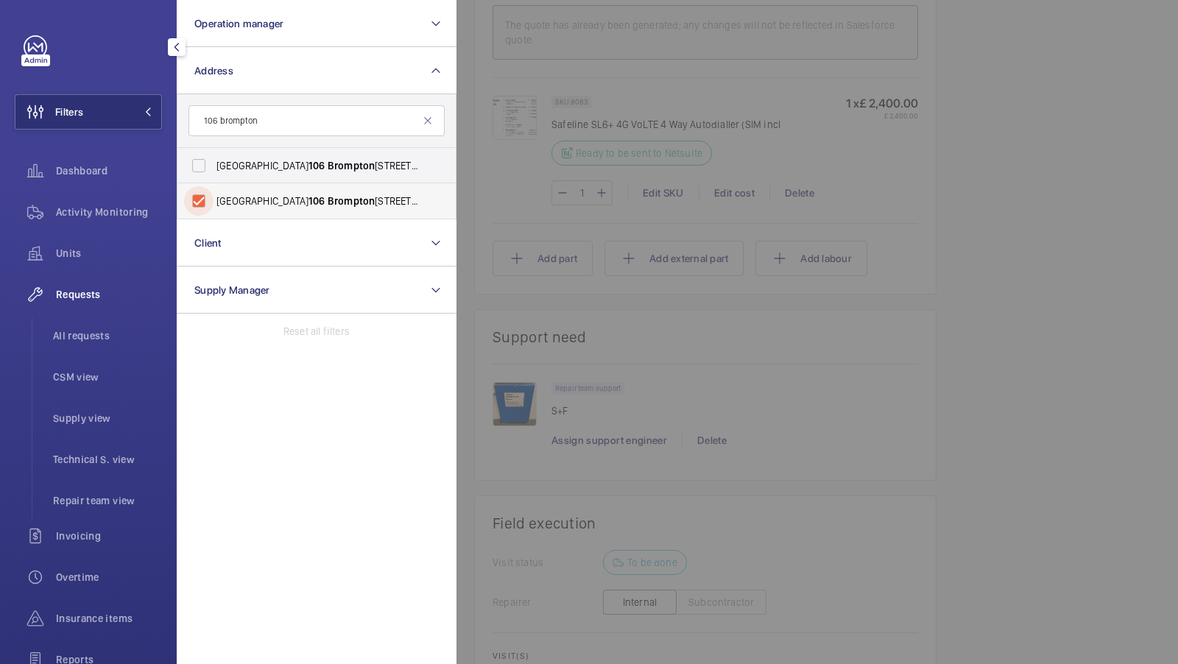
checkbox input "true"
click at [237, 162] on span "[GEOGRAPHIC_DATA] [STREET_ADDRESS]" at bounding box center [317, 165] width 202 height 15
click at [213, 162] on input "[GEOGRAPHIC_DATA] [STREET_ADDRESS]" at bounding box center [198, 165] width 29 height 29
checkbox input "true"
click at [91, 77] on div "Filters 2 Operation manager Address 2 [GEOGRAPHIC_DATA] [STREET_ADDRESS] Montpe…" at bounding box center [88, 400] width 147 height 730
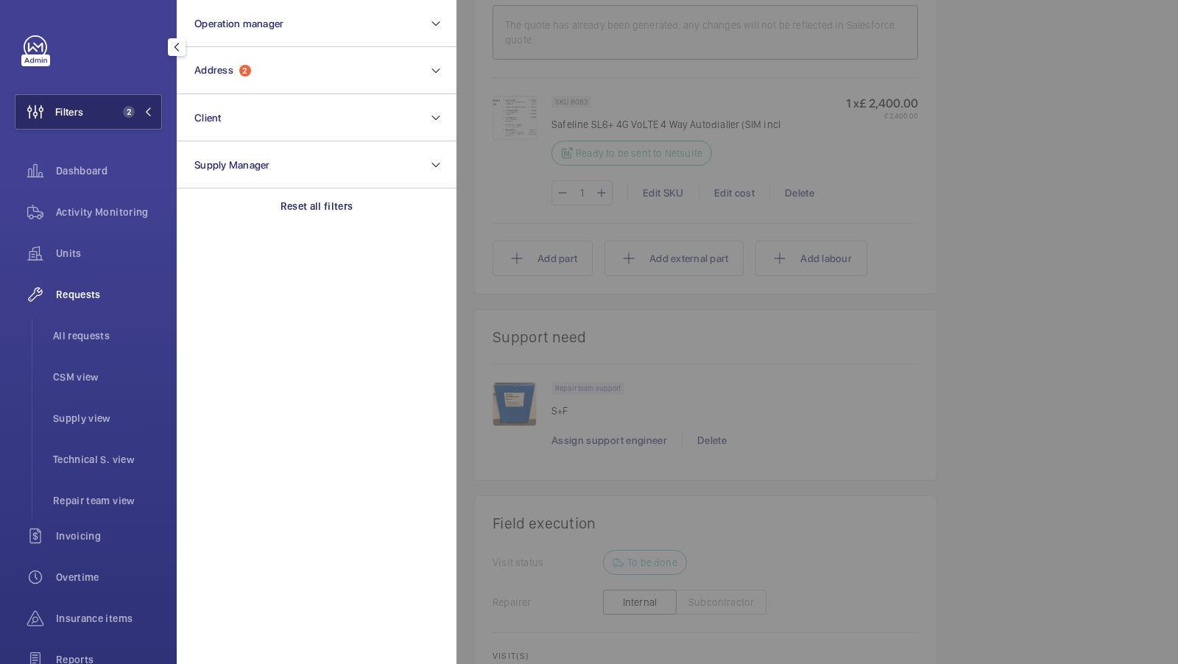
click at [102, 100] on button "Filters 2" at bounding box center [88, 111] width 147 height 35
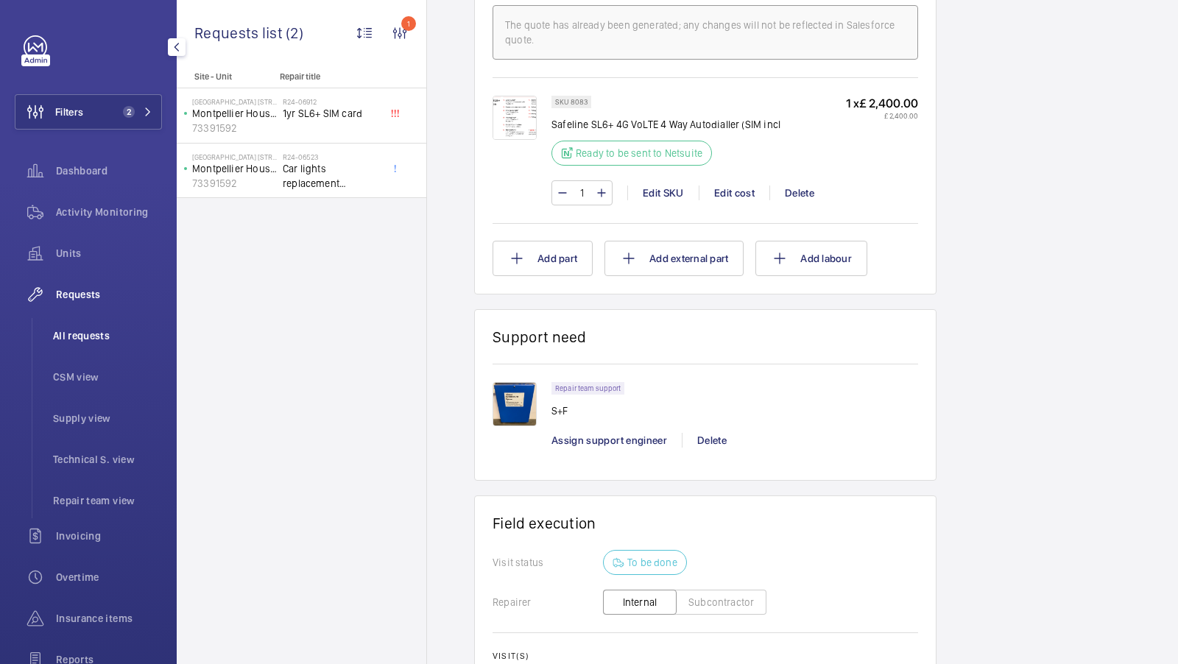
click at [80, 339] on span "All requests" at bounding box center [107, 335] width 109 height 15
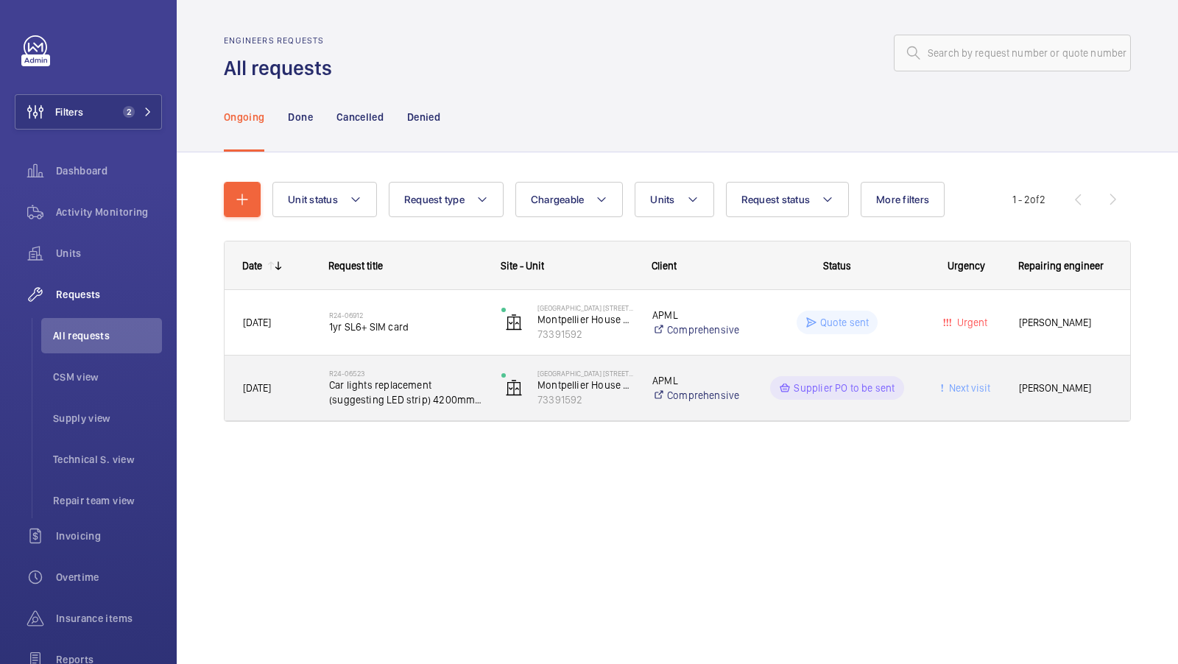
click at [427, 385] on span "Car lights replacement (suggesting LED strip) 4200mm minimum needed" at bounding box center [405, 392] width 153 height 29
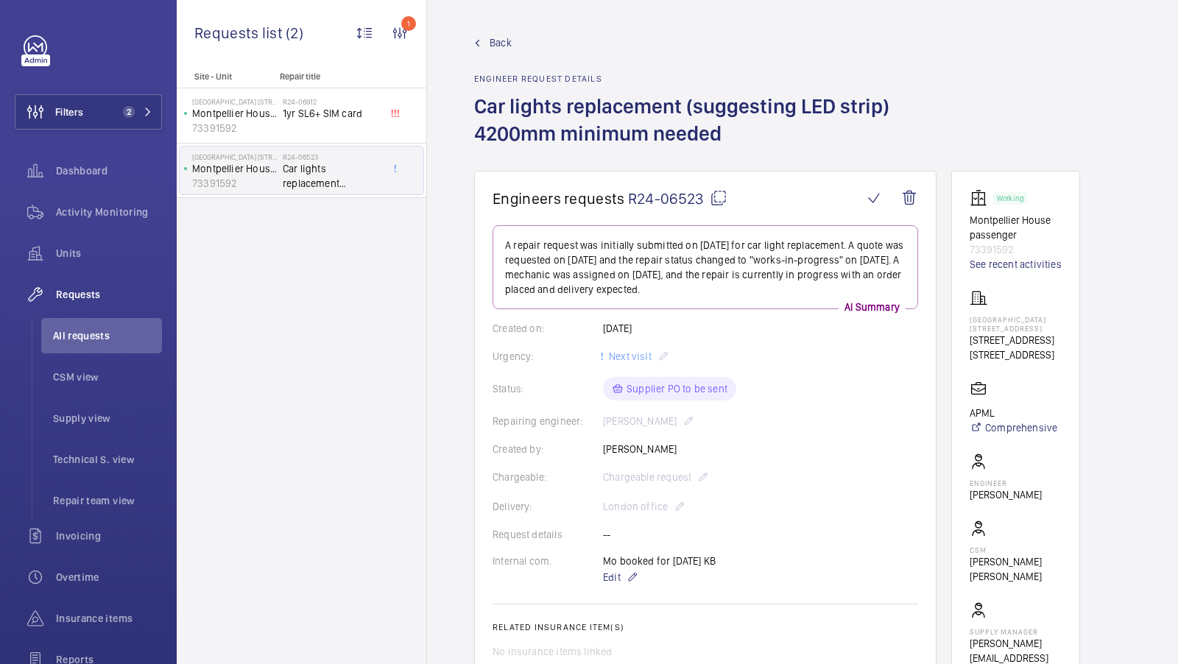
click at [724, 196] on mat-icon at bounding box center [719, 198] width 18 height 18
click at [107, 200] on div "Activity Monitoring" at bounding box center [88, 211] width 147 height 35
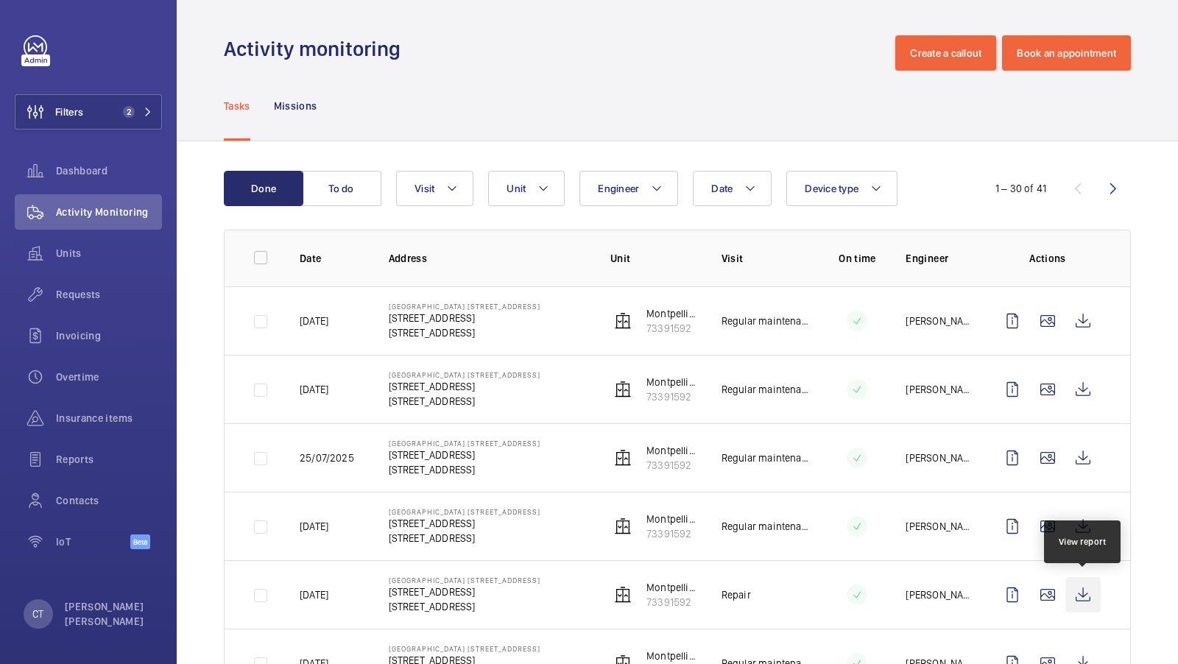
click at [1084, 584] on wm-front-icon-button at bounding box center [1082, 594] width 35 height 35
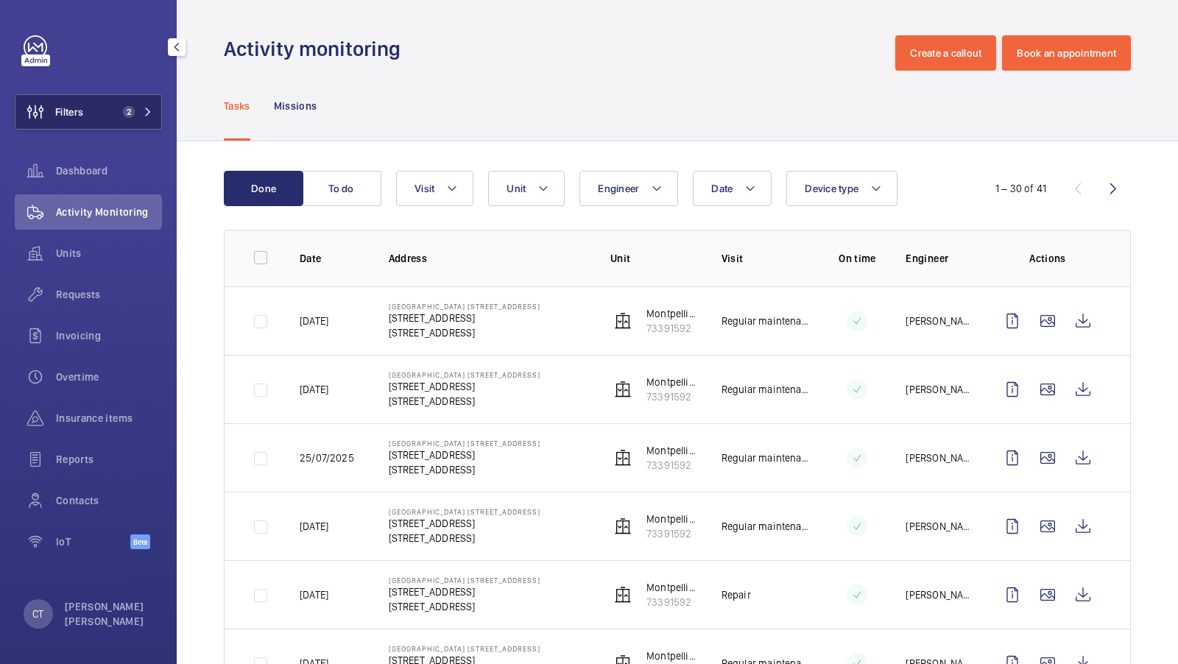
click at [113, 103] on button "Filters 2" at bounding box center [88, 111] width 147 height 35
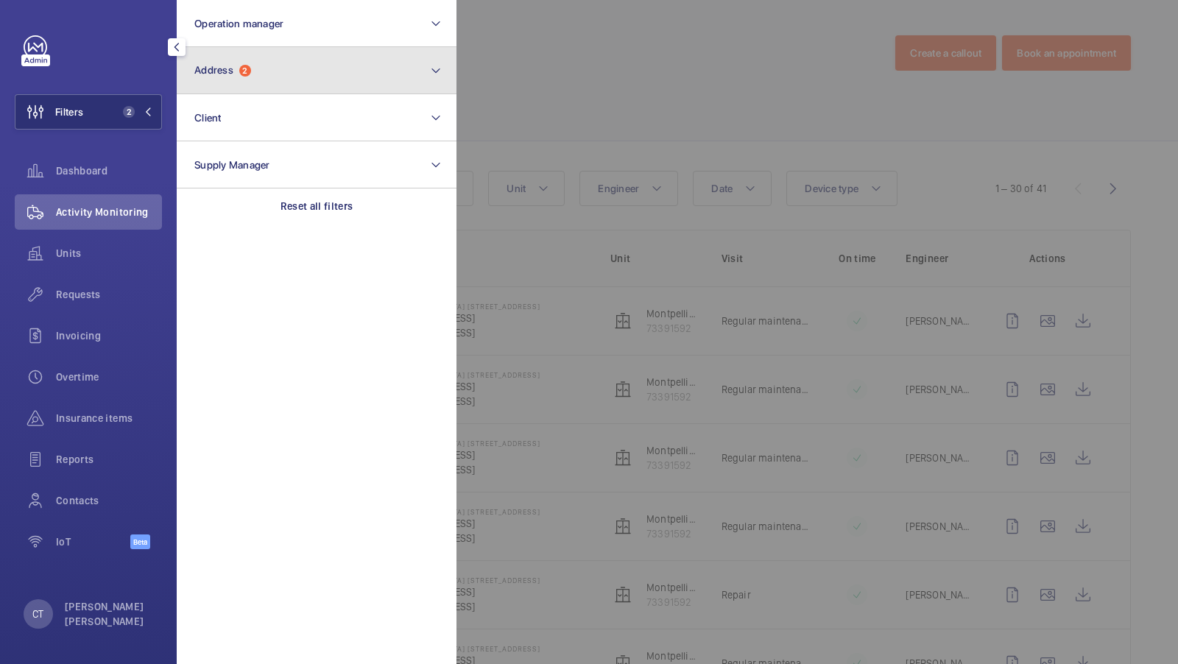
click at [340, 80] on button "Address 2" at bounding box center [317, 70] width 280 height 47
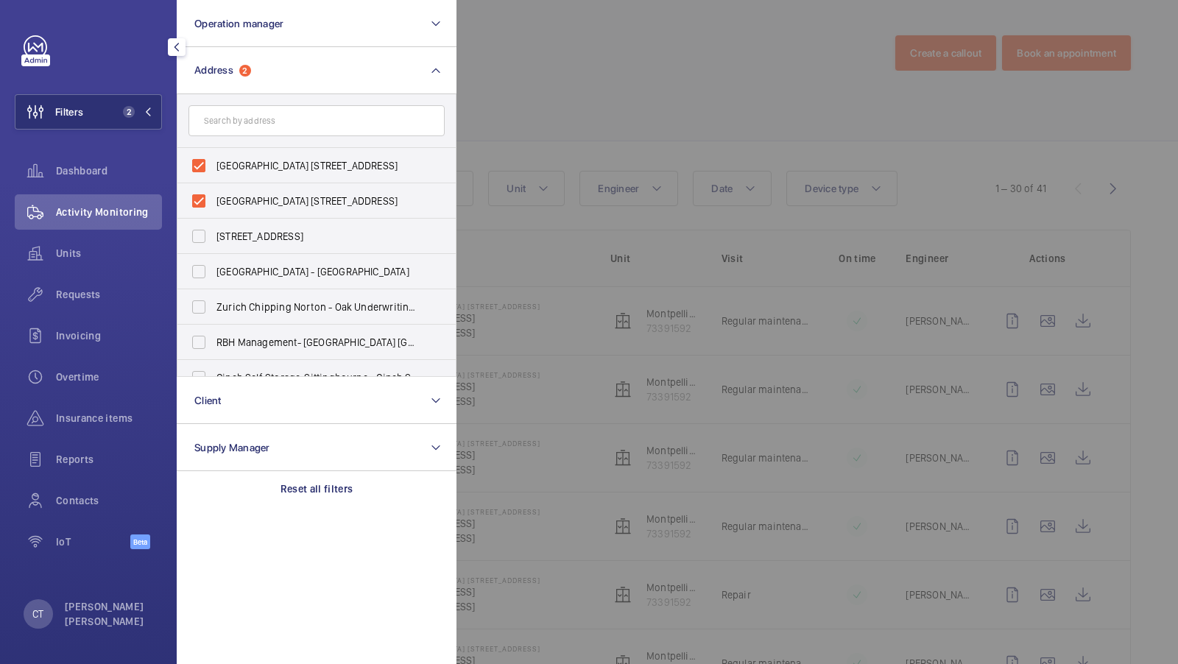
click at [264, 169] on span "[GEOGRAPHIC_DATA] [STREET_ADDRESS]" at bounding box center [317, 165] width 202 height 15
click at [213, 169] on input "[GEOGRAPHIC_DATA] [STREET_ADDRESS]" at bounding box center [198, 165] width 29 height 29
checkbox input "false"
click at [263, 194] on span "[GEOGRAPHIC_DATA] [STREET_ADDRESS]" at bounding box center [317, 201] width 202 height 15
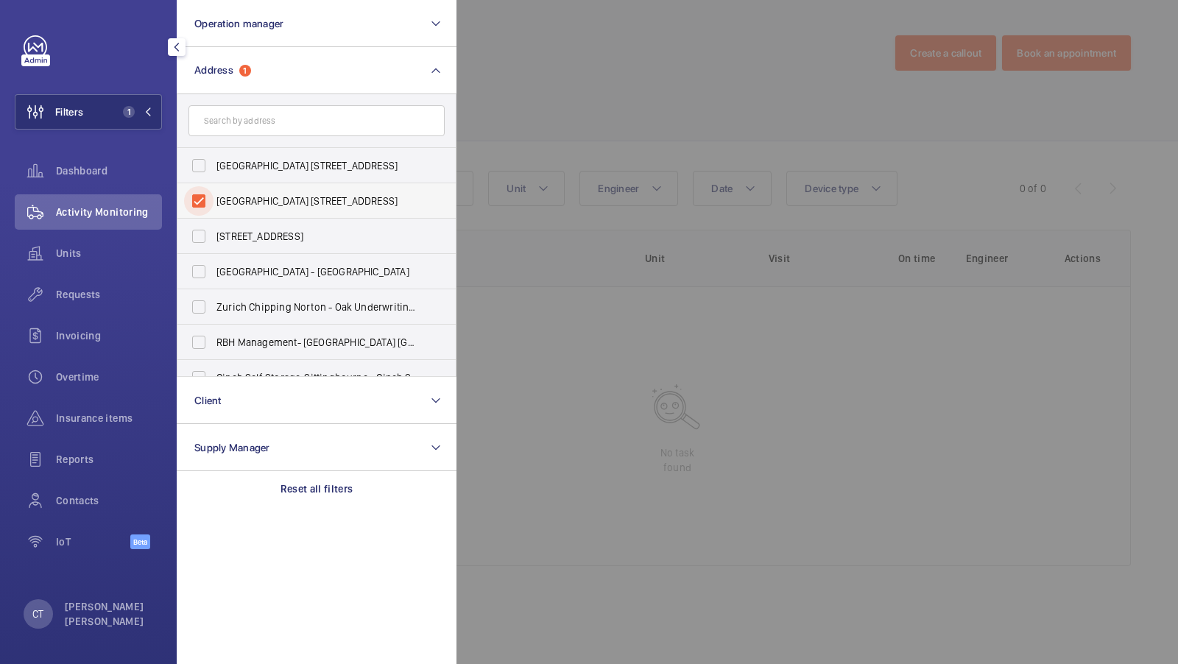
click at [213, 194] on input "[GEOGRAPHIC_DATA] [STREET_ADDRESS]" at bounding box center [198, 200] width 29 height 29
checkbox input "false"
click at [261, 117] on input "text" at bounding box center [316, 120] width 256 height 31
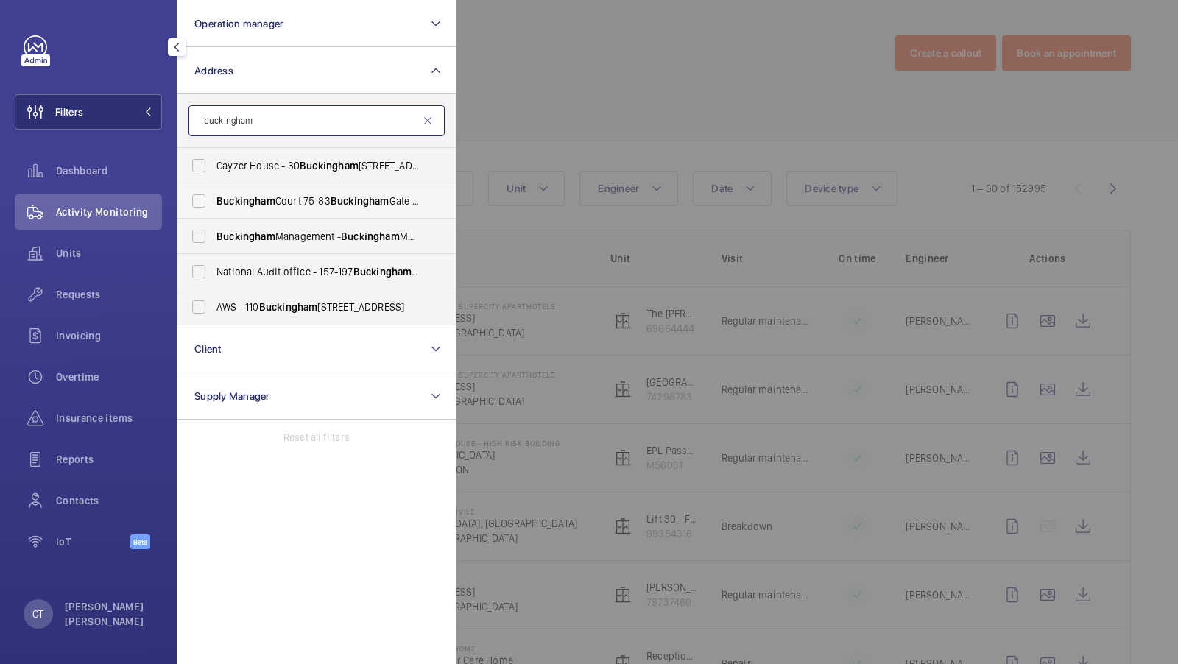
type input "buckingham"
click at [260, 205] on span "Buckingham" at bounding box center [245, 201] width 59 height 12
click at [213, 205] on input "[GEOGRAPHIC_DATA] [STREET_ADDRESS]" at bounding box center [198, 200] width 29 height 29
checkbox input "true"
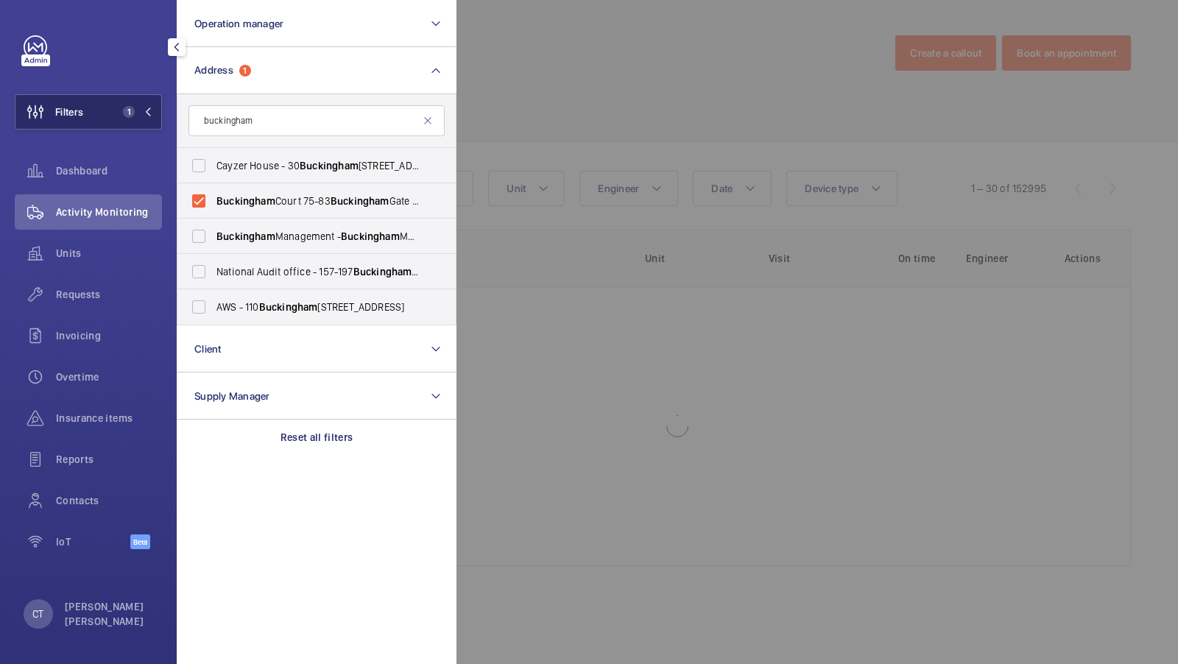
click at [141, 119] on button "Filters 1" at bounding box center [88, 111] width 147 height 35
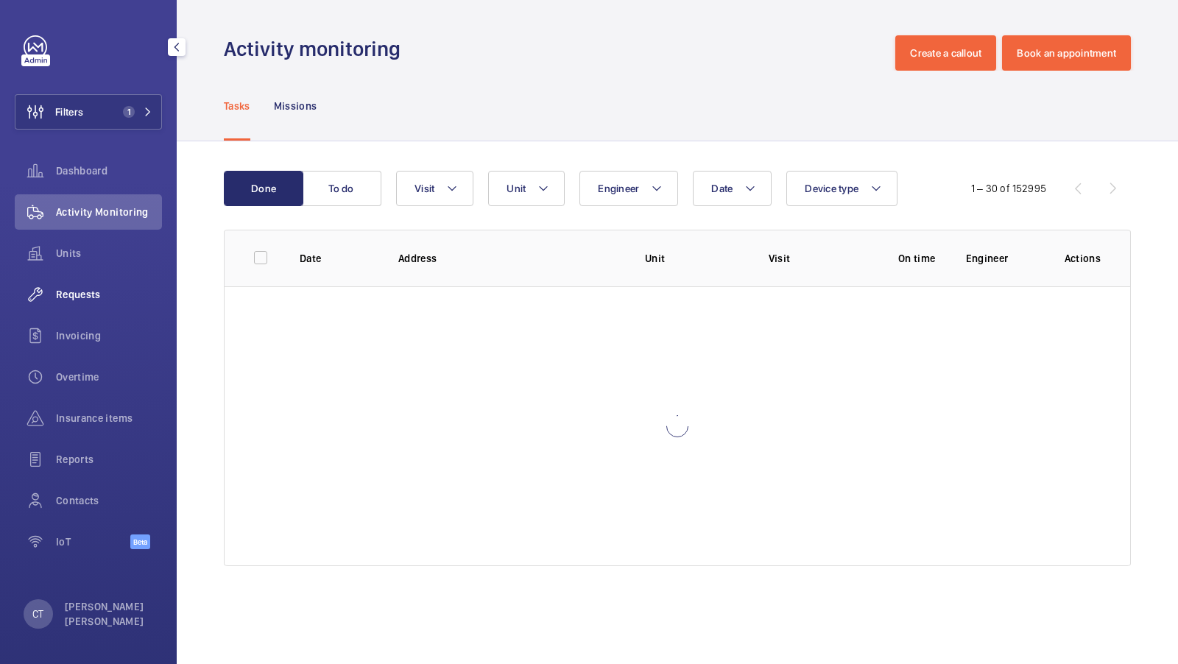
click at [75, 294] on span "Requests" at bounding box center [109, 294] width 106 height 15
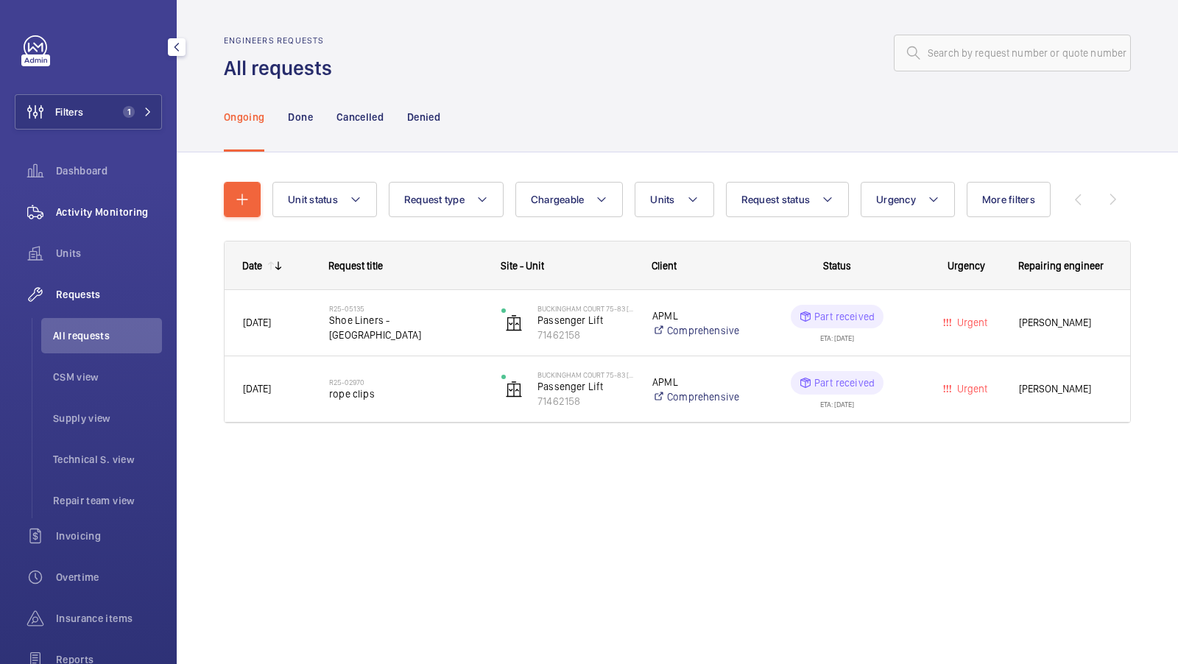
click at [80, 215] on span "Activity Monitoring" at bounding box center [109, 212] width 106 height 15
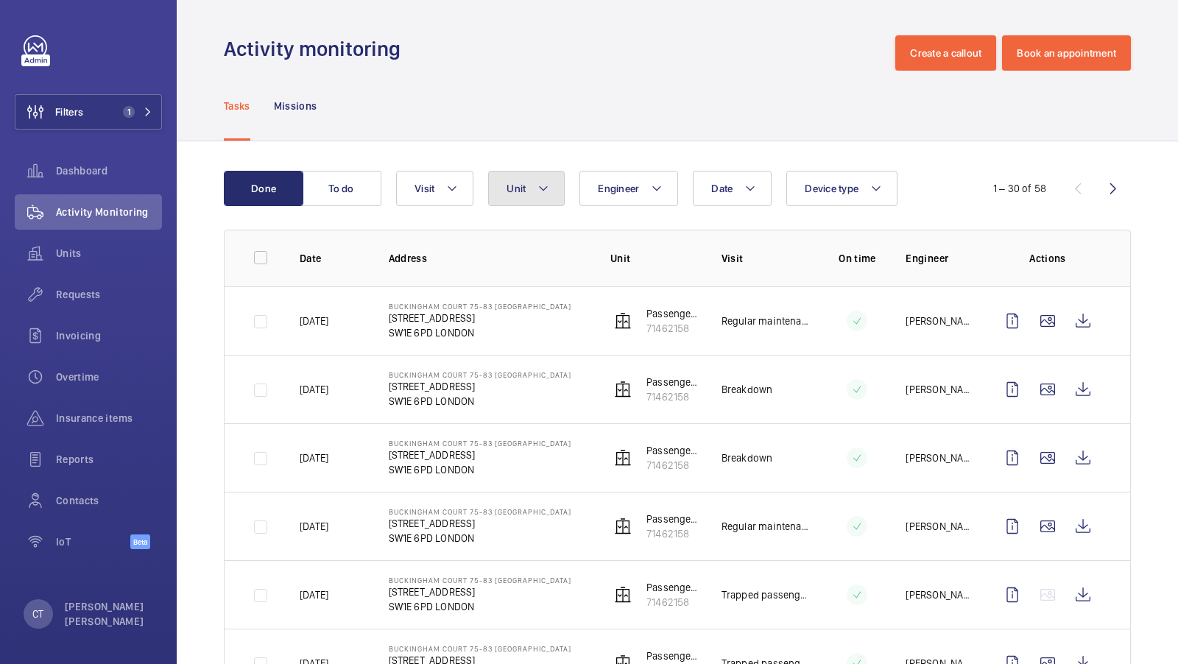
click at [527, 191] on button "Unit" at bounding box center [526, 188] width 77 height 35
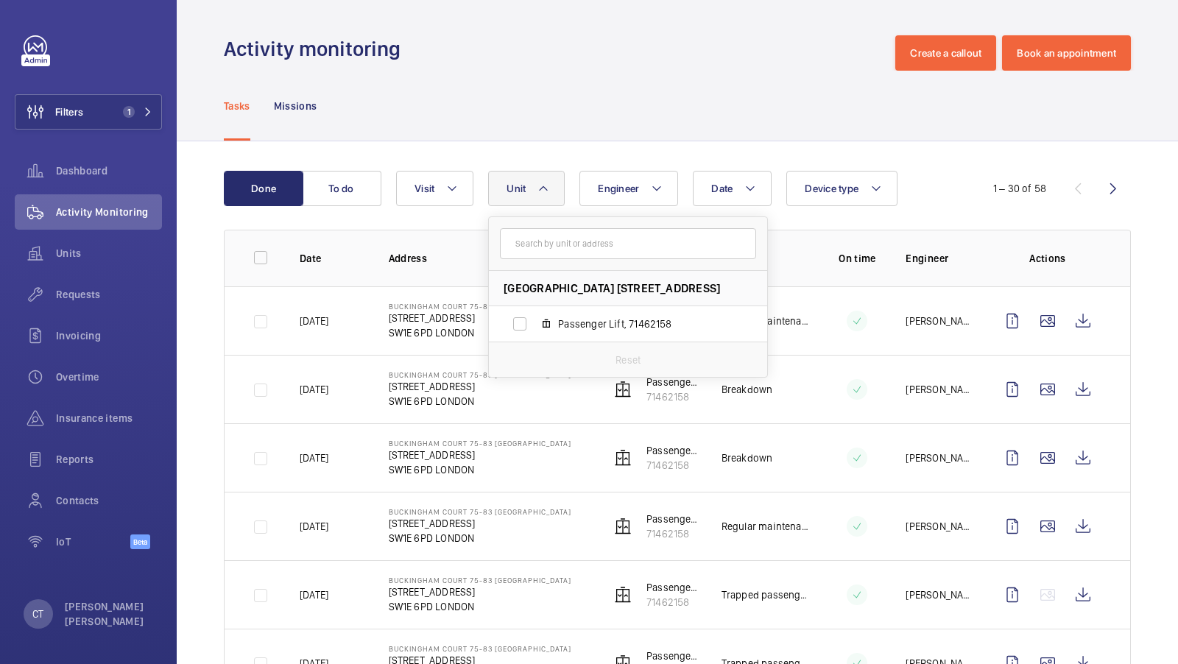
click at [1120, 301] on td at bounding box center [1050, 320] width 159 height 68
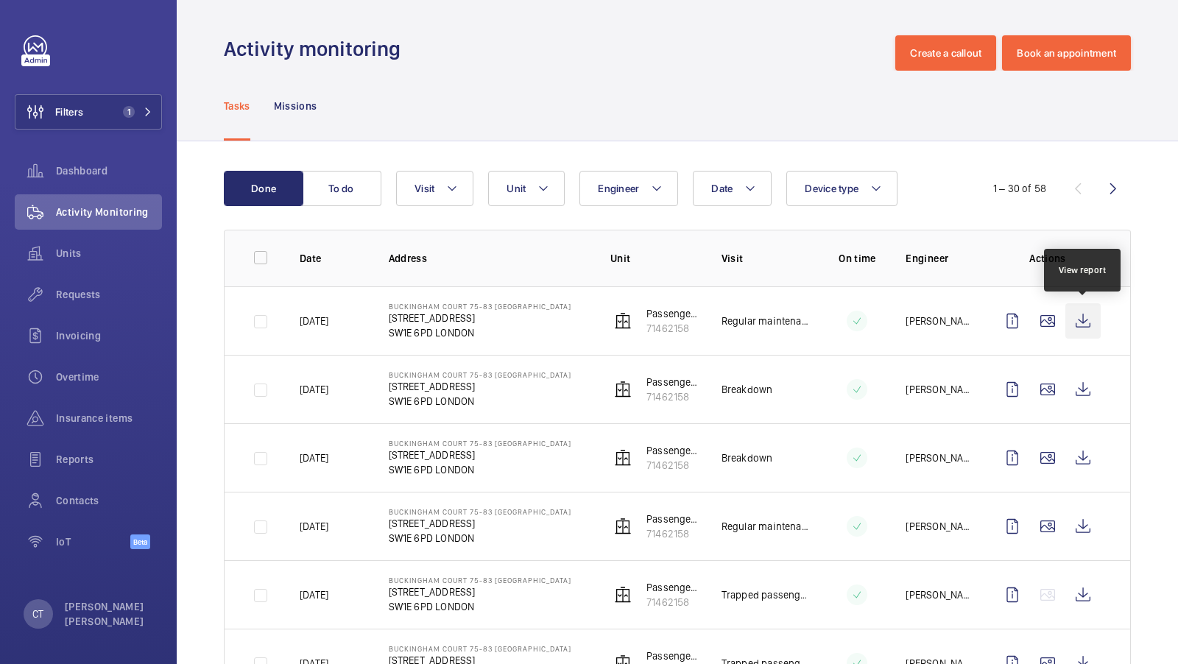
click at [1074, 322] on wm-front-icon-button at bounding box center [1082, 320] width 35 height 35
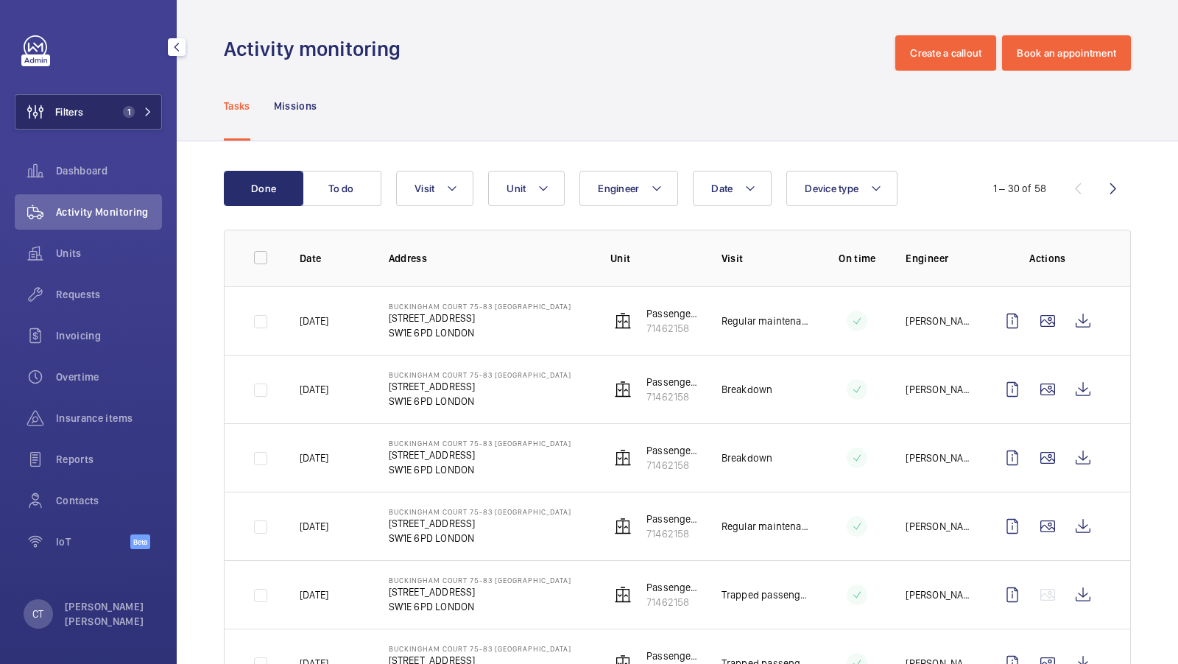
click at [143, 121] on button "Filters 1" at bounding box center [88, 111] width 147 height 35
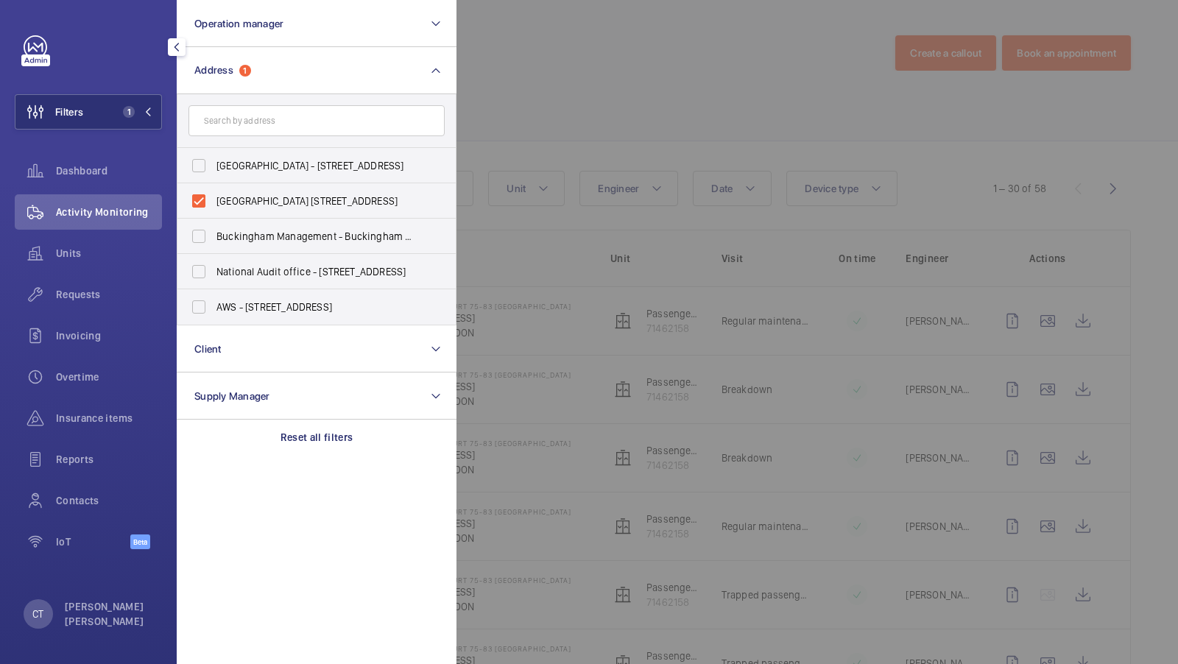
click at [575, 111] on div at bounding box center [1045, 332] width 1178 height 664
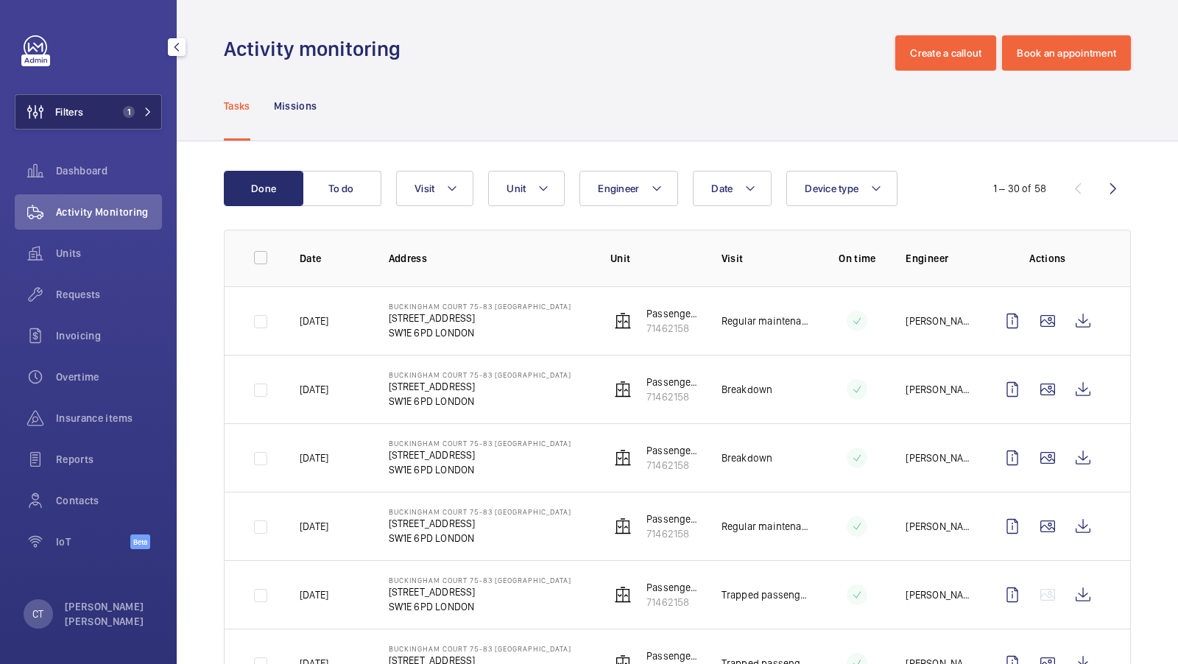
click at [138, 99] on button "Filters 1" at bounding box center [88, 111] width 147 height 35
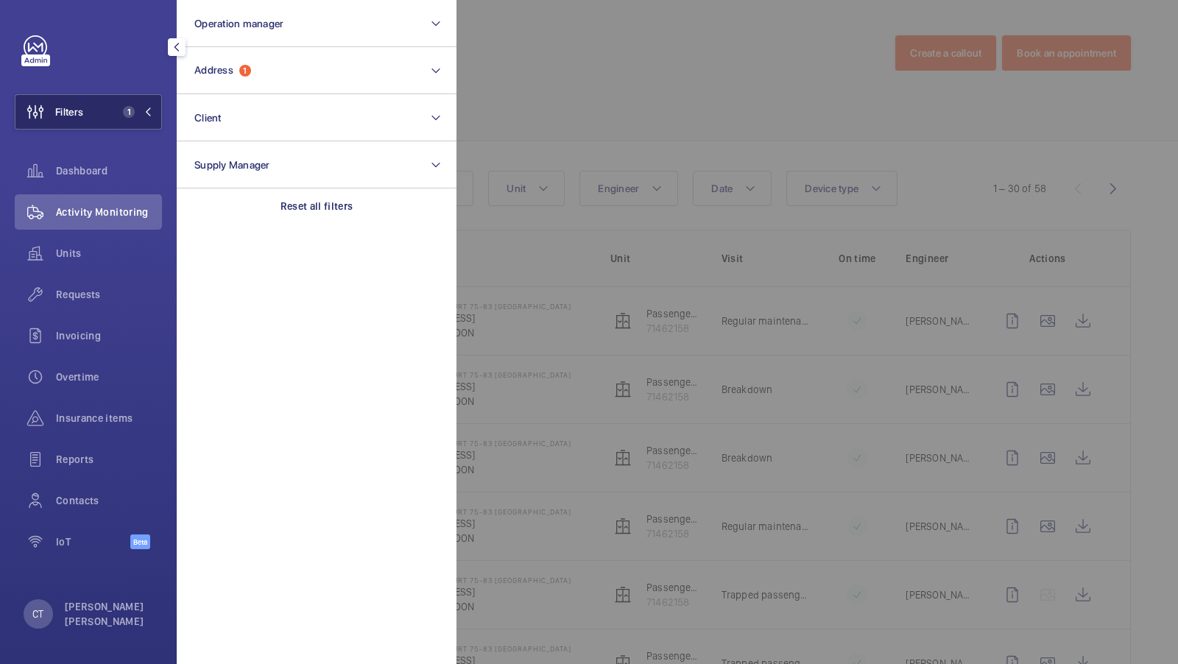
click at [113, 106] on button "Filters 1" at bounding box center [88, 111] width 147 height 35
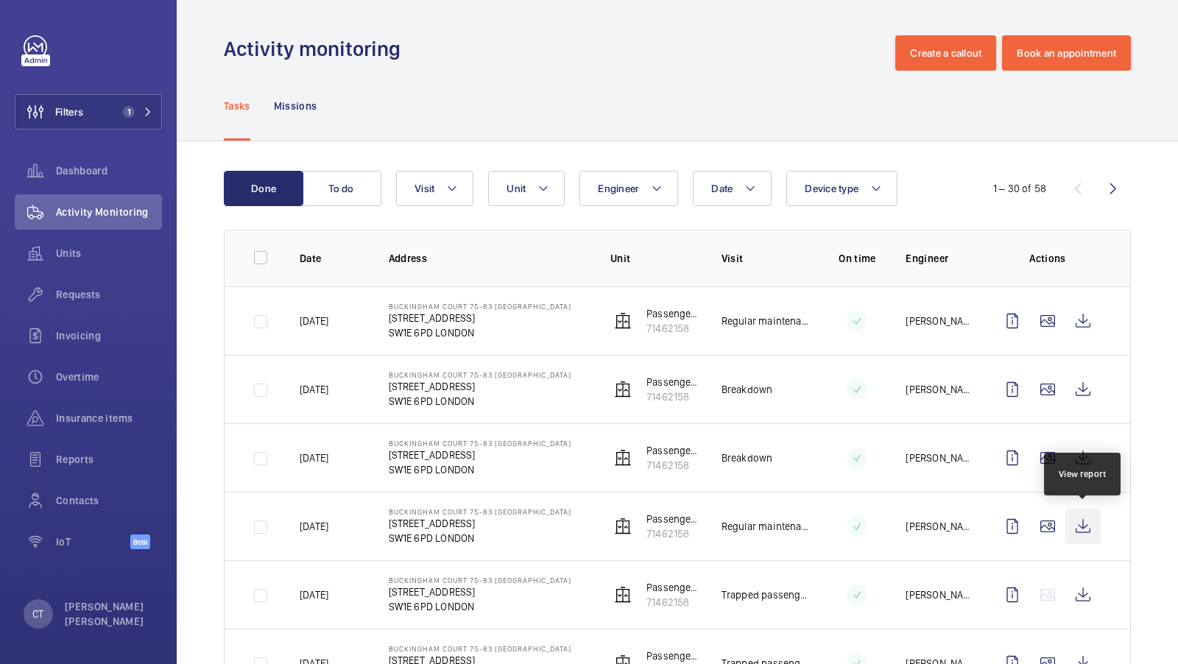
click at [1079, 522] on wm-front-icon-button at bounding box center [1082, 526] width 35 height 35
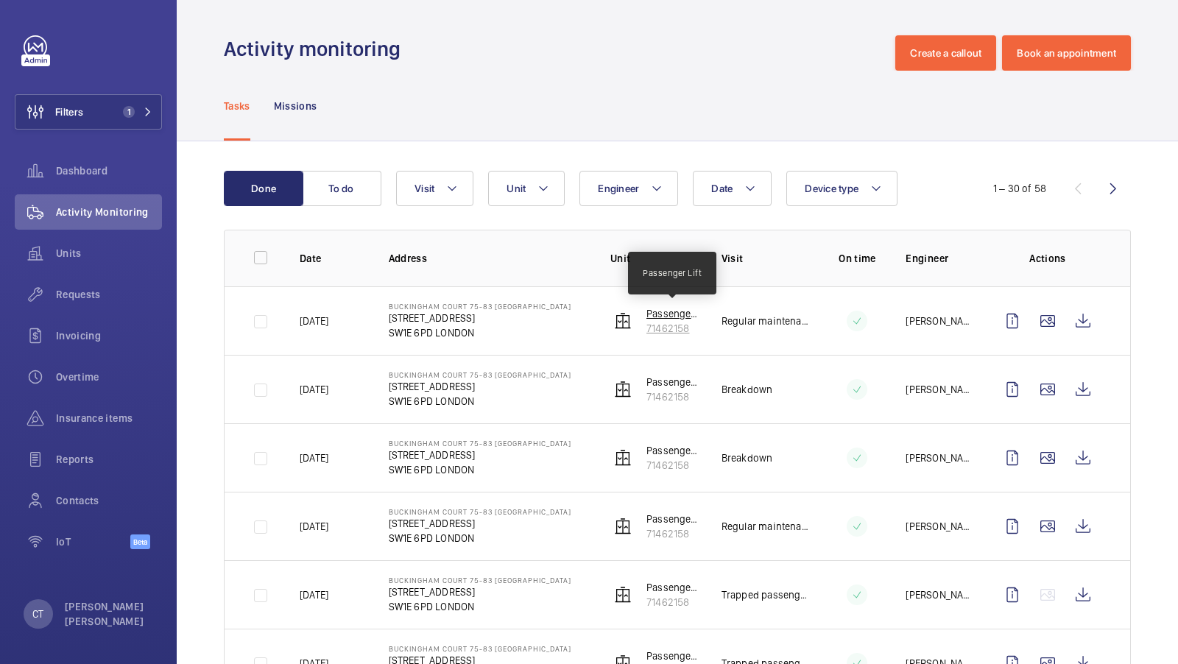
click at [679, 317] on p "Passenger Lift" at bounding box center [672, 313] width 52 height 15
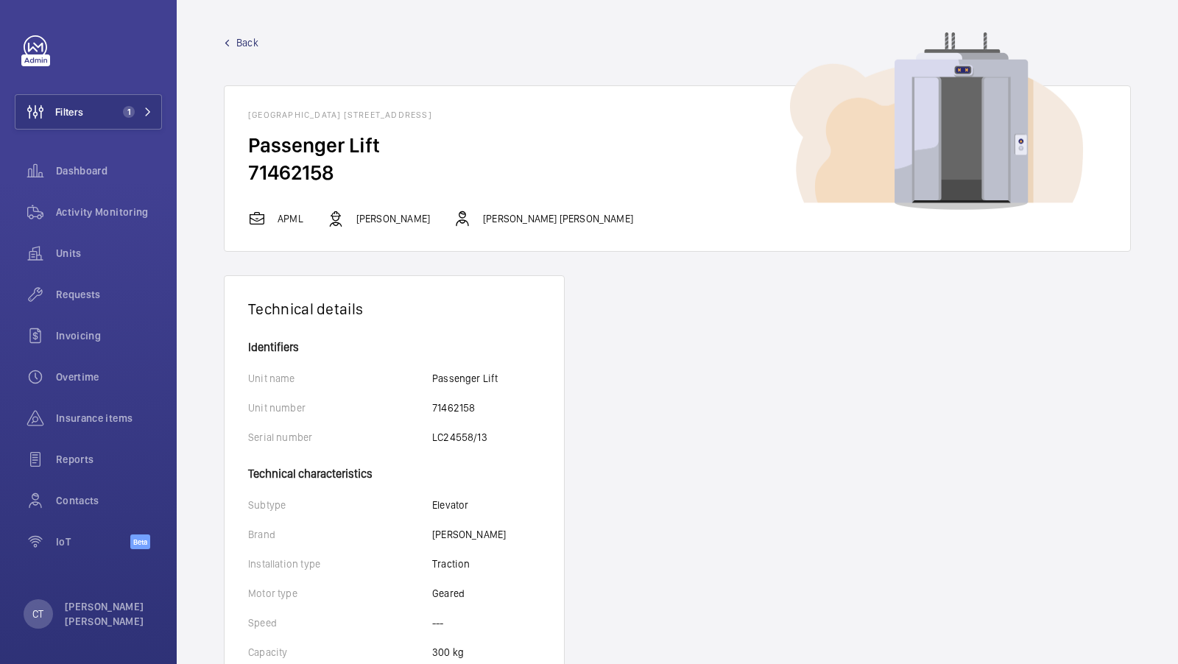
click at [244, 42] on span "Back" at bounding box center [247, 42] width 22 height 15
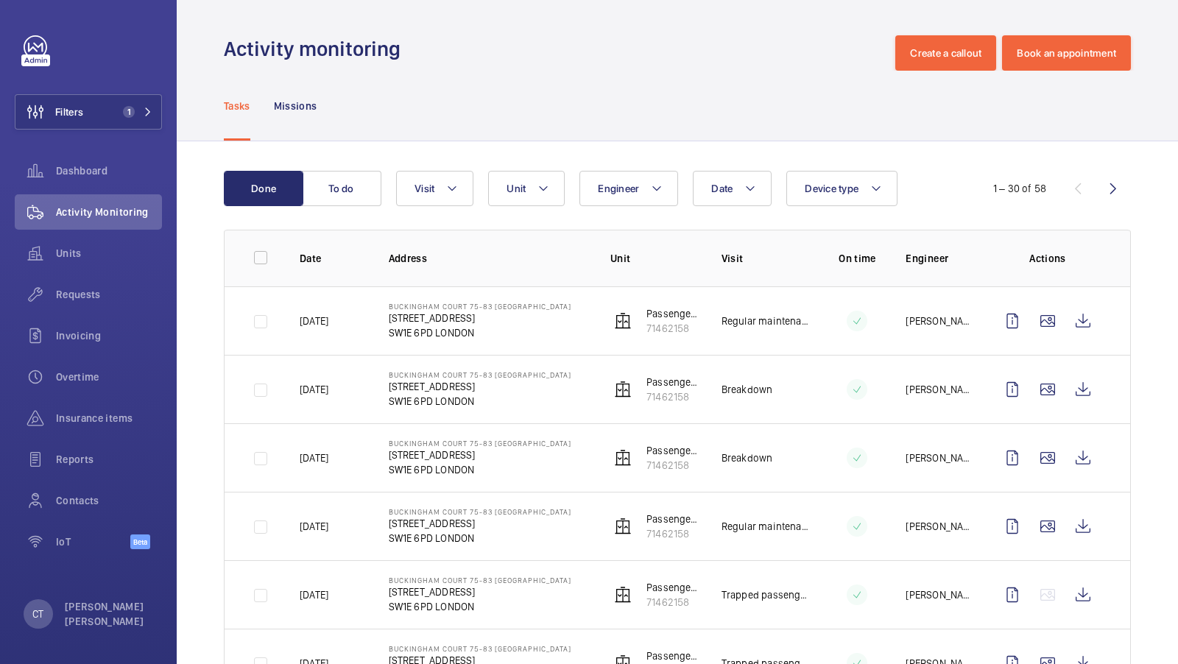
click at [963, 196] on div "1 – 30 of 58" at bounding box center [1042, 189] width 177 height 18
click at [132, 107] on span "1" at bounding box center [129, 112] width 12 height 12
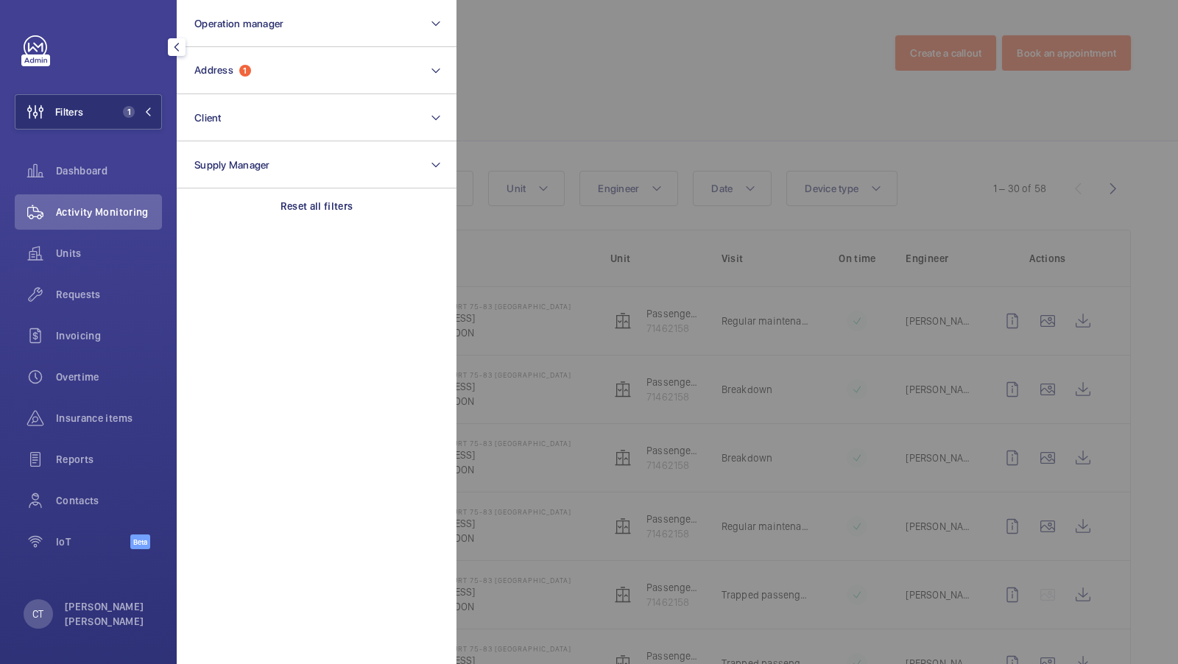
click at [774, 173] on div at bounding box center [1045, 332] width 1178 height 664
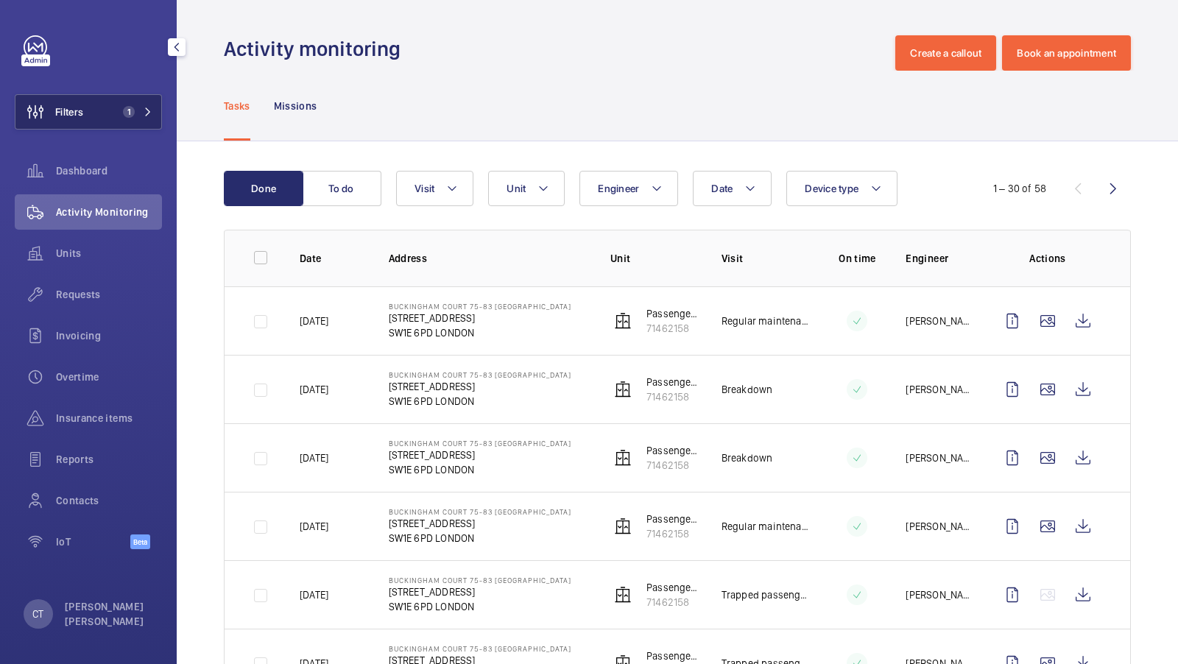
click at [115, 107] on button "Filters 1" at bounding box center [88, 111] width 147 height 35
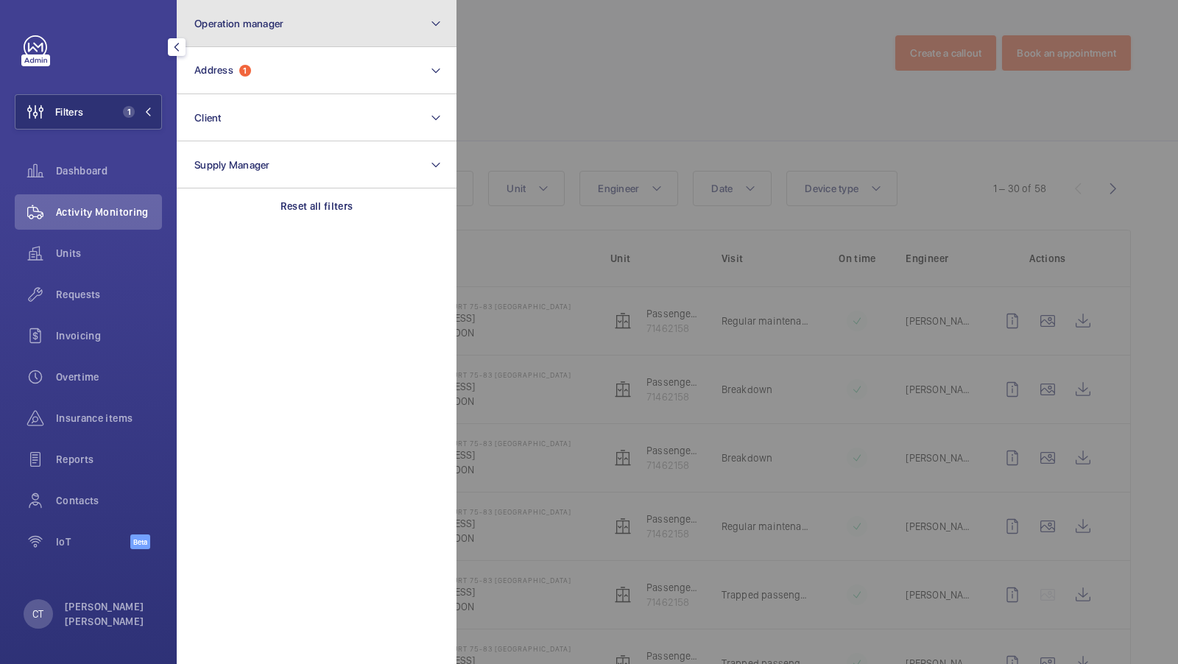
click at [258, 45] on button "Operation manager" at bounding box center [317, 23] width 280 height 47
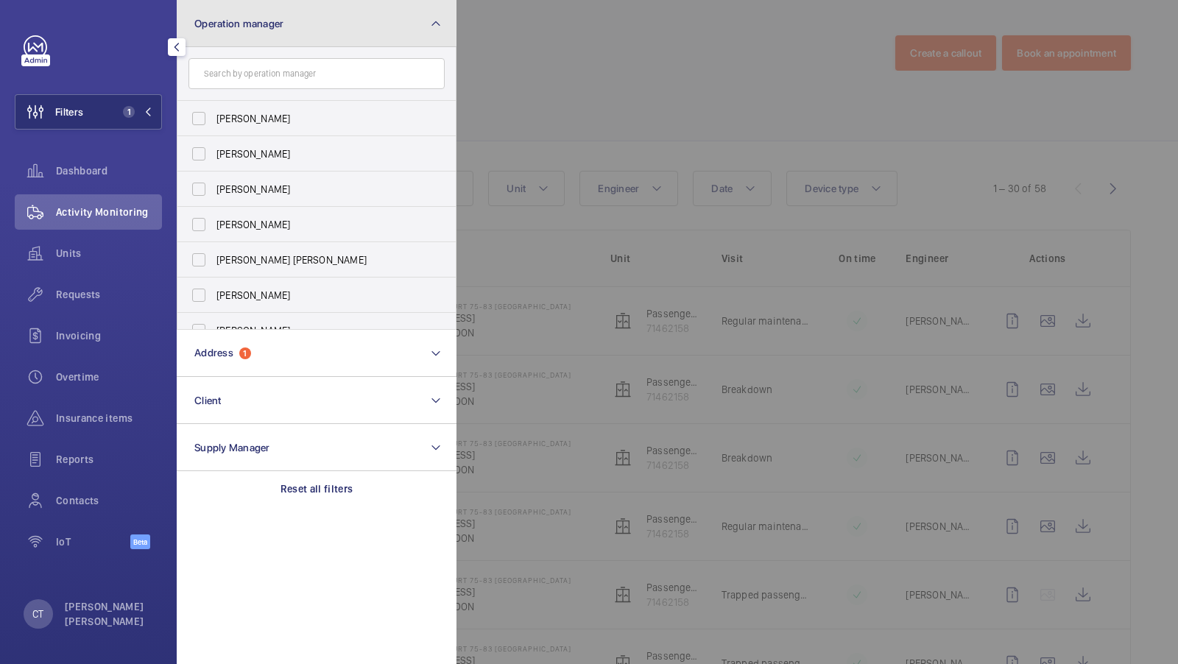
click at [272, 28] on span "Operation manager" at bounding box center [238, 24] width 89 height 12
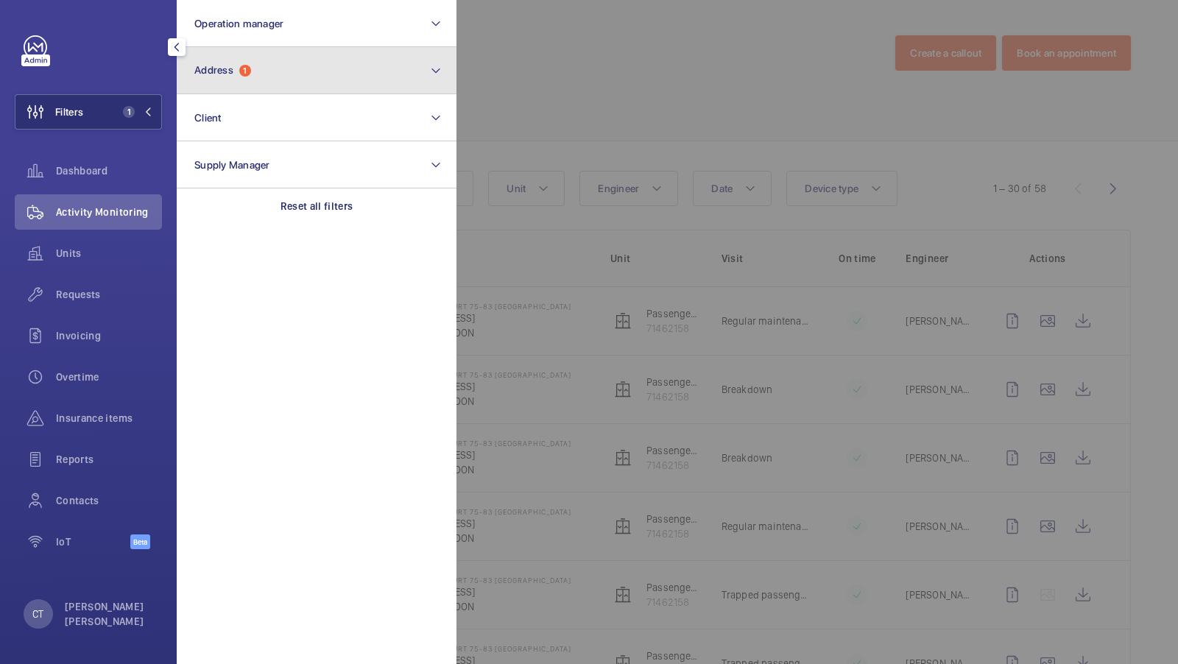
click at [267, 75] on button "Address 1" at bounding box center [317, 70] width 280 height 47
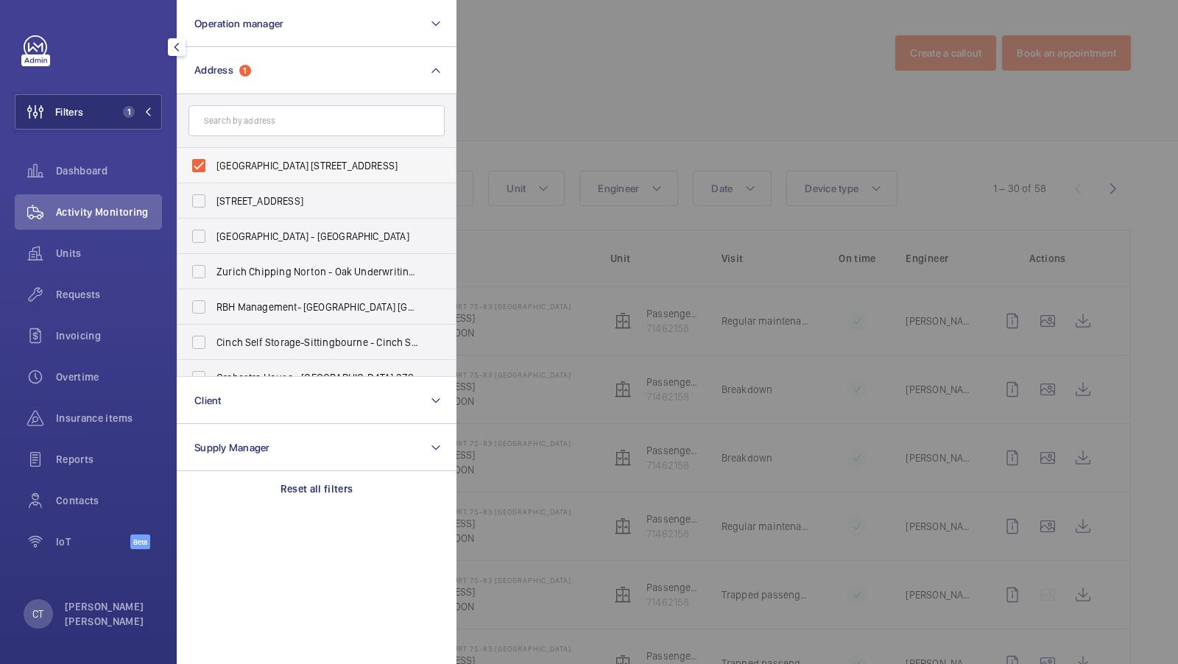
click at [253, 172] on span "[GEOGRAPHIC_DATA] [STREET_ADDRESS]" at bounding box center [317, 165] width 202 height 15
click at [213, 172] on input "[GEOGRAPHIC_DATA] [STREET_ADDRESS]" at bounding box center [198, 165] width 29 height 29
checkbox input "false"
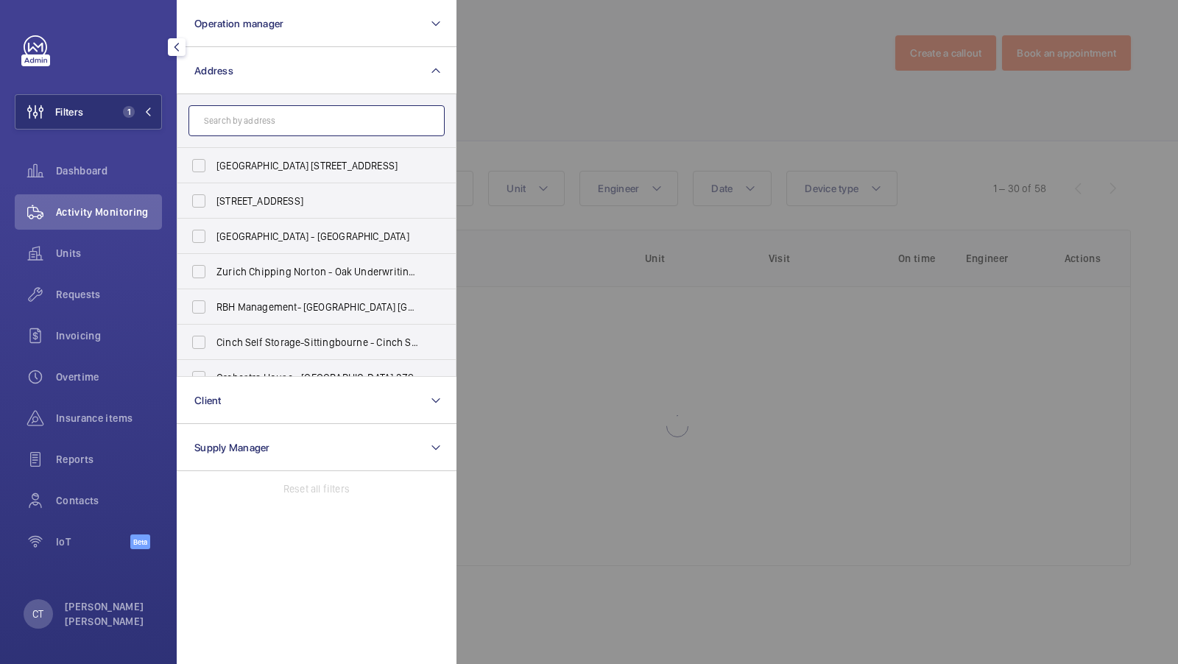
click at [252, 127] on input "text" at bounding box center [316, 120] width 256 height 31
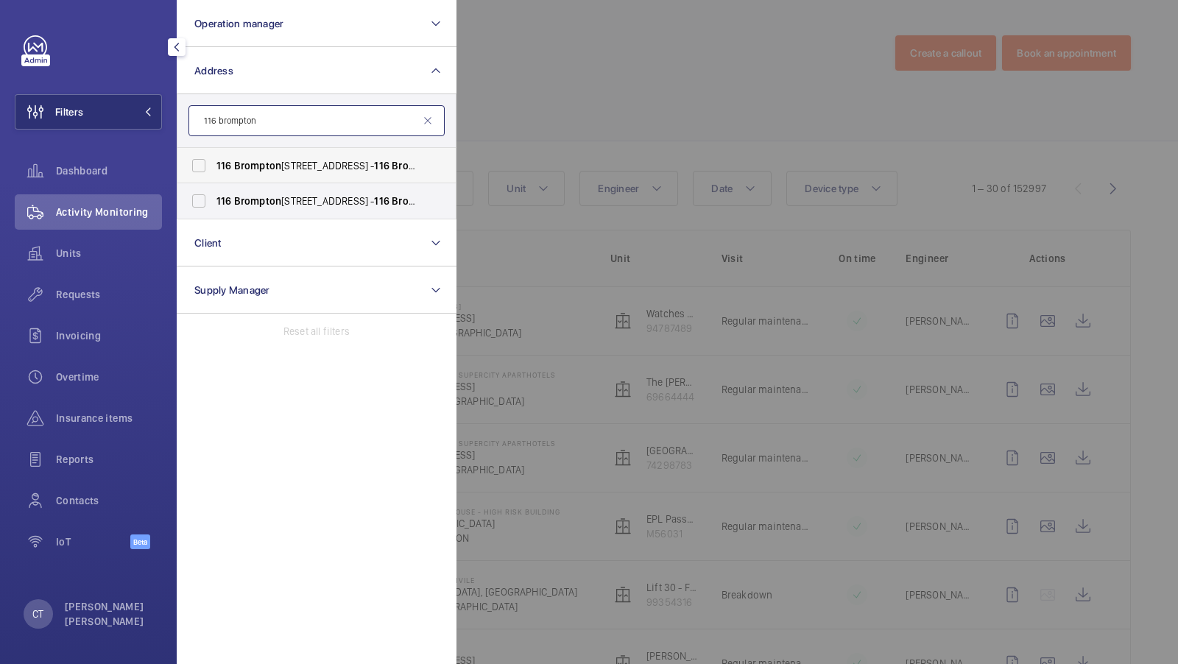
type input "116 brompton"
click at [245, 167] on span "Brompton" at bounding box center [257, 166] width 47 height 12
click at [213, 167] on input "[STREET_ADDRESS]" at bounding box center [198, 165] width 29 height 29
checkbox input "true"
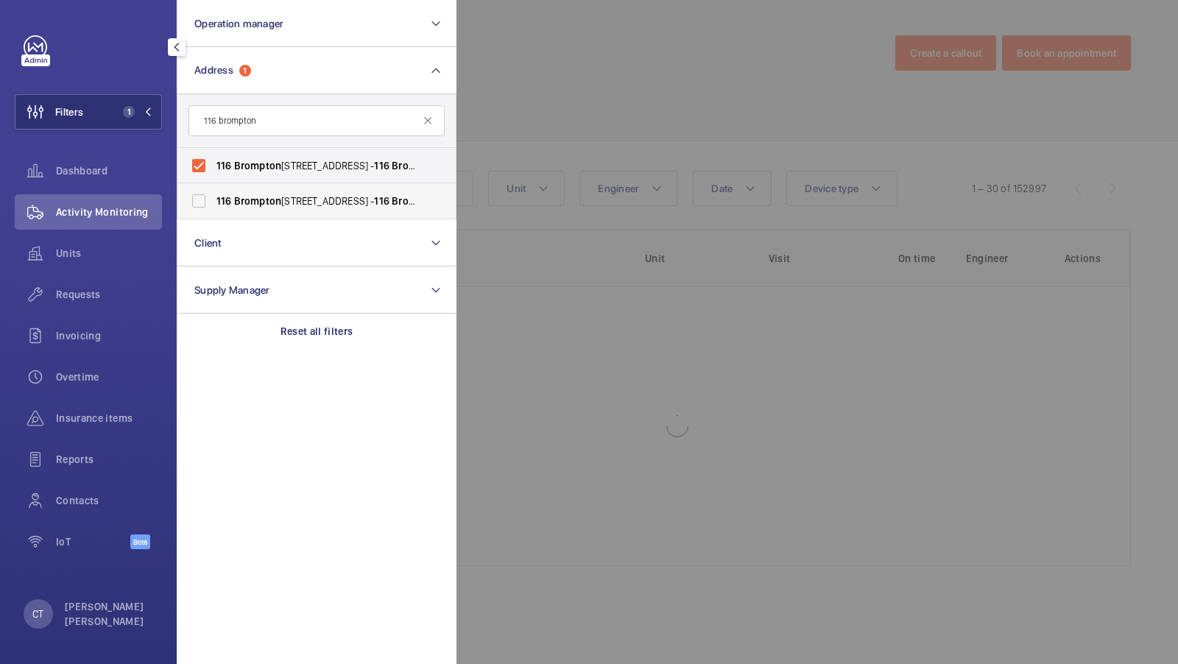
click at [226, 191] on label "[STREET_ADDRESS]" at bounding box center [305, 200] width 256 height 35
click at [213, 191] on input "[STREET_ADDRESS]" at bounding box center [198, 200] width 29 height 29
checkbox input "true"
click at [142, 107] on span "2" at bounding box center [134, 112] width 35 height 12
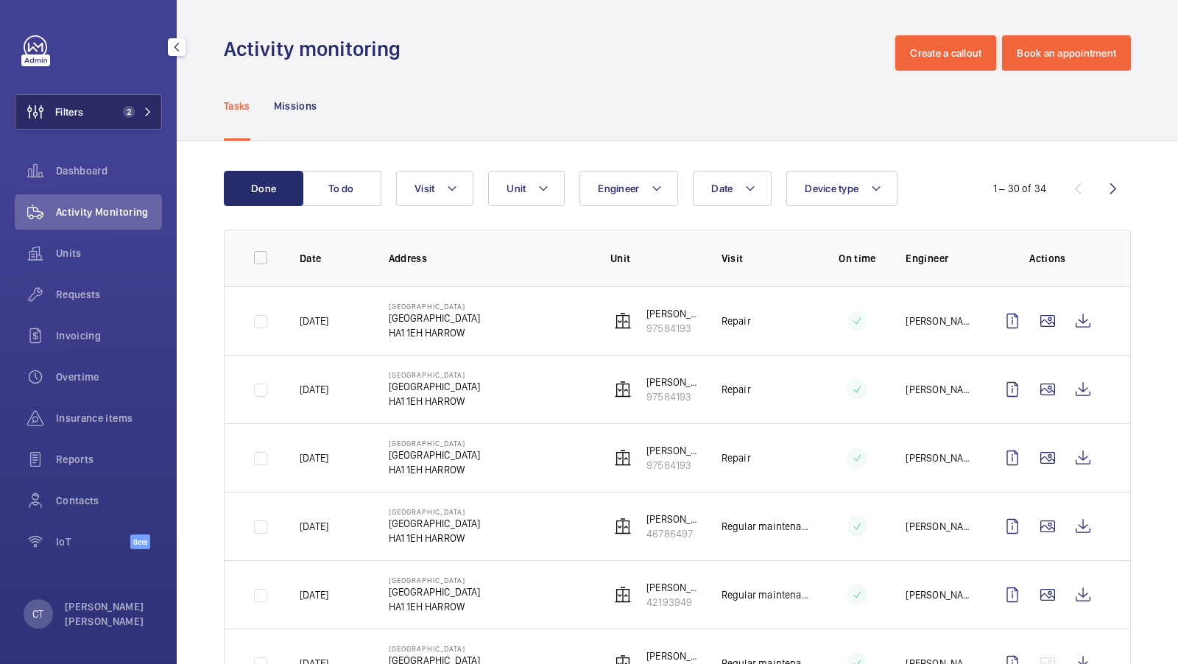
click at [154, 105] on button "Filters 2" at bounding box center [88, 111] width 147 height 35
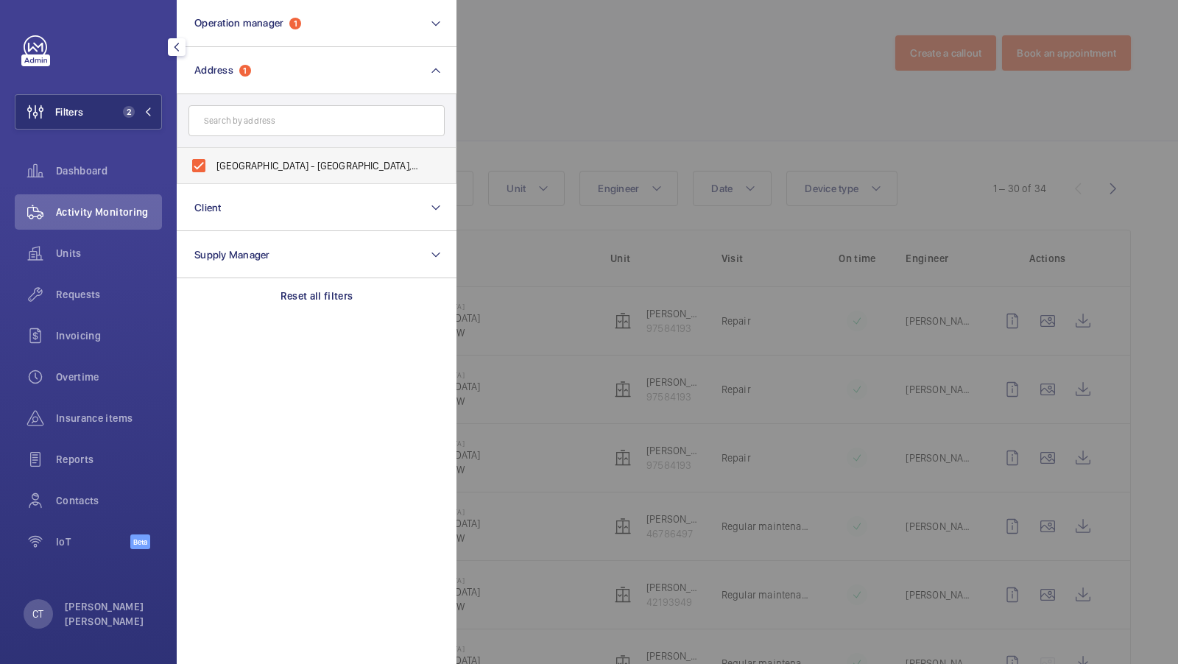
click at [283, 162] on span "[GEOGRAPHIC_DATA] - [GEOGRAPHIC_DATA], [GEOGRAPHIC_DATA] HA1 1EH" at bounding box center [317, 165] width 202 height 15
click at [213, 162] on input "[GEOGRAPHIC_DATA] - [GEOGRAPHIC_DATA], [GEOGRAPHIC_DATA] HA1 1EH" at bounding box center [198, 165] width 29 height 29
checkbox input "false"
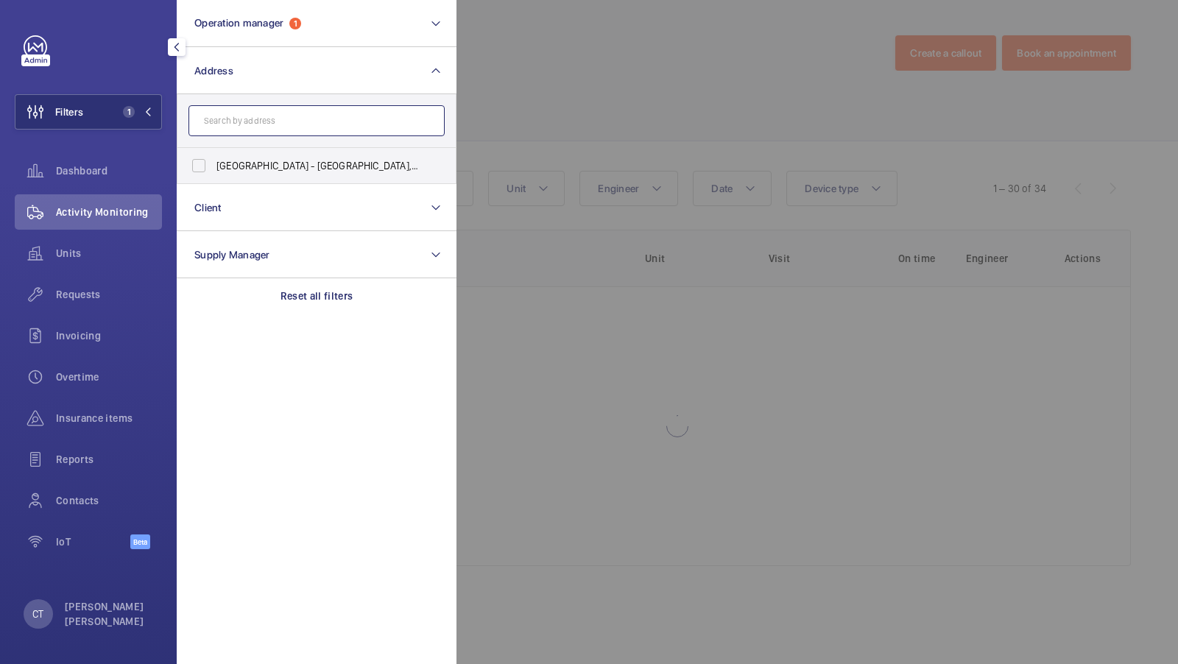
click at [252, 134] on input "text" at bounding box center [316, 120] width 256 height 31
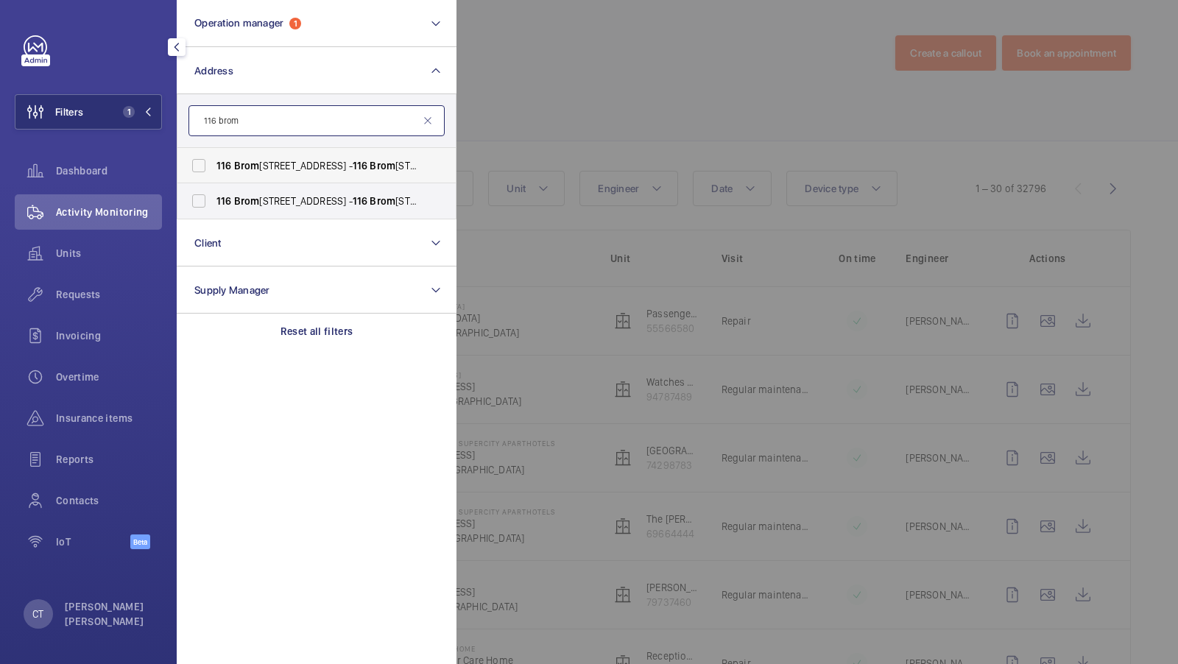
type input "116 brom"
click at [250, 169] on span "Brom" at bounding box center [247, 166] width 26 height 12
click at [213, 169] on input "[STREET_ADDRESS]" at bounding box center [198, 165] width 29 height 29
checkbox input "true"
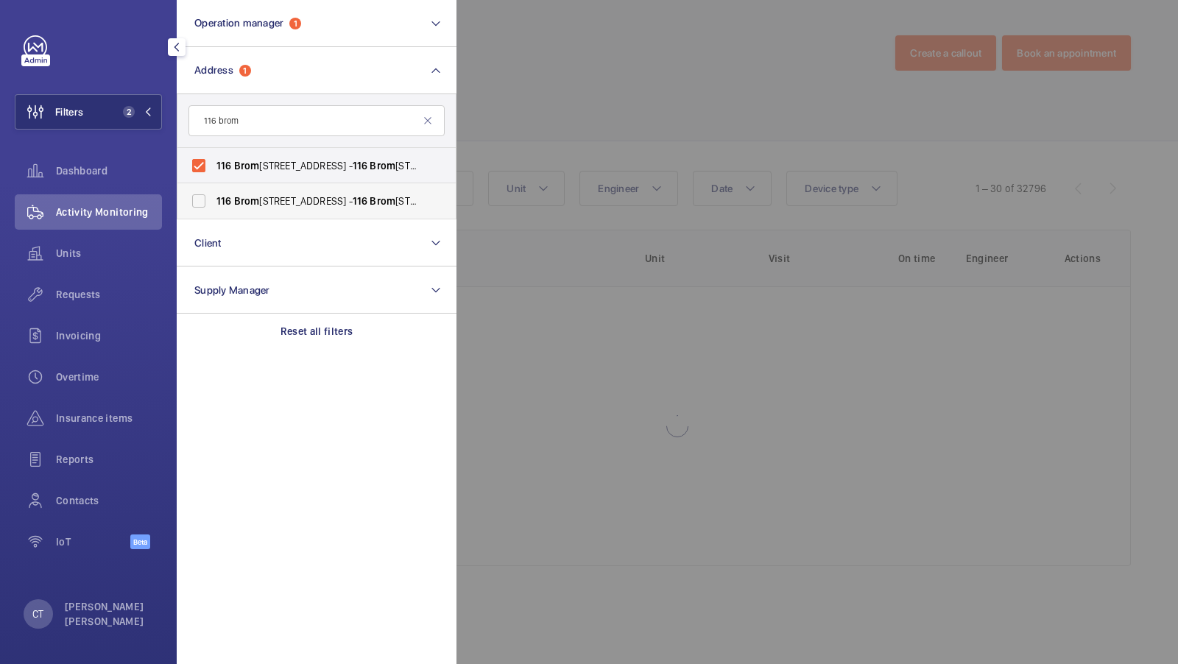
click at [239, 205] on span "Brom" at bounding box center [247, 201] width 26 height 12
click at [213, 205] on input "[STREET_ADDRESS]" at bounding box center [198, 200] width 29 height 29
checkbox input "true"
click at [133, 114] on span "3" at bounding box center [129, 112] width 12 height 12
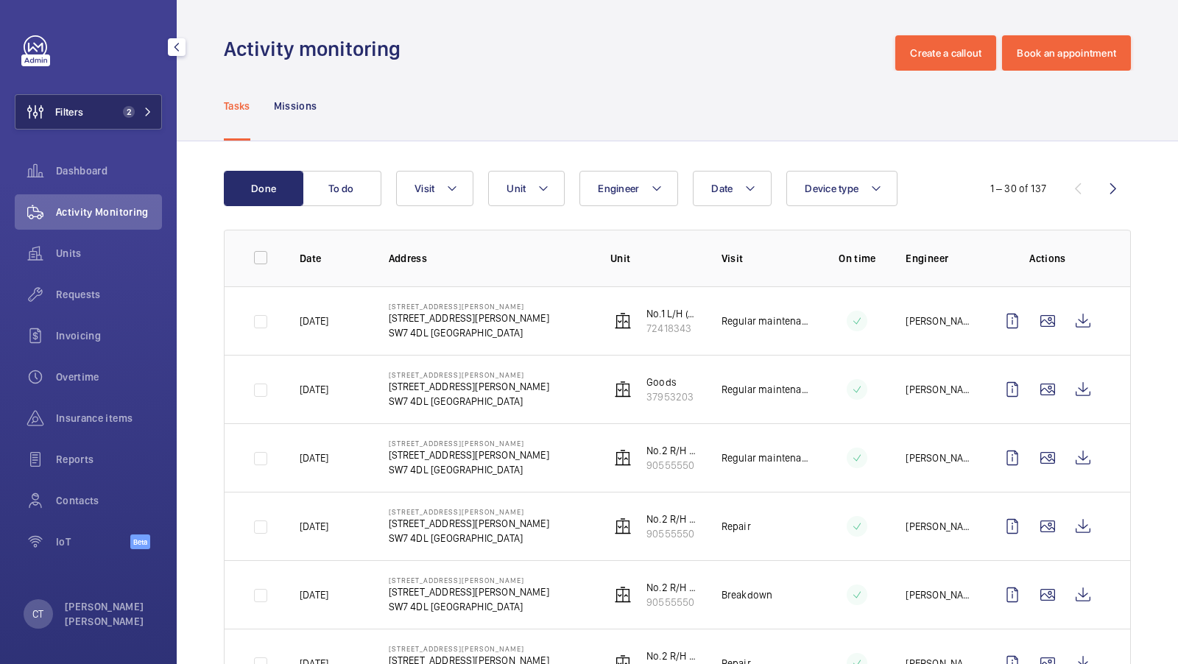
click at [123, 107] on span "2" at bounding box center [126, 112] width 18 height 12
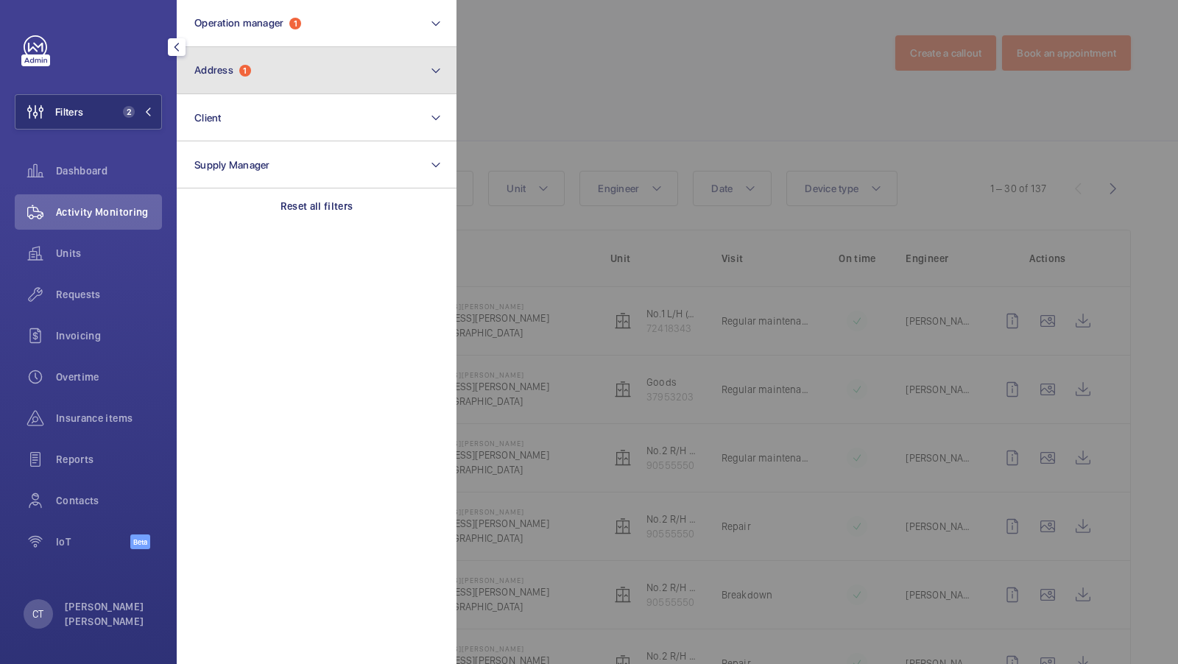
click at [350, 89] on button "Address 1" at bounding box center [317, 70] width 280 height 47
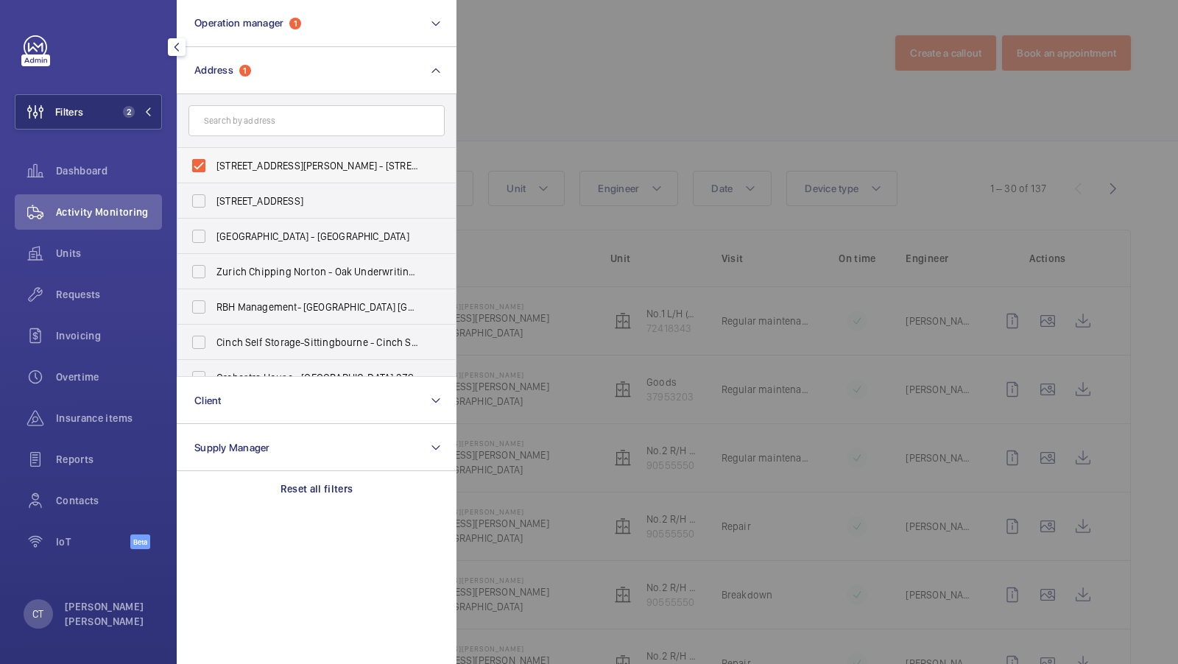
click at [290, 162] on span "[STREET_ADDRESS][PERSON_NAME] - [STREET_ADDRESS][PERSON_NAME]" at bounding box center [317, 165] width 202 height 15
click at [213, 162] on input "[STREET_ADDRESS][PERSON_NAME] - [STREET_ADDRESS][PERSON_NAME]" at bounding box center [198, 165] width 29 height 29
checkbox input "false"
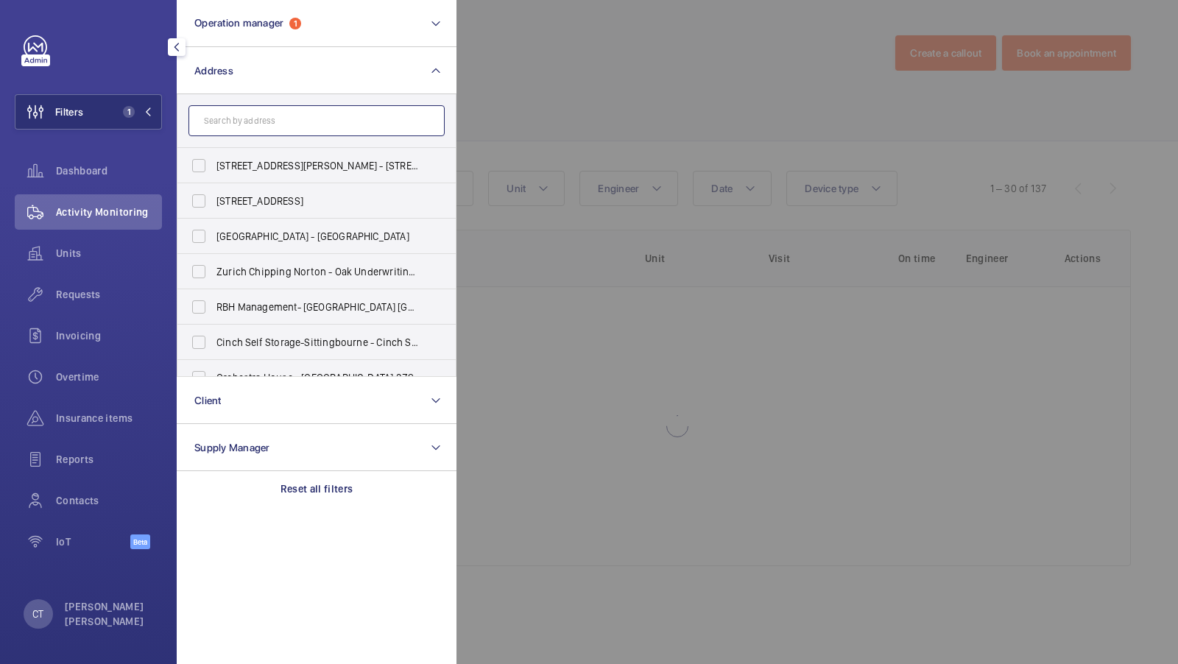
click at [265, 131] on input "text" at bounding box center [316, 120] width 256 height 31
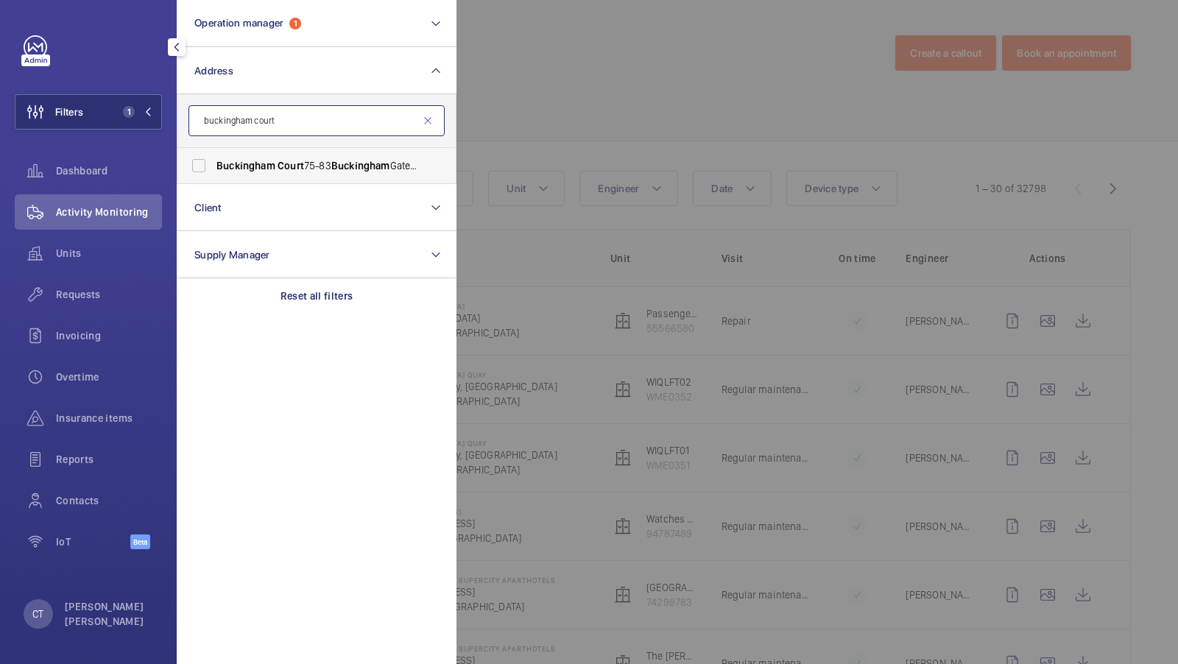
type input "buckingham court"
click at [247, 169] on span "Buckingham" at bounding box center [245, 166] width 59 height 12
click at [213, 169] on input "[GEOGRAPHIC_DATA] [STREET_ADDRESS]" at bounding box center [198, 165] width 29 height 29
checkbox input "true"
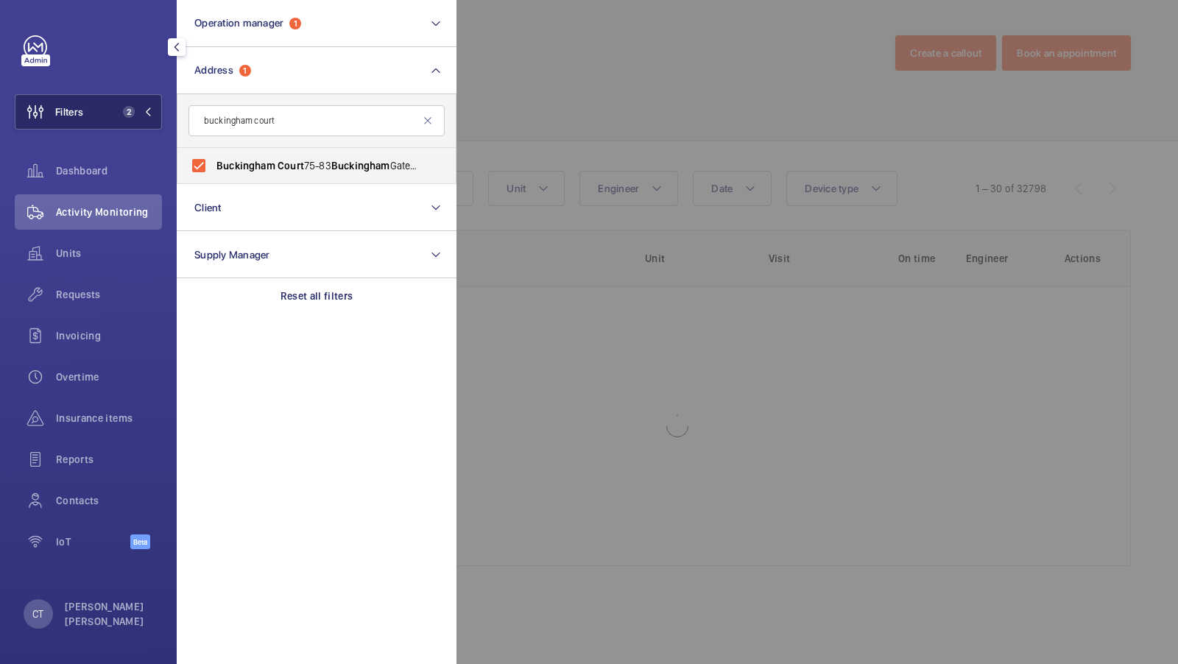
click at [118, 107] on span "2" at bounding box center [126, 112] width 18 height 12
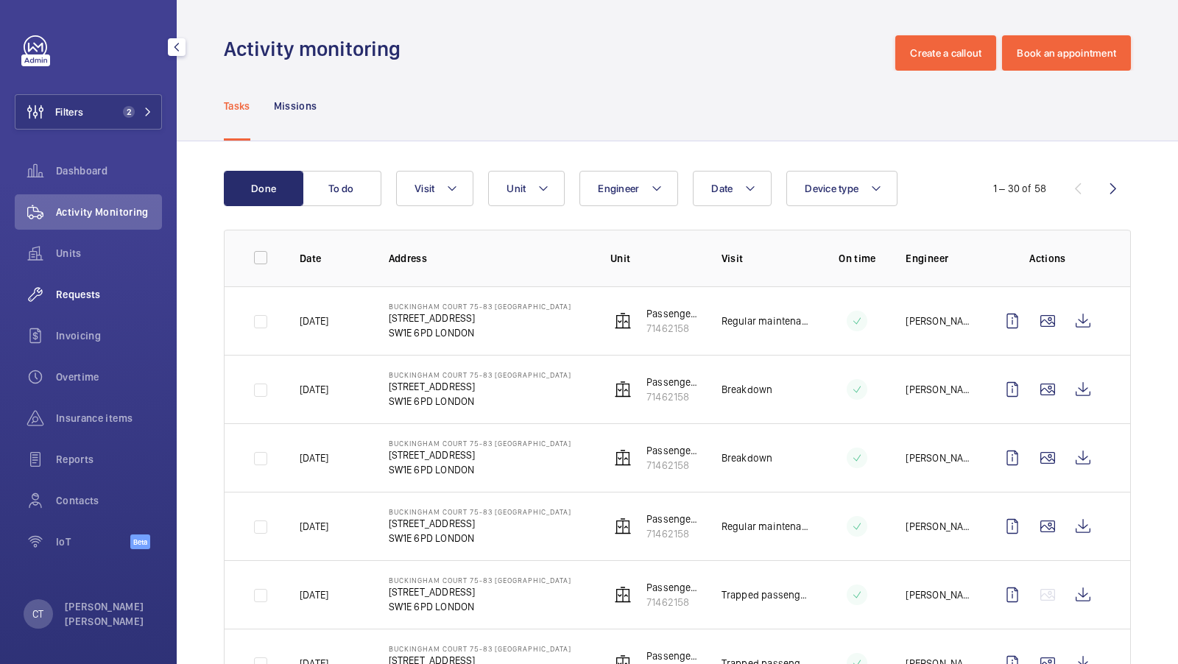
click at [83, 308] on div "Requests" at bounding box center [88, 294] width 147 height 35
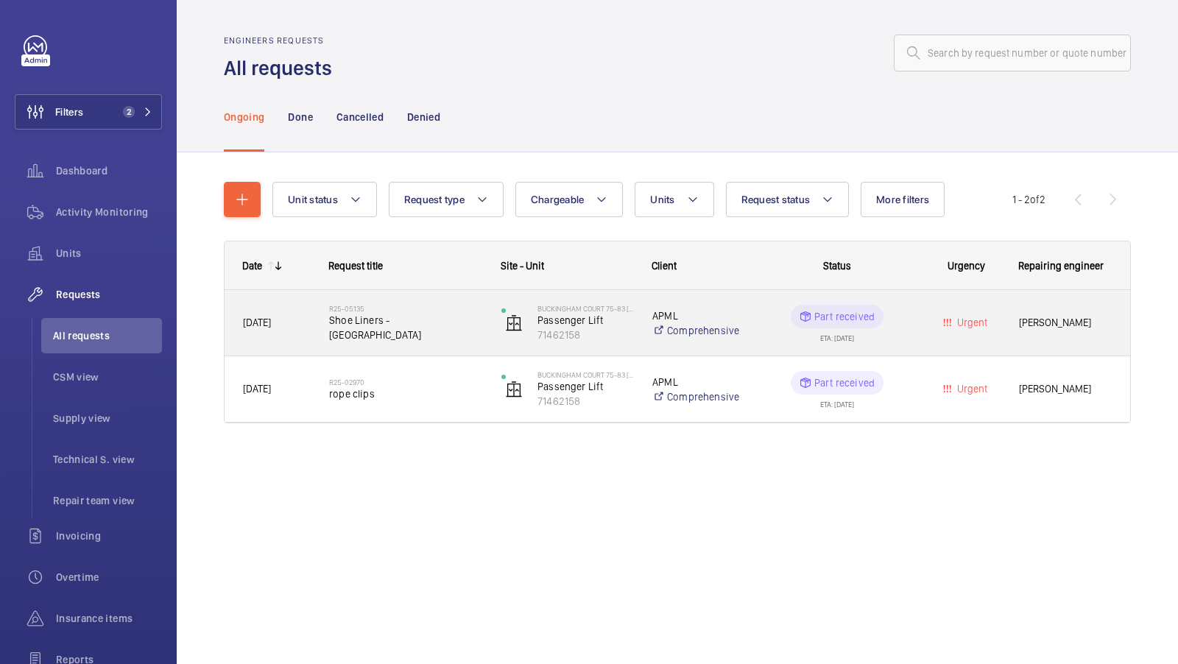
click at [414, 331] on span "Shoe Liners - [GEOGRAPHIC_DATA]" at bounding box center [405, 327] width 153 height 29
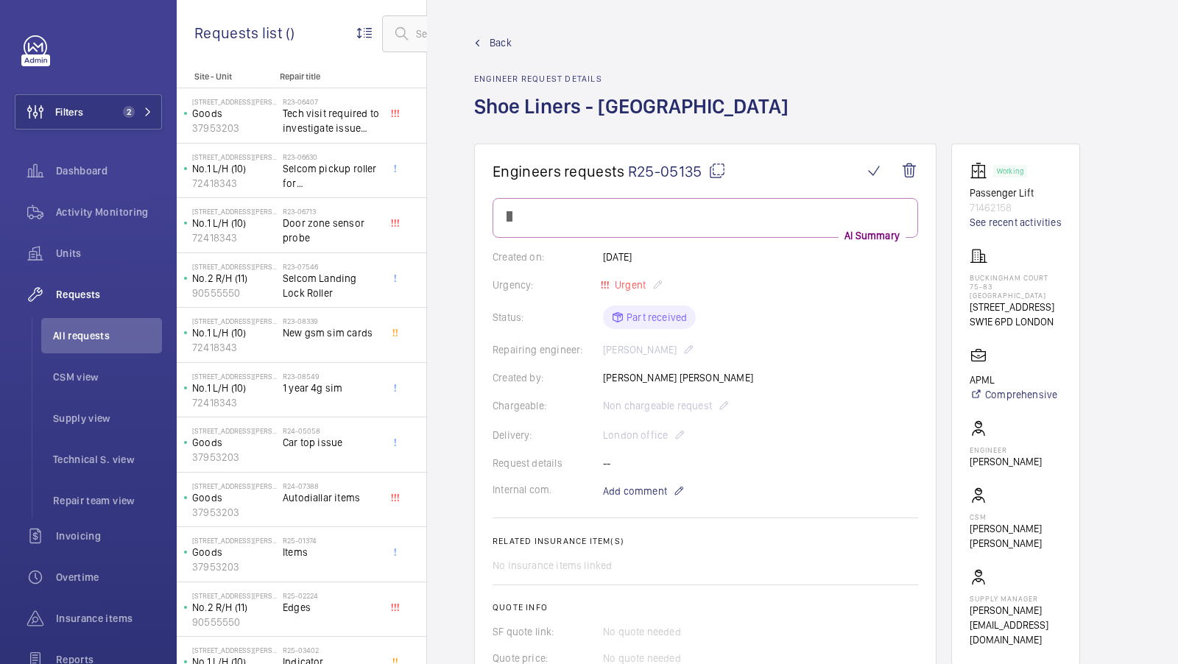
scroll to position [66, 0]
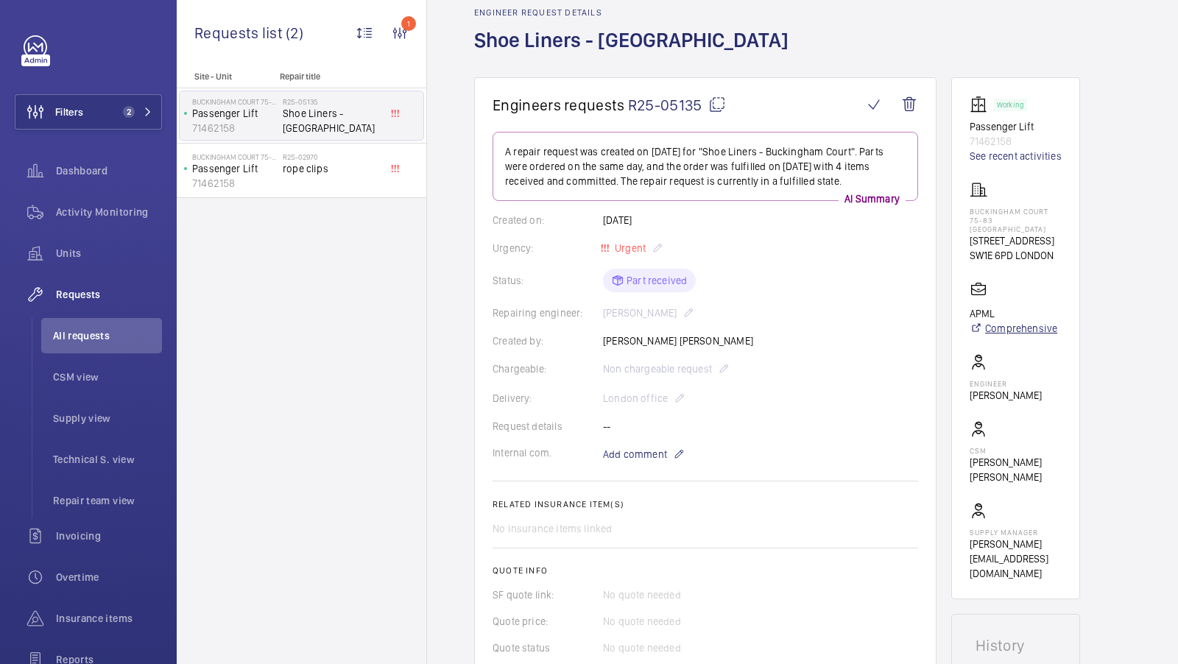
click at [1015, 328] on link "Comprehensive" at bounding box center [1014, 328] width 88 height 15
